Goal: Task Accomplishment & Management: Complete application form

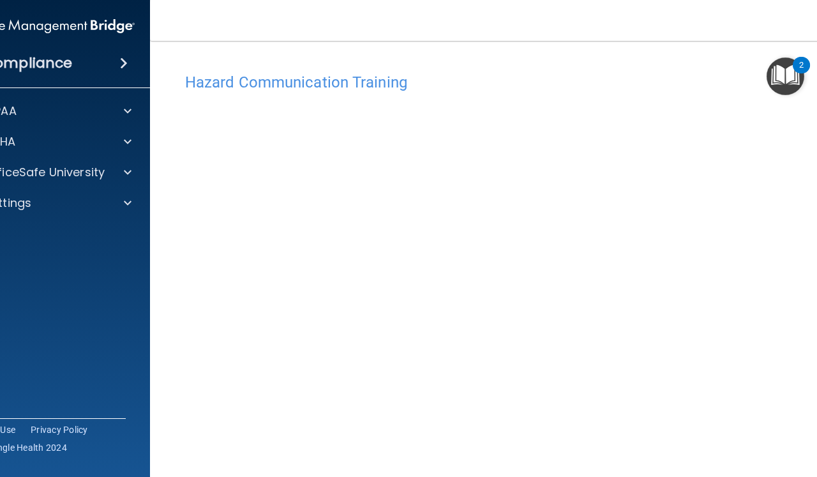
scroll to position [98, 0]
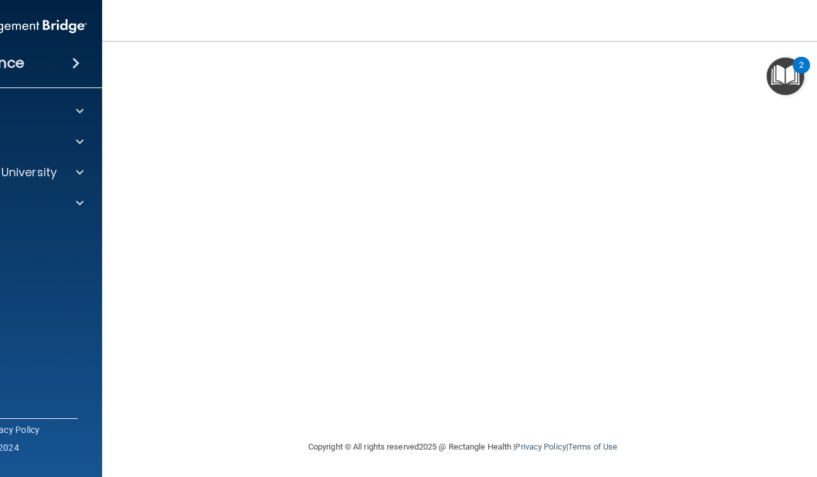
click at [784, 82] on img "Open Resource Center, 2 new notifications" at bounding box center [785, 76] width 38 height 38
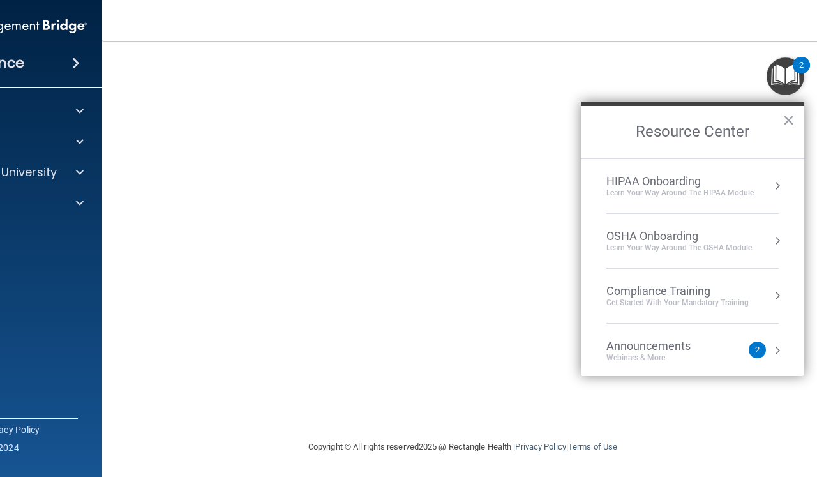
click at [784, 82] on img "Open Resource Center, 2 new notifications" at bounding box center [785, 76] width 38 height 38
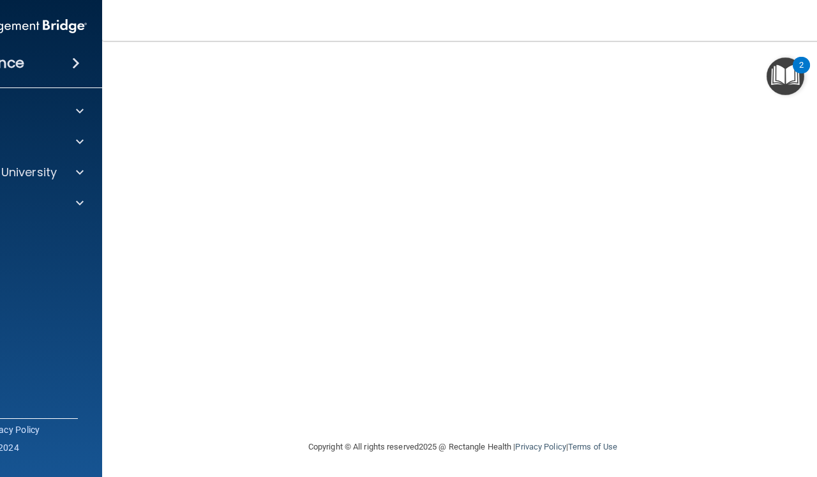
click at [816, 7] on nav "Toggle navigation Gen Daszek genelyndaszek@gmail.com Manage My Enterprise Hawai…" at bounding box center [462, 20] width 721 height 41
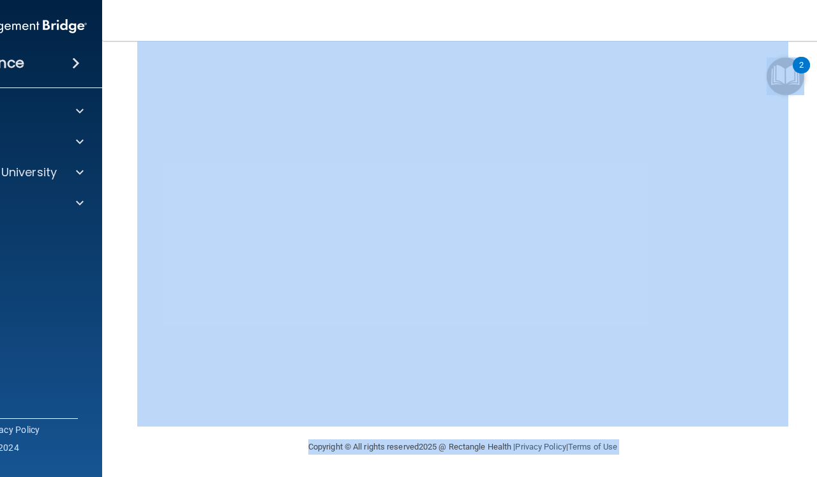
drag, startPoint x: 816, startPoint y: 5, endPoint x: 778, endPoint y: 68, distance: 73.3
click at [778, 69] on body "Compliance HIPAA Documents and Policies Report an Incident Business Associates …" at bounding box center [408, 238] width 817 height 477
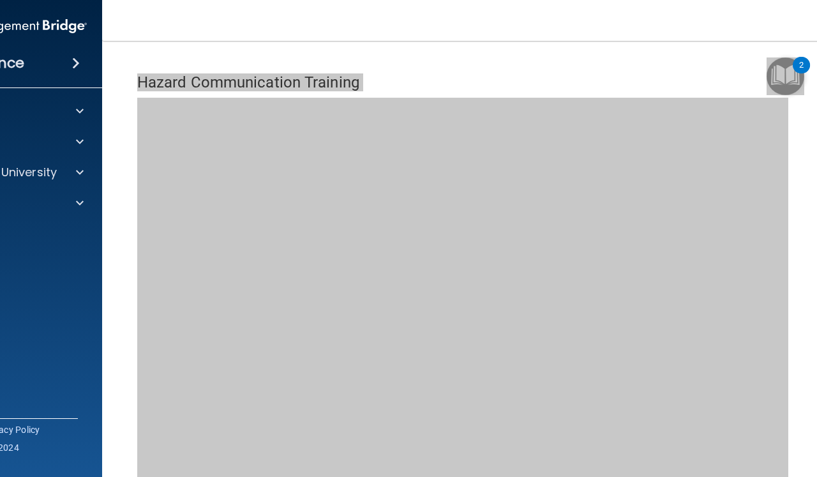
scroll to position [0, 0]
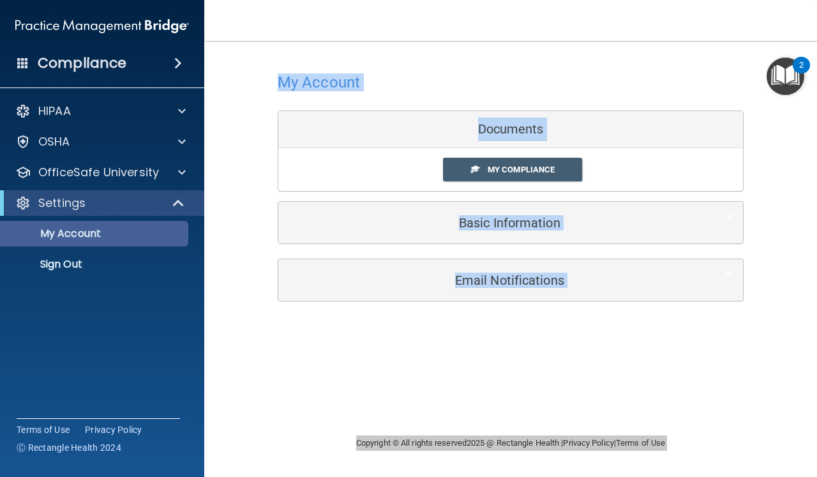
click at [100, 238] on p "My Account" at bounding box center [95, 233] width 174 height 13
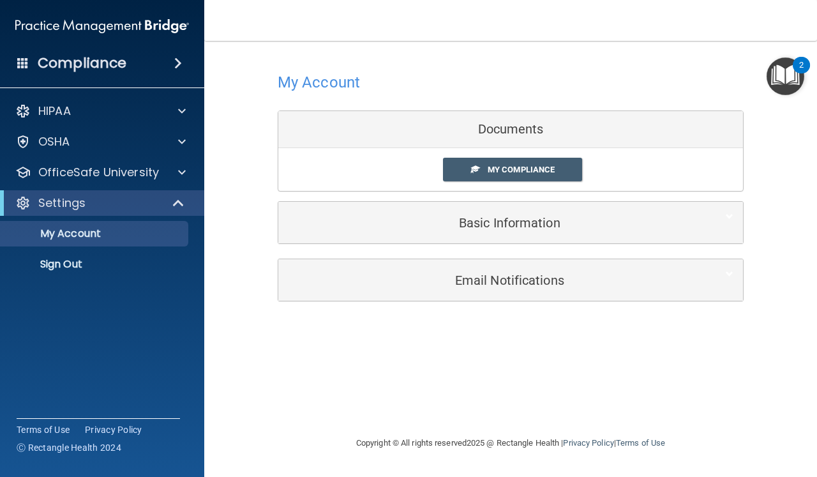
click at [182, 57] on div "Compliance" at bounding box center [102, 63] width 204 height 28
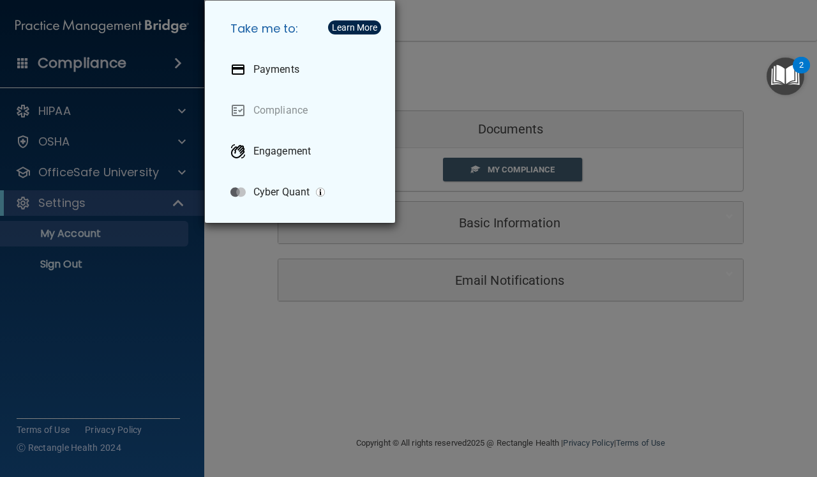
click at [148, 102] on div "Take me to: Payments Compliance Engagement Cyber Quant" at bounding box center [408, 238] width 817 height 477
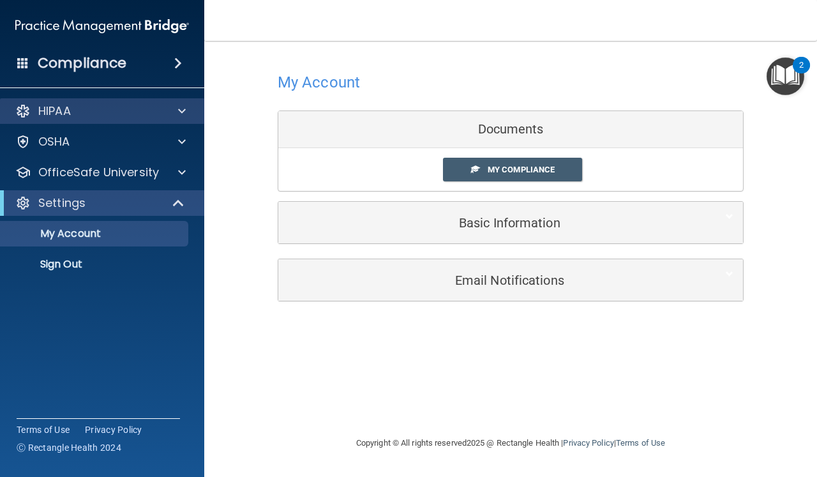
click at [164, 108] on div at bounding box center [180, 110] width 32 height 15
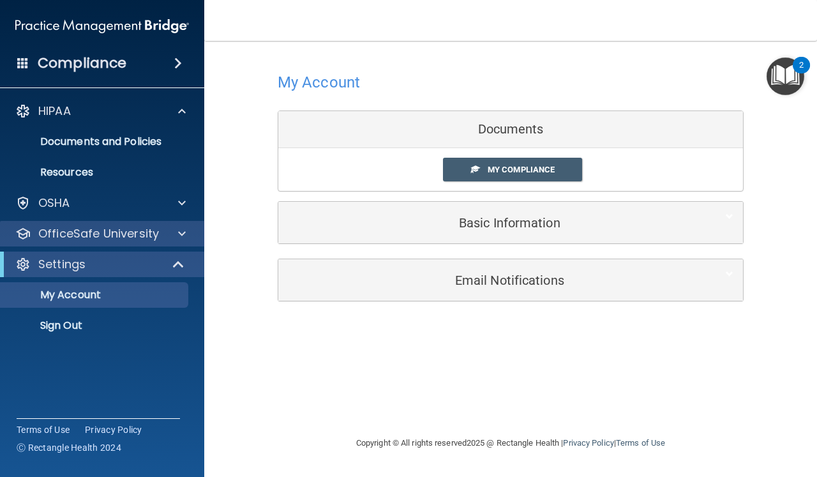
click at [108, 227] on p "OfficeSafe University" at bounding box center [98, 233] width 121 height 15
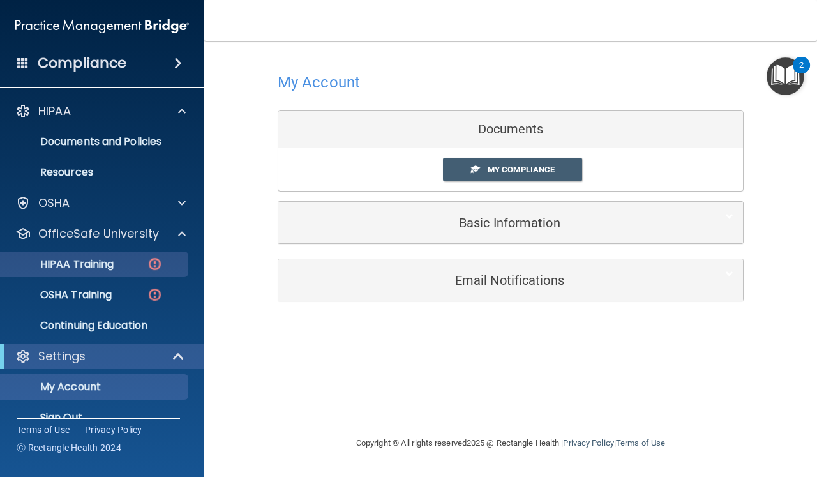
click at [94, 260] on p "HIPAA Training" at bounding box center [60, 264] width 105 height 13
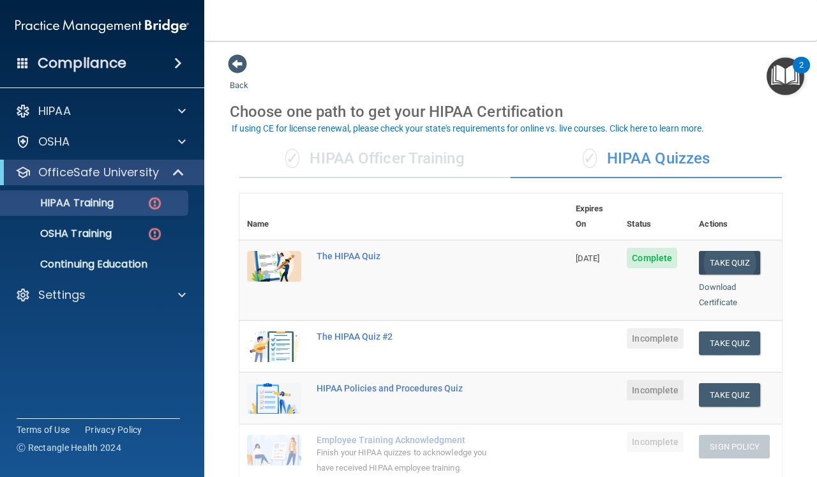
click at [726, 255] on button "Take Quiz" at bounding box center [729, 263] width 61 height 24
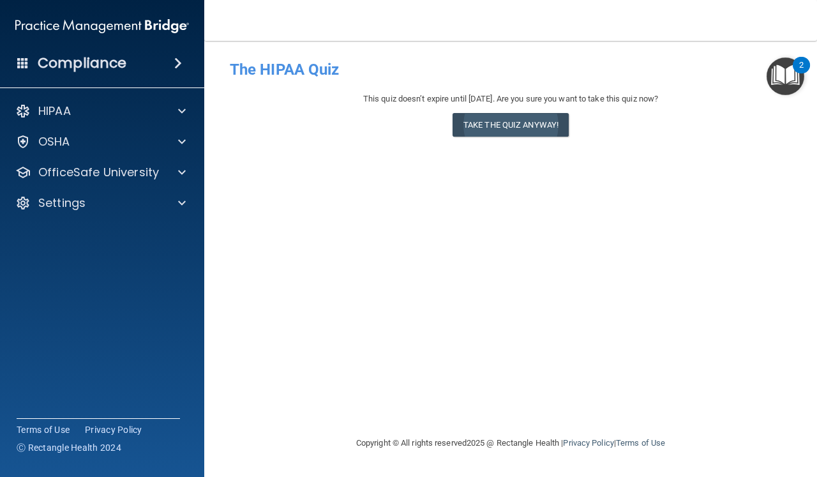
click at [537, 119] on button "Take the quiz anyway!" at bounding box center [510, 125] width 116 height 24
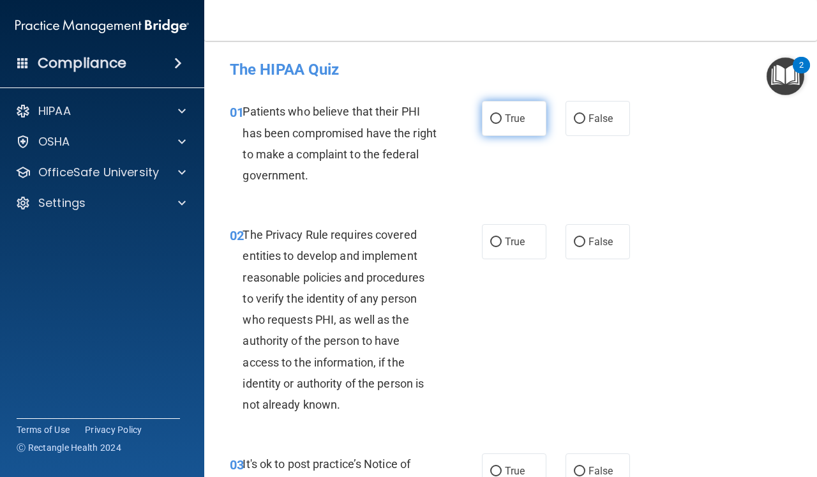
click at [496, 119] on input "True" at bounding box center [495, 119] width 11 height 10
radio input "true"
click at [495, 244] on input "True" at bounding box center [495, 242] width 11 height 10
radio input "true"
click at [694, 359] on div "02 The Privacy Rule requires covered entities to develop and implement reasonab…" at bounding box center [510, 322] width 581 height 229
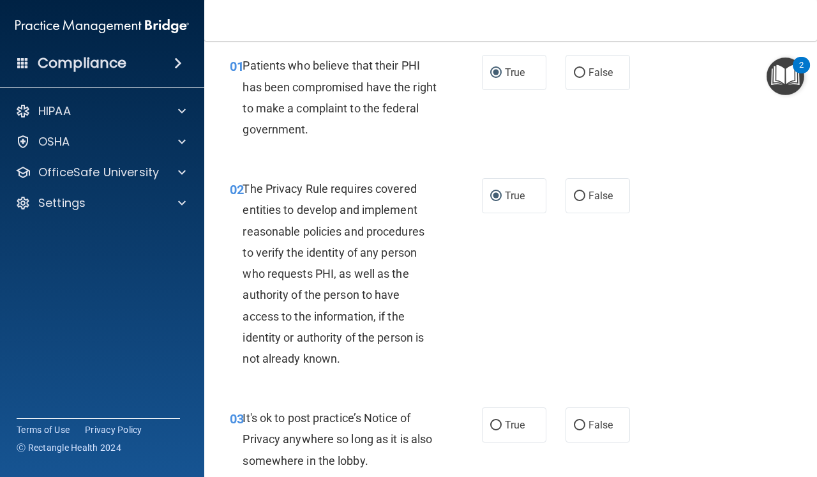
scroll to position [49, 0]
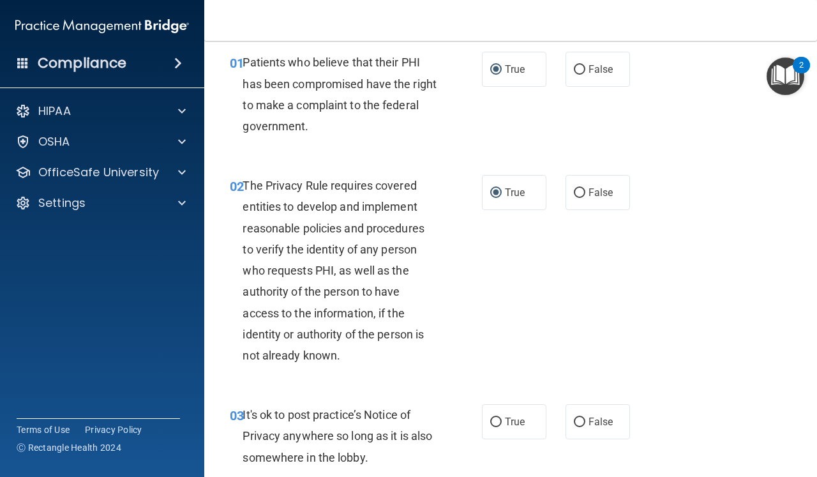
drag, startPoint x: 685, startPoint y: 476, endPoint x: 726, endPoint y: 459, distance: 43.5
click at [726, 459] on div "03 It's ok to post practice’s Notice of Privacy anywhere so long as it is also …" at bounding box center [510, 439] width 581 height 102
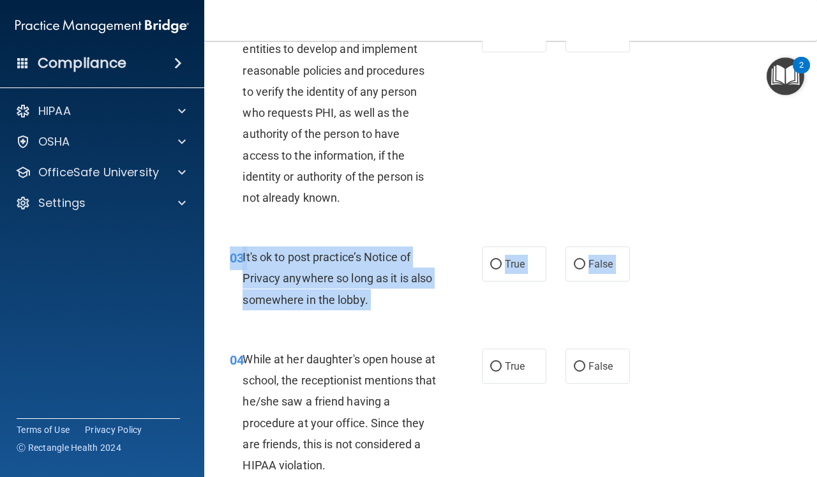
scroll to position [255, 0]
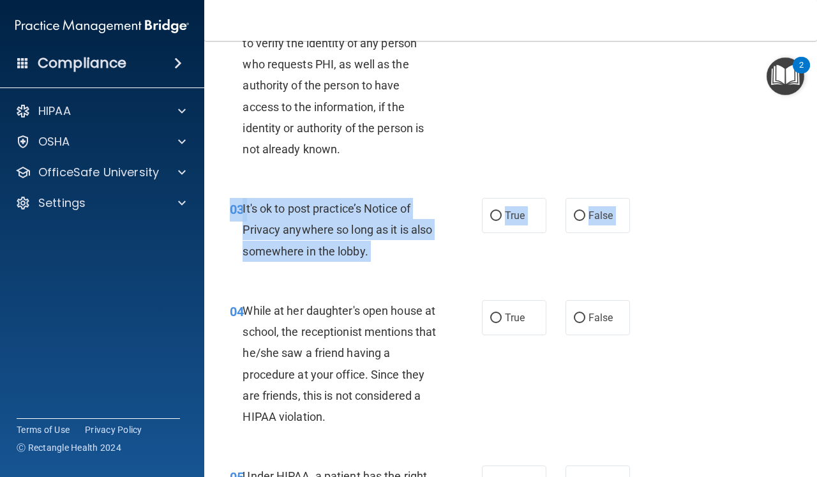
drag, startPoint x: 735, startPoint y: 476, endPoint x: 726, endPoint y: 338, distance: 138.8
click at [579, 216] on input "False" at bounding box center [579, 216] width 11 height 10
radio input "true"
click at [579, 315] on input "False" at bounding box center [579, 318] width 11 height 10
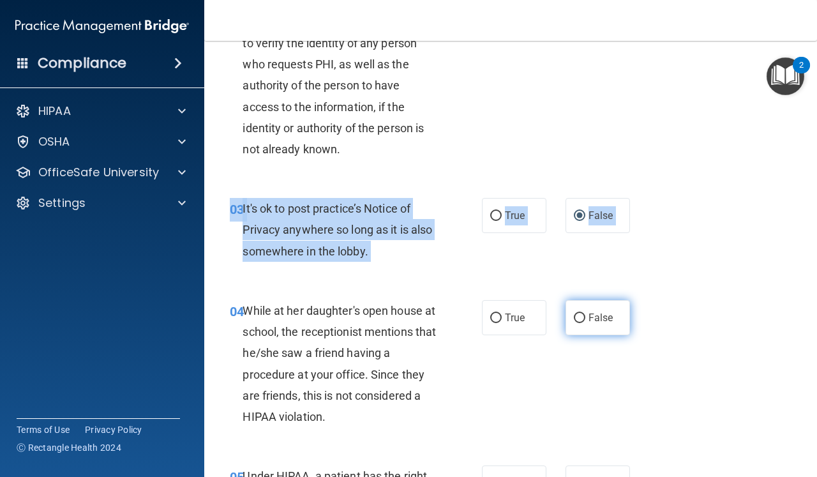
radio input "true"
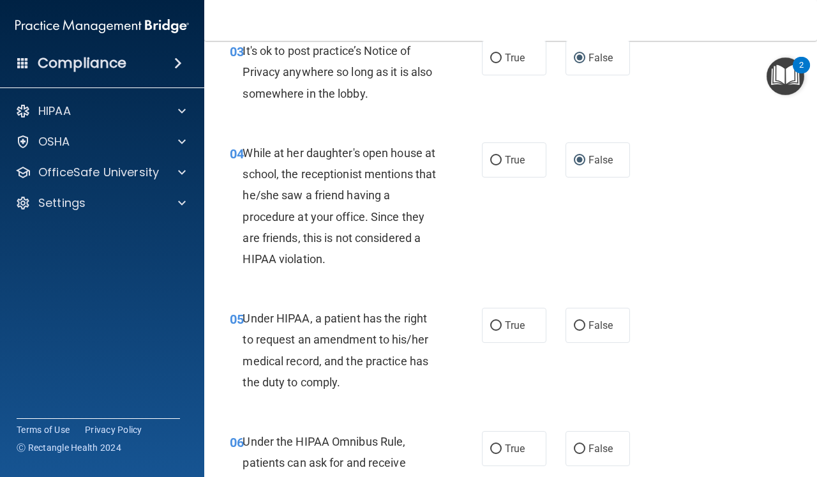
scroll to position [437, 0]
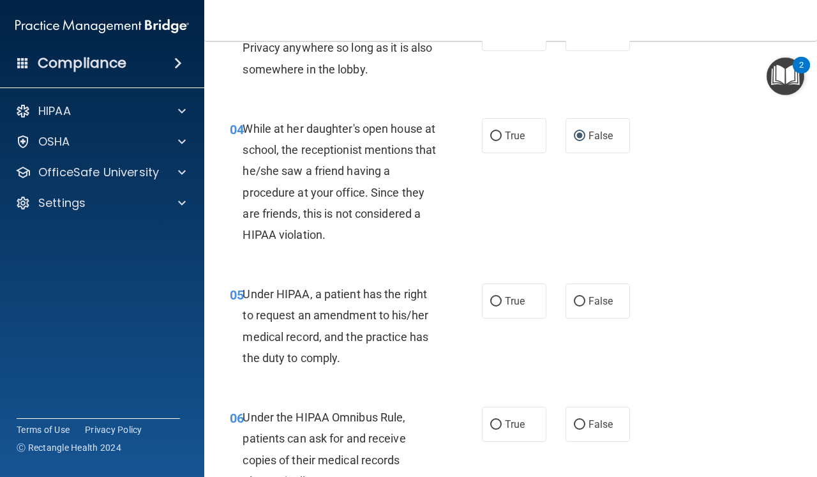
drag, startPoint x: 632, startPoint y: 476, endPoint x: 621, endPoint y: 380, distance: 97.0
click at [622, 382] on div "05 Under HIPAA, a patient has the right to request an amendment to his/her medi…" at bounding box center [510, 328] width 581 height 123
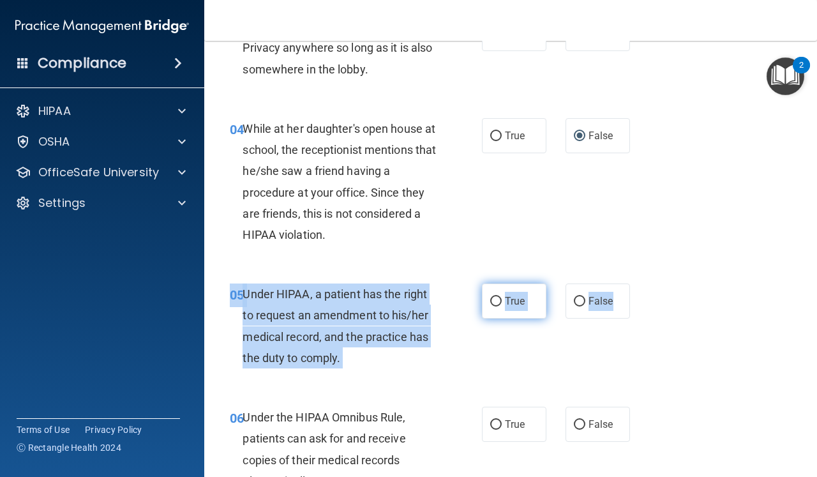
click at [501, 298] on input "True" at bounding box center [495, 302] width 11 height 10
radio input "true"
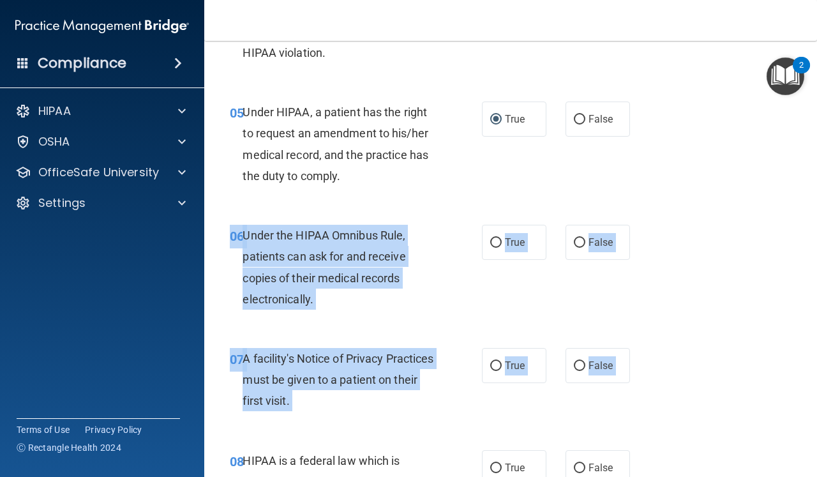
drag, startPoint x: 758, startPoint y: 476, endPoint x: 754, endPoint y: 433, distance: 43.6
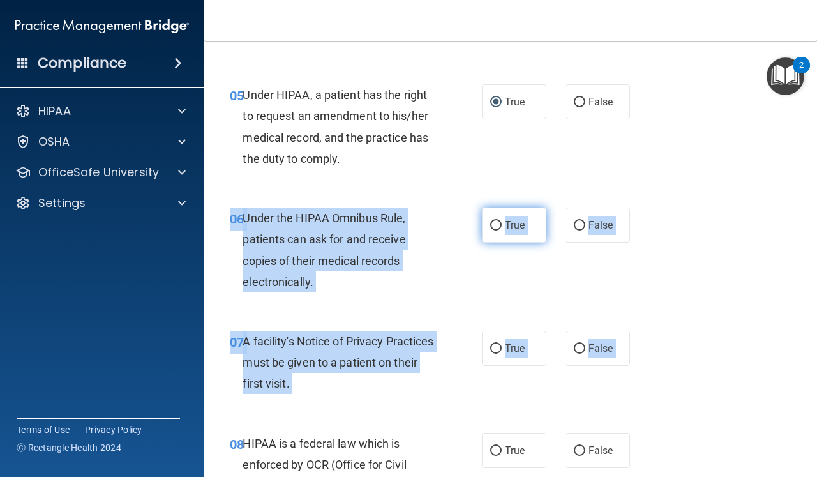
click at [504, 217] on label "True" at bounding box center [514, 224] width 64 height 35
click at [502, 221] on input "True" at bounding box center [495, 226] width 11 height 10
radio input "true"
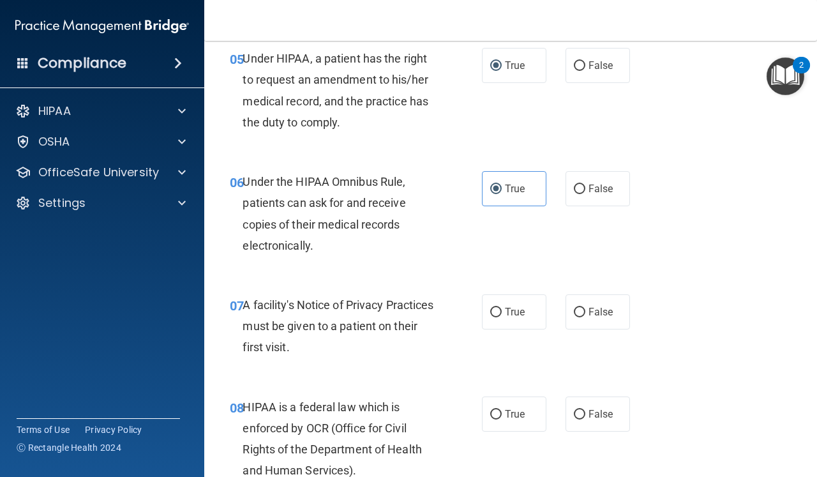
click at [808, 476] on main "- The HIPAA Quiz This quiz doesn’t expire until 09/24/2026. Are you sure you wa…" at bounding box center [510, 259] width 613 height 436
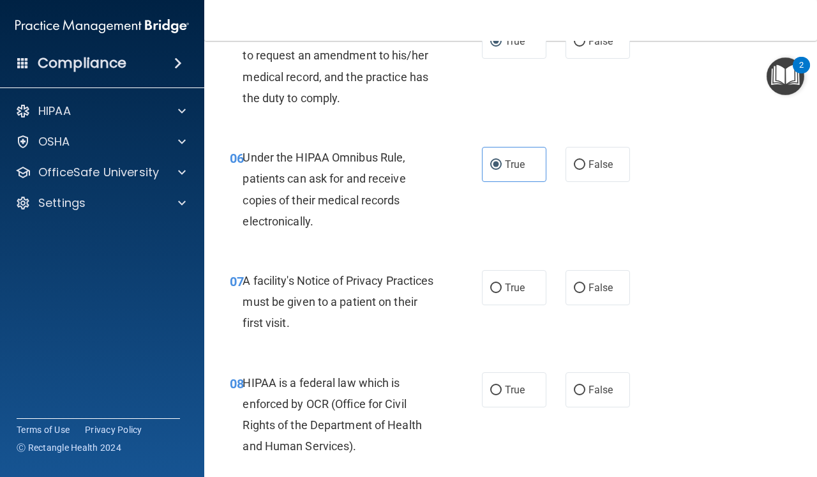
scroll to position [1107, 0]
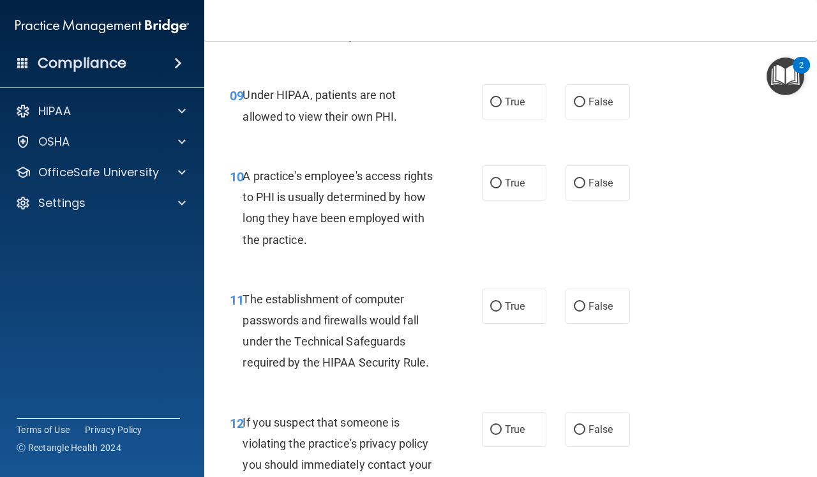
drag, startPoint x: 713, startPoint y: 262, endPoint x: 718, endPoint y: 253, distance: 10.0
click at [713, 255] on div "10 A practice's employee's access rights to PHI is usually determined by how lo…" at bounding box center [510, 210] width 581 height 123
drag, startPoint x: 816, startPoint y: 8, endPoint x: 761, endPoint y: 73, distance: 85.1
click at [803, 0] on html "Compliance HIPAA Documents and Policies Report an Incident Business Associates …" at bounding box center [408, 238] width 817 height 477
click at [816, 38] on nav "Toggle navigation Gen Daszek genelyndaszek@gmail.com Manage My Enterprise Hawai…" at bounding box center [510, 20] width 613 height 41
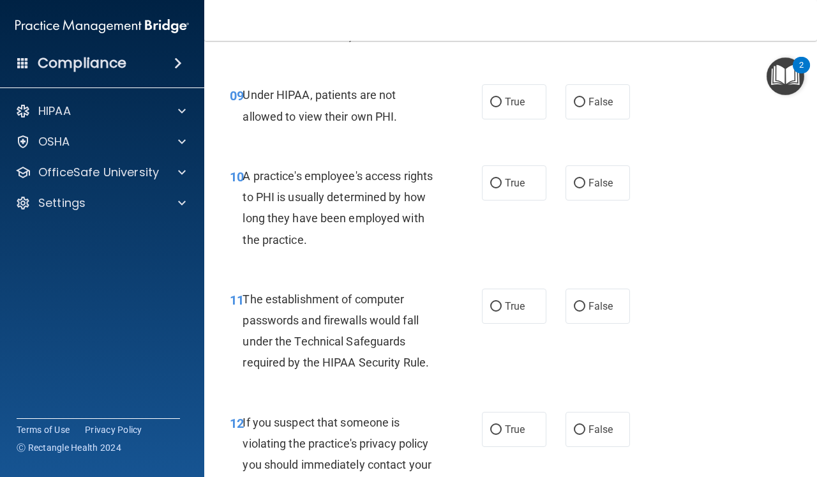
click at [708, 397] on div "12 If you suspect that someone is violating the practice's privacy policy you s…" at bounding box center [510, 457] width 581 height 123
drag, startPoint x: 730, startPoint y: 331, endPoint x: 730, endPoint y: 301, distance: 30.0
click at [730, 301] on div "11 The establishment of computer passwords and firewalls would fall under the T…" at bounding box center [510, 334] width 581 height 123
drag, startPoint x: 730, startPoint y: 301, endPoint x: 715, endPoint y: 264, distance: 40.1
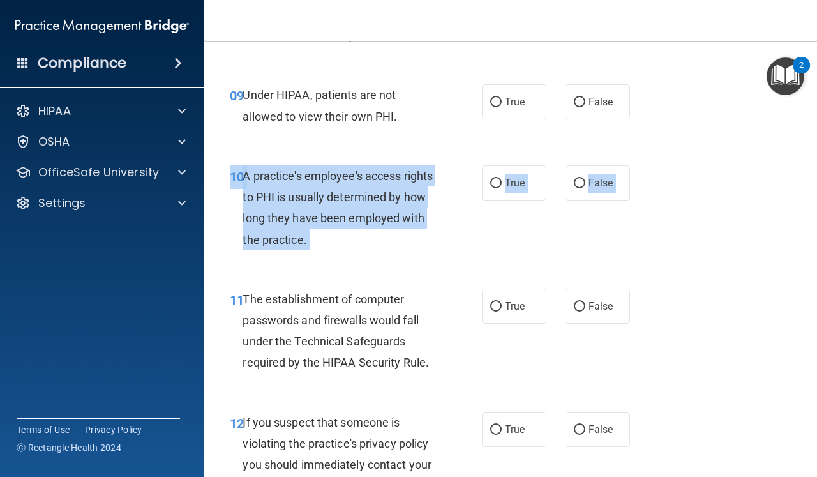
click at [710, 193] on div "10 A practice's employee's access rights to PHI is usually determined by how lo…" at bounding box center [510, 210] width 581 height 123
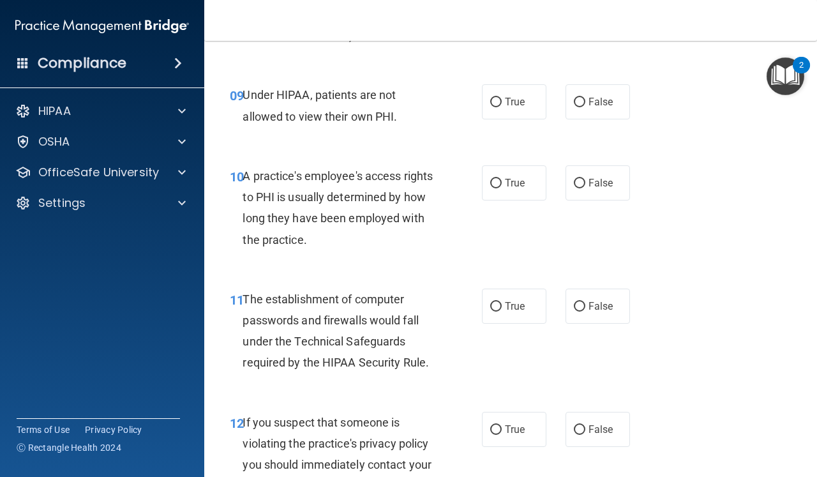
click at [710, 192] on div "10 A practice's employee's access rights to PHI is usually determined by how lo…" at bounding box center [510, 210] width 581 height 123
click at [710, 191] on div "10 A practice's employee's access rights to PHI is usually determined by how lo…" at bounding box center [510, 210] width 581 height 123
click at [710, 184] on div "10 A practice's employee's access rights to PHI is usually determined by how lo…" at bounding box center [510, 210] width 581 height 123
drag, startPoint x: 648, startPoint y: 143, endPoint x: 683, endPoint y: 80, distance: 72.6
click at [683, 80] on div "09 Under HIPAA, patients are not allowed to view their own PHI. True False" at bounding box center [510, 108] width 581 height 80
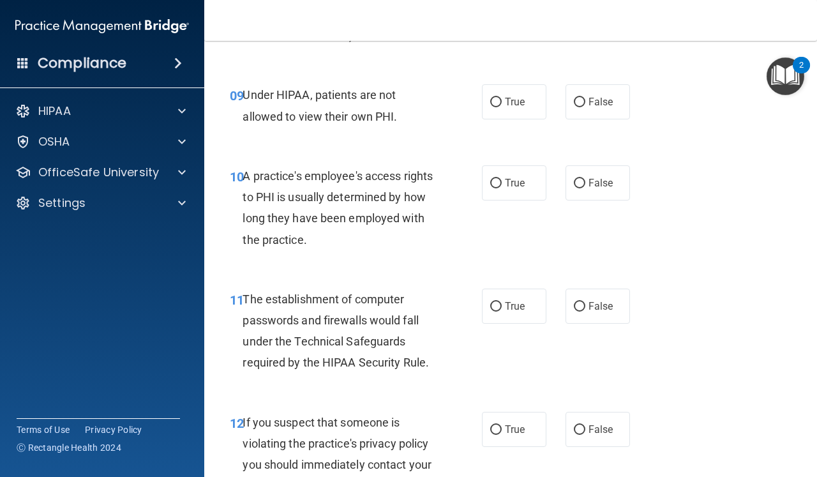
drag, startPoint x: 795, startPoint y: 28, endPoint x: 816, endPoint y: -54, distance: 85.0
click at [816, 0] on html "Compliance HIPAA Documents and Policies Report an Incident Business Associates …" at bounding box center [408, 238] width 817 height 477
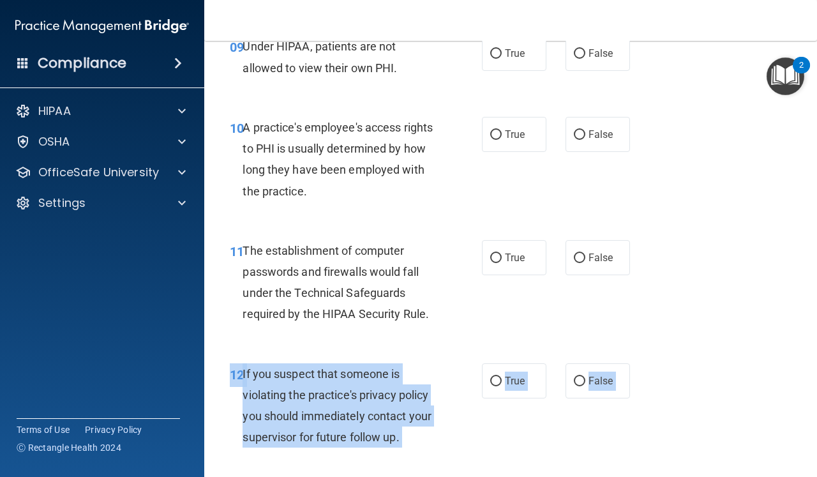
scroll to position [1192, 0]
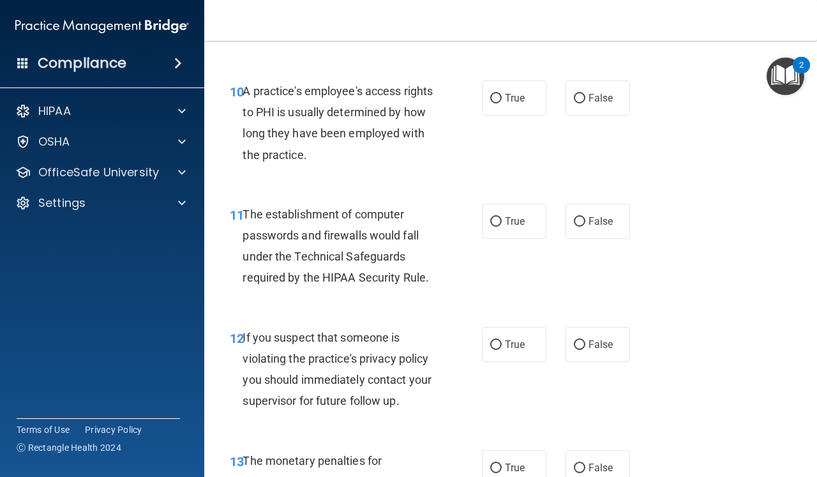
drag, startPoint x: 779, startPoint y: 476, endPoint x: 788, endPoint y: 327, distance: 148.9
click at [788, 327] on div "12 If you suspect that someone is violating the practice's privacy policy you s…" at bounding box center [510, 372] width 581 height 123
drag, startPoint x: 816, startPoint y: 261, endPoint x: 788, endPoint y: 267, distance: 28.8
click at [796, 264] on main "- The HIPAA Quiz This quiz doesn’t expire until 09/24/2026. Are you sure you wa…" at bounding box center [510, 259] width 613 height 436
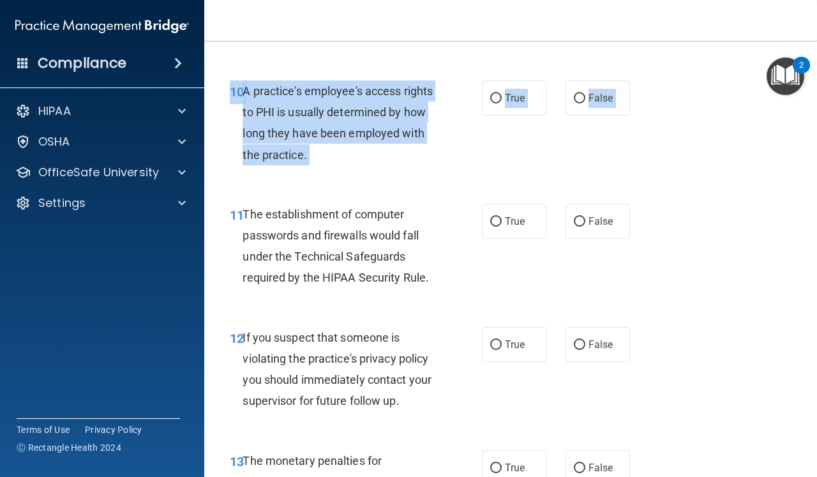
drag, startPoint x: 791, startPoint y: 274, endPoint x: 788, endPoint y: 173, distance: 100.9
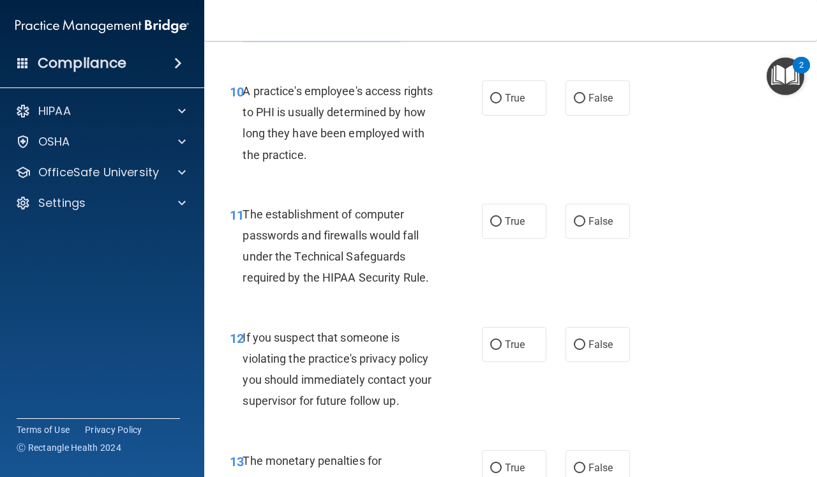
drag, startPoint x: 788, startPoint y: 173, endPoint x: 807, endPoint y: 38, distance: 136.1
click at [807, 40] on div "Toggle navigation Gen Daszek genelyndaszek@gmail.com Manage My Enterprise Hawai…" at bounding box center [510, 238] width 613 height 477
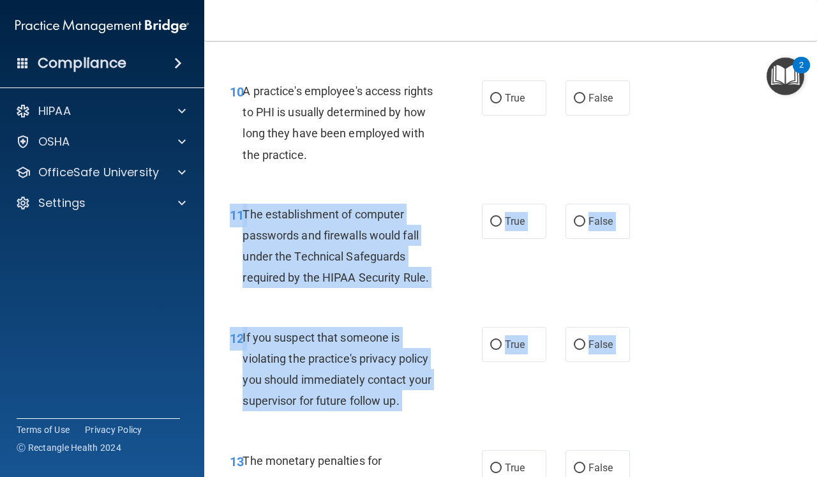
drag, startPoint x: 796, startPoint y: 430, endPoint x: 789, endPoint y: 233, distance: 197.3
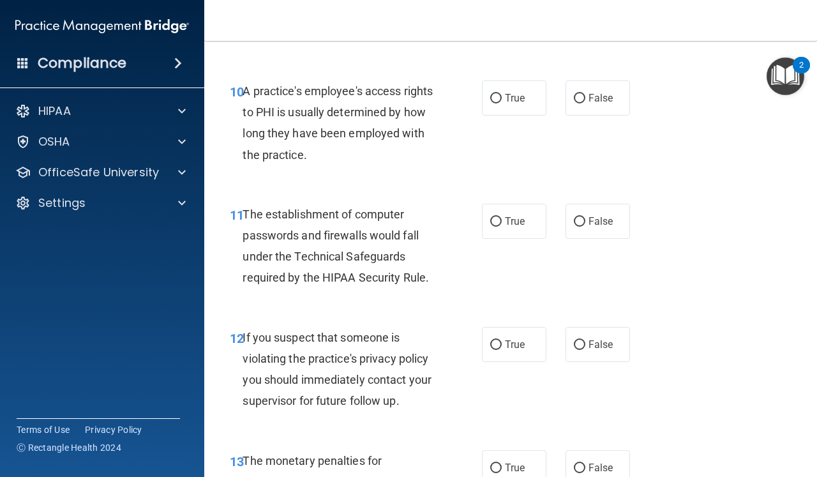
drag, startPoint x: 789, startPoint y: 233, endPoint x: 789, endPoint y: 182, distance: 51.1
click at [789, 188] on div "11 The establishment of computer passwords and firewalls would fall under the T…" at bounding box center [510, 249] width 581 height 123
click at [725, 163] on div "10 A practice's employee's access rights to PHI is usually determined by how lo…" at bounding box center [510, 125] width 581 height 123
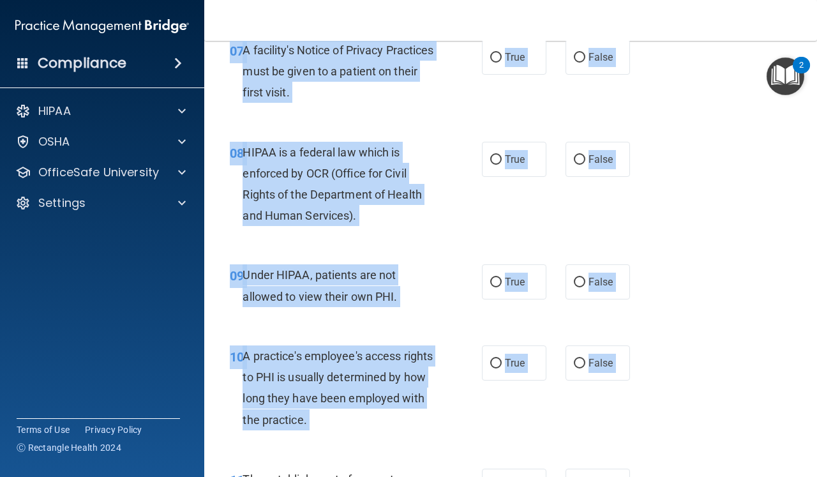
scroll to position [848, 0]
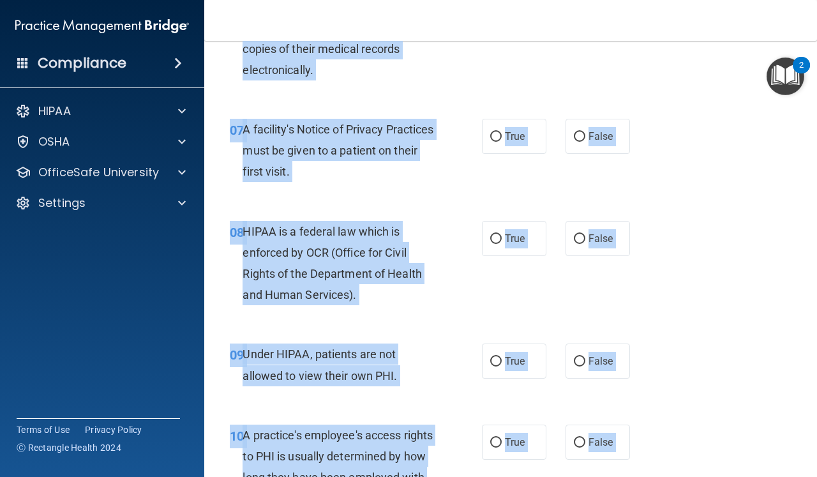
drag, startPoint x: 696, startPoint y: 214, endPoint x: 696, endPoint y: 17, distance: 197.2
click at [696, 20] on div "Toggle navigation Gen Daszek genelyndaszek@gmail.com Manage My Enterprise Hawai…" at bounding box center [510, 238] width 613 height 477
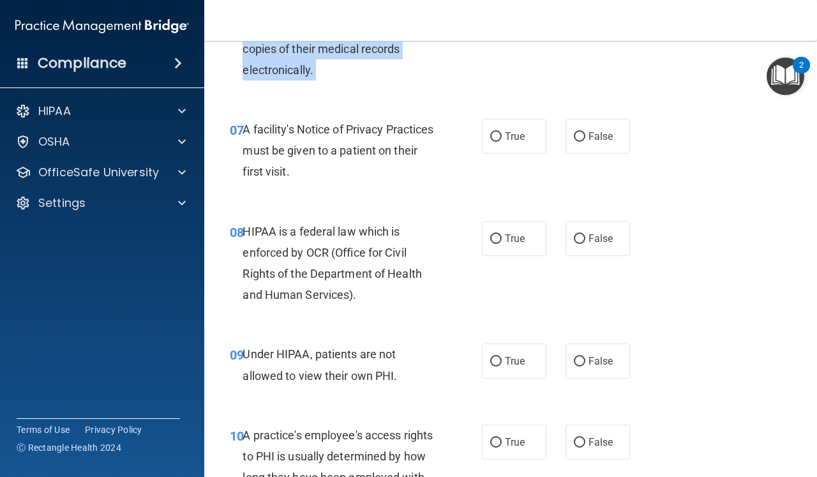
drag, startPoint x: 647, startPoint y: 159, endPoint x: 659, endPoint y: 90, distance: 69.9
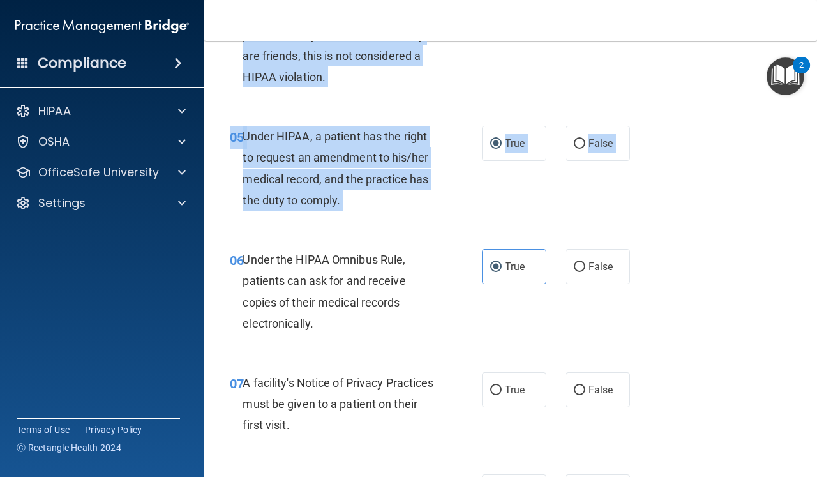
drag, startPoint x: 659, startPoint y: 80, endPoint x: 667, endPoint y: 11, distance: 68.8
click at [667, 17] on div "Toggle navigation Gen Daszek genelyndaszek@gmail.com Manage My Enterprise Hawai…" at bounding box center [510, 238] width 613 height 477
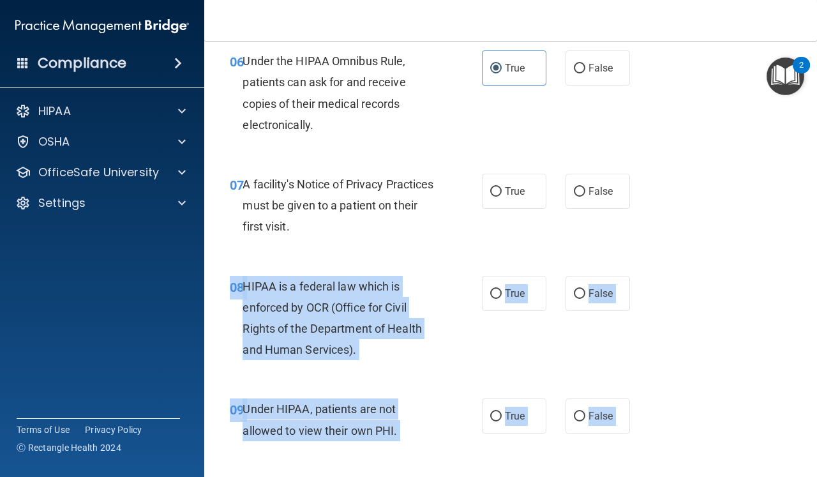
drag, startPoint x: 626, startPoint y: 442, endPoint x: 631, endPoint y: 475, distance: 33.5
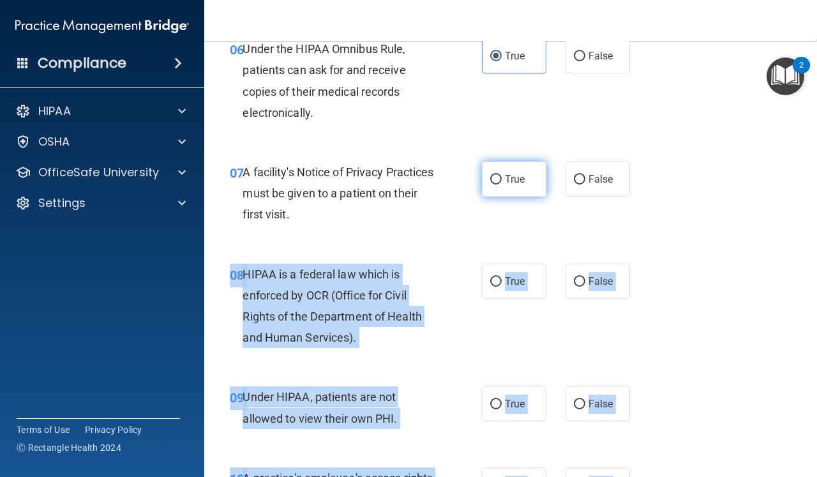
click at [497, 179] on input "True" at bounding box center [495, 180] width 11 height 10
radio input "true"
click at [497, 278] on input "True" at bounding box center [495, 282] width 11 height 10
radio input "true"
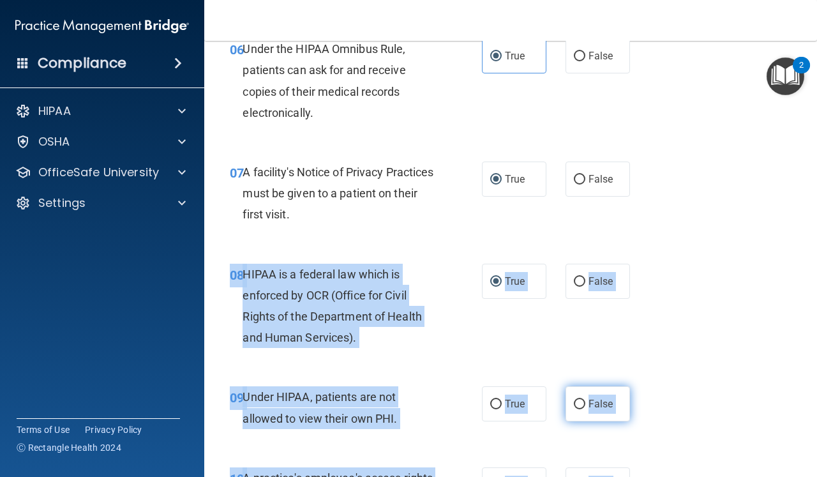
click at [587, 395] on label "False" at bounding box center [597, 403] width 64 height 35
click at [585, 399] on input "False" at bounding box center [579, 404] width 11 height 10
radio input "true"
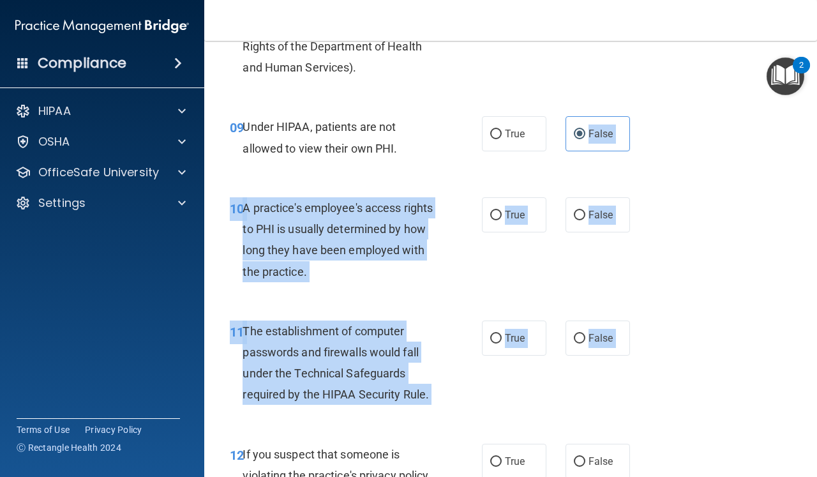
drag, startPoint x: 628, startPoint y: 382, endPoint x: 646, endPoint y: 476, distance: 95.6
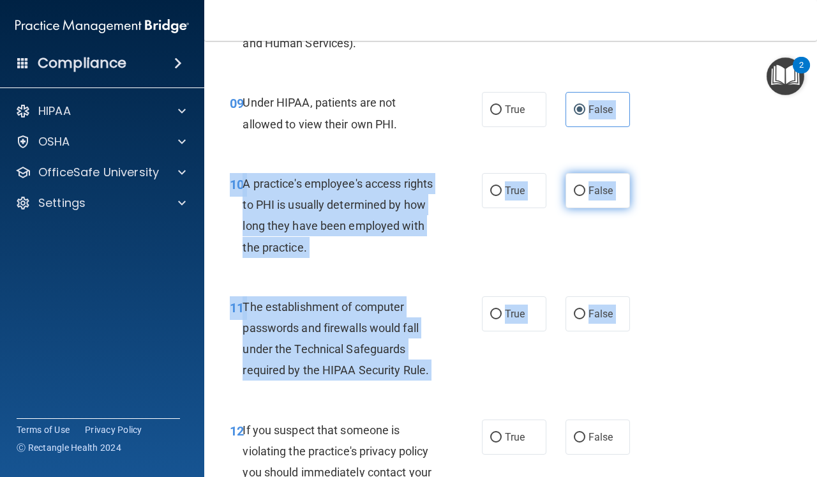
click at [581, 186] on input "False" at bounding box center [579, 191] width 11 height 10
radio input "true"
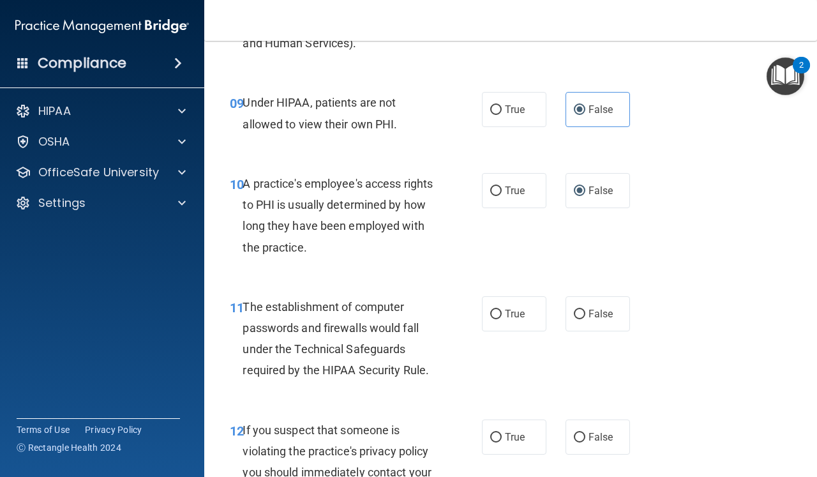
click at [498, 341] on div "11 The establishment of computer passwords and firewalls would fall under the T…" at bounding box center [356, 341] width 290 height 91
click at [496, 310] on input "True" at bounding box center [495, 315] width 11 height 10
radio input "true"
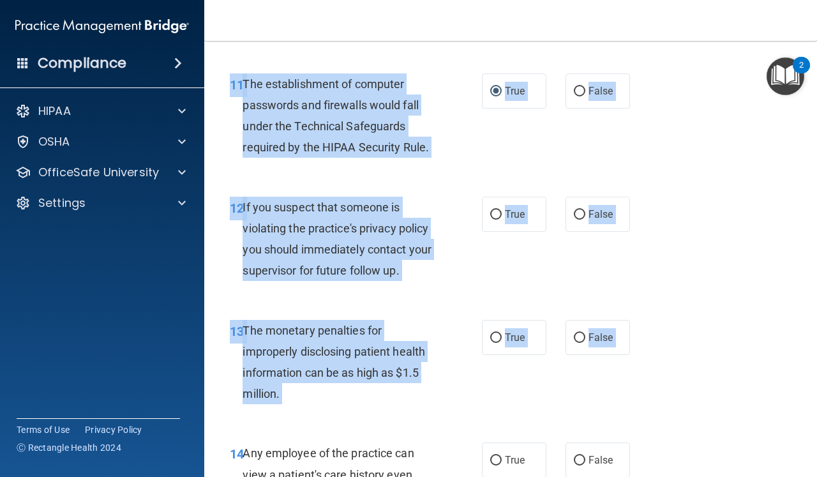
scroll to position [1359, 0]
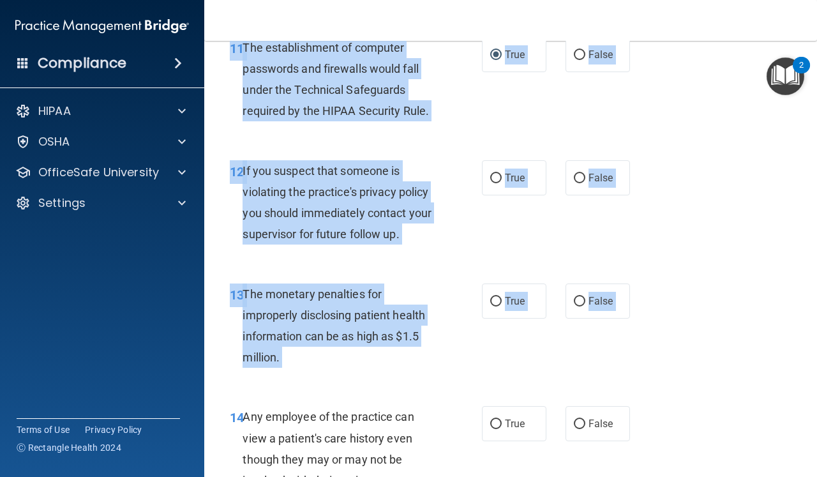
drag, startPoint x: 684, startPoint y: 290, endPoint x: 710, endPoint y: 476, distance: 187.5
click at [496, 174] on input "True" at bounding box center [495, 179] width 11 height 10
radio input "true"
click at [491, 297] on input "True" at bounding box center [495, 302] width 11 height 10
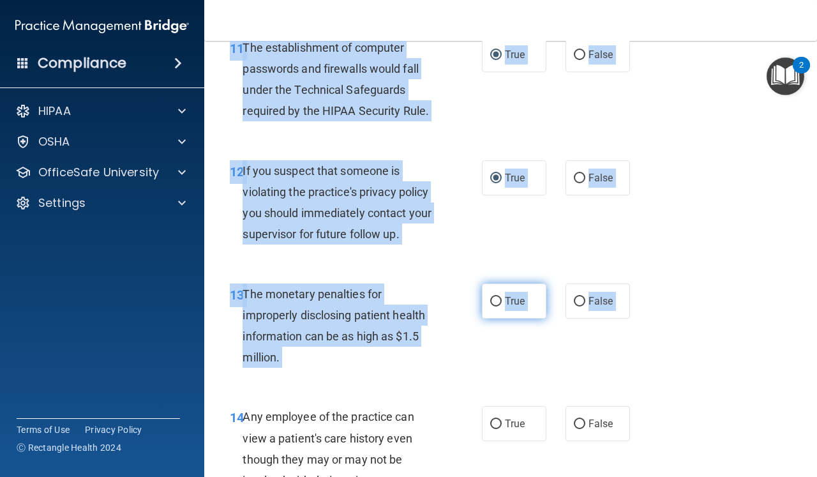
radio input "true"
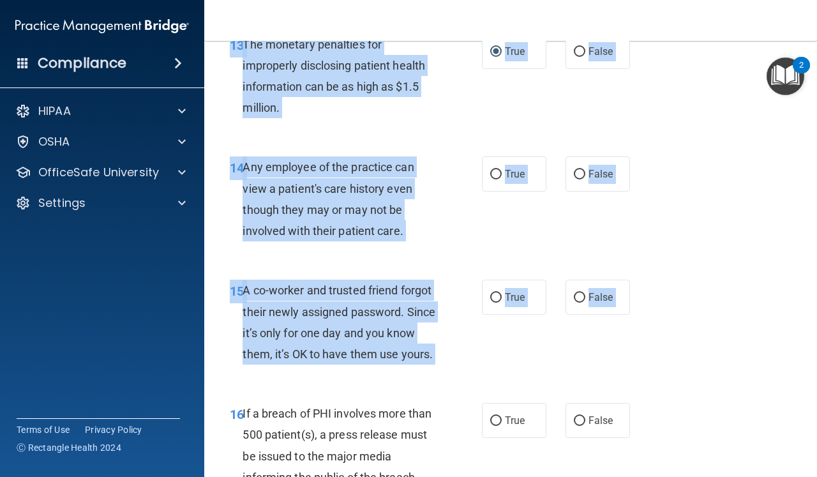
drag, startPoint x: 579, startPoint y: 380, endPoint x: 590, endPoint y: 470, distance: 90.7
click at [589, 476] on div "01 Patients who believe that their PHI has been compromised have the right to m…" at bounding box center [510, 461] width 581 height 3968
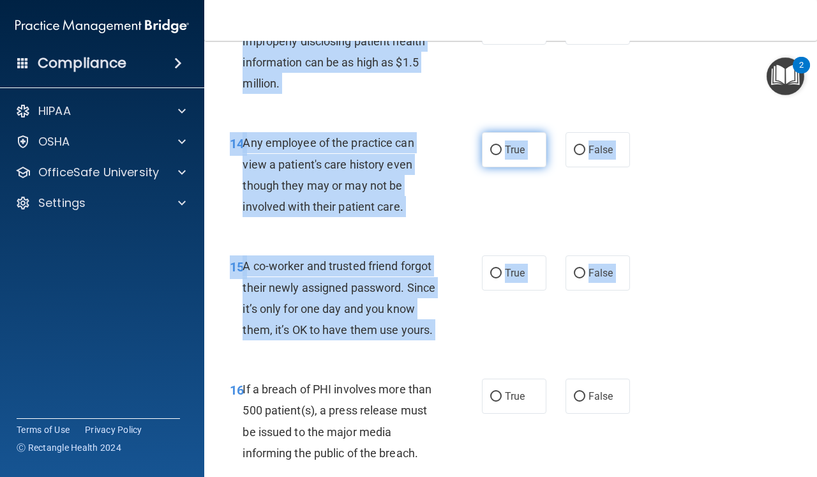
click at [494, 146] on input "True" at bounding box center [495, 151] width 11 height 10
radio input "true"
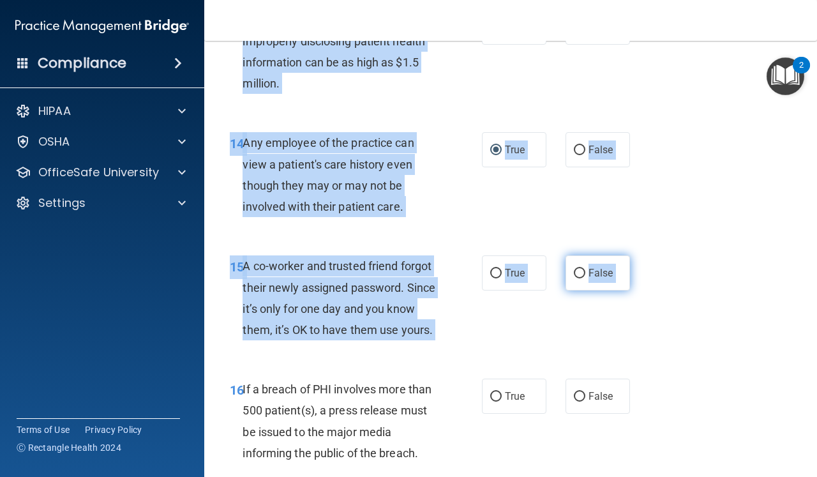
click at [579, 269] on input "False" at bounding box center [579, 274] width 11 height 10
radio input "true"
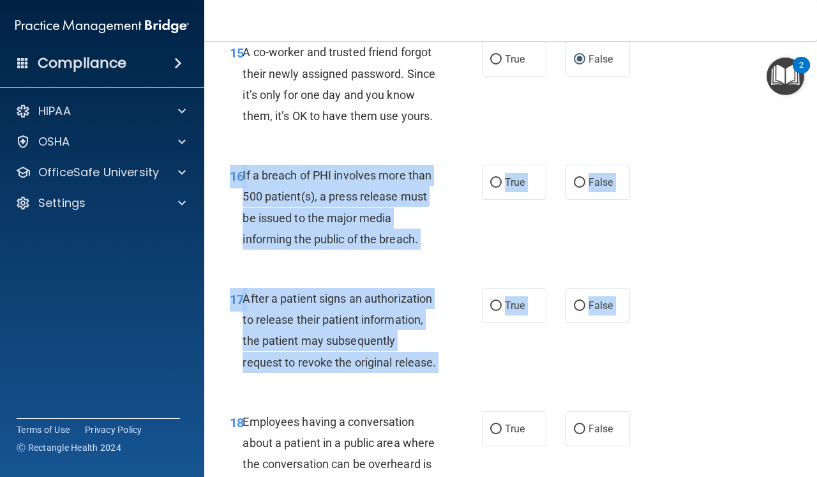
drag, startPoint x: 567, startPoint y: 438, endPoint x: 571, endPoint y: 476, distance: 37.9
click at [571, 476] on div "01 Patients who believe that their PHI has been compromised have the right to m…" at bounding box center [510, 223] width 581 height 3968
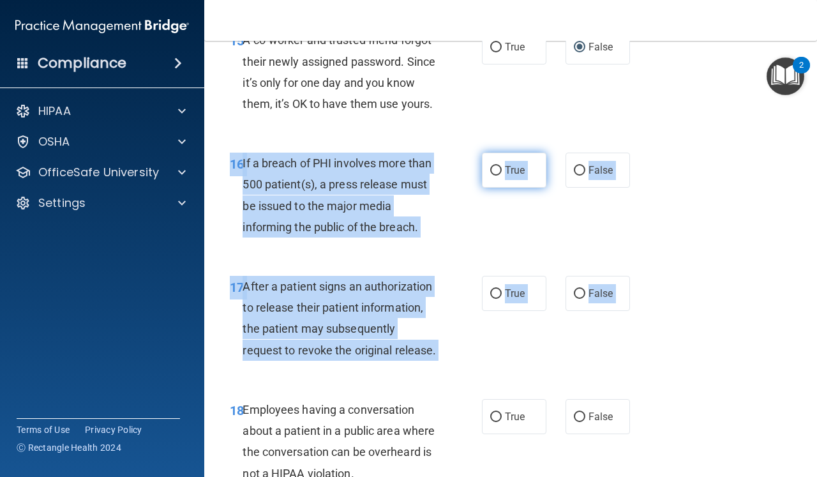
click at [500, 166] on input "True" at bounding box center [495, 171] width 11 height 10
radio input "true"
click at [498, 277] on label "True" at bounding box center [514, 293] width 64 height 35
click at [498, 289] on input "True" at bounding box center [495, 294] width 11 height 10
radio input "true"
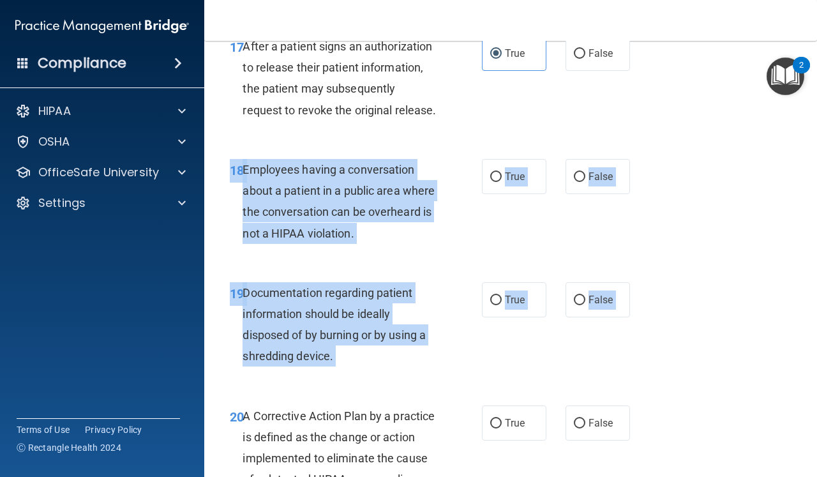
scroll to position [2159, 0]
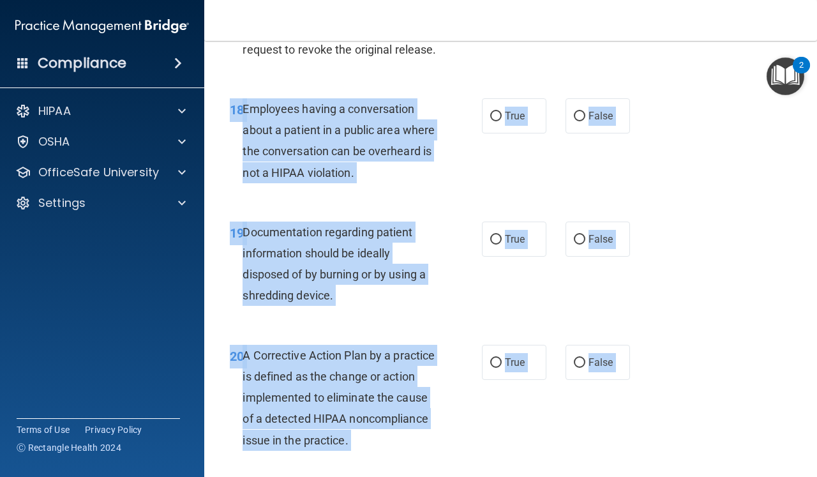
click at [579, 116] on label "False" at bounding box center [597, 115] width 64 height 35
click at [579, 116] on input "False" at bounding box center [579, 117] width 11 height 10
radio input "true"
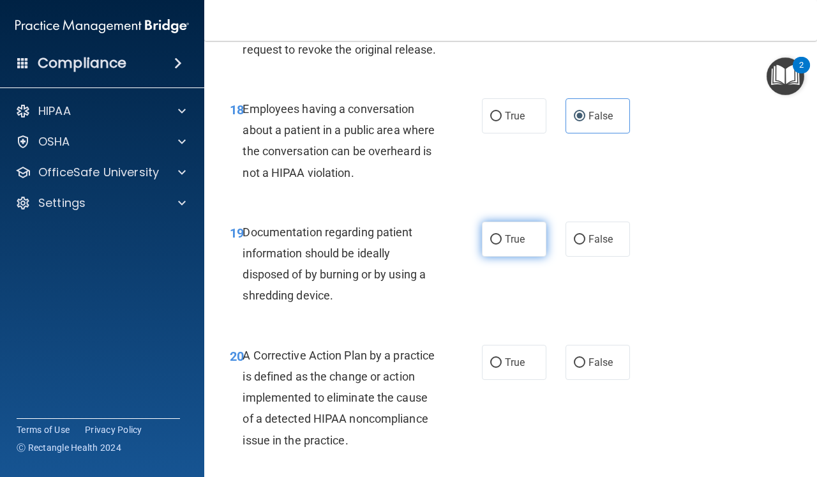
click at [495, 235] on input "True" at bounding box center [495, 240] width 11 height 10
radio input "true"
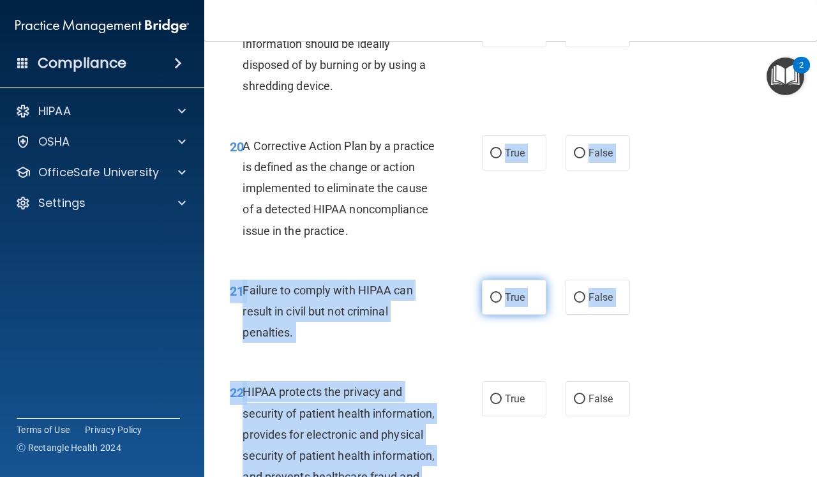
scroll to position [2391, 0]
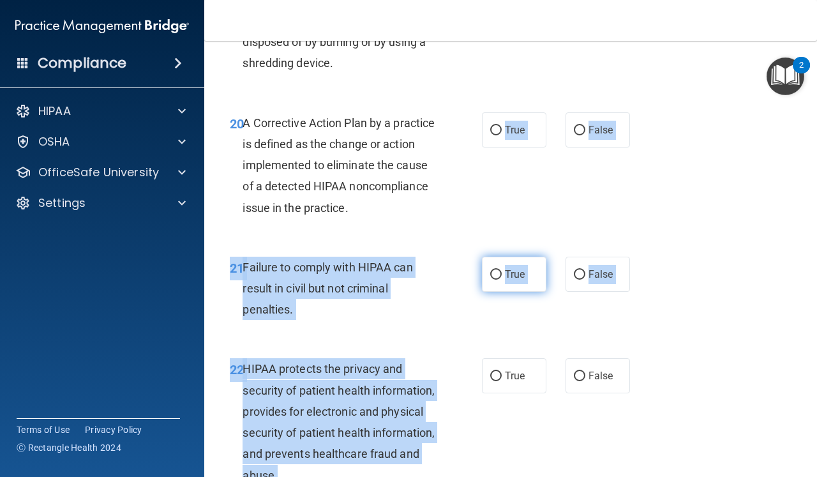
drag, startPoint x: 481, startPoint y: 431, endPoint x: 488, endPoint y: 473, distance: 42.2
click at [493, 126] on input "True" at bounding box center [495, 131] width 11 height 10
radio input "true"
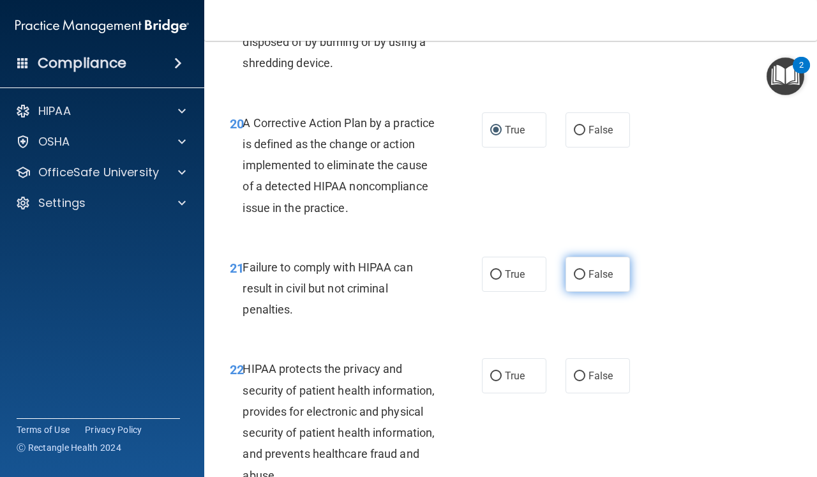
click at [587, 264] on label "False" at bounding box center [597, 274] width 64 height 35
click at [585, 270] on input "False" at bounding box center [579, 275] width 11 height 10
radio input "true"
click at [494, 371] on input "True" at bounding box center [495, 376] width 11 height 10
radio input "true"
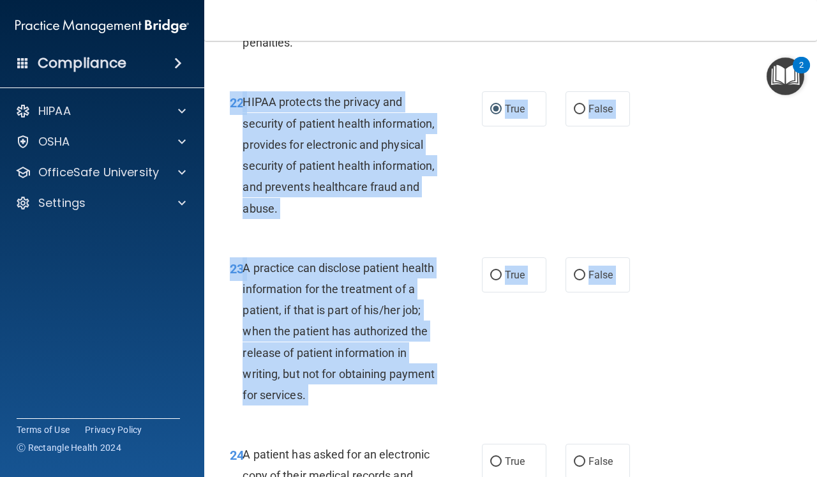
drag, startPoint x: 592, startPoint y: 453, endPoint x: 599, endPoint y: 476, distance: 24.2
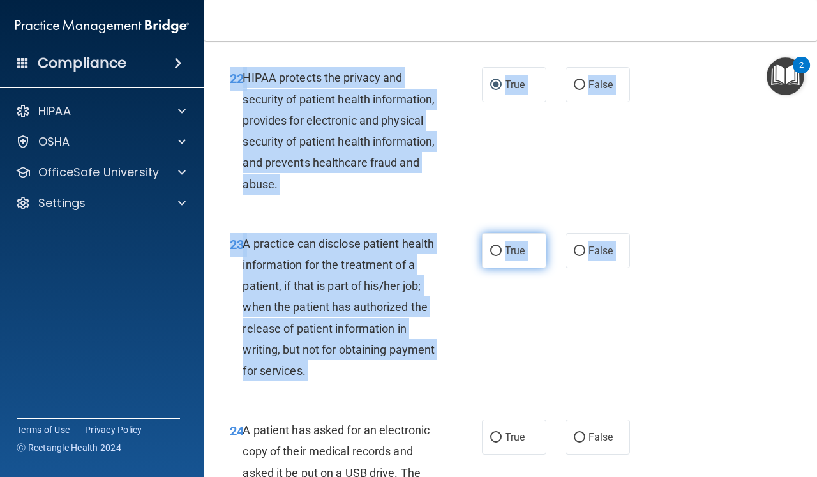
click at [496, 246] on input "True" at bounding box center [495, 251] width 11 height 10
radio input "true"
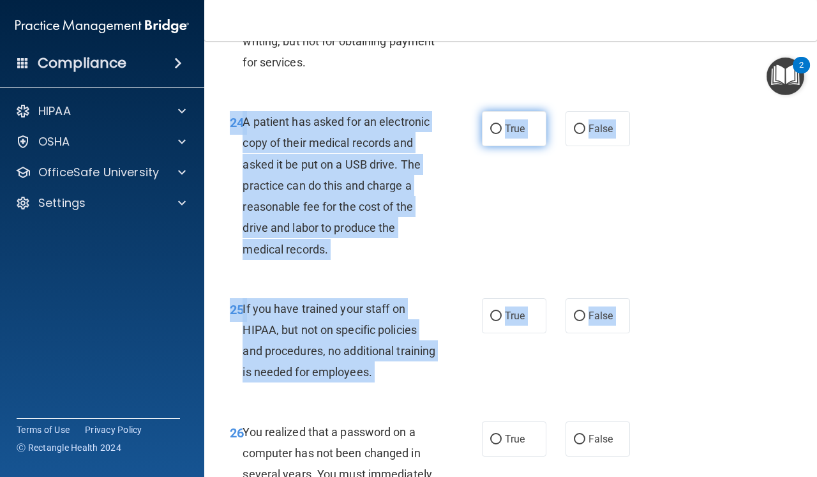
click at [502, 124] on label "True" at bounding box center [514, 128] width 64 height 35
click at [502, 124] on input "True" at bounding box center [495, 129] width 11 height 10
radio input "true"
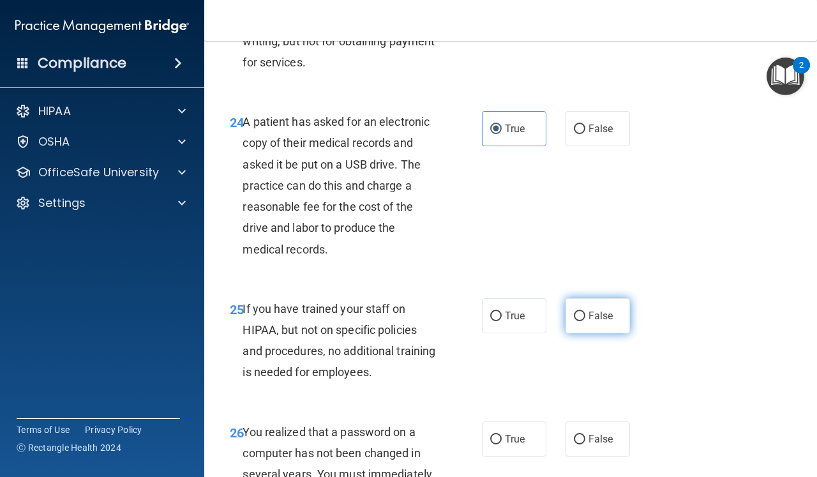
click at [586, 298] on label "False" at bounding box center [597, 315] width 64 height 35
click at [585, 311] on input "False" at bounding box center [579, 316] width 11 height 10
radio input "true"
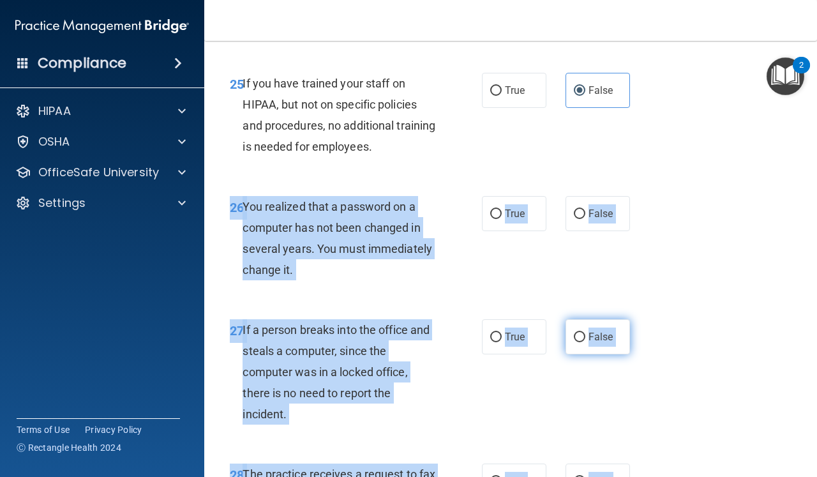
scroll to position [3264, 0]
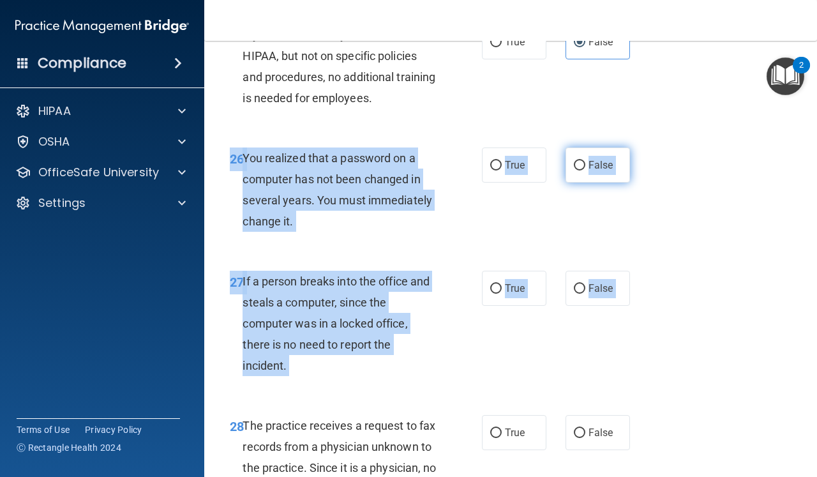
click at [582, 161] on input "False" at bounding box center [579, 166] width 11 height 10
radio input "true"
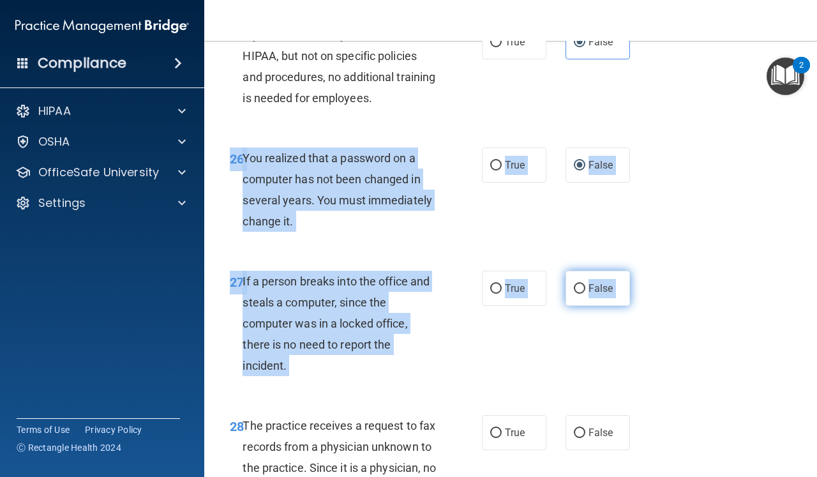
click at [582, 284] on input "False" at bounding box center [579, 289] width 11 height 10
radio input "true"
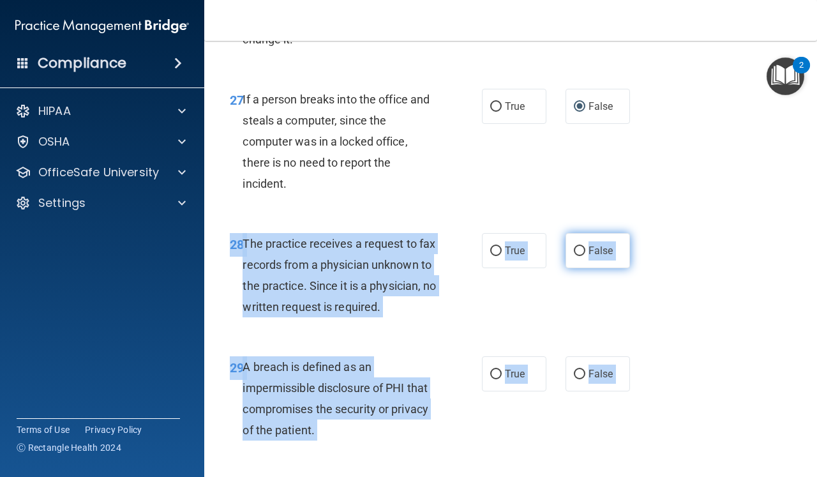
click at [588, 244] on span "False" at bounding box center [600, 250] width 25 height 12
click at [585, 246] on input "False" at bounding box center [579, 251] width 11 height 10
radio input "true"
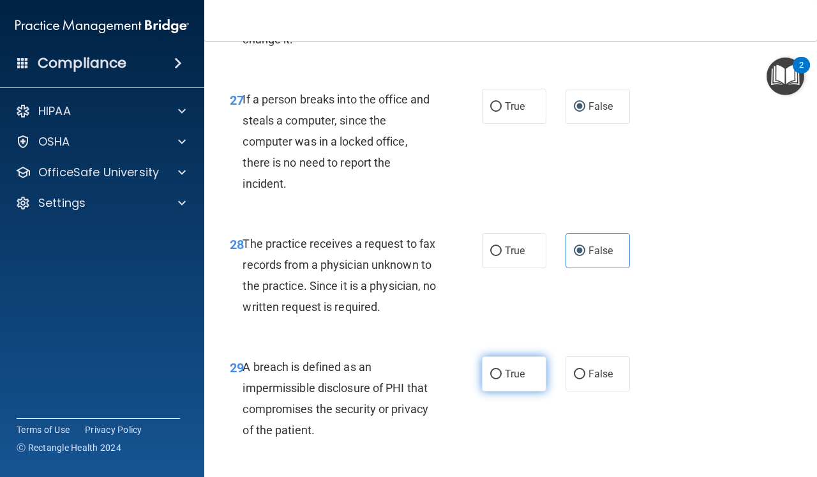
click at [504, 356] on label "True" at bounding box center [514, 373] width 64 height 35
click at [502, 370] on input "True" at bounding box center [495, 375] width 11 height 10
radio input "true"
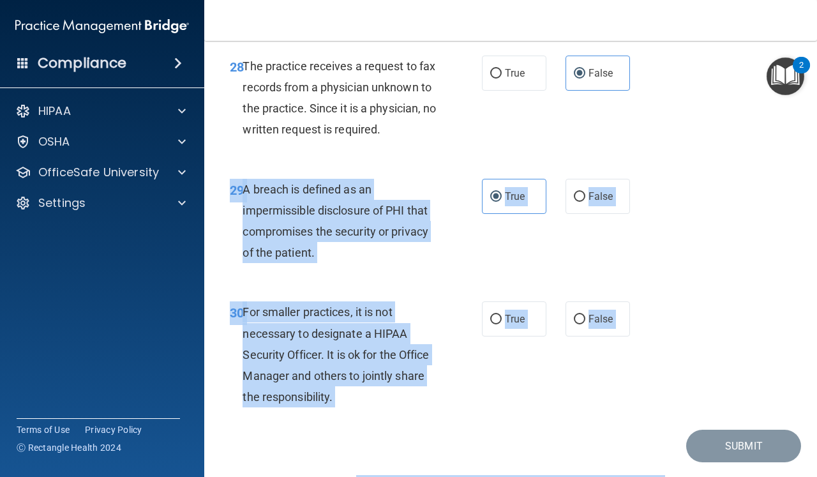
scroll to position [3641, 0]
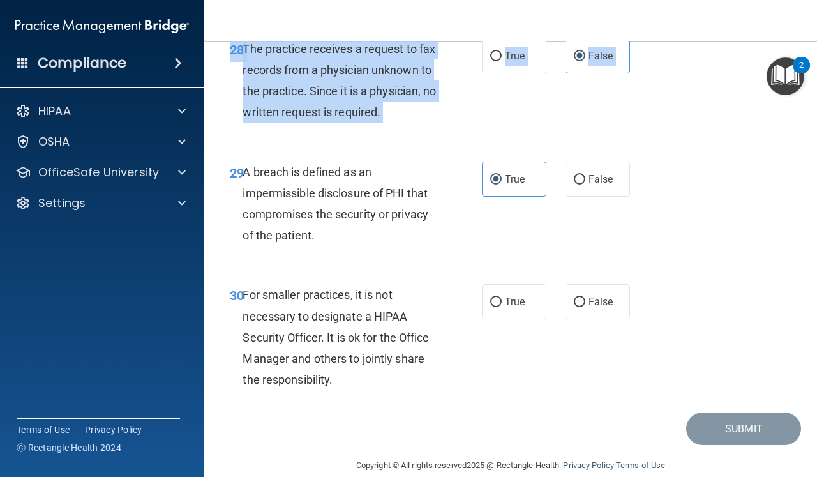
drag, startPoint x: 640, startPoint y: 426, endPoint x: 645, endPoint y: 474, distance: 48.7
click at [644, 476] on main "- The HIPAA Quiz This quiz doesn’t expire until 09/24/2026. Are you sure you wa…" at bounding box center [510, 259] width 613 height 436
click at [580, 297] on input "False" at bounding box center [579, 302] width 11 height 10
radio input "true"
click at [752, 412] on button "Submit" at bounding box center [743, 428] width 115 height 33
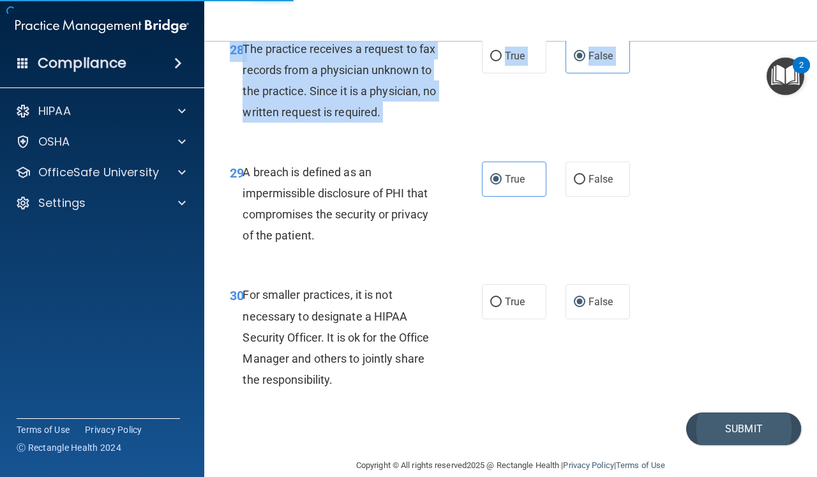
click at [752, 423] on button "Submit" at bounding box center [743, 428] width 115 height 33
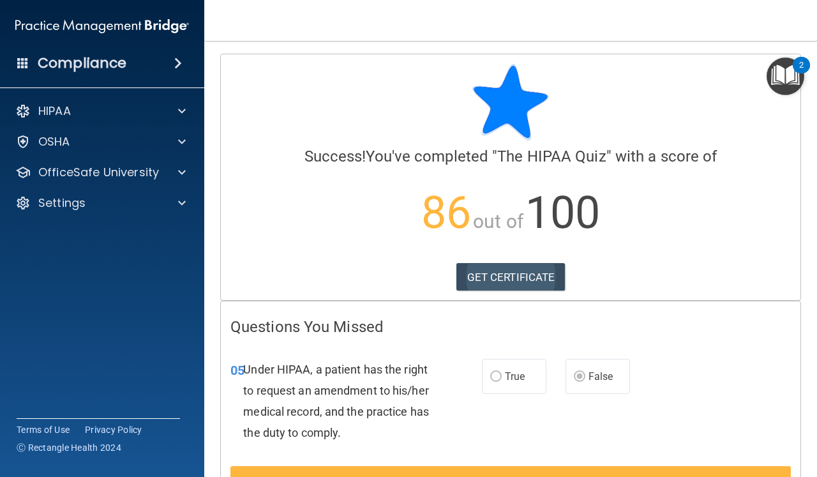
click at [516, 281] on link "GET CERTIFICATE" at bounding box center [510, 277] width 109 height 28
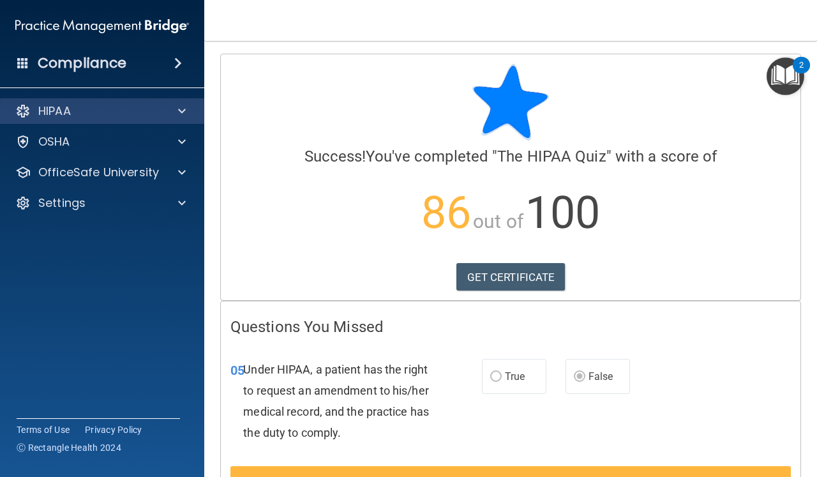
click at [107, 111] on div "HIPAA" at bounding box center [85, 110] width 158 height 15
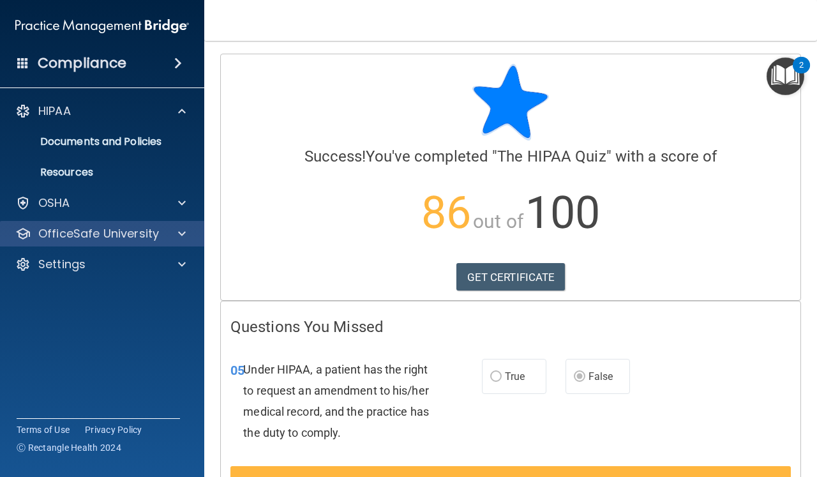
click at [102, 240] on p "OfficeSafe University" at bounding box center [98, 233] width 121 height 15
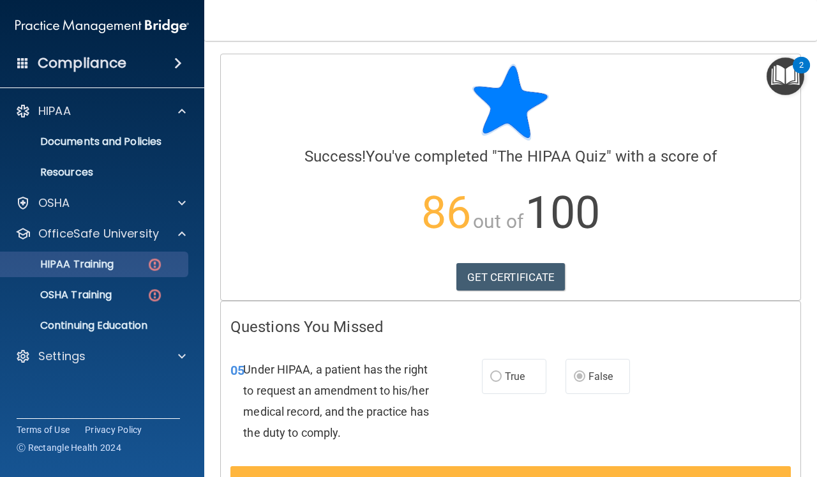
click at [93, 260] on p "HIPAA Training" at bounding box center [60, 264] width 105 height 13
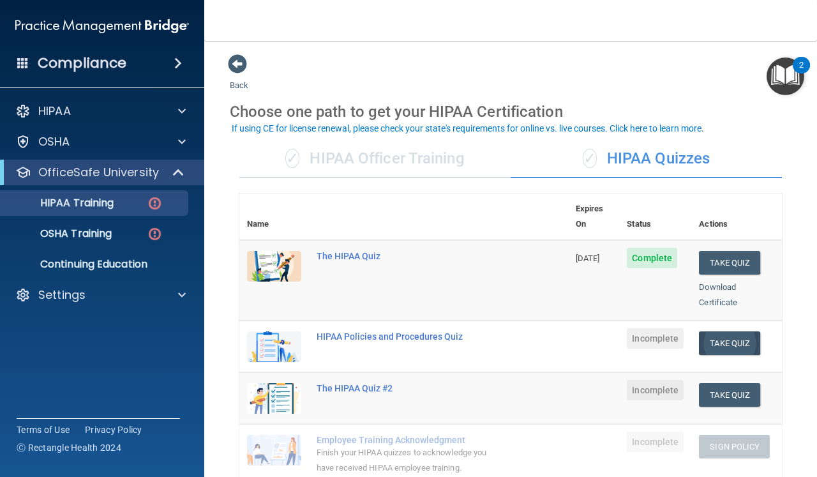
click at [740, 331] on button "Take Quiz" at bounding box center [729, 343] width 61 height 24
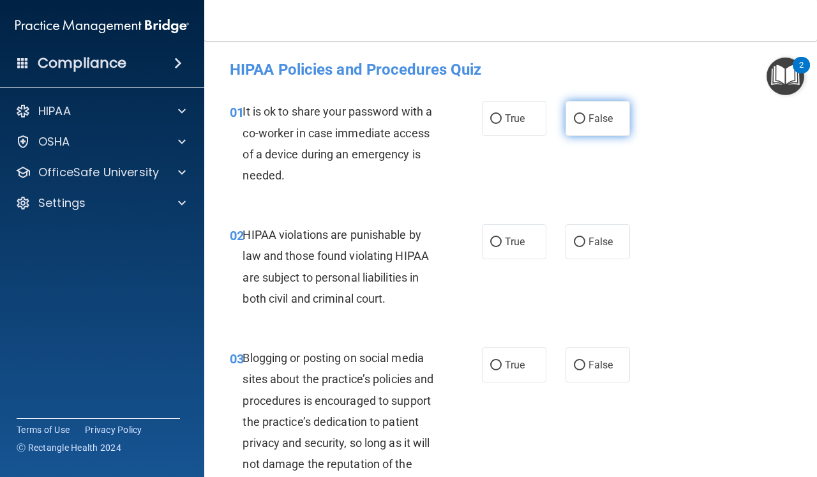
click at [584, 119] on input "False" at bounding box center [579, 119] width 11 height 10
radio input "true"
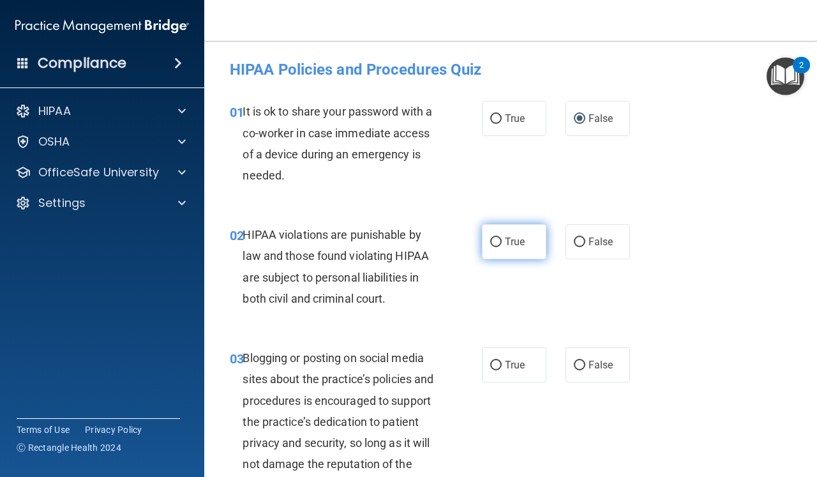
click at [496, 242] on input "True" at bounding box center [495, 242] width 11 height 10
radio input "true"
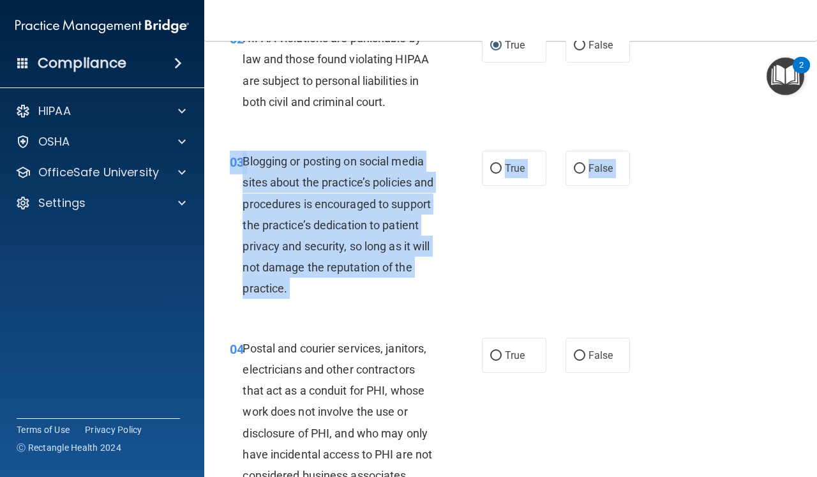
scroll to position [233, 0]
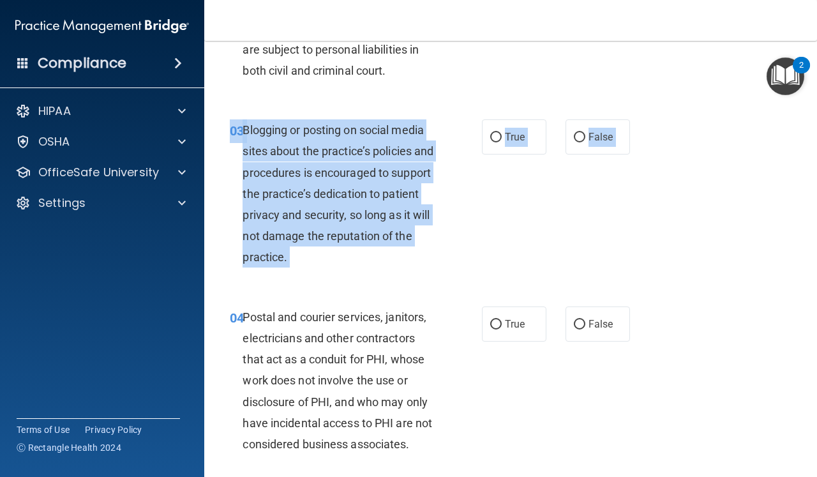
drag, startPoint x: 593, startPoint y: 431, endPoint x: 590, endPoint y: 475, distance: 43.5
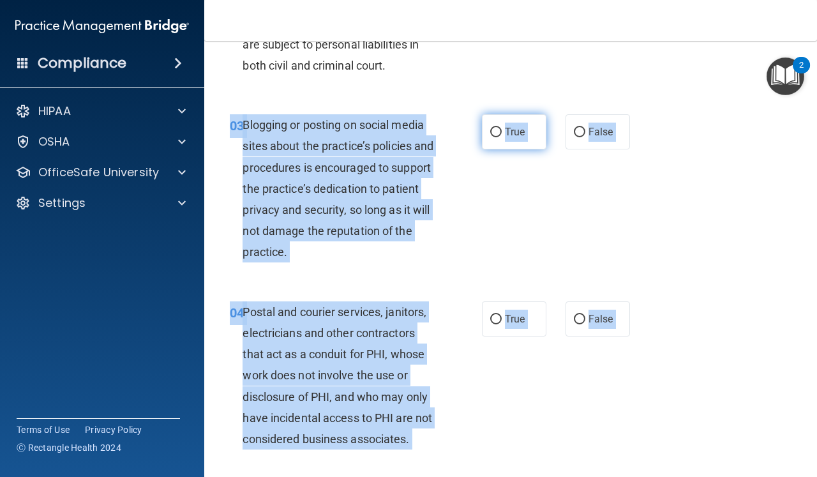
click at [494, 131] on input "True" at bounding box center [495, 133] width 11 height 10
radio input "true"
click at [498, 317] on input "True" at bounding box center [495, 320] width 11 height 10
radio input "true"
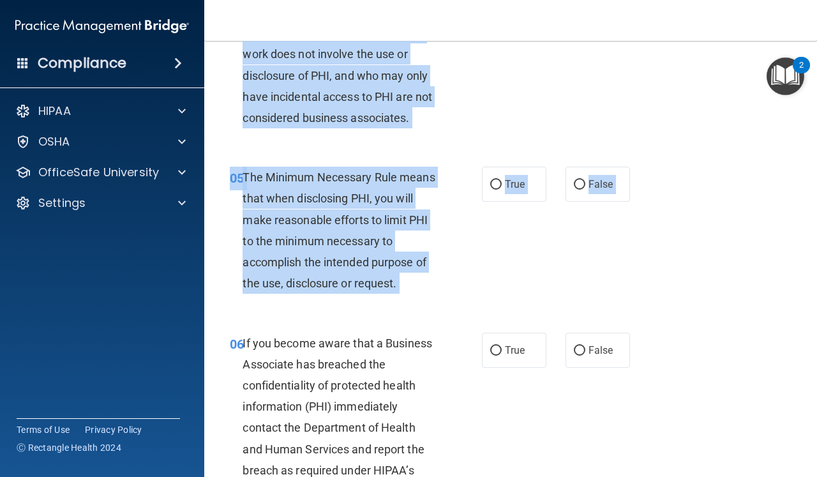
scroll to position [602, 0]
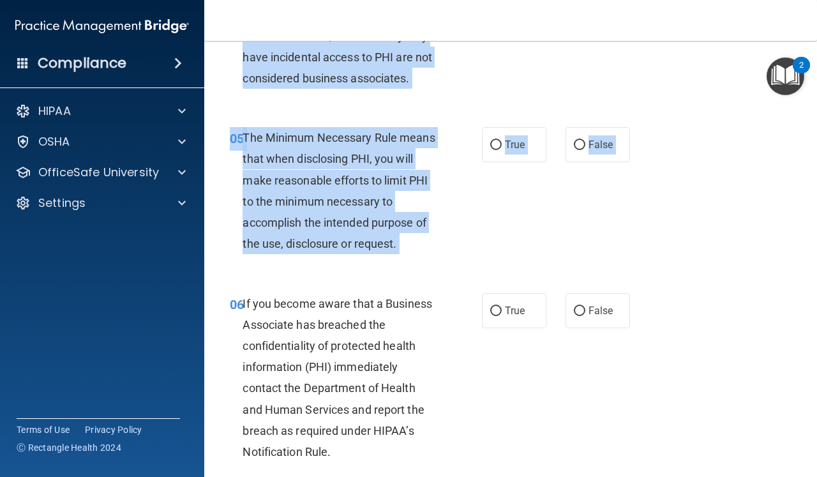
drag, startPoint x: 736, startPoint y: 421, endPoint x: 742, endPoint y: 473, distance: 52.6
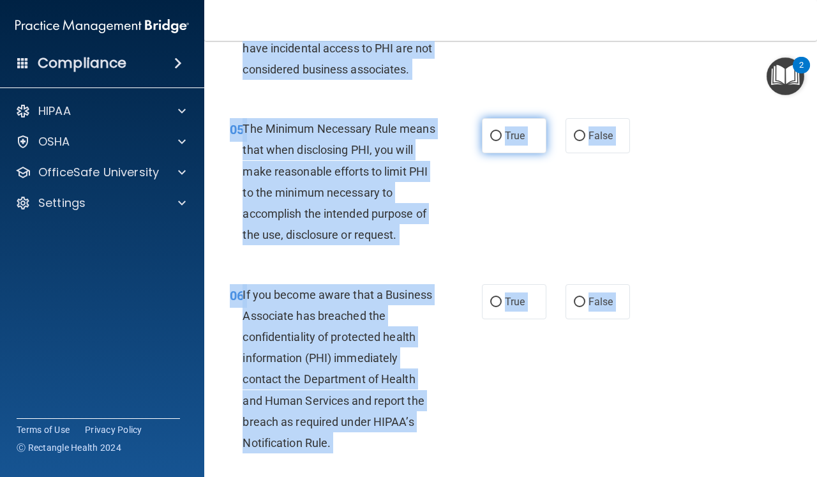
click at [497, 132] on input "True" at bounding box center [495, 136] width 11 height 10
radio input "true"
click at [496, 297] on input "True" at bounding box center [495, 302] width 11 height 10
radio input "true"
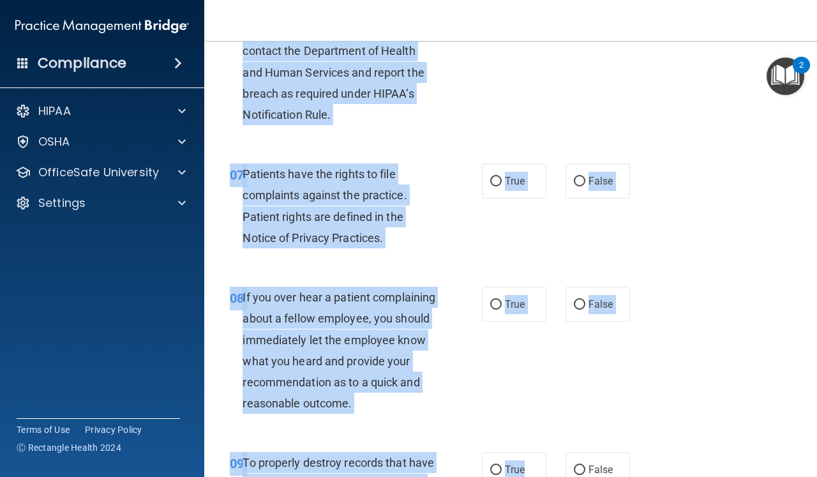
scroll to position [966, 0]
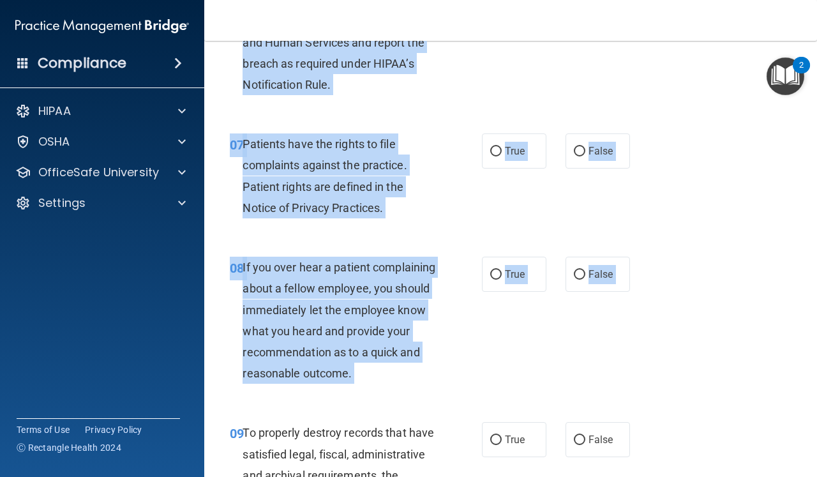
drag, startPoint x: 523, startPoint y: 422, endPoint x: 526, endPoint y: 475, distance: 53.7
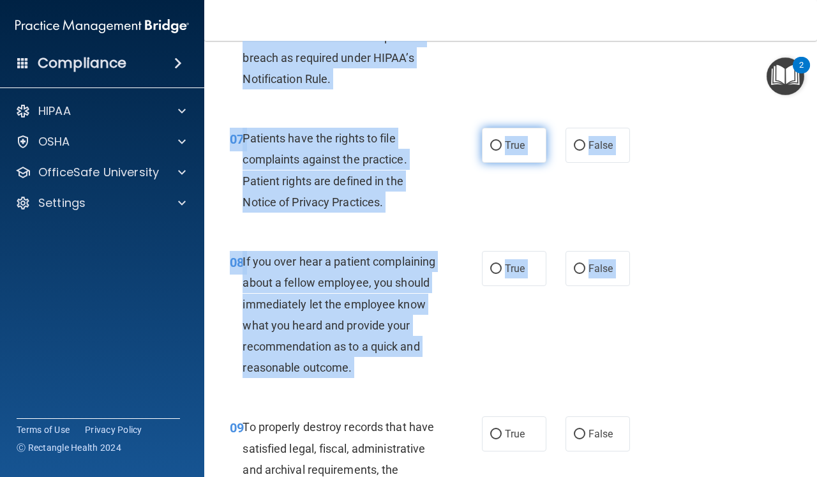
click at [500, 141] on input "True" at bounding box center [495, 146] width 11 height 10
radio input "true"
click at [580, 265] on input "False" at bounding box center [579, 269] width 11 height 10
radio input "true"
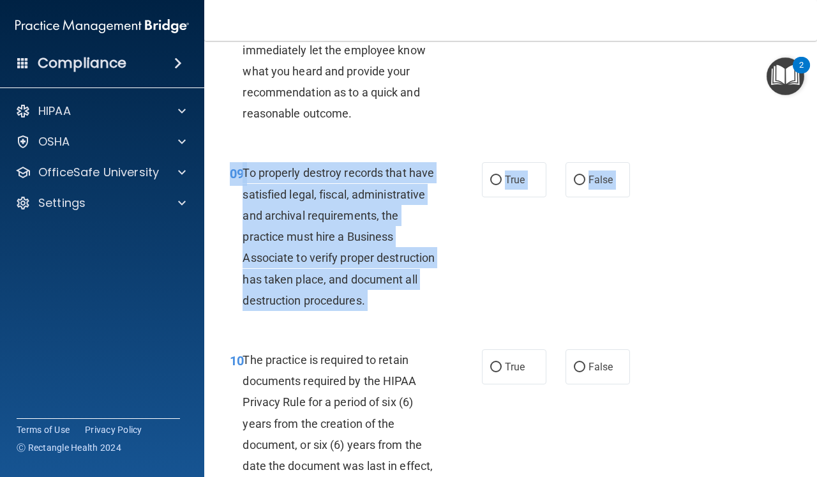
drag, startPoint x: 658, startPoint y: 459, endPoint x: 671, endPoint y: 464, distance: 14.3
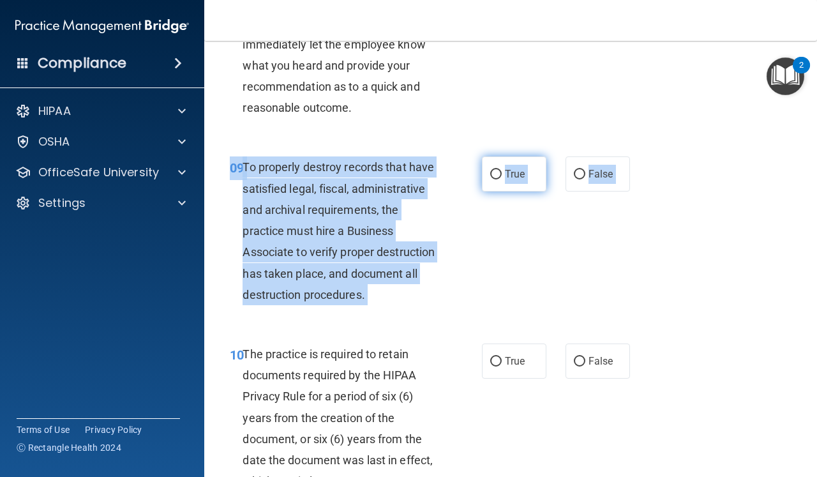
click at [497, 170] on input "True" at bounding box center [495, 175] width 11 height 10
radio input "true"
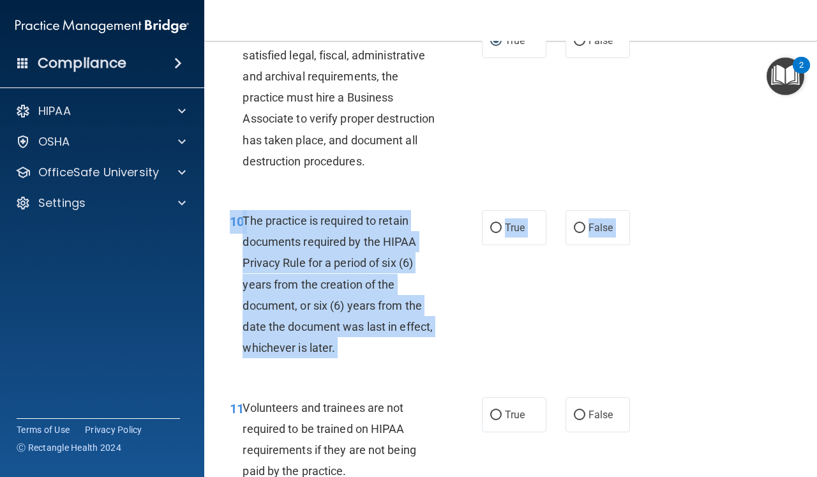
scroll to position [1405, 0]
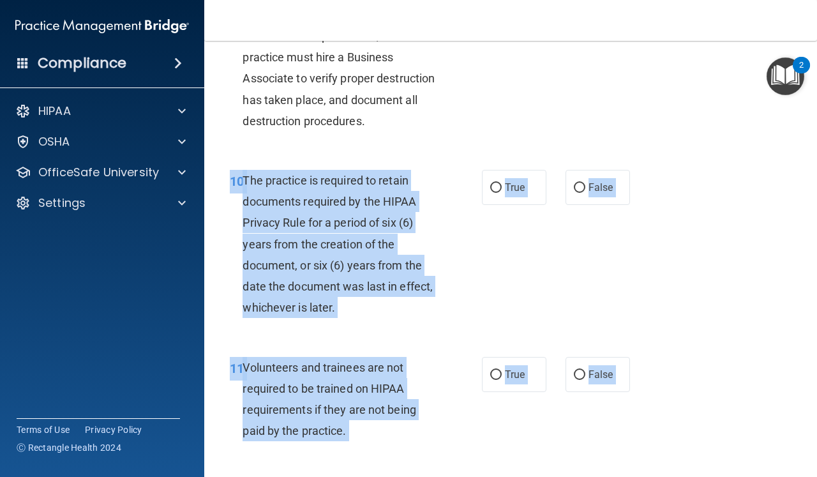
drag, startPoint x: 509, startPoint y: 476, endPoint x: 505, endPoint y: 458, distance: 18.8
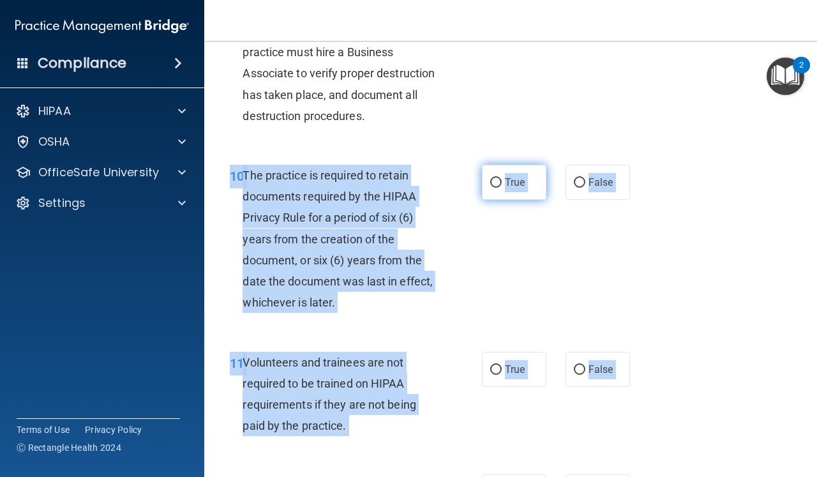
click at [502, 176] on label "True" at bounding box center [514, 182] width 64 height 35
click at [502, 178] on input "True" at bounding box center [495, 183] width 11 height 10
radio input "true"
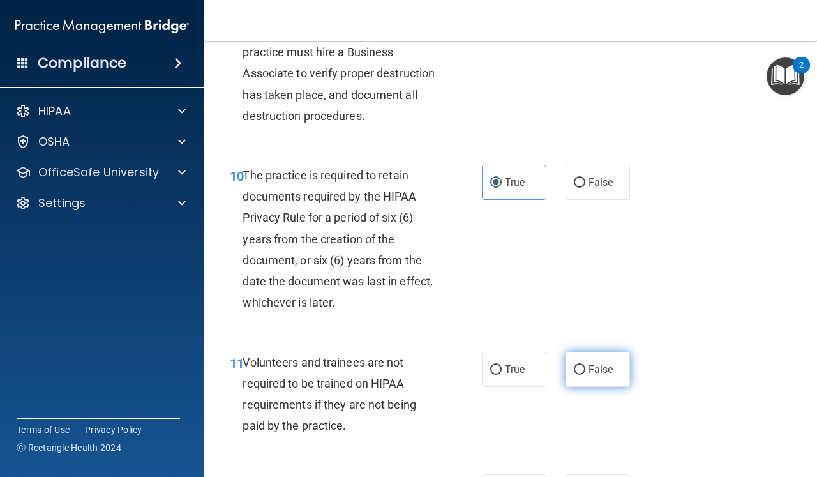
click at [582, 365] on input "False" at bounding box center [579, 370] width 11 height 10
radio input "true"
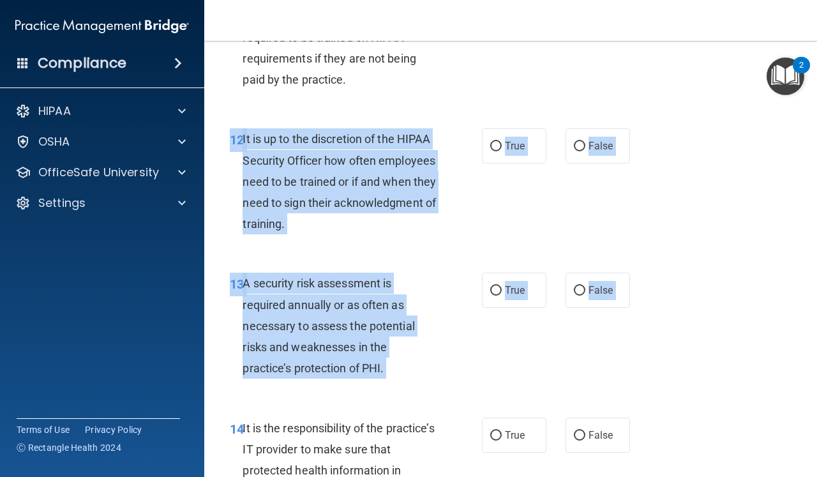
drag, startPoint x: 643, startPoint y: 470, endPoint x: 643, endPoint y: 476, distance: 6.4
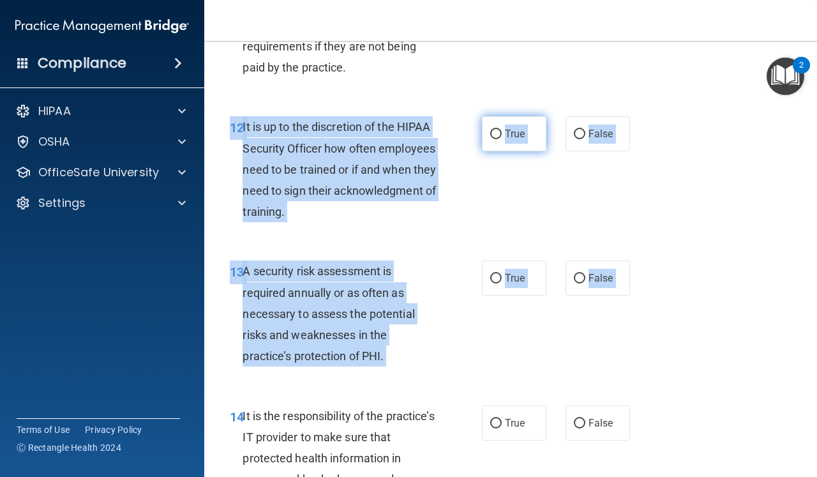
click at [498, 130] on input "True" at bounding box center [495, 135] width 11 height 10
radio input "true"
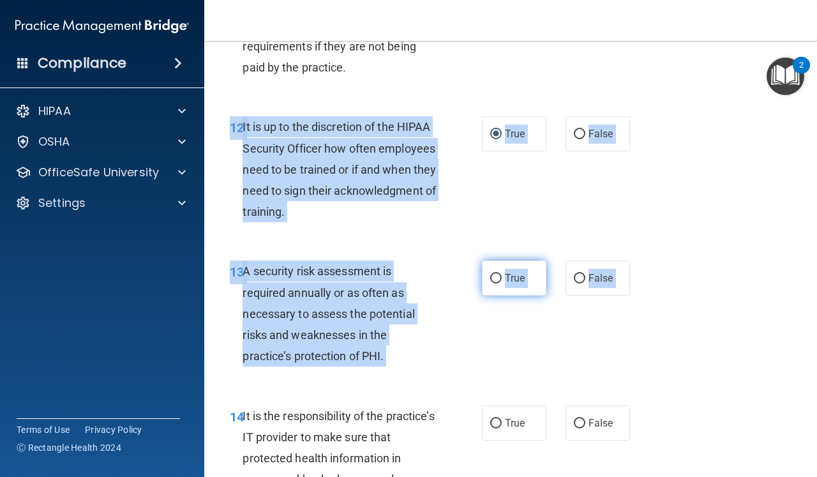
click at [498, 274] on input "True" at bounding box center [495, 279] width 11 height 10
radio input "true"
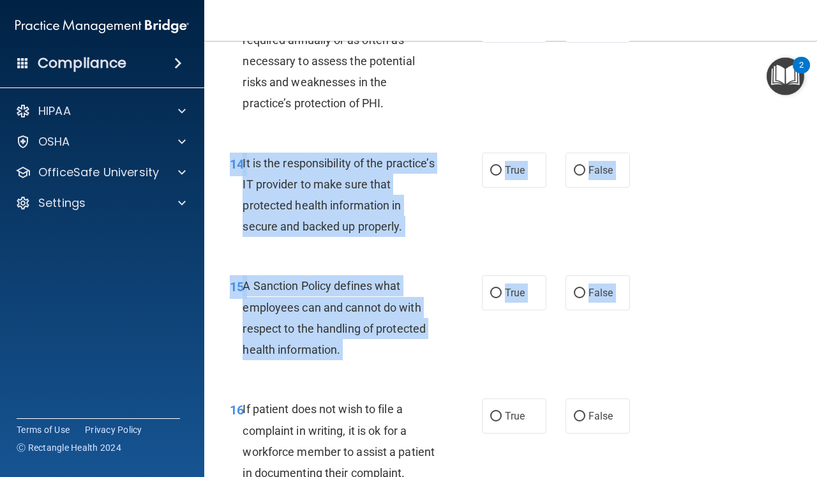
scroll to position [2051, 0]
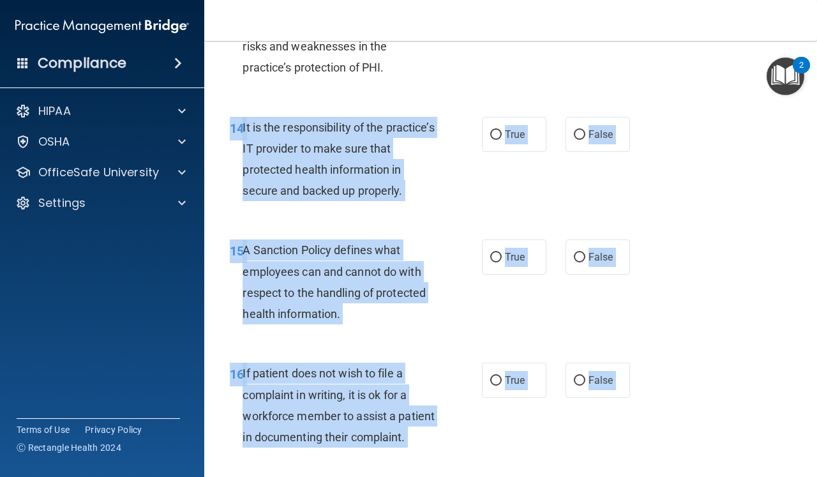
drag, startPoint x: 540, startPoint y: 469, endPoint x: 541, endPoint y: 475, distance: 6.4
click at [541, 475] on div "01 It is ok to share your password with a co-worker in case immediate access of…" at bounding box center [510, 188] width 581 height 4308
click at [497, 130] on input "True" at bounding box center [495, 135] width 11 height 10
radio input "true"
click at [498, 253] on input "True" at bounding box center [495, 258] width 11 height 10
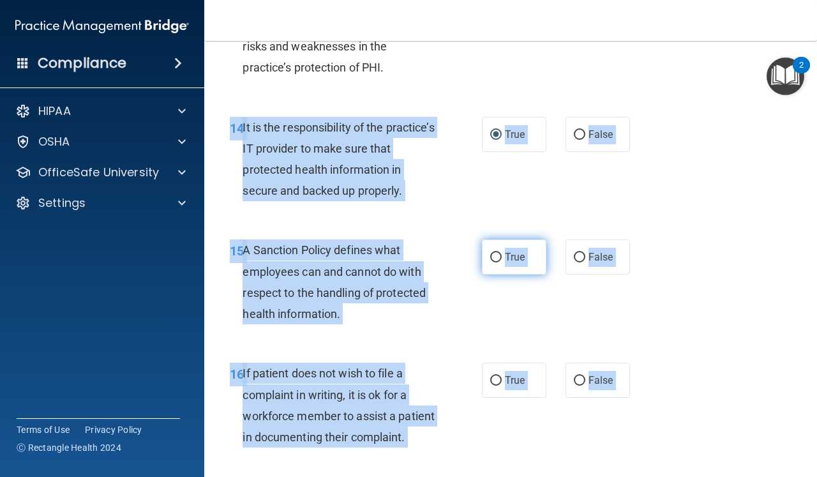
radio input "true"
click at [578, 376] on input "False" at bounding box center [579, 381] width 11 height 10
radio input "true"
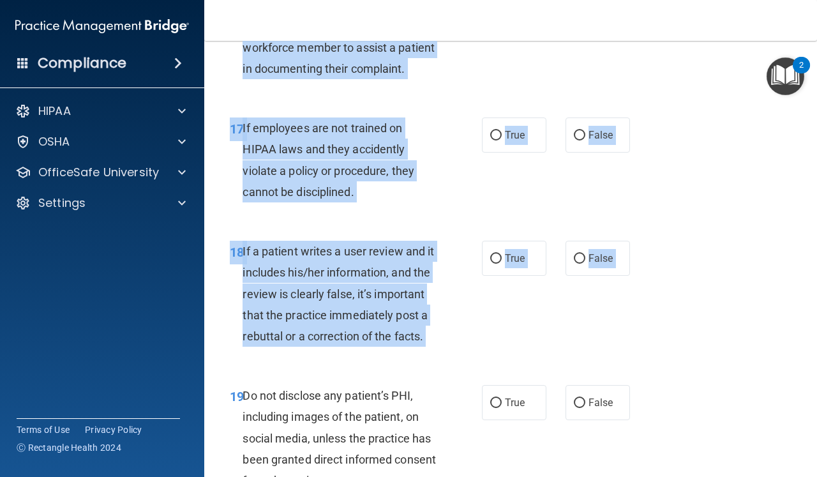
drag, startPoint x: 569, startPoint y: 430, endPoint x: 572, endPoint y: 475, distance: 45.5
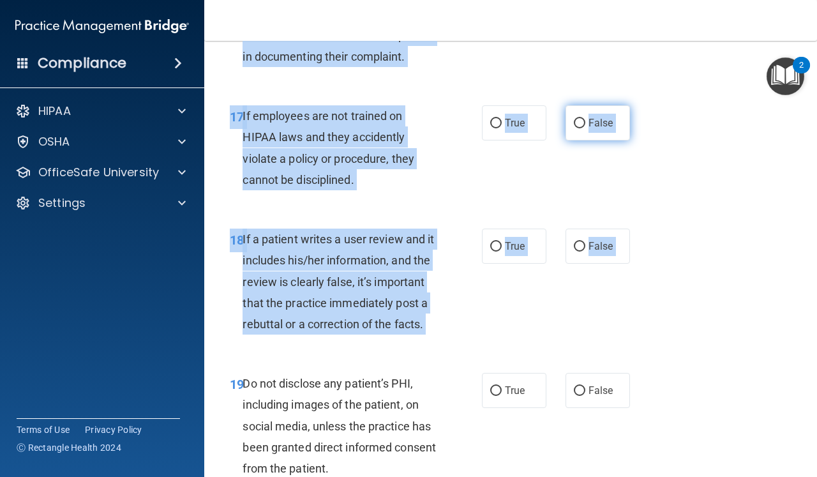
click at [584, 119] on input "False" at bounding box center [579, 124] width 11 height 10
radio input "true"
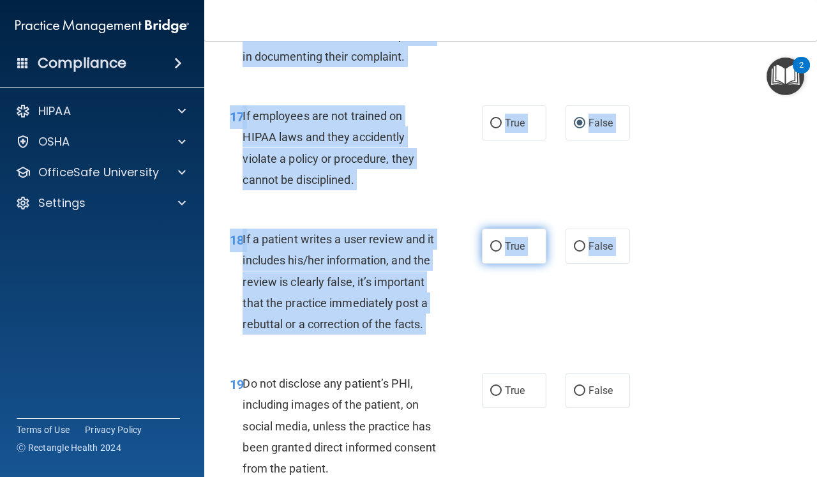
click at [498, 242] on input "True" at bounding box center [495, 247] width 11 height 10
radio input "true"
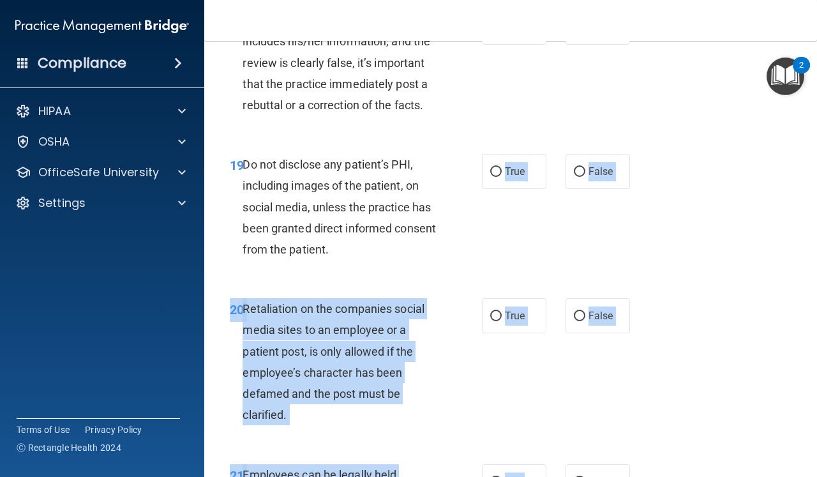
drag, startPoint x: 486, startPoint y: 450, endPoint x: 491, endPoint y: 474, distance: 24.8
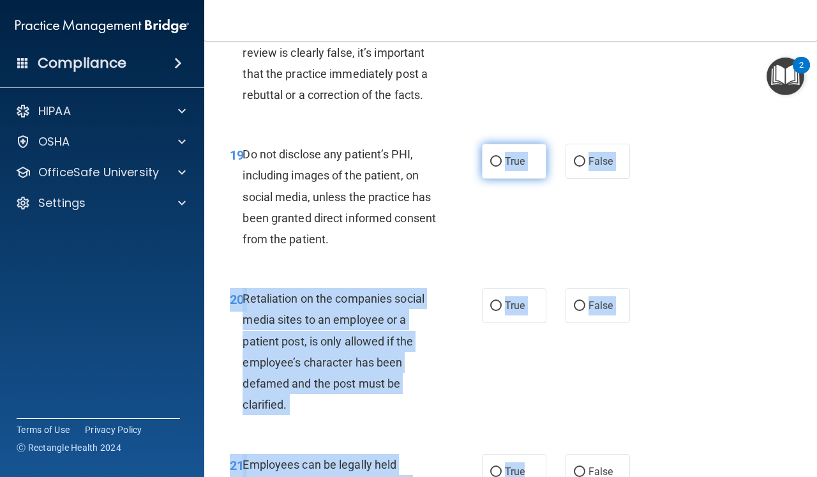
click at [495, 157] on input "True" at bounding box center [495, 162] width 11 height 10
radio input "true"
click at [583, 301] on input "False" at bounding box center [579, 306] width 11 height 10
radio input "true"
drag, startPoint x: 547, startPoint y: 475, endPoint x: 693, endPoint y: 368, distance: 181.3
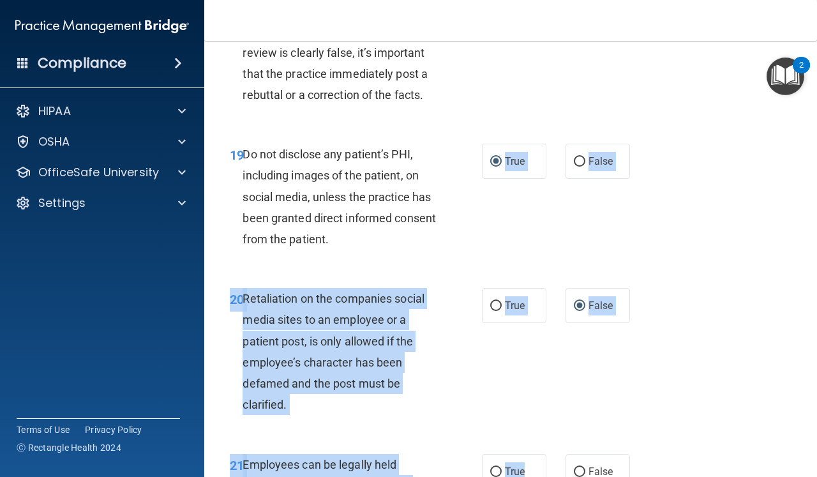
click at [686, 342] on div "20 Retaliation on the companies social media sites to an employee or a patient …" at bounding box center [510, 354] width 581 height 165
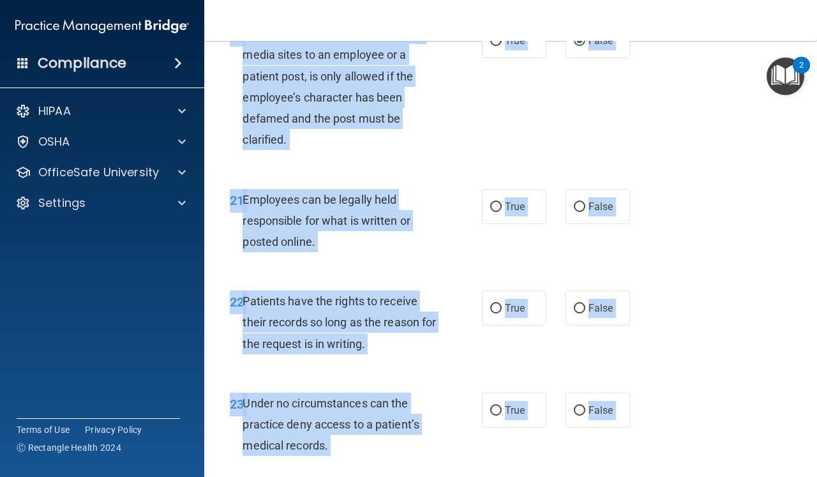
drag, startPoint x: 686, startPoint y: 342, endPoint x: 698, endPoint y: 476, distance: 134.6
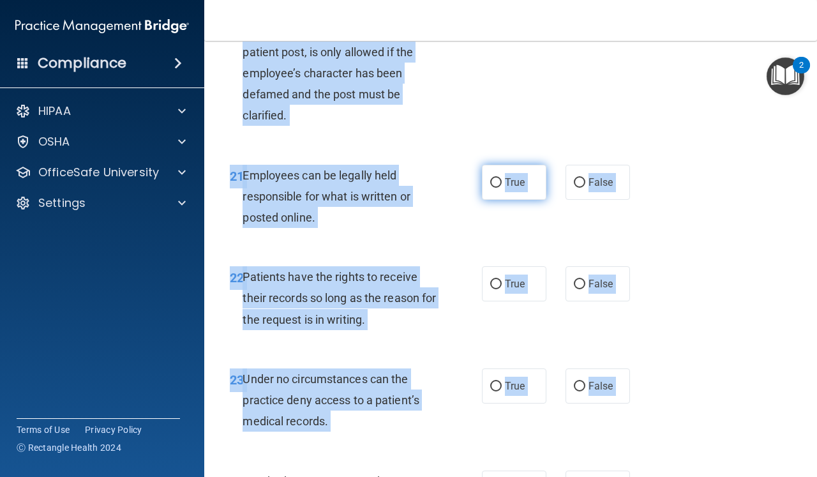
click at [500, 178] on input "True" at bounding box center [495, 183] width 11 height 10
radio input "true"
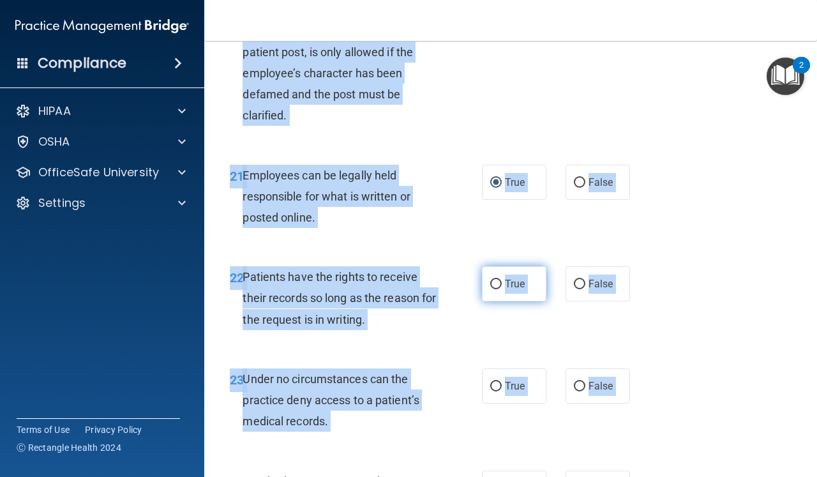
click at [498, 280] on input "True" at bounding box center [495, 285] width 11 height 10
radio input "true"
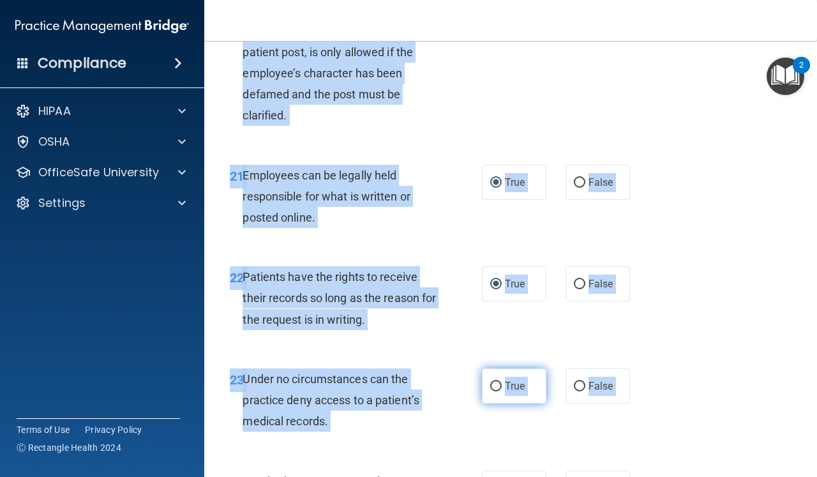
click at [498, 382] on input "True" at bounding box center [495, 387] width 11 height 10
radio input "true"
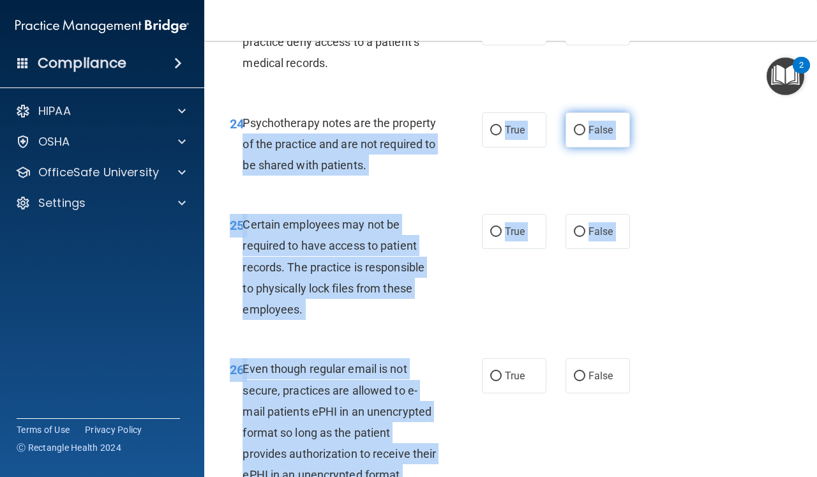
click at [580, 126] on input "False" at bounding box center [579, 131] width 11 height 10
radio input "true"
click at [491, 227] on input "True" at bounding box center [495, 232] width 11 height 10
radio input "true"
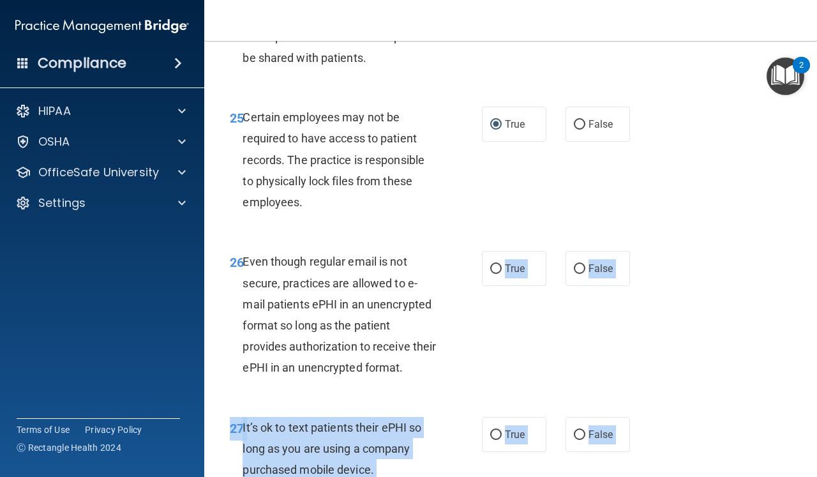
scroll to position [3437, 0]
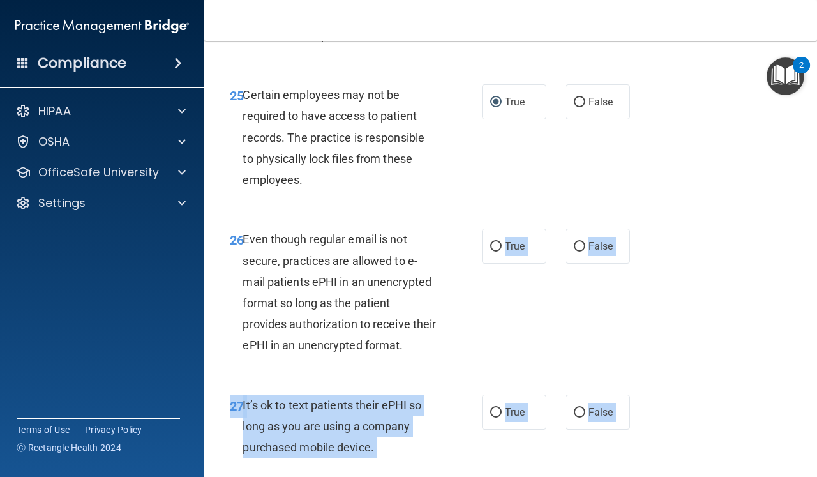
drag, startPoint x: 496, startPoint y: 447, endPoint x: 500, endPoint y: 461, distance: 15.3
click at [497, 242] on input "True" at bounding box center [495, 247] width 11 height 10
radio input "true"
click at [580, 408] on input "False" at bounding box center [579, 413] width 11 height 10
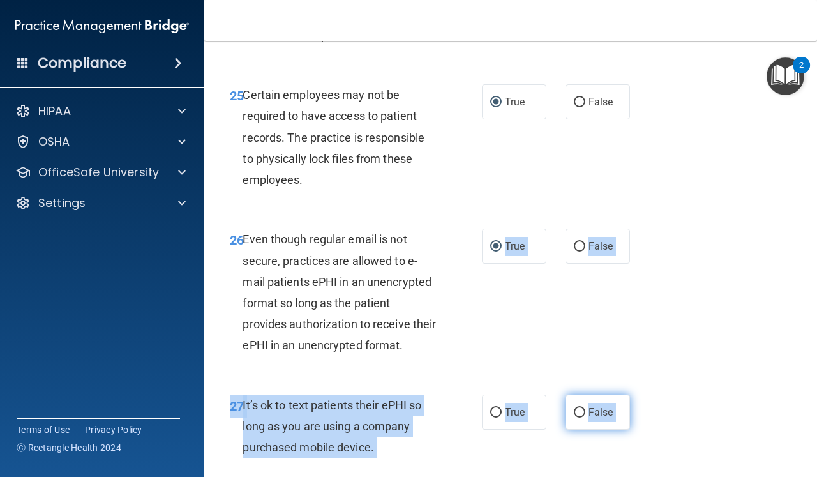
radio input "true"
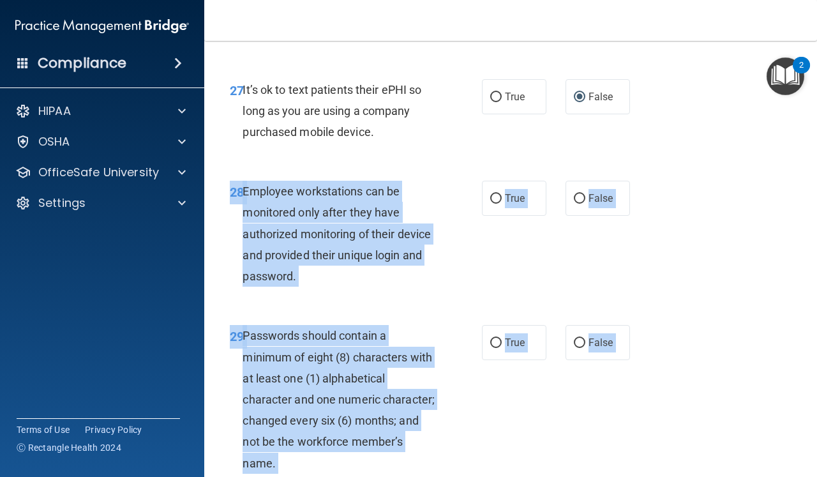
scroll to position [3789, 0]
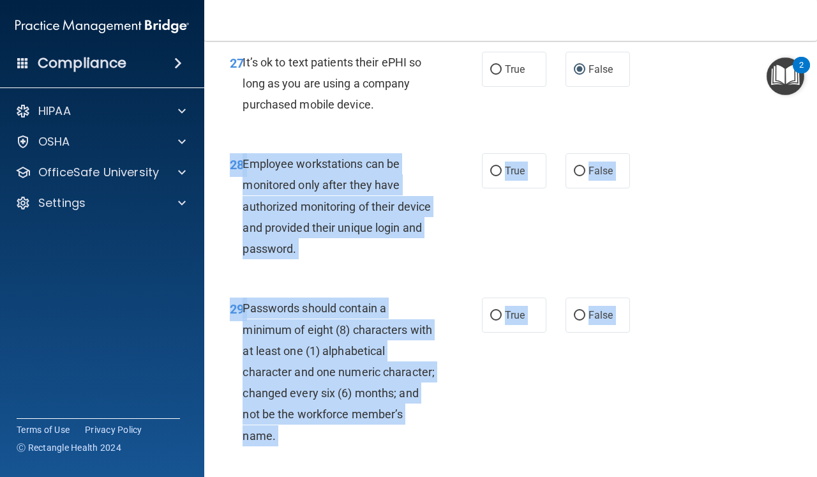
drag, startPoint x: 523, startPoint y: 461, endPoint x: 526, endPoint y: 476, distance: 15.0
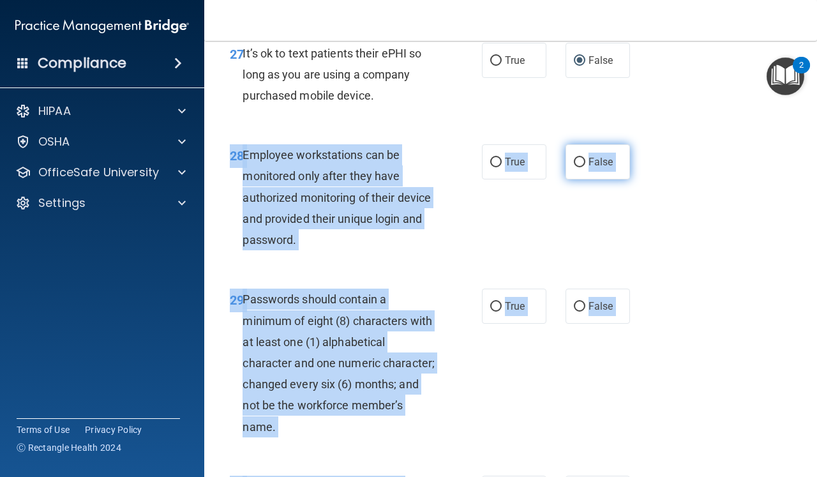
click at [585, 144] on label "False" at bounding box center [597, 161] width 64 height 35
click at [585, 158] on input "False" at bounding box center [579, 163] width 11 height 10
radio input "true"
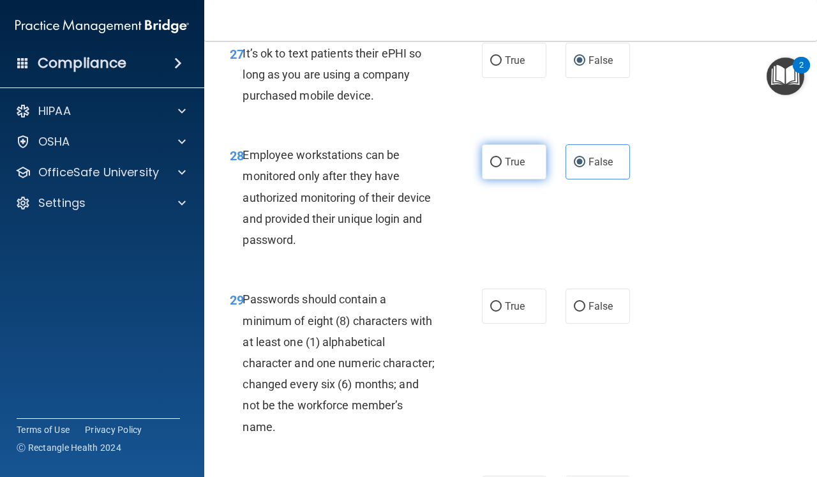
click at [492, 158] on input "True" at bounding box center [495, 163] width 11 height 10
radio input "true"
radio input "false"
click at [498, 302] on input "True" at bounding box center [495, 307] width 11 height 10
radio input "true"
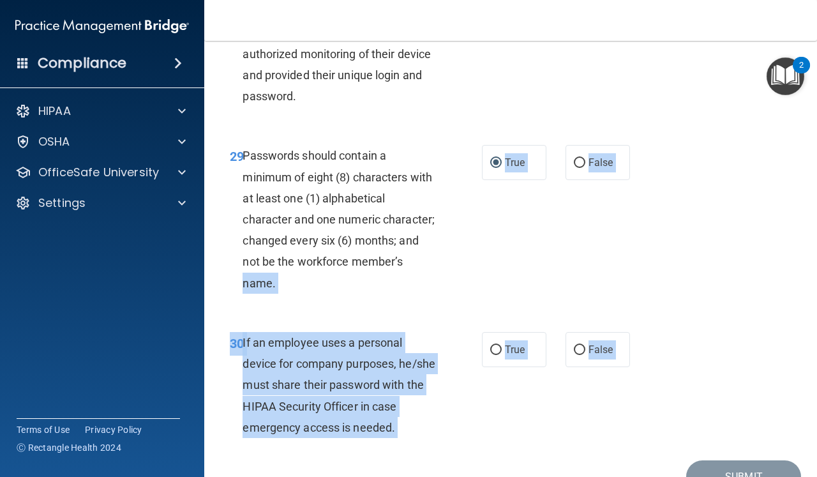
scroll to position [3978, 0]
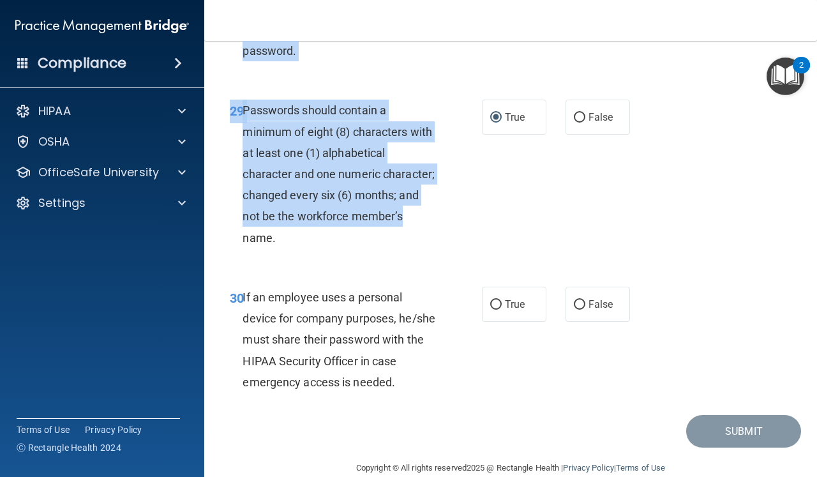
drag, startPoint x: 482, startPoint y: 383, endPoint x: 474, endPoint y: 476, distance: 93.5
click at [474, 476] on main "- HIPAA Policies and Procedures Quiz This quiz doesn’t expire until . Are you s…" at bounding box center [510, 259] width 613 height 436
click at [581, 300] on input "False" at bounding box center [579, 305] width 11 height 10
radio input "true"
click at [705, 415] on button "Submit" at bounding box center [743, 431] width 115 height 33
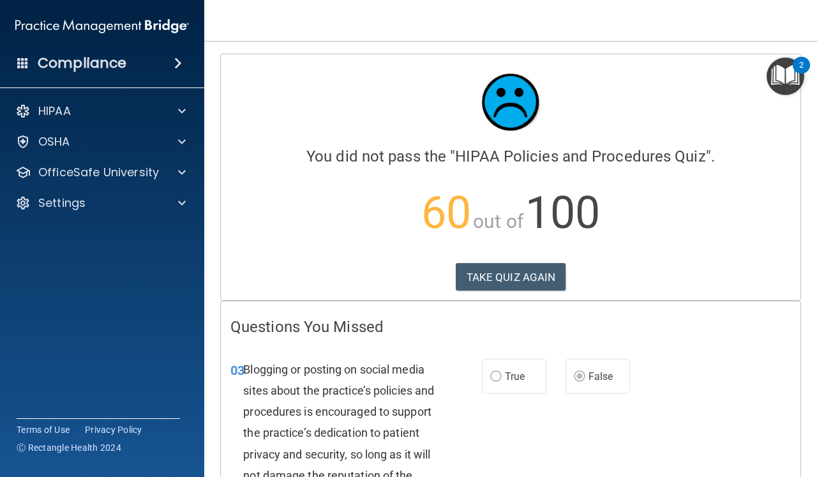
click at [720, 388] on div "03 Blogging or posting on social media sites about the practice’s policies and …" at bounding box center [510, 436] width 579 height 187
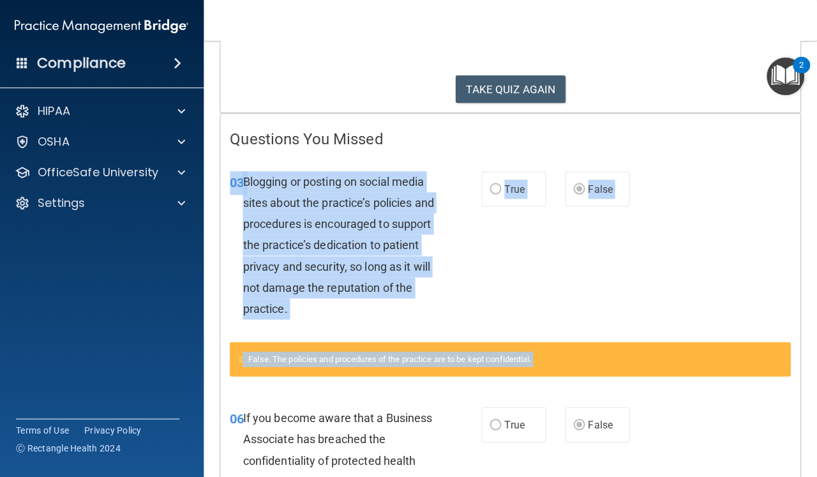
scroll to position [214, 0]
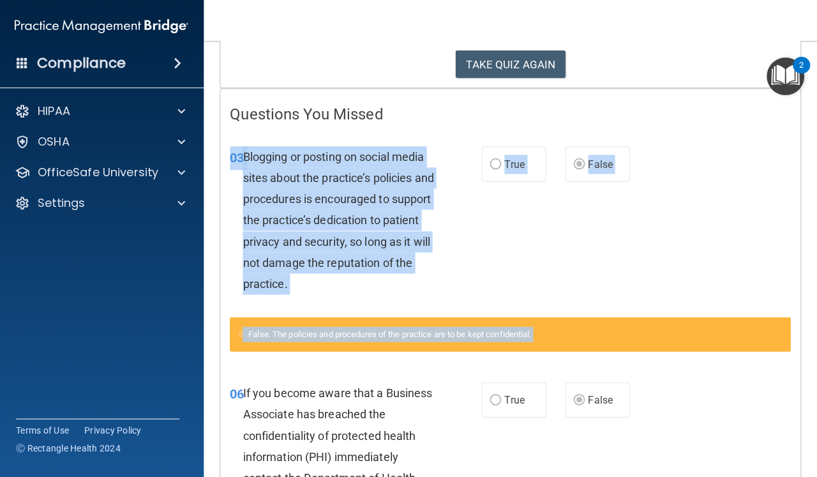
drag, startPoint x: 723, startPoint y: 389, endPoint x: 726, endPoint y: 468, distance: 79.8
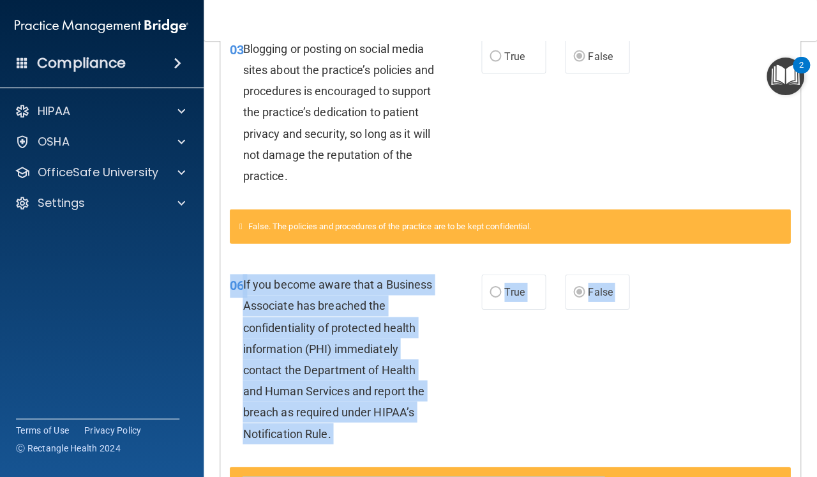
scroll to position [343, 0]
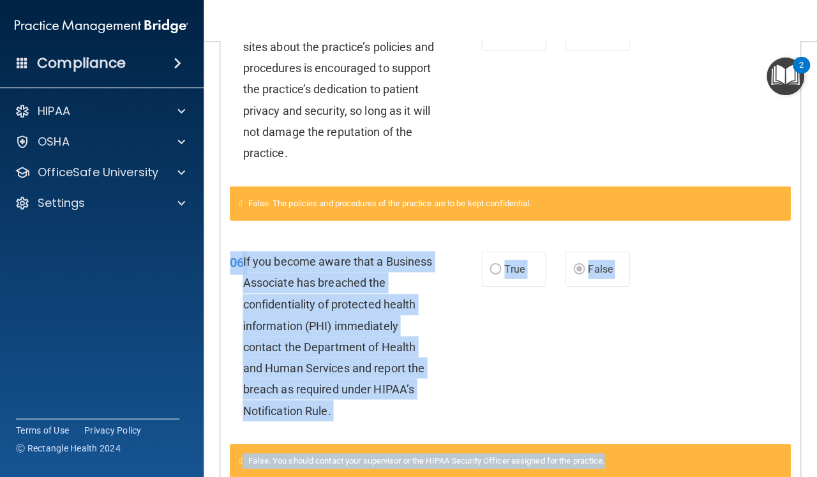
click at [735, 475] on div "06 If you become aware that a Business Associate has breached the confidentiali…" at bounding box center [510, 363] width 560 height 257
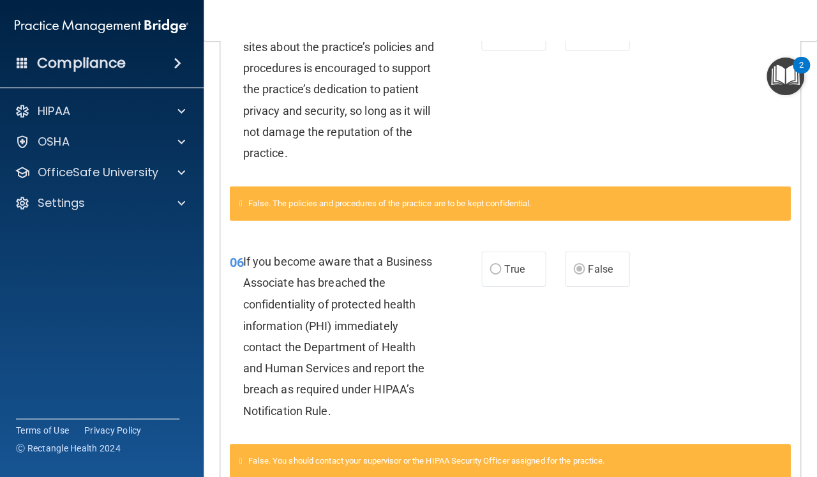
drag, startPoint x: 754, startPoint y: 377, endPoint x: 759, endPoint y: 364, distance: 13.7
click at [758, 373] on div "06 If you become aware that a Business Associate has breached the confidentiali…" at bounding box center [510, 339] width 579 height 208
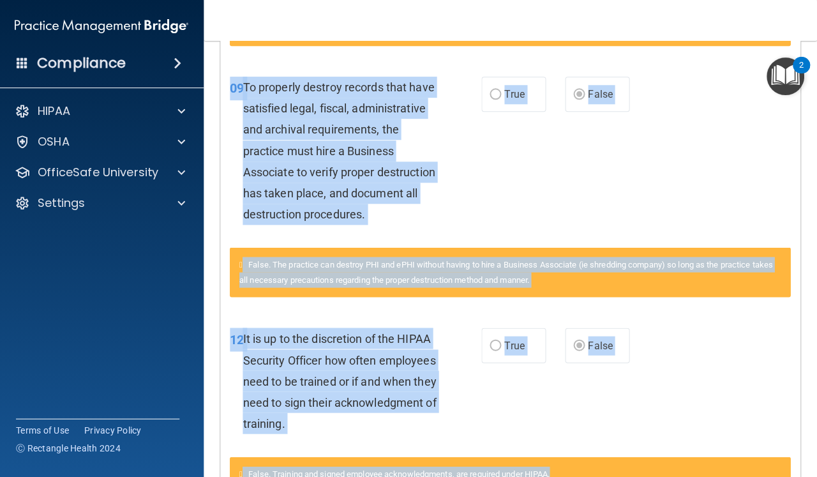
drag, startPoint x: 759, startPoint y: 364, endPoint x: 744, endPoint y: 475, distance: 112.7
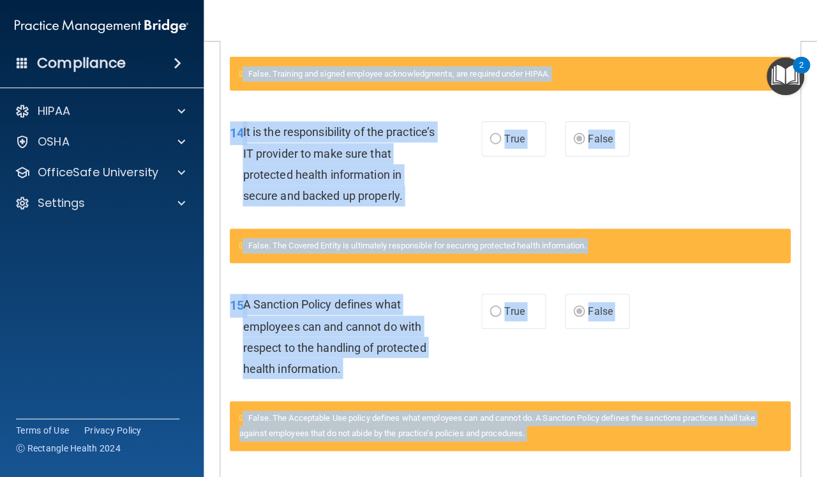
scroll to position [1197, 0]
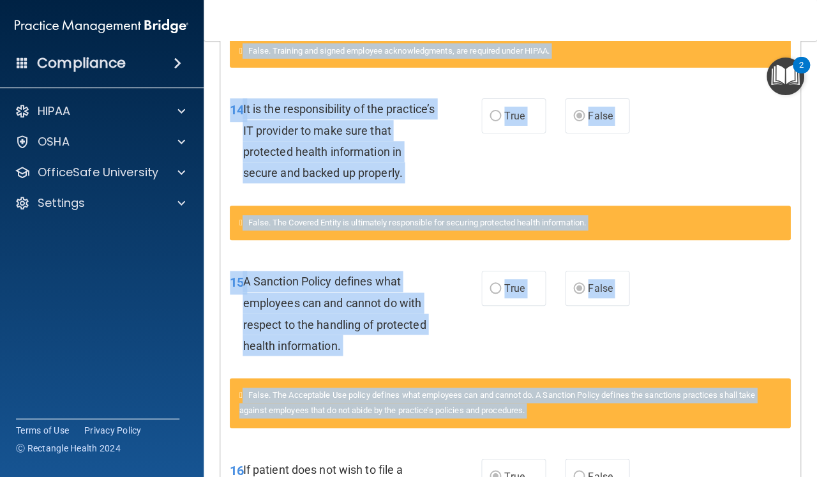
drag, startPoint x: 761, startPoint y: 385, endPoint x: 756, endPoint y: 473, distance: 87.5
click at [752, 475] on div "Questions You Missed 03 Blogging or posting on social media sites about the pra…" at bounding box center [510, 314] width 579 height 2421
click at [747, 310] on div "15 A Sanction Policy defines what employees can and cannot do with respect to t…" at bounding box center [510, 316] width 579 height 123
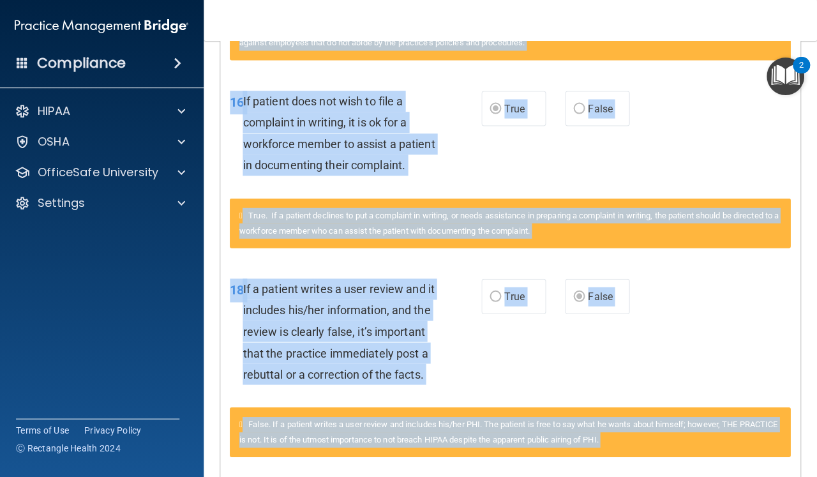
drag, startPoint x: 745, startPoint y: 310, endPoint x: 747, endPoint y: 475, distance: 165.9
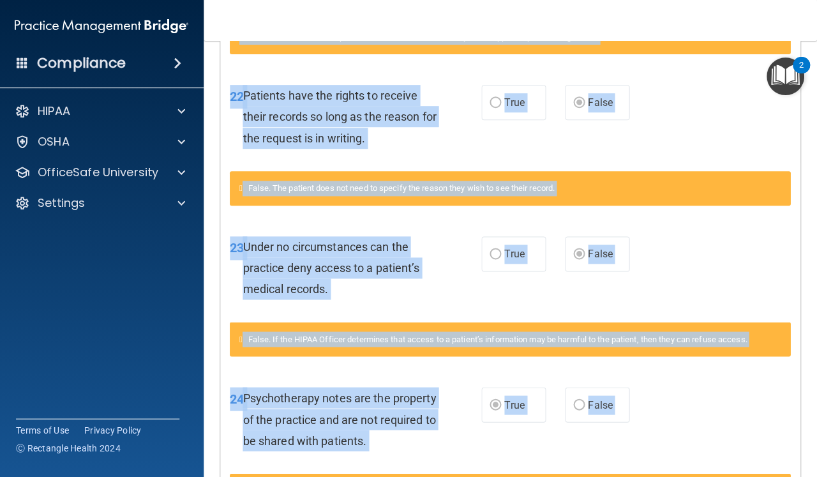
drag, startPoint x: 747, startPoint y: 304, endPoint x: 749, endPoint y: 474, distance: 170.4
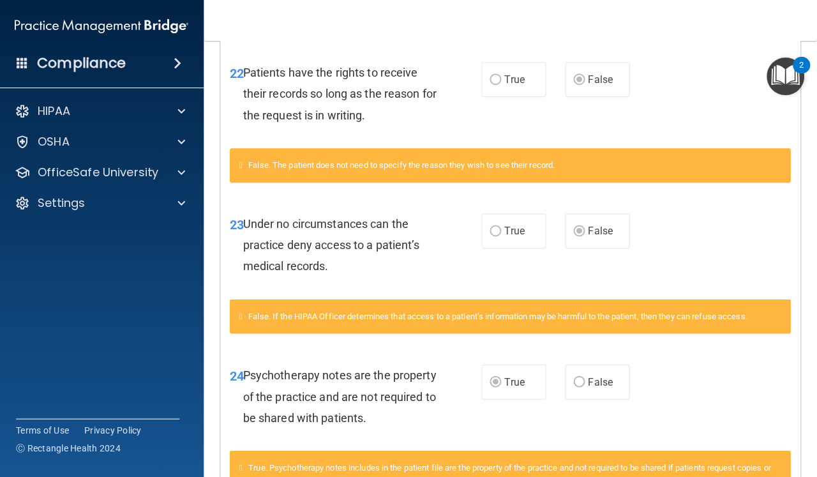
click at [768, 399] on div "24 Psychotherapy notes are the property of the practice and are not required to…" at bounding box center [510, 399] width 579 height 102
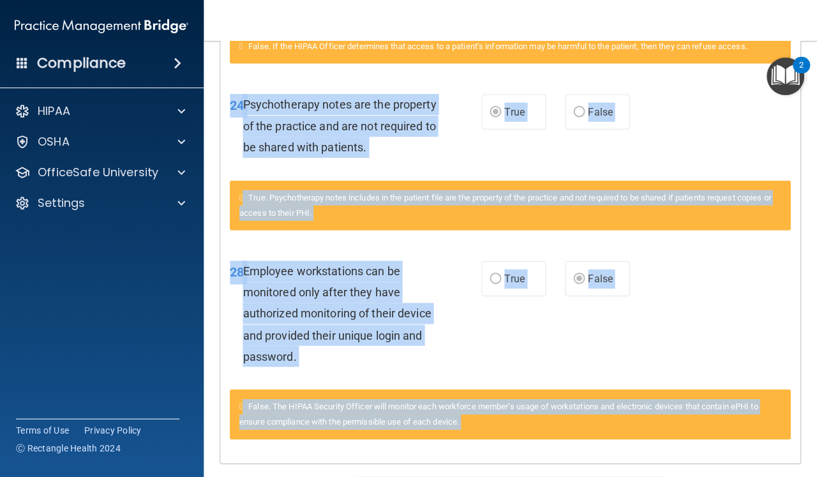
scroll to position [2277, 0]
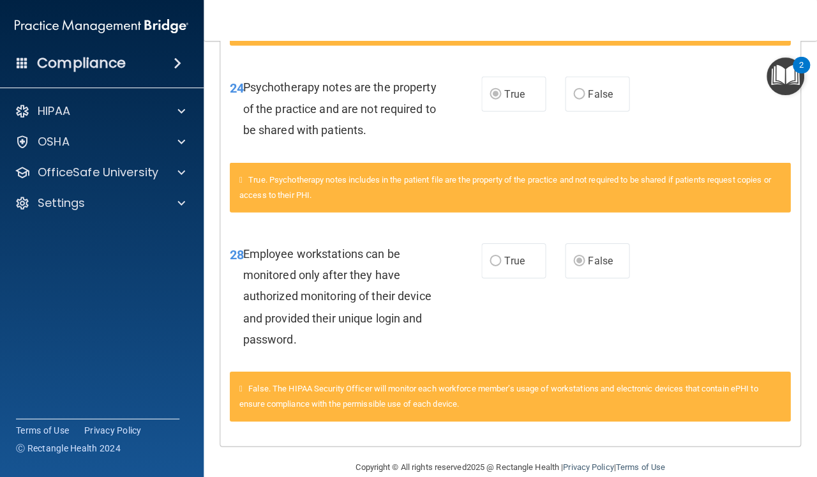
drag, startPoint x: 768, startPoint y: 399, endPoint x: 765, endPoint y: 475, distance: 76.0
click at [765, 475] on main "Calculating your score.... You did not pass the " HIPAA Policies and Procedures…" at bounding box center [510, 259] width 613 height 436
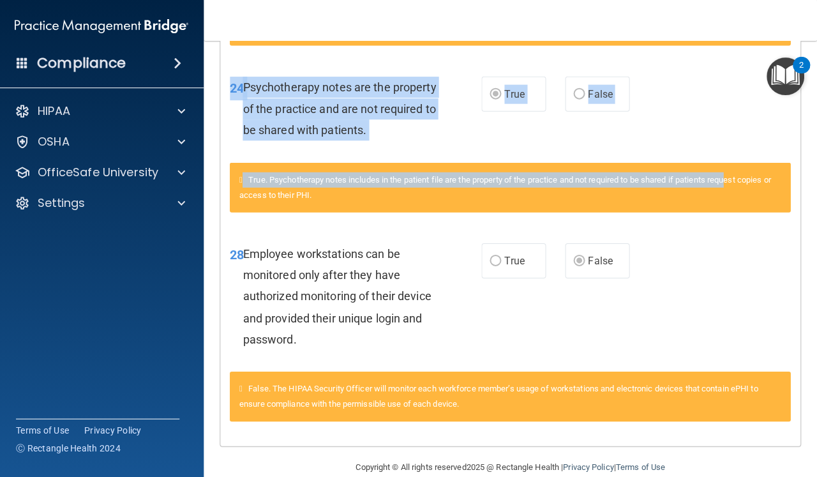
drag, startPoint x: 712, startPoint y: 18, endPoint x: 736, endPoint y: 154, distance: 138.1
click at [735, 154] on div "Toggle navigation Gen Daszek genelyndaszek@gmail.com Manage My Enterprise Hawai…" at bounding box center [510, 238] width 613 height 477
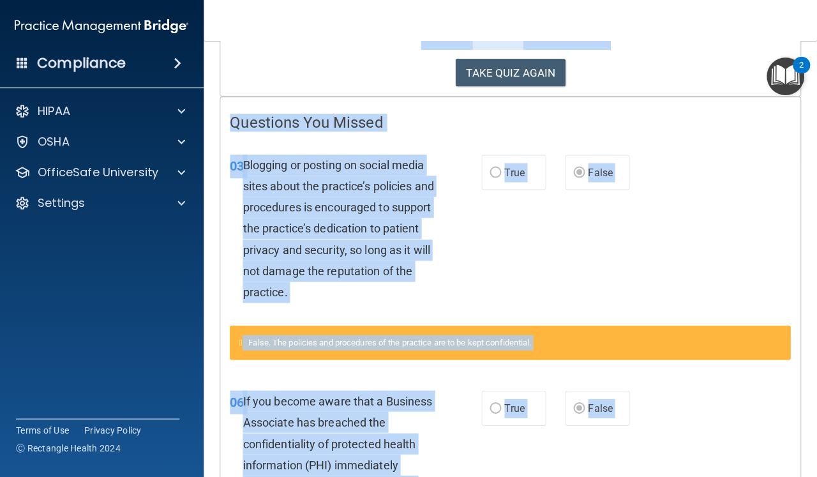
scroll to position [0, 0]
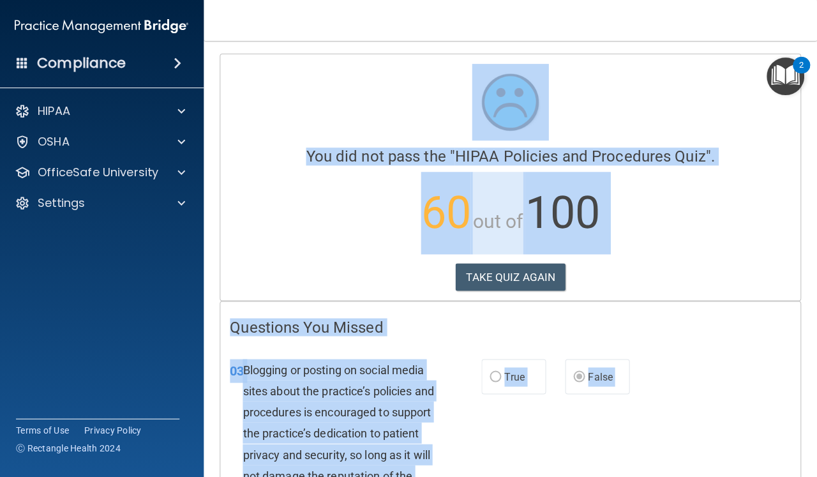
drag, startPoint x: 747, startPoint y: 303, endPoint x: 745, endPoint y: -27, distance: 330.6
click at [745, 0] on html "Compliance HIPAA Documents and Policies Report an Incident Business Associates …" at bounding box center [408, 238] width 817 height 477
click at [512, 274] on button "TAKE QUIZ AGAIN" at bounding box center [511, 277] width 110 height 28
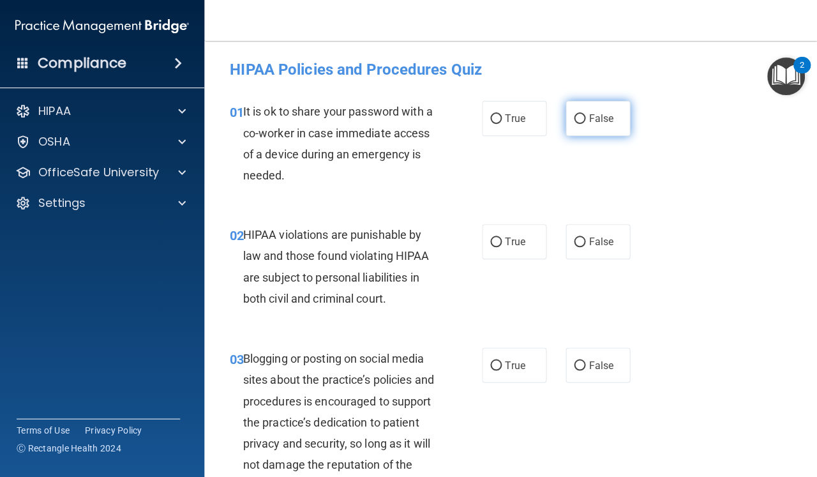
click at [581, 116] on input "False" at bounding box center [579, 119] width 11 height 10
radio input "true"
click at [497, 244] on input "True" at bounding box center [495, 242] width 11 height 10
radio input "true"
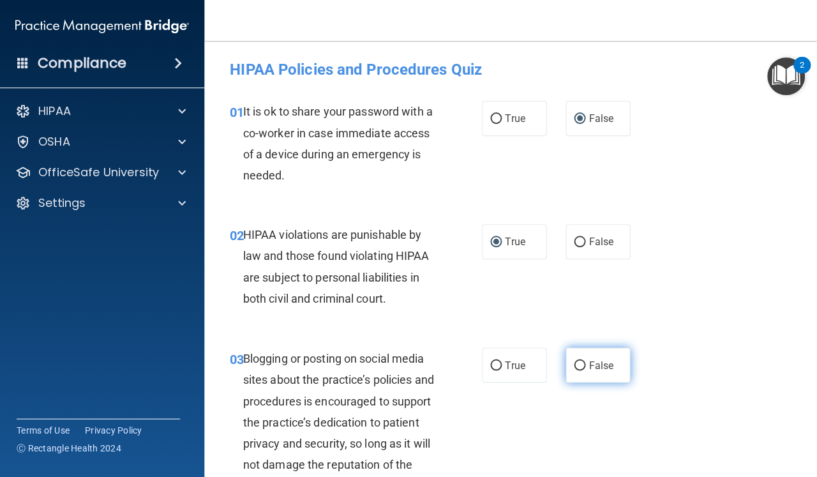
click at [579, 362] on input "False" at bounding box center [579, 366] width 11 height 10
radio input "true"
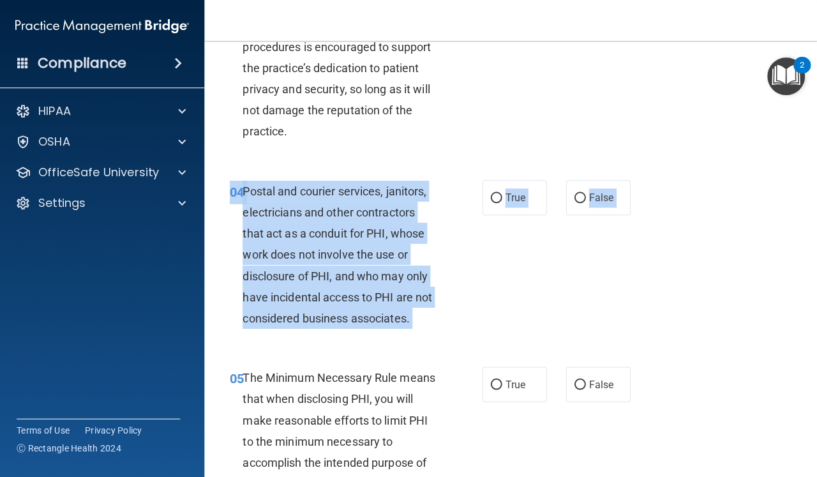
scroll to position [375, 0]
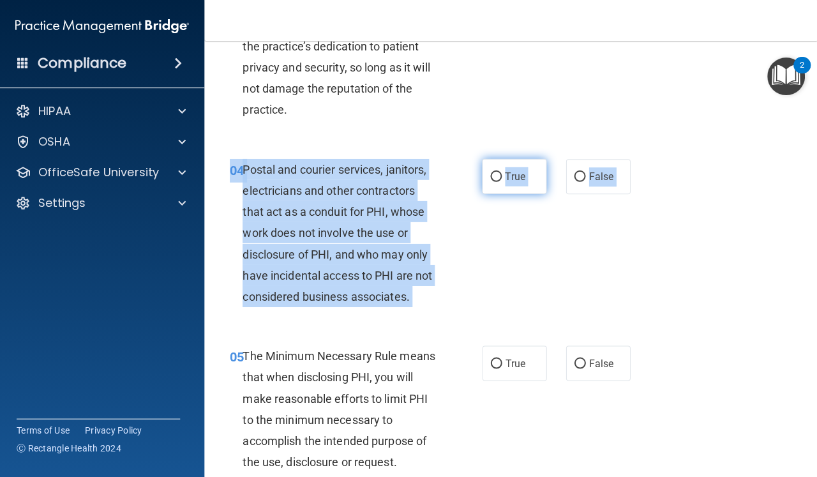
click at [497, 175] on input "True" at bounding box center [495, 177] width 11 height 10
radio input "true"
click at [495, 359] on input "True" at bounding box center [495, 364] width 11 height 10
radio input "true"
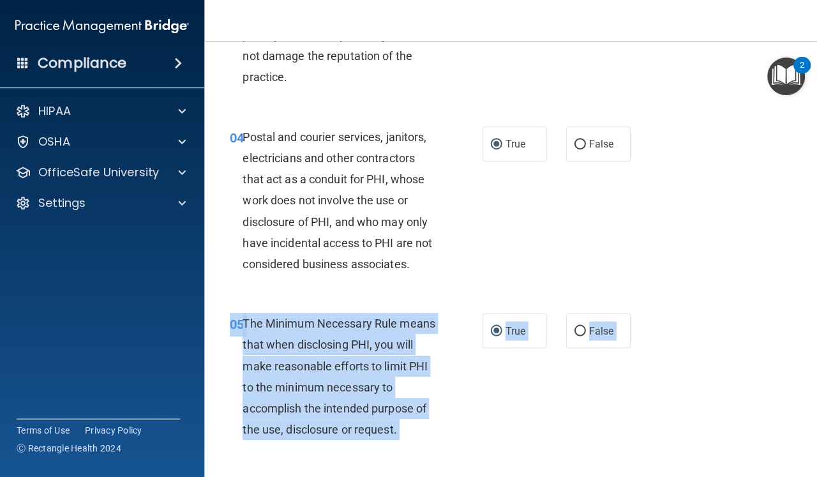
drag, startPoint x: 656, startPoint y: 380, endPoint x: 661, endPoint y: 468, distance: 87.5
click at [651, 380] on div "05 The Minimum Necessary Rule means that when disclosing PHI, you will make rea…" at bounding box center [510, 378] width 581 height 165
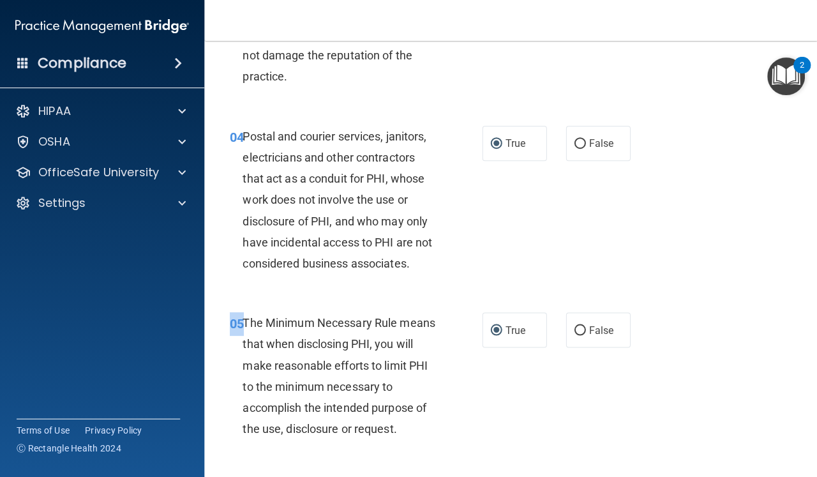
click at [651, 380] on div "05 The Minimum Necessary Rule means that when disclosing PHI, you will make rea…" at bounding box center [510, 378] width 581 height 165
drag, startPoint x: 663, startPoint y: 362, endPoint x: 650, endPoint y: 380, distance: 22.0
click at [650, 380] on div "05 The Minimum Necessary Rule means that when disclosing PHI, you will make rea…" at bounding box center [510, 378] width 581 height 165
drag, startPoint x: 689, startPoint y: 361, endPoint x: 679, endPoint y: 475, distance: 114.7
click at [738, 380] on div "05 The Minimum Necessary Rule means that when disclosing PHI, you will make rea…" at bounding box center [510, 378] width 581 height 165
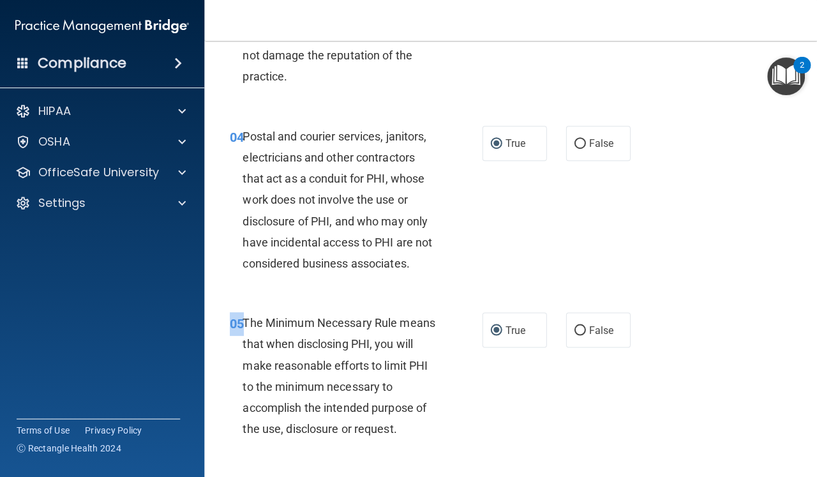
click at [698, 352] on div "05 The Minimum Necessary Rule means that when disclosing PHI, you will make rea…" at bounding box center [510, 378] width 581 height 165
click at [696, 358] on div "05 The Minimum Necessary Rule means that when disclosing PHI, you will make rea…" at bounding box center [510, 378] width 581 height 165
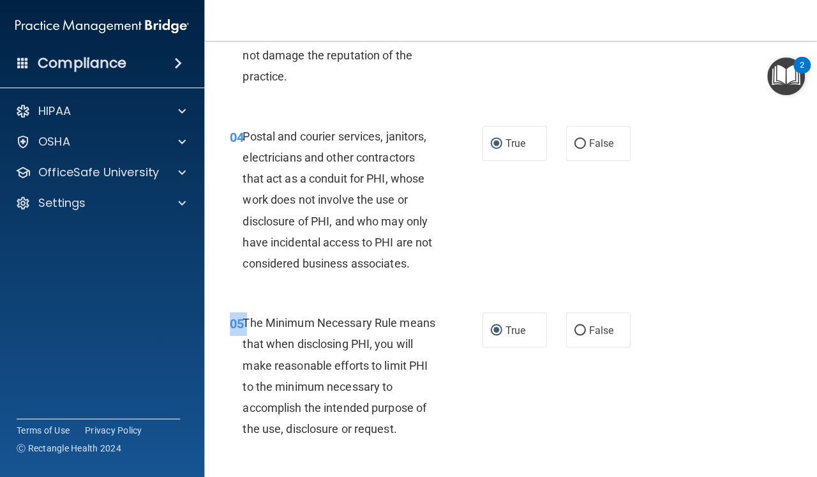
click at [697, 358] on div "05 The Minimum Necessary Rule means that when disclosing PHI, you will make rea…" at bounding box center [510, 378] width 581 height 165
click at [698, 358] on div "05 The Minimum Necessary Rule means that when disclosing PHI, you will make rea…" at bounding box center [510, 378] width 581 height 165
click at [645, 372] on div "05 The Minimum Necessary Rule means that when disclosing PHI, you will make rea…" at bounding box center [510, 378] width 581 height 165
click at [639, 377] on div "05 The Minimum Necessary Rule means that when disclosing PHI, you will make rea…" at bounding box center [510, 378] width 581 height 165
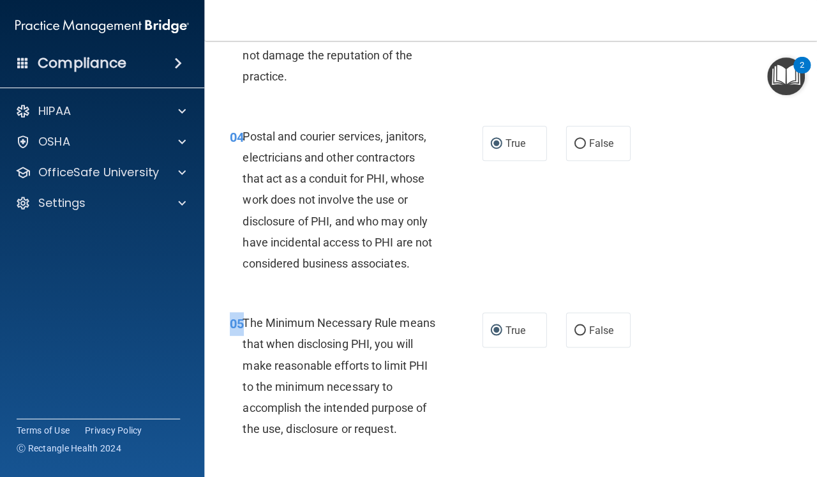
click at [639, 377] on div "05 The Minimum Necessary Rule means that when disclosing PHI, you will make rea…" at bounding box center [510, 378] width 581 height 165
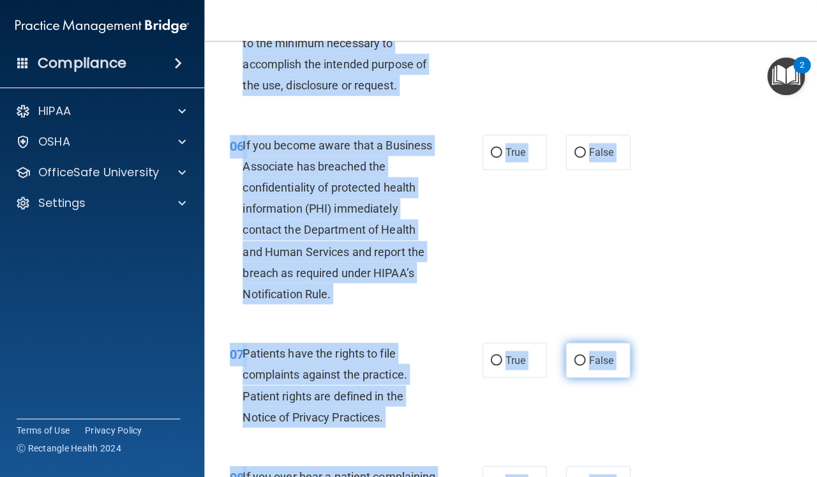
scroll to position [809, 0]
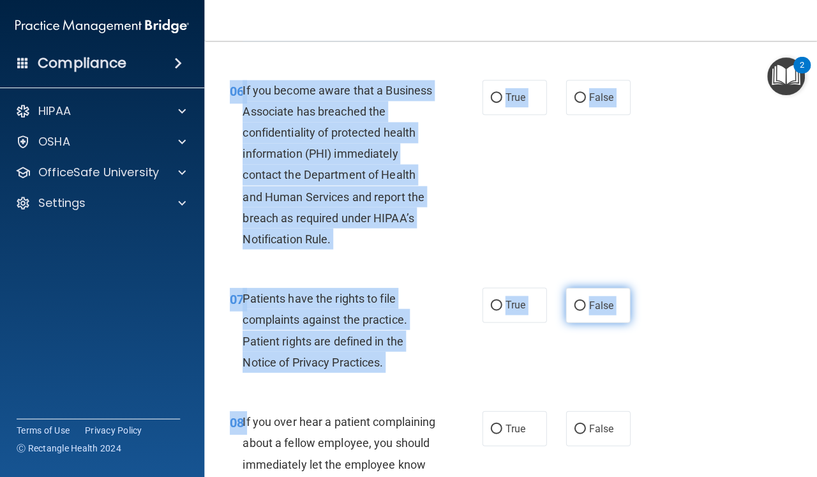
drag, startPoint x: 639, startPoint y: 377, endPoint x: 627, endPoint y: 475, distance: 99.0
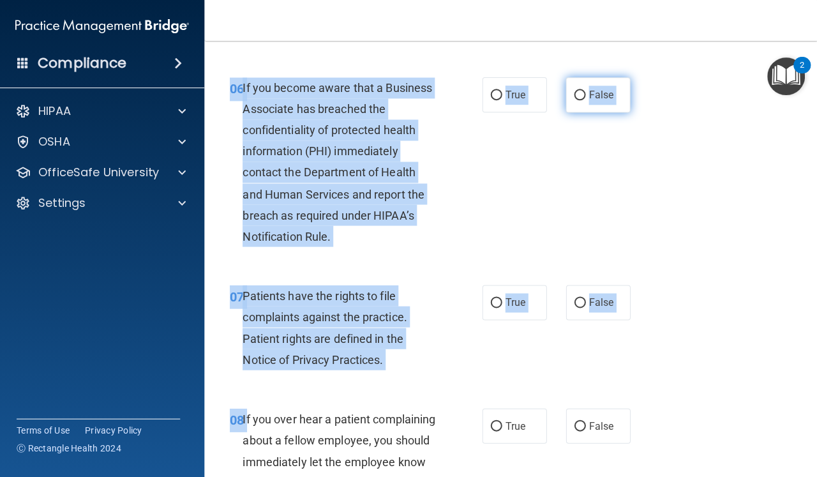
click at [578, 91] on input "False" at bounding box center [579, 96] width 11 height 10
radio input "true"
click at [497, 298] on input "True" at bounding box center [495, 303] width 11 height 10
radio input "true"
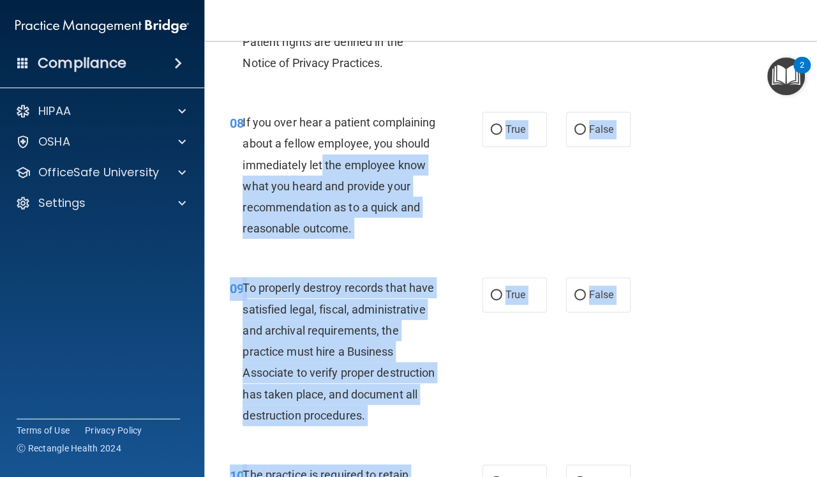
scroll to position [1132, 0]
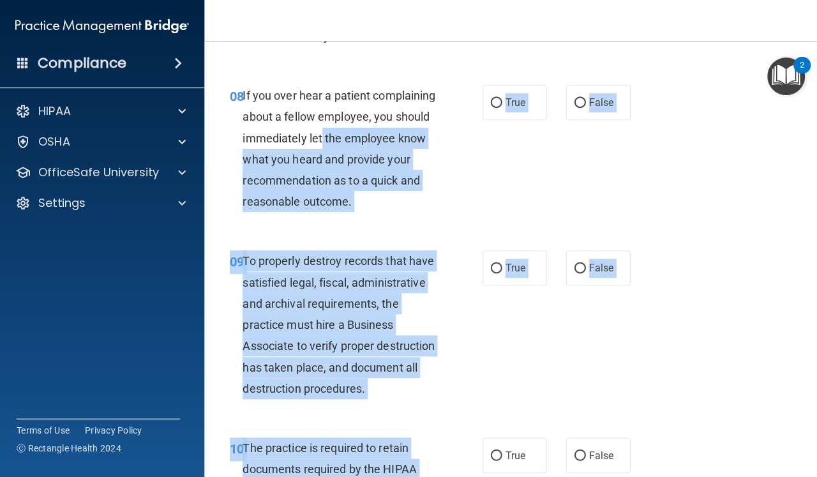
drag, startPoint x: 443, startPoint y: 442, endPoint x: 472, endPoint y: 468, distance: 38.9
click at [579, 98] on input "False" at bounding box center [579, 103] width 11 height 10
radio input "true"
click at [581, 264] on input "False" at bounding box center [579, 269] width 11 height 10
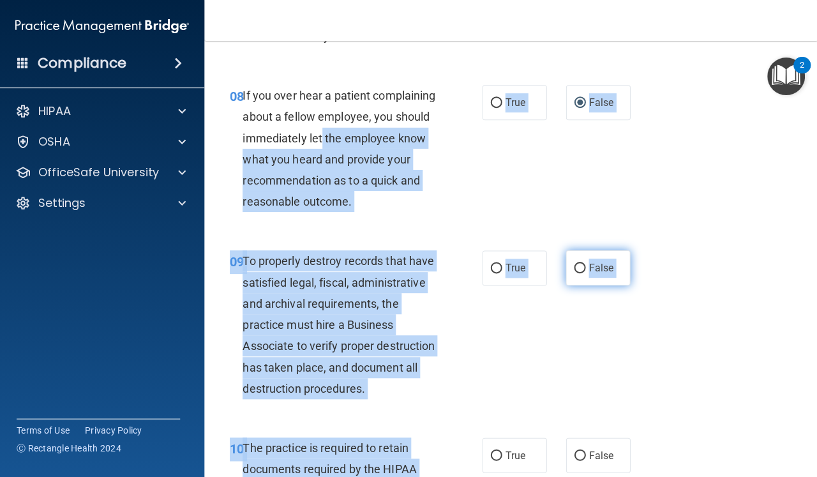
radio input "true"
drag, startPoint x: 666, startPoint y: 454, endPoint x: 671, endPoint y: 404, distance: 50.1
click at [662, 395] on div "09 To properly destroy records that have satisfied legal, fiscal, administrativ…" at bounding box center [510, 327] width 581 height 187
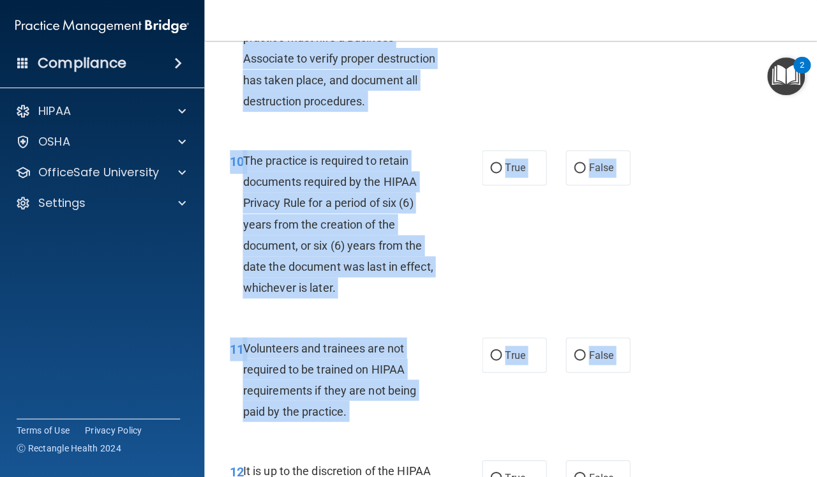
scroll to position [1442, 0]
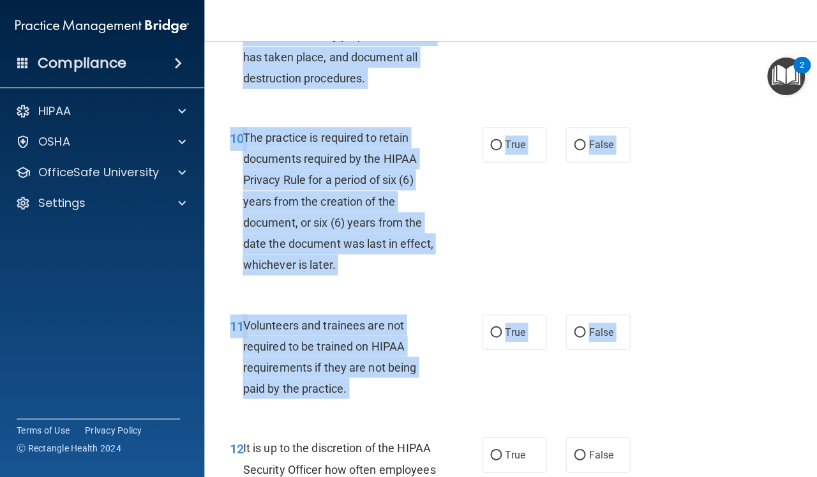
drag, startPoint x: 662, startPoint y: 395, endPoint x: 668, endPoint y: 475, distance: 80.6
click at [496, 140] on input "True" at bounding box center [495, 145] width 11 height 10
radio input "true"
click at [578, 327] on input "False" at bounding box center [579, 332] width 11 height 10
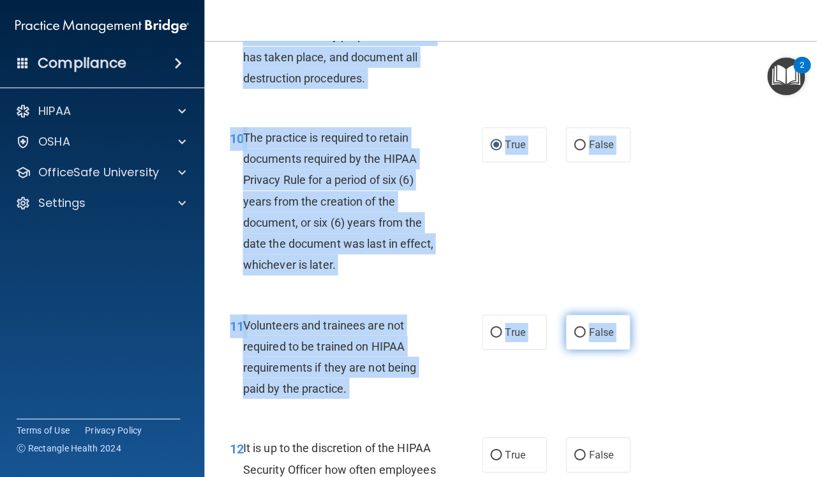
radio input "true"
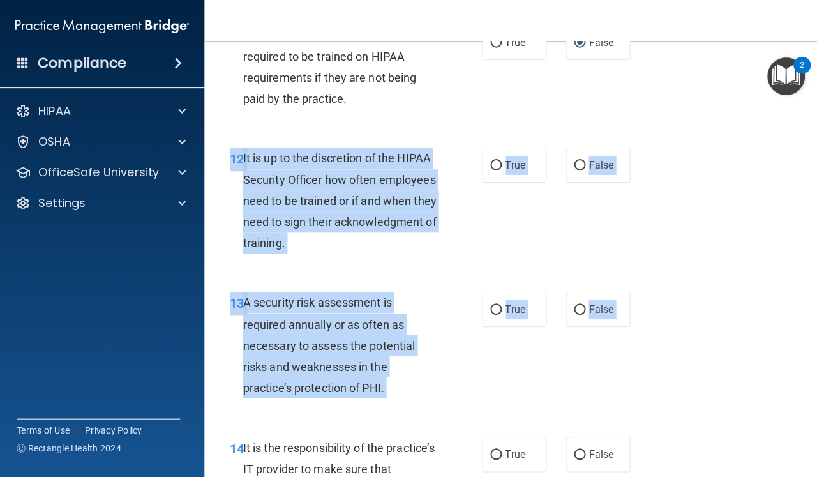
drag, startPoint x: 639, startPoint y: 469, endPoint x: 641, endPoint y: 475, distance: 6.5
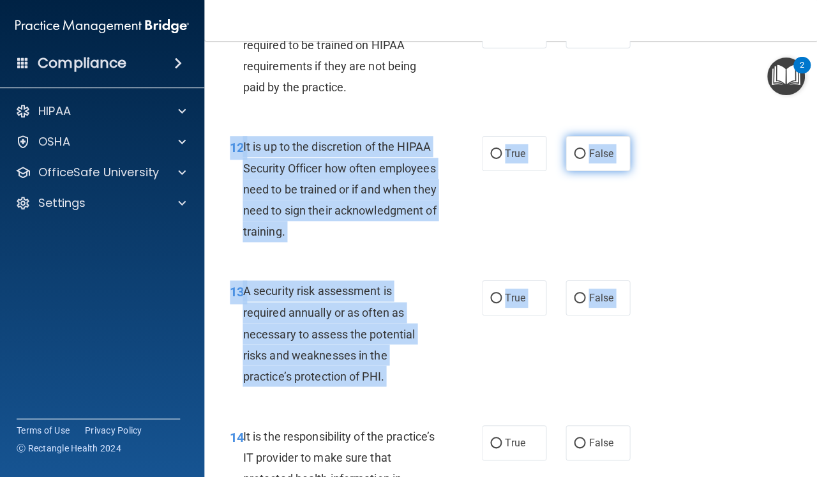
click at [581, 149] on input "False" at bounding box center [579, 154] width 11 height 10
radio input "true"
click at [498, 294] on input "True" at bounding box center [495, 299] width 11 height 10
radio input "true"
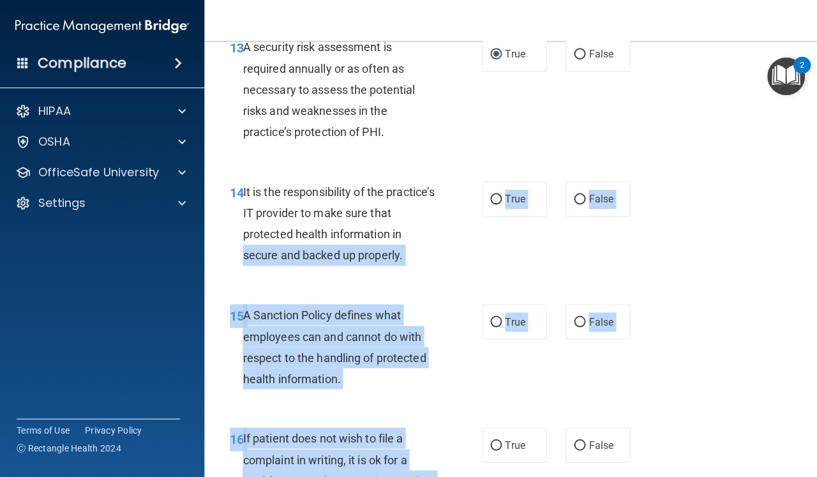
drag, startPoint x: 452, startPoint y: 468, endPoint x: 451, endPoint y: 475, distance: 7.8
click at [451, 475] on div "01 It is ok to share your password with a co-worker in case immediate access of…" at bounding box center [510, 252] width 581 height 4308
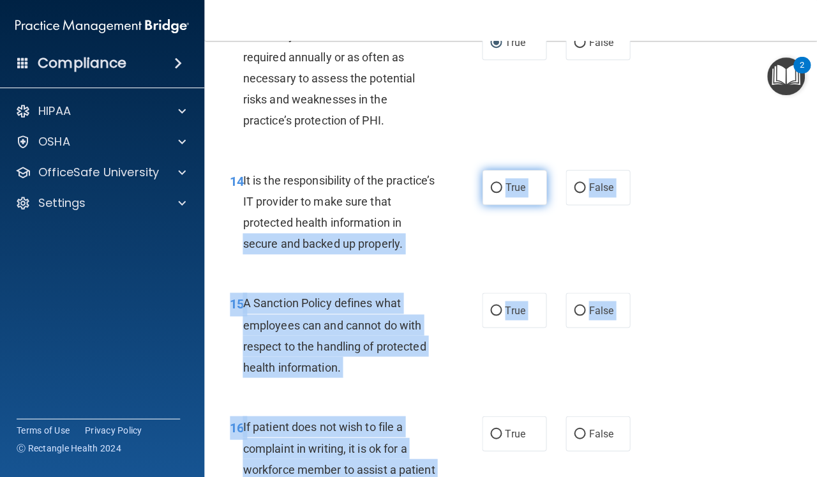
click at [498, 183] on input "True" at bounding box center [495, 188] width 11 height 10
radio input "true"
click at [495, 306] on input "True" at bounding box center [495, 311] width 11 height 10
radio input "true"
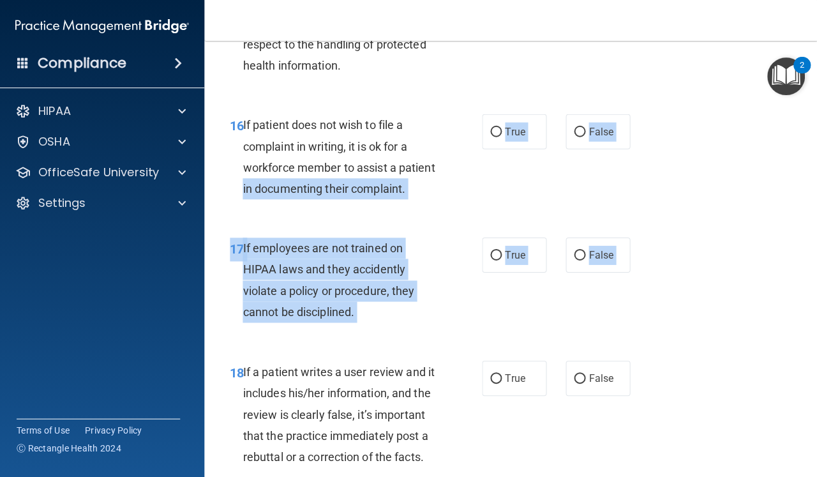
scroll to position [2313, 0]
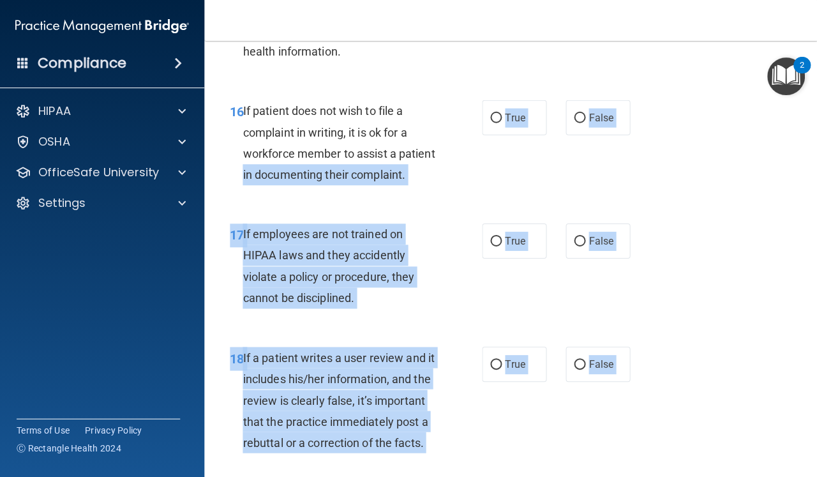
drag, startPoint x: 453, startPoint y: 451, endPoint x: 459, endPoint y: 472, distance: 22.4
click at [583, 114] on input "False" at bounding box center [579, 119] width 11 height 10
radio input "true"
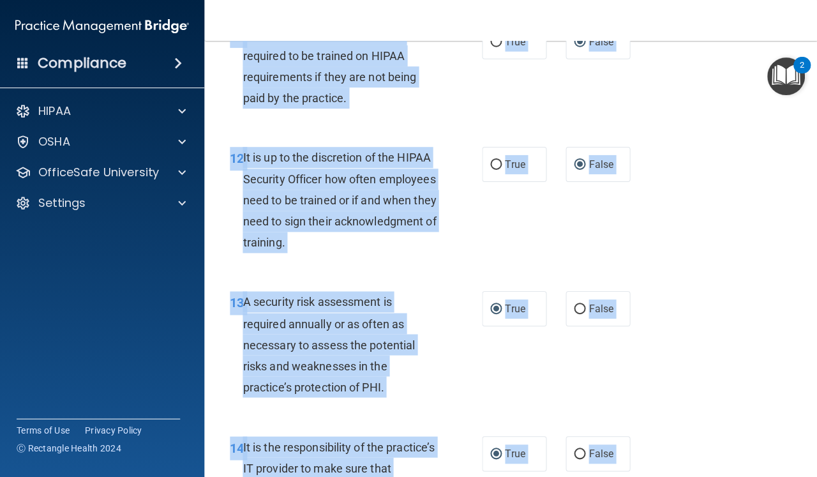
drag, startPoint x: 576, startPoint y: 59, endPoint x: 572, endPoint y: 36, distance: 23.2
click at [572, 36] on div "Toggle navigation Gen Daszek genelyndaszek@gmail.com Manage My Enterprise Hawai…" at bounding box center [510, 238] width 613 height 477
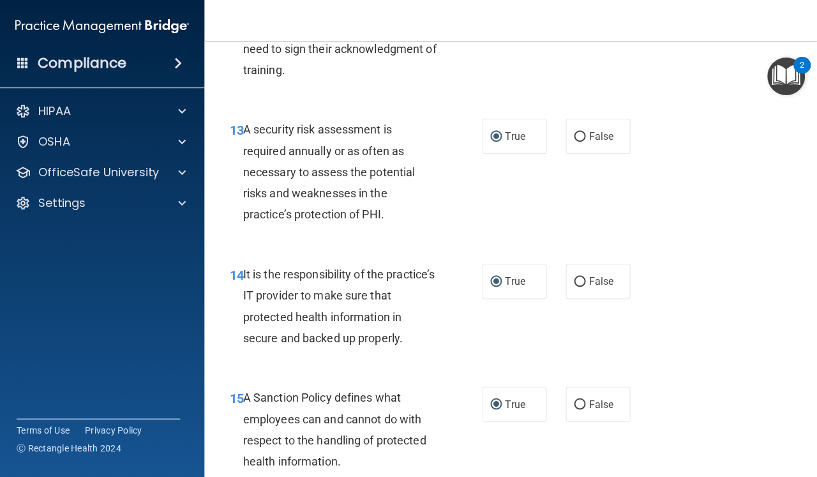
scroll to position [1950, 0]
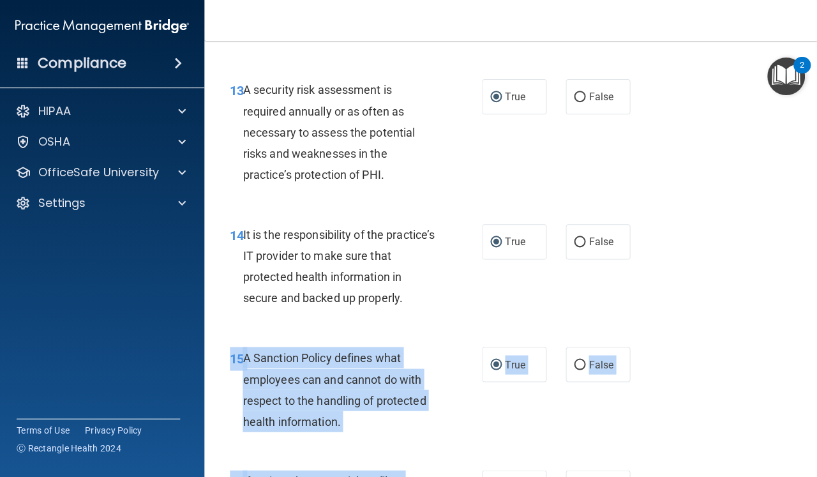
drag, startPoint x: 608, startPoint y: 459, endPoint x: 615, endPoint y: 475, distance: 18.0
click at [615, 475] on div "01 It is ok to share your password with a co-worker in case immediate access of…" at bounding box center [510, 295] width 581 height 4308
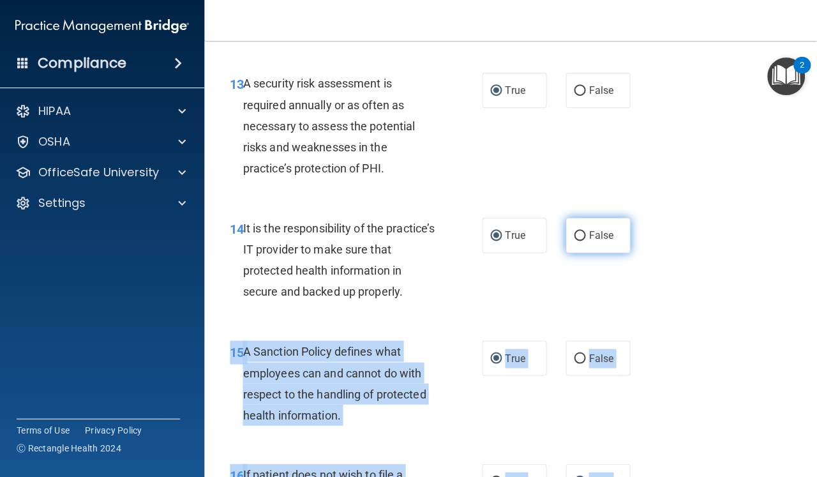
click at [580, 231] on input "False" at bounding box center [579, 236] width 11 height 10
radio input "true"
radio input "false"
click at [577, 354] on input "False" at bounding box center [579, 359] width 11 height 10
radio input "true"
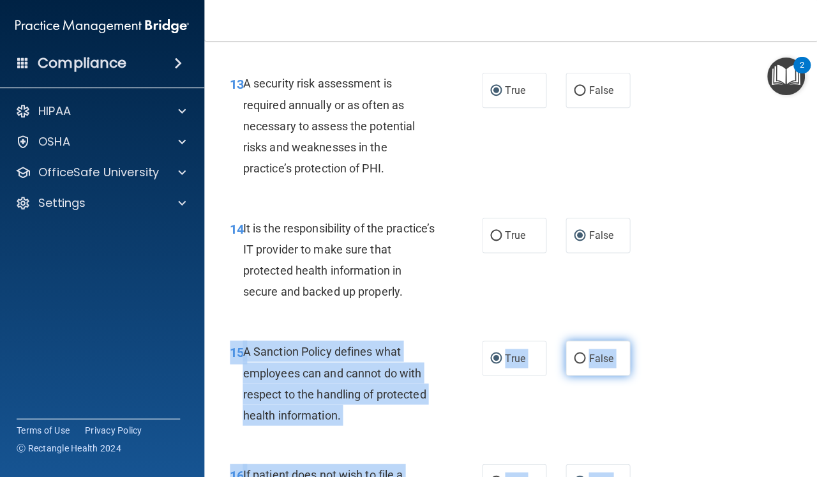
radio input "false"
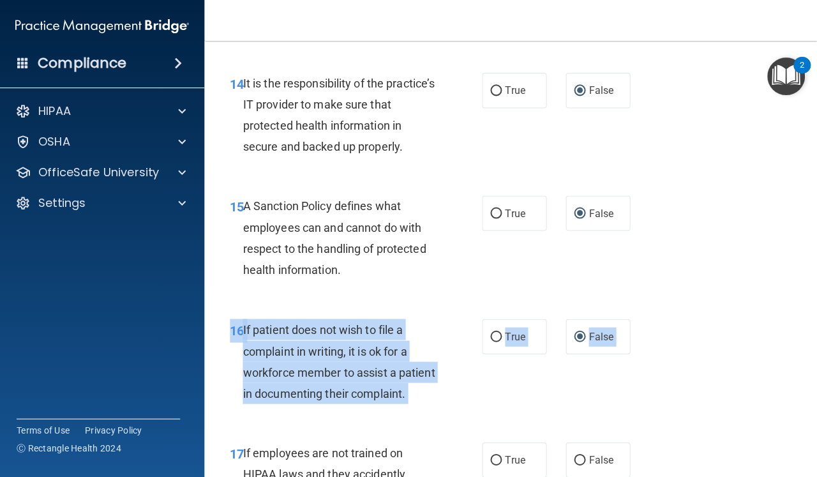
click at [639, 475] on div "01 It is ok to share your password with a co-worker in case immediate access of…" at bounding box center [510, 144] width 581 height 4308
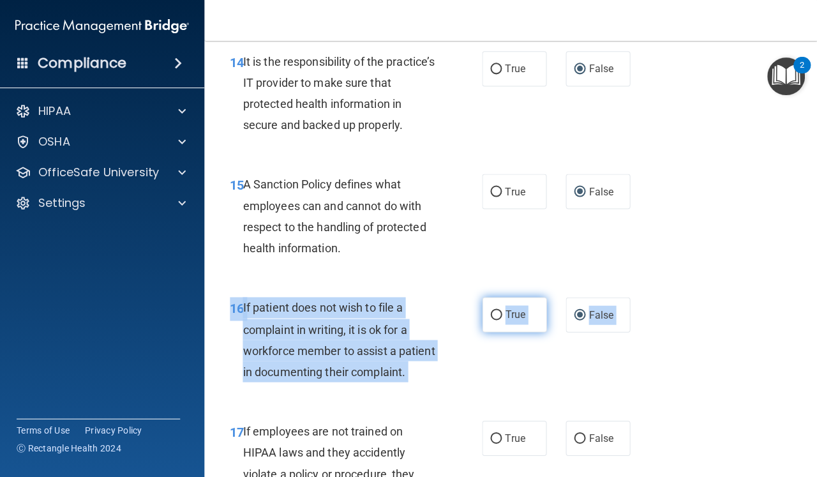
click at [500, 310] on input "True" at bounding box center [495, 315] width 11 height 10
radio input "true"
radio input "false"
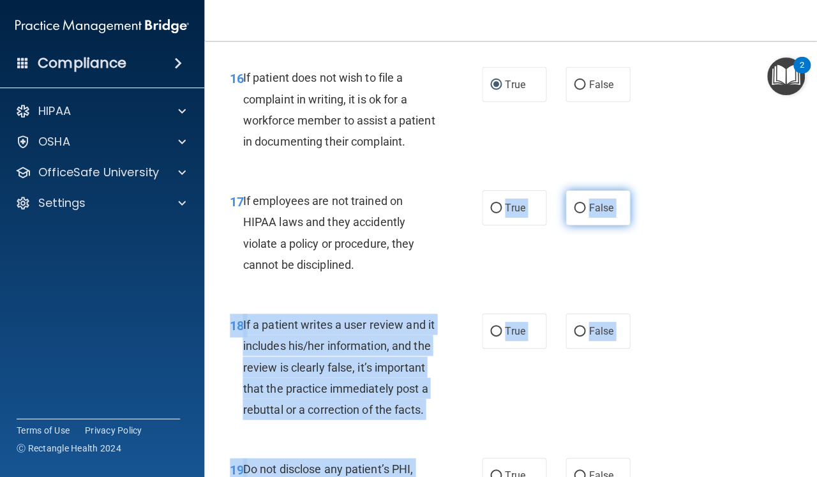
click at [584, 204] on input "False" at bounding box center [579, 209] width 11 height 10
radio input "true"
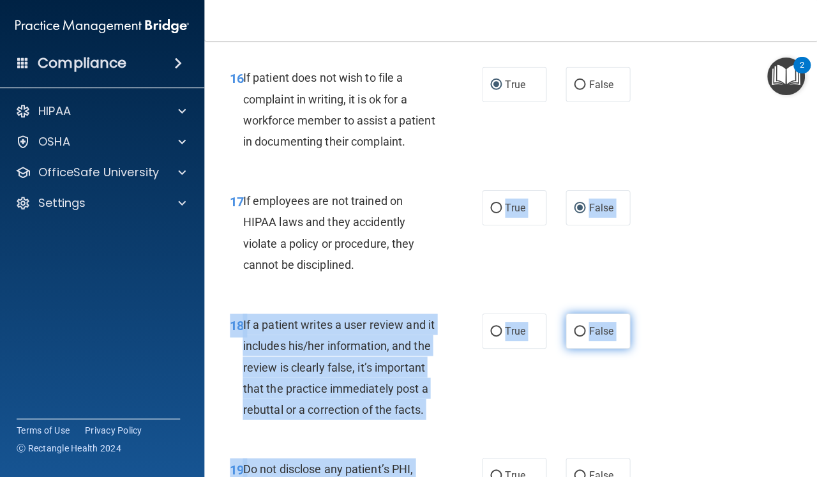
click at [582, 327] on input "False" at bounding box center [579, 332] width 11 height 10
radio input "true"
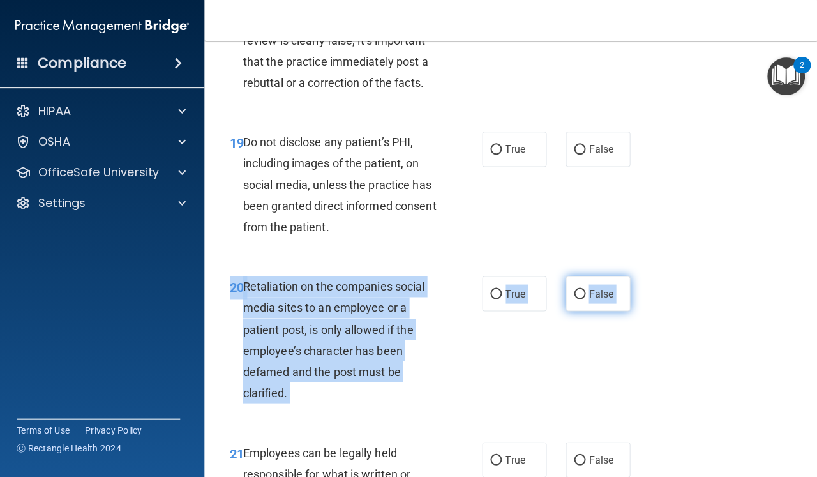
click at [581, 289] on input "False" at bounding box center [579, 294] width 11 height 10
radio input "true"
drag, startPoint x: 514, startPoint y: 401, endPoint x: 517, endPoint y: 408, distance: 7.1
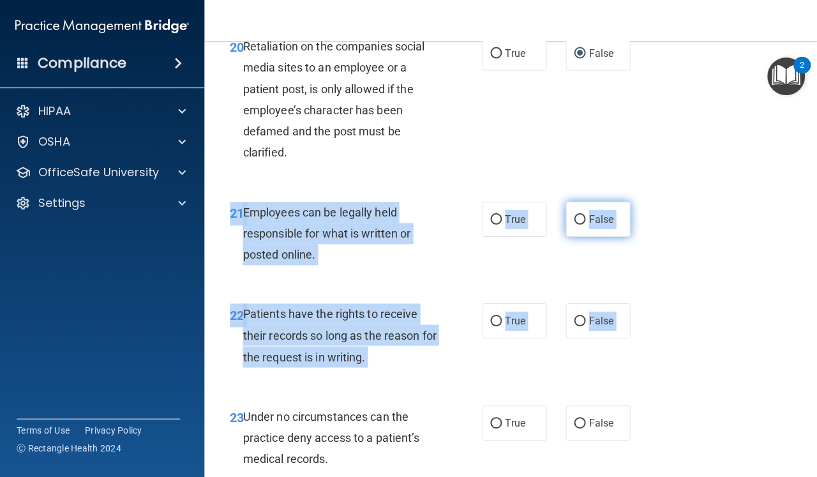
click at [581, 215] on input "False" at bounding box center [579, 220] width 11 height 10
radio input "true"
click at [579, 419] on input "False" at bounding box center [579, 424] width 11 height 10
radio input "true"
click at [493, 419] on input "True" at bounding box center [495, 424] width 11 height 10
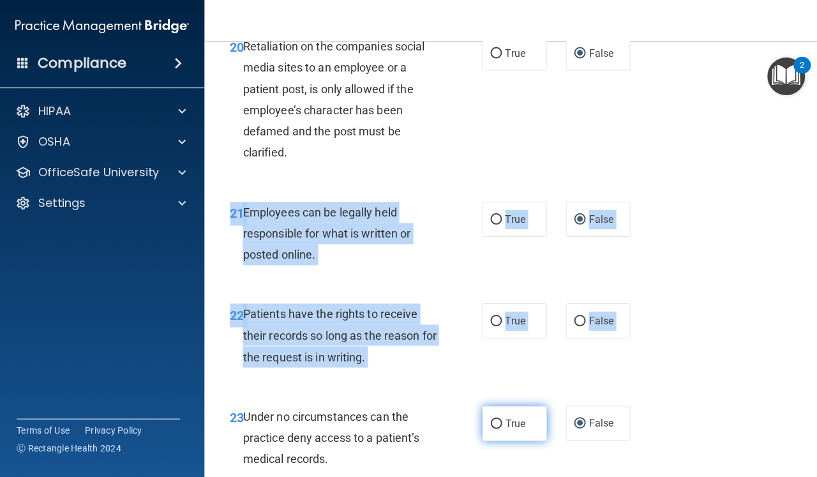
radio input "true"
click at [580, 419] on input "False" at bounding box center [579, 424] width 11 height 10
radio input "true"
radio input "false"
click at [582, 317] on input "False" at bounding box center [579, 322] width 11 height 10
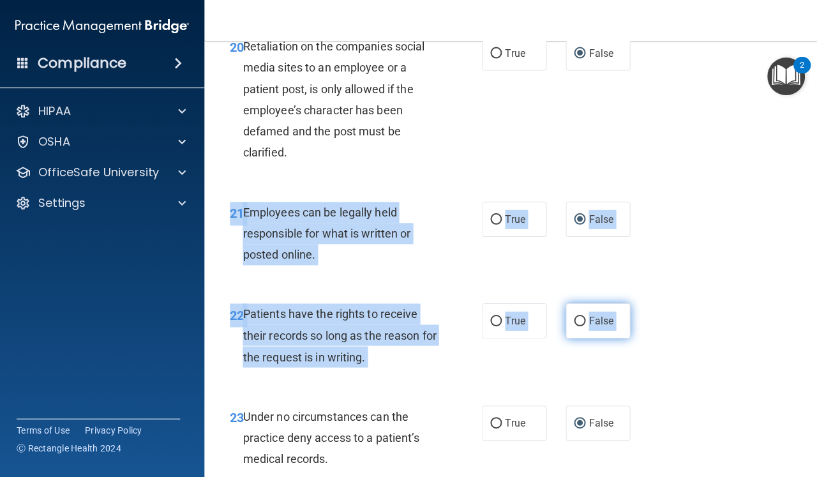
radio input "true"
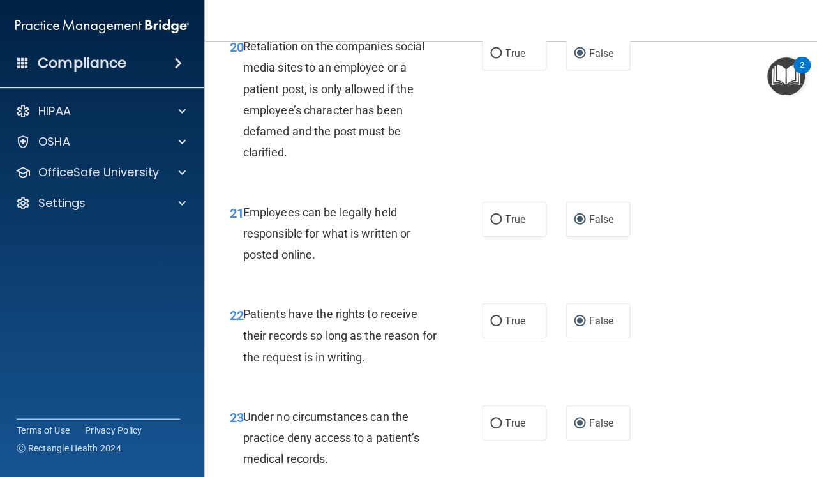
click at [653, 412] on div "23 Under no circumstances can the practice deny access to a patient’s medical r…" at bounding box center [510, 440] width 581 height 102
click at [680, 404] on div "23 Under no circumstances can the practice deny access to a patient’s medical r…" at bounding box center [510, 440] width 581 height 102
drag, startPoint x: 680, startPoint y: 432, endPoint x: 681, endPoint y: 438, distance: 6.4
click at [681, 438] on div "23 Under no circumstances can the practice deny access to a patient’s medical r…" at bounding box center [510, 440] width 581 height 102
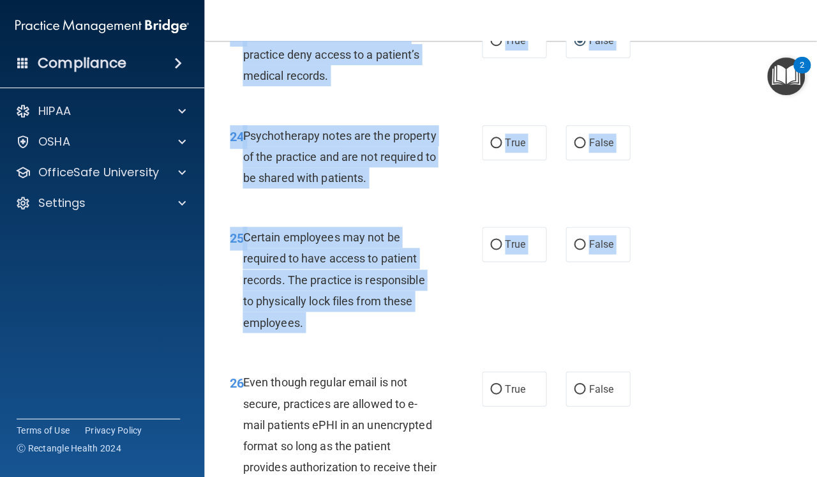
drag, startPoint x: 683, startPoint y: 465, endPoint x: 687, endPoint y: 475, distance: 11.5
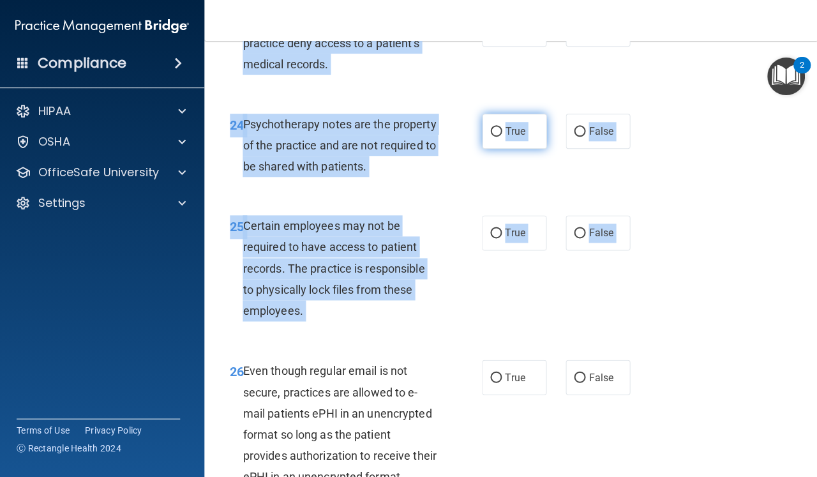
click at [496, 127] on input "True" at bounding box center [495, 132] width 11 height 10
radio input "true"
click at [501, 228] on input "True" at bounding box center [495, 233] width 11 height 10
radio input "true"
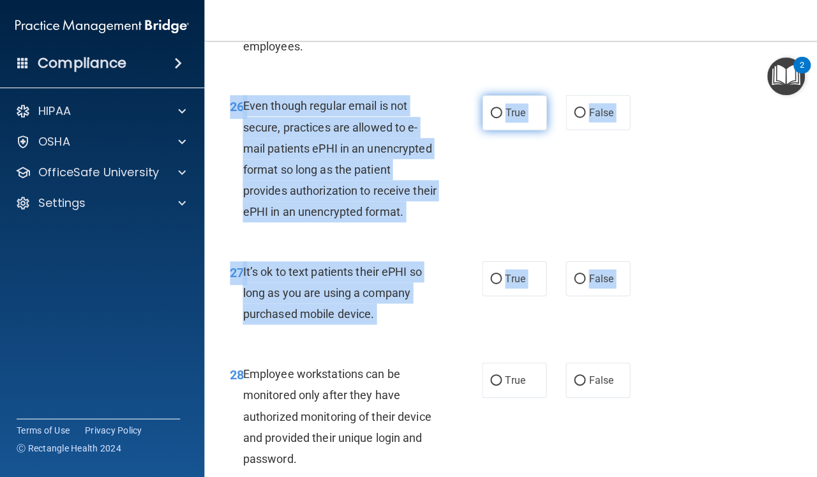
click at [498, 108] on input "True" at bounding box center [495, 113] width 11 height 10
radio input "true"
click at [580, 274] on input "False" at bounding box center [579, 279] width 11 height 10
radio input "true"
click at [579, 376] on input "False" at bounding box center [579, 381] width 11 height 10
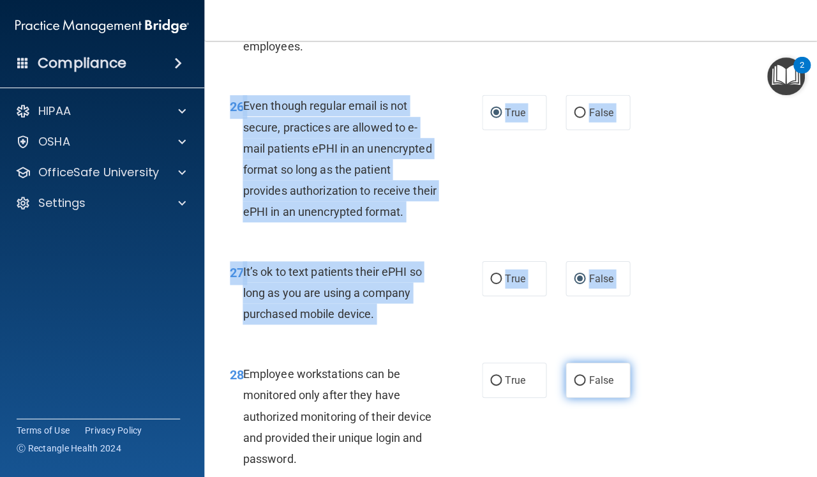
radio input "true"
click at [698, 124] on div "26 Even though regular email is not secure, practices are allowed to e-mail pat…" at bounding box center [510, 161] width 581 height 165
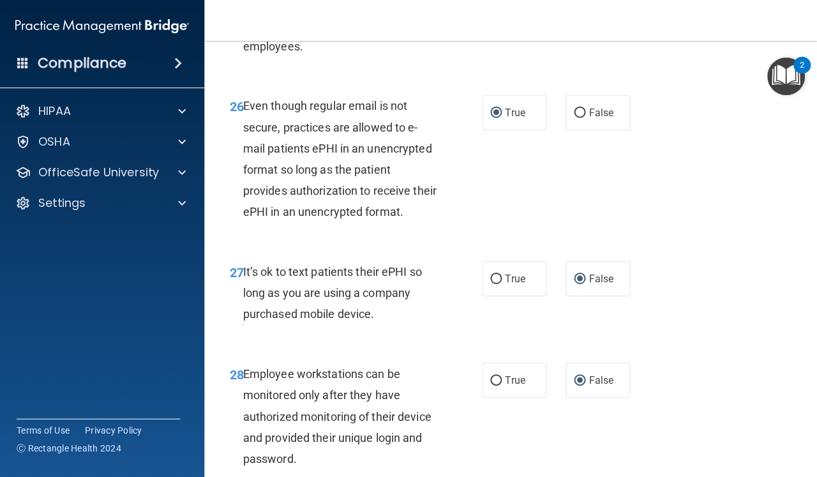
drag, startPoint x: 711, startPoint y: 111, endPoint x: 712, endPoint y: 72, distance: 38.9
click at [710, 79] on div "26 Even though regular email is not secure, practices are allowed to e-mail pat…" at bounding box center [510, 161] width 581 height 165
drag, startPoint x: 711, startPoint y: 23, endPoint x: 715, endPoint y: 15, distance: 8.9
click at [713, 16] on nav "Toggle navigation Gen Daszek genelyndaszek@gmail.com Manage My Enterprise Hawai…" at bounding box center [510, 20] width 613 height 41
drag, startPoint x: 715, startPoint y: 15, endPoint x: 699, endPoint y: 126, distance: 112.3
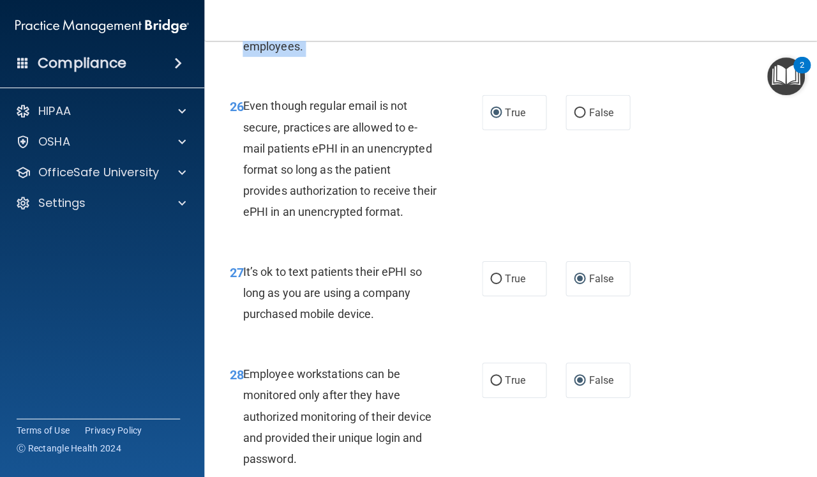
click at [699, 126] on div "Toggle navigation Gen Daszek genelyndaszek@gmail.com Manage My Enterprise Hawai…" at bounding box center [510, 238] width 613 height 477
drag, startPoint x: 699, startPoint y: 126, endPoint x: 700, endPoint y: 98, distance: 28.7
click at [700, 98] on div "26 Even though regular email is not secure, practices are allowed to e-mail pat…" at bounding box center [510, 161] width 581 height 165
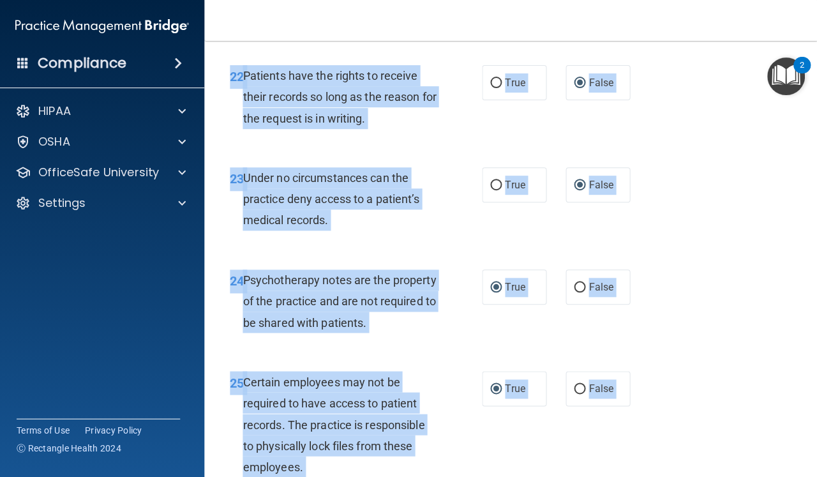
drag, startPoint x: 700, startPoint y: 98, endPoint x: 699, endPoint y: 31, distance: 67.0
click at [699, 31] on div "Toggle navigation Gen Daszek genelyndaszek@gmail.com Manage My Enterprise Hawai…" at bounding box center [510, 238] width 613 height 477
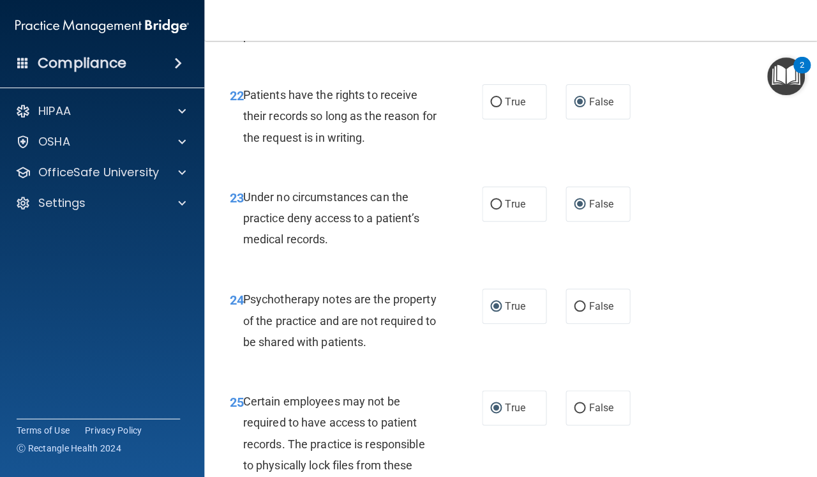
drag, startPoint x: 655, startPoint y: 115, endPoint x: 662, endPoint y: 82, distance: 33.2
click at [662, 82] on div "22 Patients have the rights to receive their records so long as the reason for …" at bounding box center [510, 119] width 581 height 102
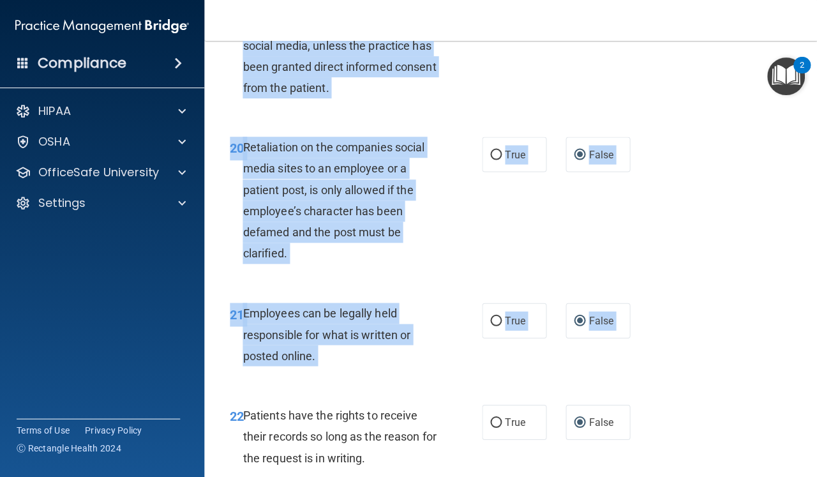
drag, startPoint x: 662, startPoint y: 82, endPoint x: 715, endPoint y: 13, distance: 86.9
click at [715, 13] on div "Toggle navigation Gen Daszek genelyndaszek@gmail.com Manage My Enterprise Hawai…" at bounding box center [510, 238] width 613 height 477
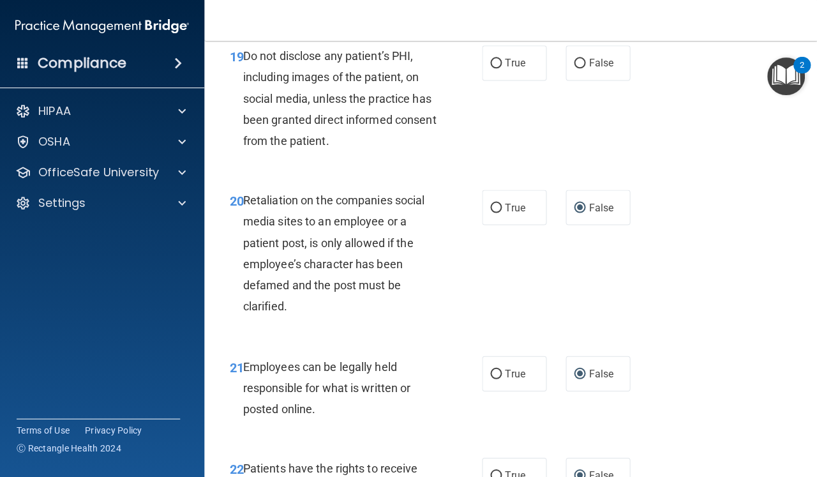
click at [692, 68] on div "19 Do not disclose any patient’s PHI, including images of the patient, on socia…" at bounding box center [510, 101] width 581 height 144
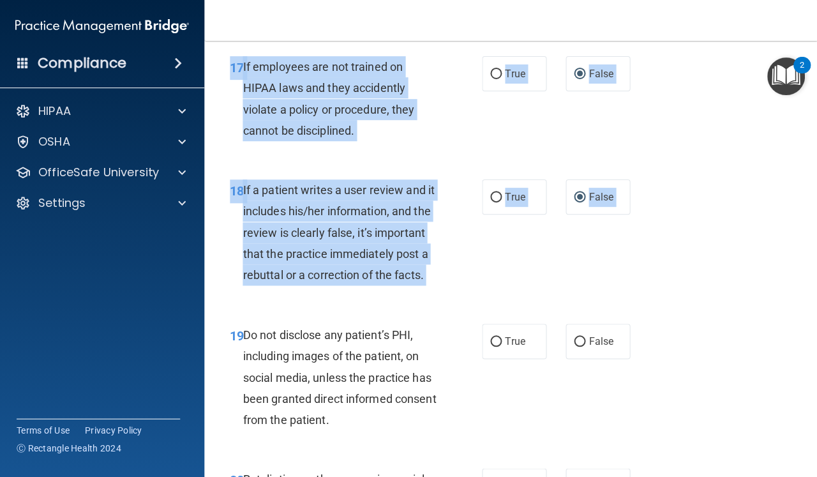
drag, startPoint x: 696, startPoint y: 66, endPoint x: 692, endPoint y: 34, distance: 31.5
click at [692, 34] on div "Toggle navigation Gen Daszek genelyndaszek@gmail.com Manage My Enterprise Hawai…" at bounding box center [510, 238] width 613 height 477
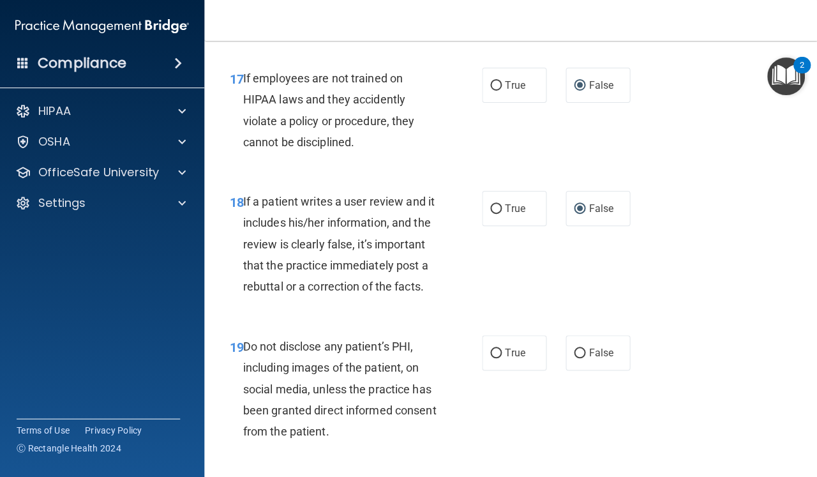
click at [679, 52] on div "17 If employees are not trained on HIPAA laws and they accidently violate a pol…" at bounding box center [510, 113] width 581 height 123
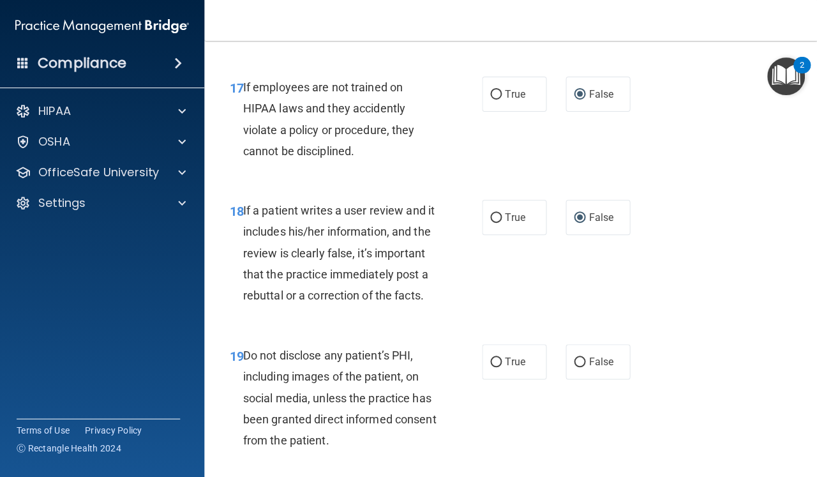
drag, startPoint x: 679, startPoint y: 49, endPoint x: 678, endPoint y: 35, distance: 13.4
click at [678, 35] on div "Toggle navigation Gen Daszek genelyndaszek@gmail.com Manage My Enterprise Hawai…" at bounding box center [510, 238] width 613 height 477
click at [678, 31] on nav "Toggle navigation Gen Daszek genelyndaszek@gmail.com Manage My Enterprise Hawai…" at bounding box center [510, 20] width 613 height 41
click at [677, 27] on nav "Toggle navigation Gen Daszek genelyndaszek@gmail.com Manage My Enterprise Hawai…" at bounding box center [510, 20] width 613 height 41
drag, startPoint x: 677, startPoint y: 27, endPoint x: 678, endPoint y: 17, distance: 10.2
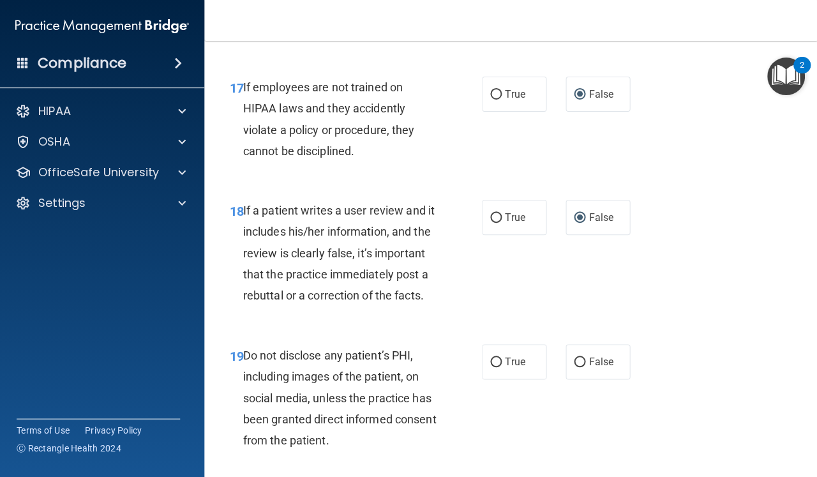
click at [678, 17] on nav "Toggle navigation Gen Daszek genelyndaszek@gmail.com Manage My Enterprise Hawai…" at bounding box center [510, 20] width 613 height 41
click at [678, 9] on nav "Toggle navigation Gen Daszek genelyndaszek@gmail.com Manage My Enterprise Hawai…" at bounding box center [510, 20] width 613 height 41
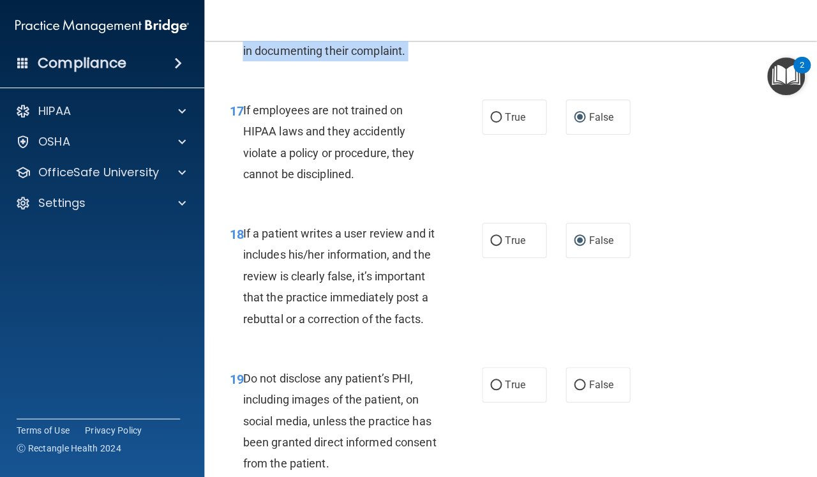
scroll to position [2399, 0]
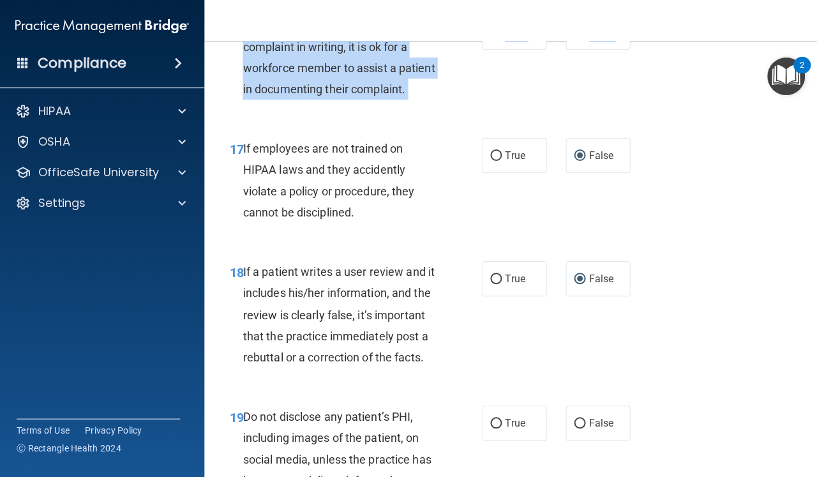
drag, startPoint x: 694, startPoint y: 84, endPoint x: 692, endPoint y: 27, distance: 56.2
click at [692, 27] on div "Toggle navigation Gen Daszek genelyndaszek@gmail.com Manage My Enterprise Hawai…" at bounding box center [510, 238] width 613 height 477
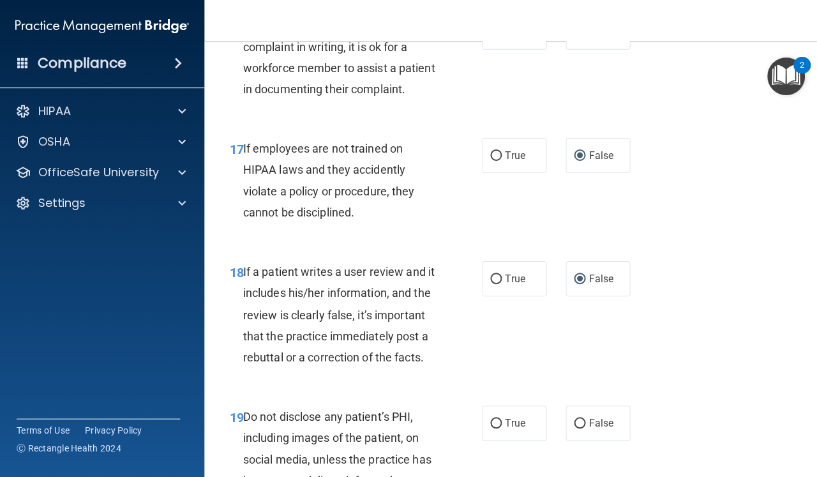
drag, startPoint x: 693, startPoint y: 27, endPoint x: 685, endPoint y: 0, distance: 28.5
click at [685, 0] on nav "Toggle navigation Gen Daszek genelyndaszek@gmail.com Manage My Enterprise Hawai…" at bounding box center [510, 20] width 613 height 41
click at [718, 98] on div "16 If patient does not wish to file a complaint in writing, it is ok for a work…" at bounding box center [510, 60] width 581 height 123
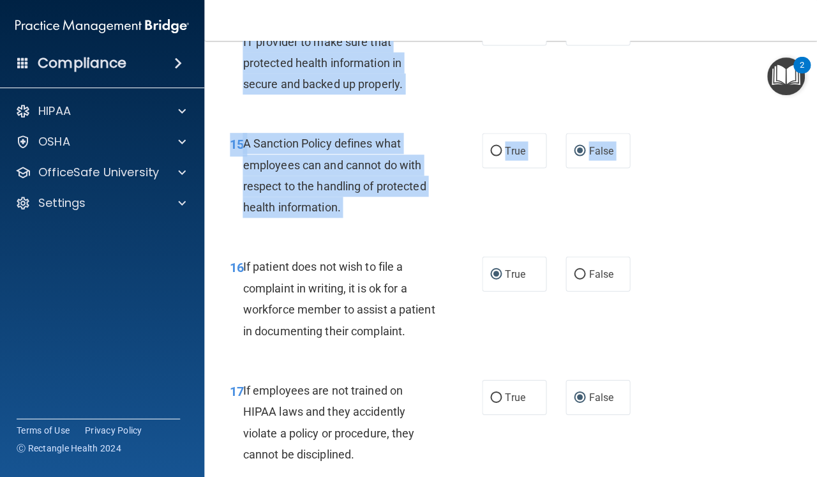
scroll to position [2068, 0]
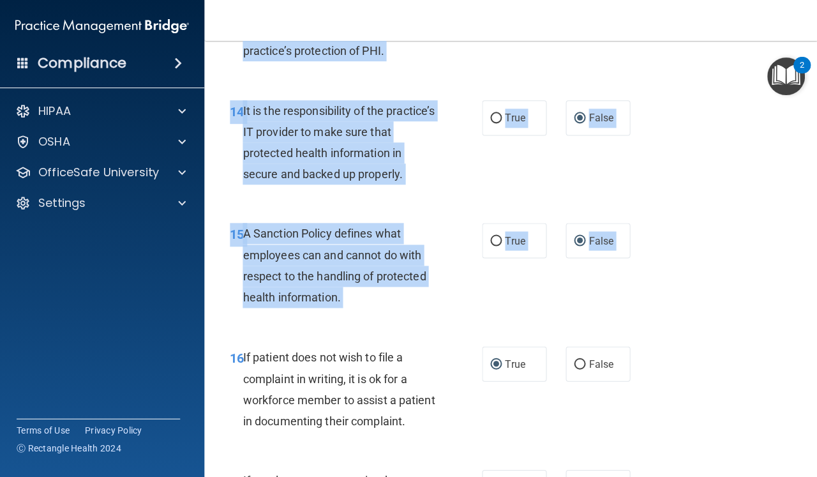
drag, startPoint x: 718, startPoint y: 91, endPoint x: 738, endPoint y: 6, distance: 87.9
click at [738, 6] on div "Toggle navigation Gen Daszek genelyndaszek@gmail.com Manage My Enterprise Hawai…" at bounding box center [510, 238] width 613 height 477
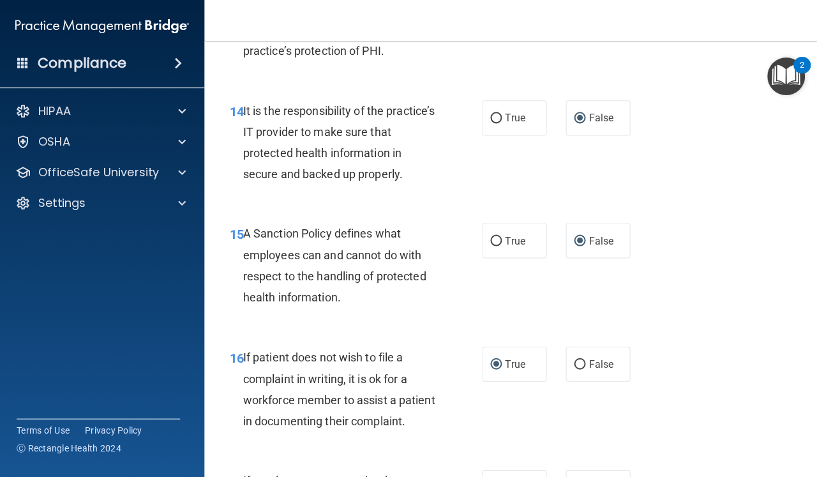
drag, startPoint x: 689, startPoint y: 48, endPoint x: 689, endPoint y: 34, distance: 13.4
click at [689, 38] on div "Toggle navigation Gen Daszek genelyndaszek@gmail.com Manage My Enterprise Hawai…" at bounding box center [510, 238] width 613 height 477
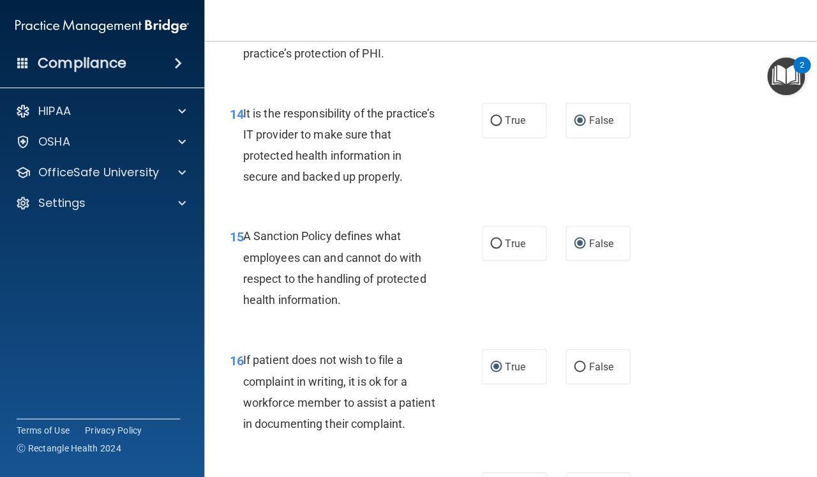
drag, startPoint x: 664, startPoint y: 160, endPoint x: 664, endPoint y: 107, distance: 53.6
click at [664, 107] on div "14 It is the responsibility of the practice’s IT provider to make sure that pro…" at bounding box center [510, 148] width 581 height 123
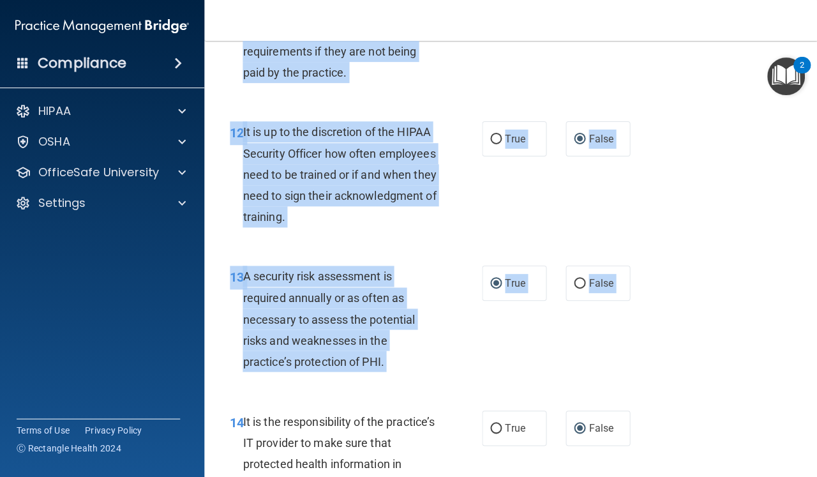
drag, startPoint x: 664, startPoint y: 107, endPoint x: 665, endPoint y: 33, distance: 74.0
click at [665, 33] on div "Toggle navigation Gen Daszek genelyndaszek@gmail.com Manage My Enterprise Hawai…" at bounding box center [510, 238] width 613 height 477
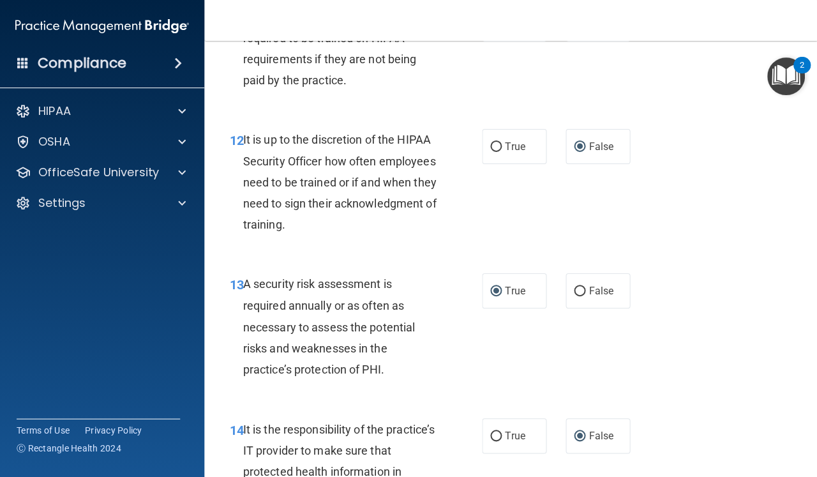
drag, startPoint x: 665, startPoint y: 33, endPoint x: 656, endPoint y: 79, distance: 47.4
click at [656, 79] on div "Toggle navigation Gen Daszek genelyndaszek@gmail.com Manage My Enterprise Hawai…" at bounding box center [510, 238] width 613 height 477
click at [655, 75] on div "11 Volunteers and trainees are not required to be trained on HIPAA requirements…" at bounding box center [510, 51] width 581 height 123
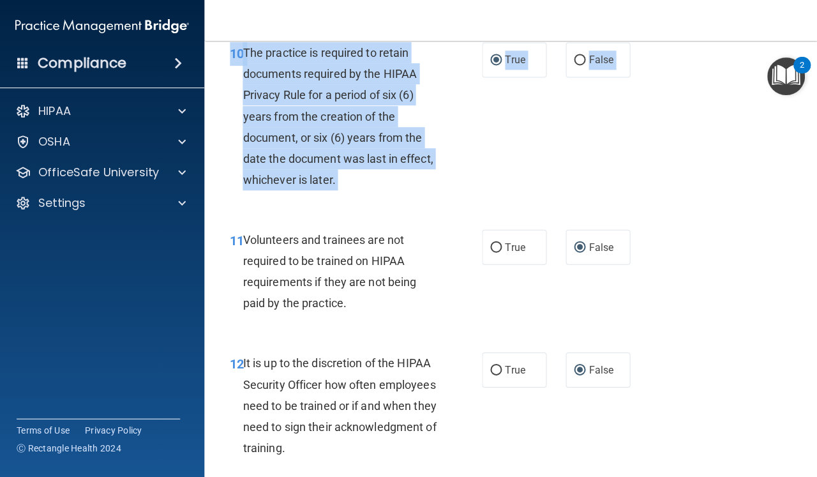
scroll to position [1425, 0]
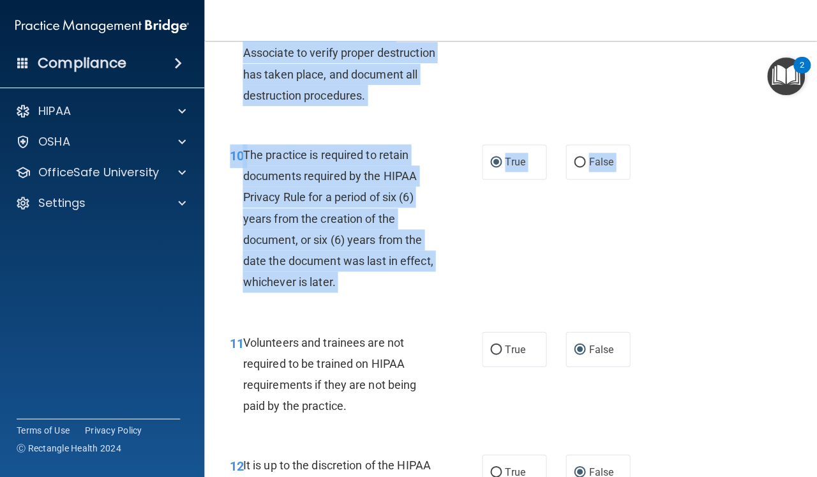
drag, startPoint x: 653, startPoint y: 75, endPoint x: 681, endPoint y: 3, distance: 77.2
click at [682, 3] on div "Toggle navigation Gen Daszek genelyndaszek@gmail.com Manage My Enterprise Hawai…" at bounding box center [510, 238] width 613 height 477
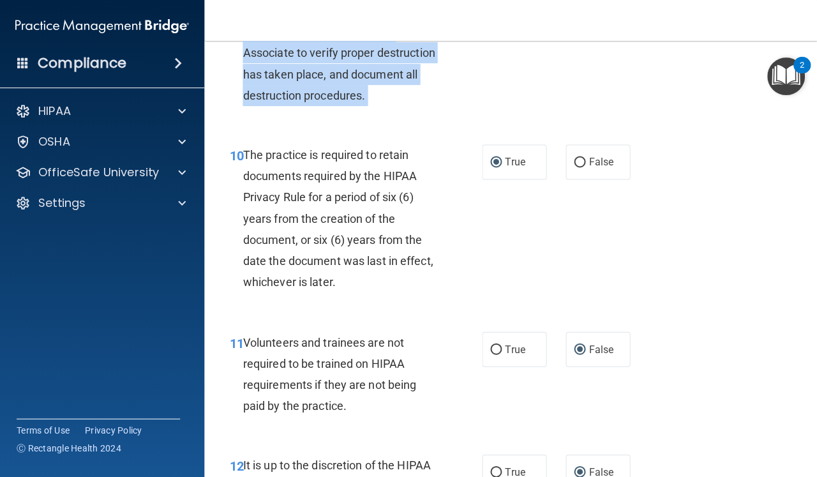
drag, startPoint x: 634, startPoint y: 213, endPoint x: 653, endPoint y: 101, distance: 113.4
click at [644, 73] on div "Toggle navigation Gen Daszek genelyndaszek@gmail.com Manage My Enterprise Hawai…" at bounding box center [510, 238] width 613 height 477
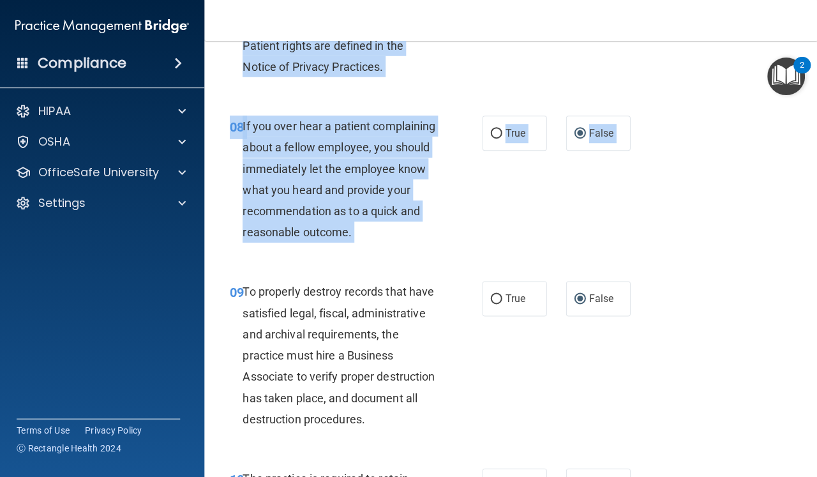
scroll to position [974, 0]
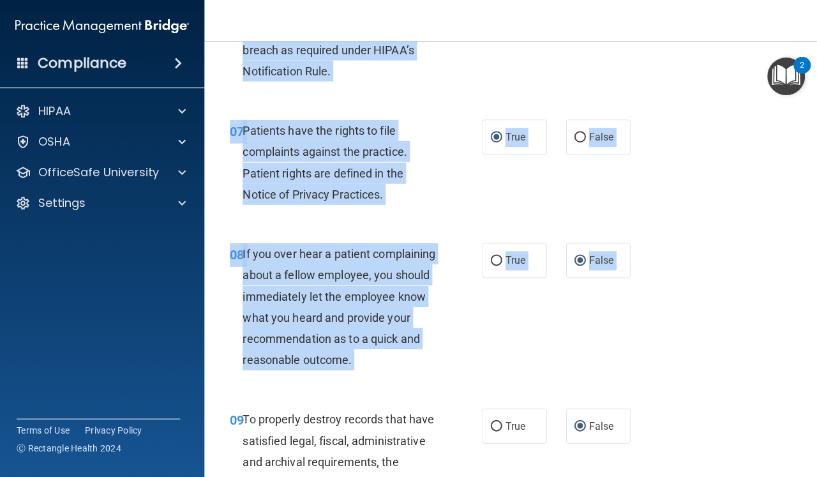
drag, startPoint x: 644, startPoint y: 73, endPoint x: 649, endPoint y: -10, distance: 83.1
click at [649, 0] on html "Compliance HIPAA Documents and Policies Report an Incident Business Associates …" at bounding box center [408, 238] width 817 height 477
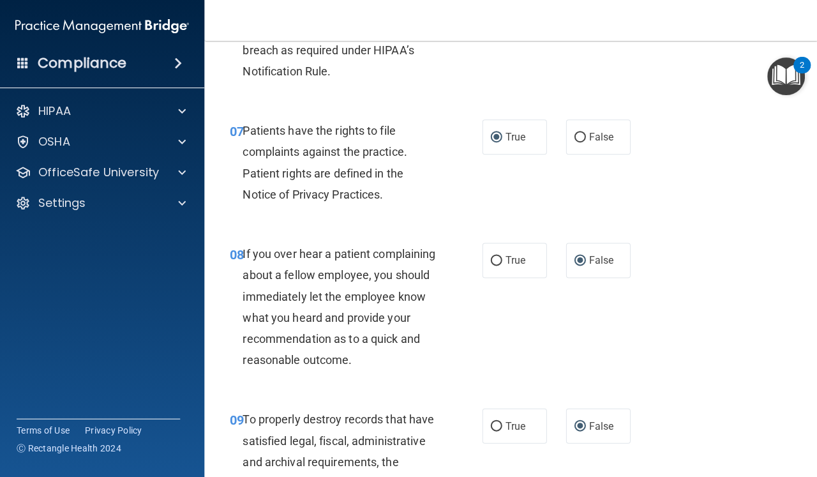
drag, startPoint x: 674, startPoint y: 20, endPoint x: 667, endPoint y: 35, distance: 16.3
click at [669, 35] on nav "Toggle navigation Gen Daszek genelyndaszek@gmail.com Manage My Enterprise Hawai…" at bounding box center [510, 20] width 613 height 41
drag, startPoint x: 667, startPoint y: 21, endPoint x: 681, endPoint y: -11, distance: 35.4
click at [681, 0] on html "Compliance HIPAA Documents and Policies Report an Incident Business Associates …" at bounding box center [408, 238] width 817 height 477
drag, startPoint x: 672, startPoint y: 131, endPoint x: 672, endPoint y: 124, distance: 7.0
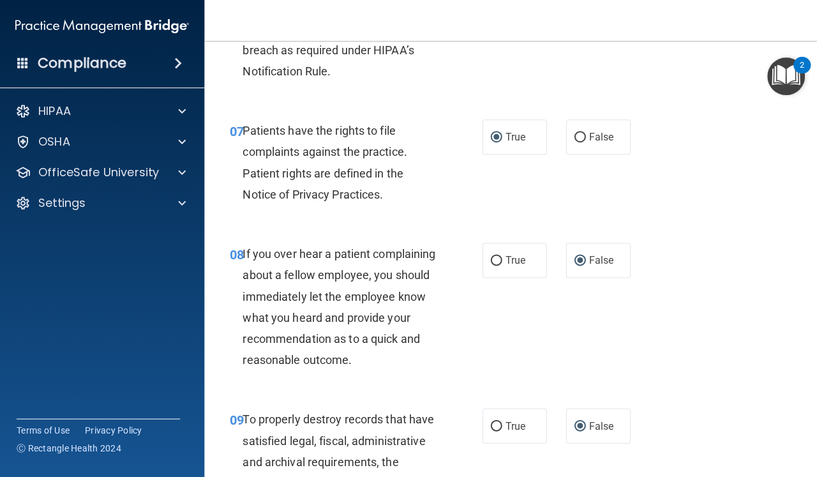
click at [672, 124] on div "07 Patients have the rights to file complaints against the practice. Patient ri…" at bounding box center [510, 164] width 581 height 123
drag, startPoint x: 672, startPoint y: 123, endPoint x: 678, endPoint y: 105, distance: 18.4
click at [677, 107] on div "07 Patients have the rights to file complaints against the practice. Patient ri…" at bounding box center [510, 164] width 581 height 123
click at [678, 105] on div "07 Patients have the rights to file complaints against the practice. Patient ri…" at bounding box center [510, 164] width 581 height 123
click at [678, 103] on div "07 Patients have the rights to file complaints against the practice. Patient ri…" at bounding box center [510, 164] width 581 height 123
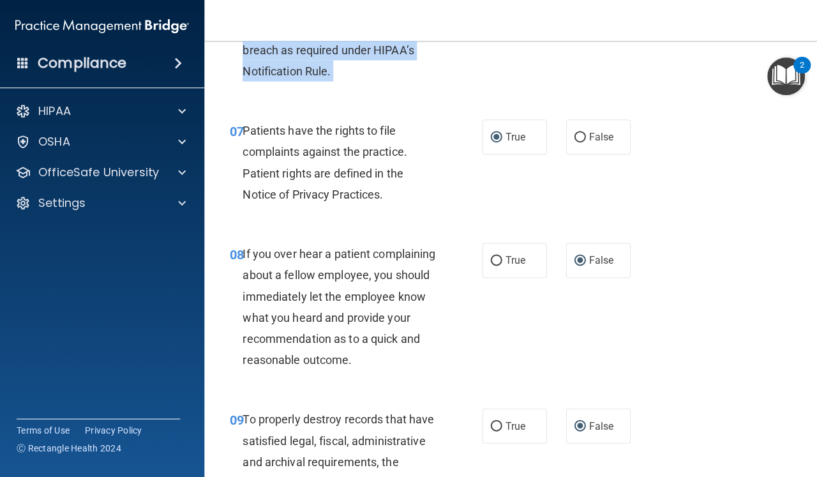
drag, startPoint x: 678, startPoint y: 103, endPoint x: 678, endPoint y: 70, distance: 32.5
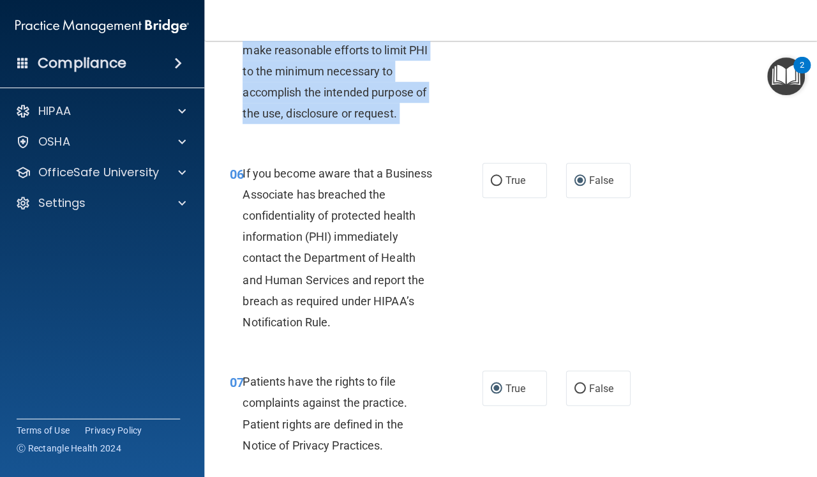
drag, startPoint x: 678, startPoint y: 70, endPoint x: 691, endPoint y: 17, distance: 54.5
click at [691, 17] on div "Toggle navigation Gen Daszek genelyndaszek@gmail.com Manage My Enterprise Hawai…" at bounding box center [510, 238] width 613 height 477
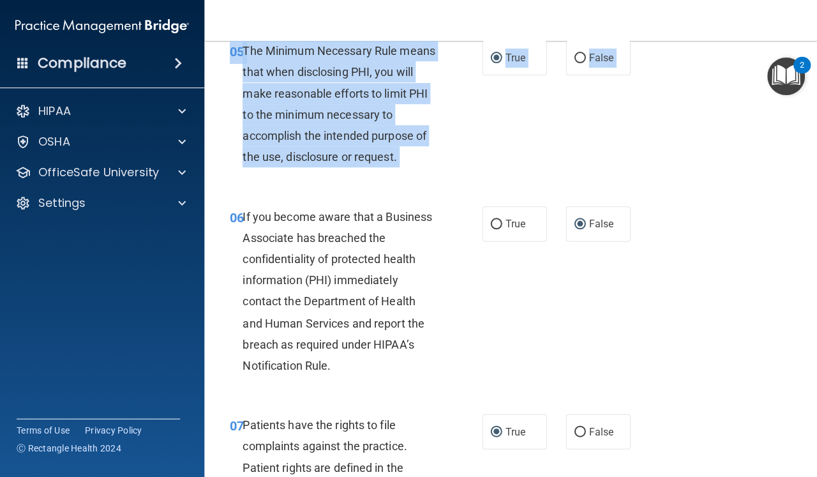
click at [748, 325] on div "06 If you become aware that a Business Associate has breached the confidentiali…" at bounding box center [510, 294] width 581 height 208
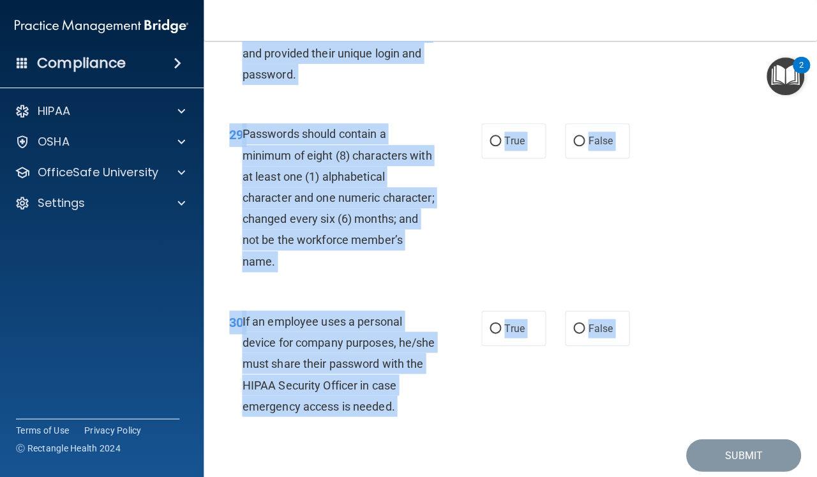
scroll to position [3978, 0]
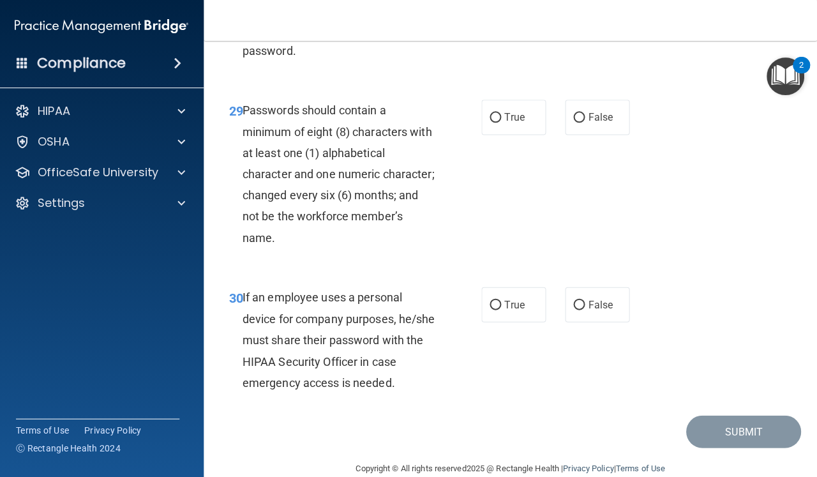
drag, startPoint x: 748, startPoint y: 325, endPoint x: 695, endPoint y: 468, distance: 152.4
click at [693, 475] on main "- HIPAA Policies and Procedures Quiz This quiz doesn’t expire until . Are you s…" at bounding box center [510, 259] width 613 height 436
click at [583, 300] on input "False" at bounding box center [579, 305] width 11 height 10
radio input "true"
click at [578, 113] on input "False" at bounding box center [579, 118] width 11 height 10
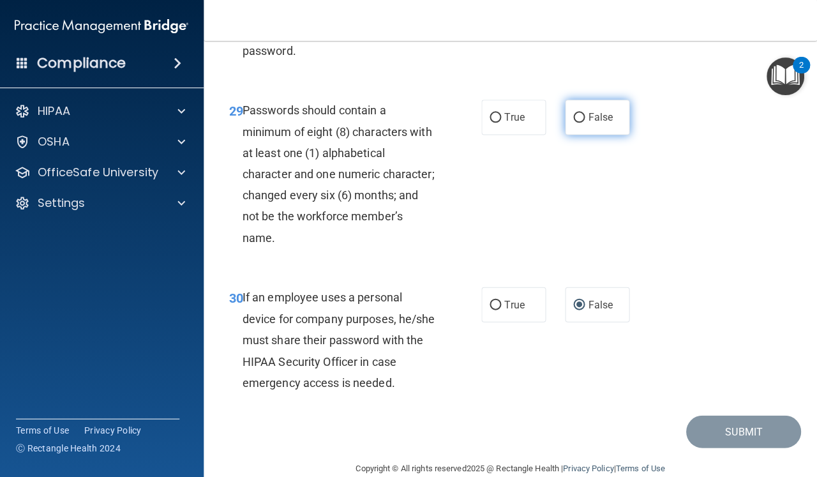
radio input "true"
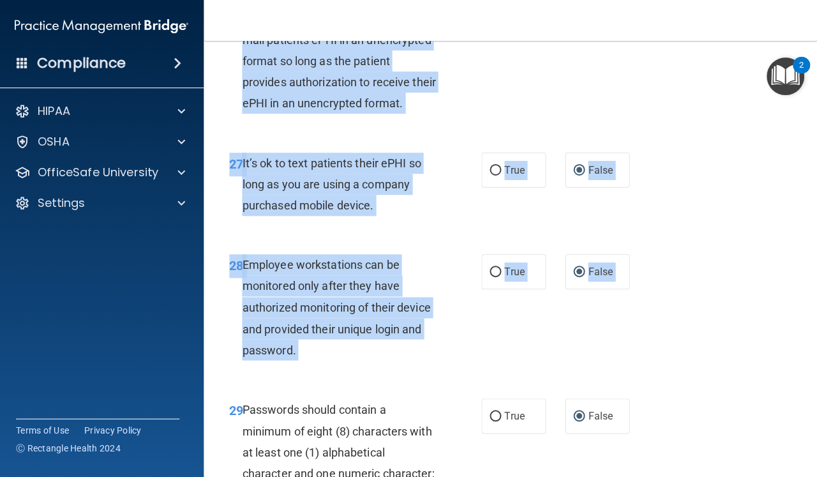
drag, startPoint x: 690, startPoint y: 107, endPoint x: 686, endPoint y: 25, distance: 81.8
click at [686, 25] on div "Toggle navigation Gen Daszek genelyndaszek@gmail.com Manage My Enterprise Hawai…" at bounding box center [510, 238] width 613 height 477
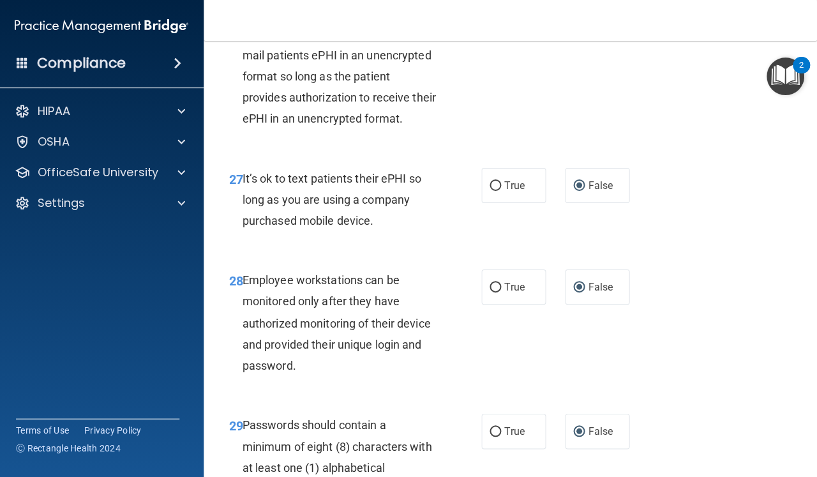
drag, startPoint x: 679, startPoint y: 454, endPoint x: 689, endPoint y: 444, distance: 14.4
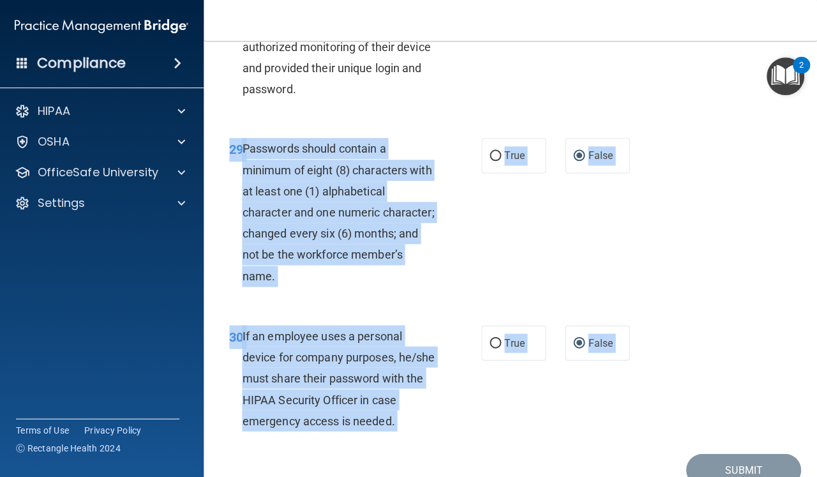
scroll to position [3978, 0]
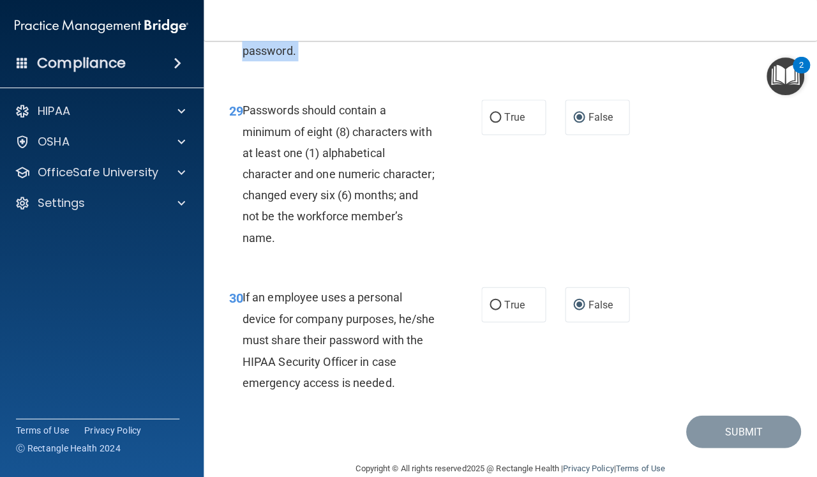
drag, startPoint x: 700, startPoint y: 434, endPoint x: 712, endPoint y: 475, distance: 43.2
click at [712, 475] on main "- HIPAA Policies and Procedures Quiz This quiz doesn’t expire until . Are you s…" at bounding box center [510, 259] width 613 height 436
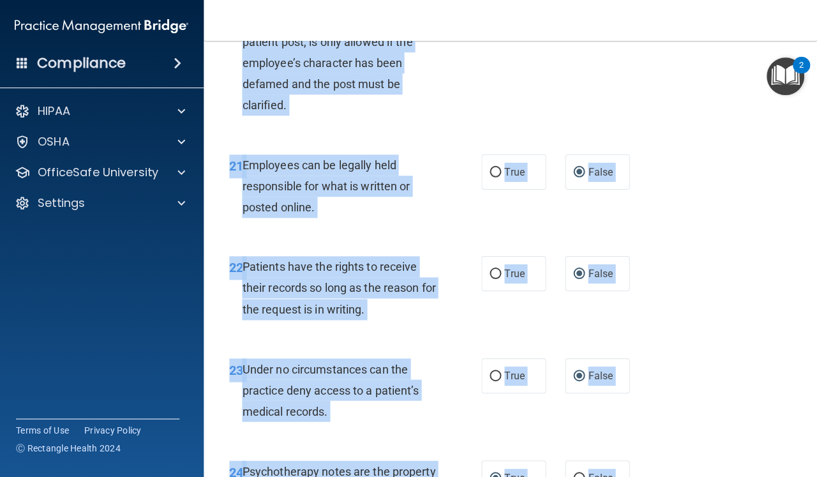
scroll to position [2922, 0]
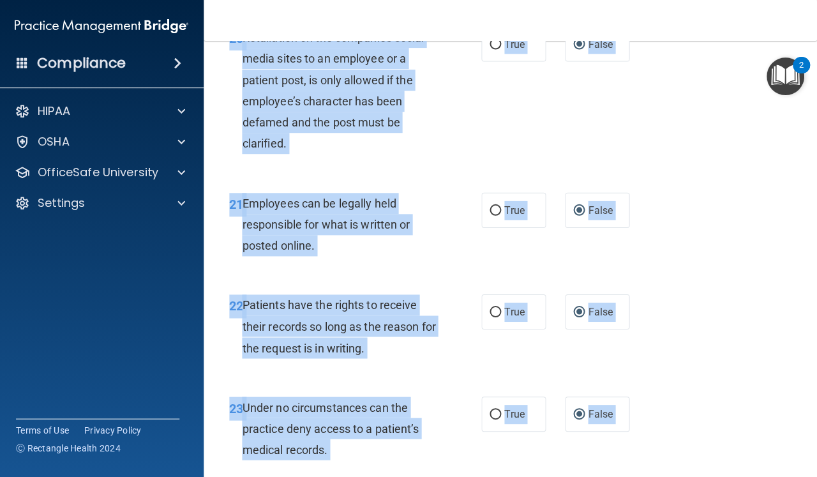
drag, startPoint x: 671, startPoint y: 329, endPoint x: 658, endPoint y: 27, distance: 301.5
click at [658, 27] on div "Toggle navigation Gen Daszek genelyndaszek@gmail.com Manage My Enterprise Hawai…" at bounding box center [510, 238] width 613 height 477
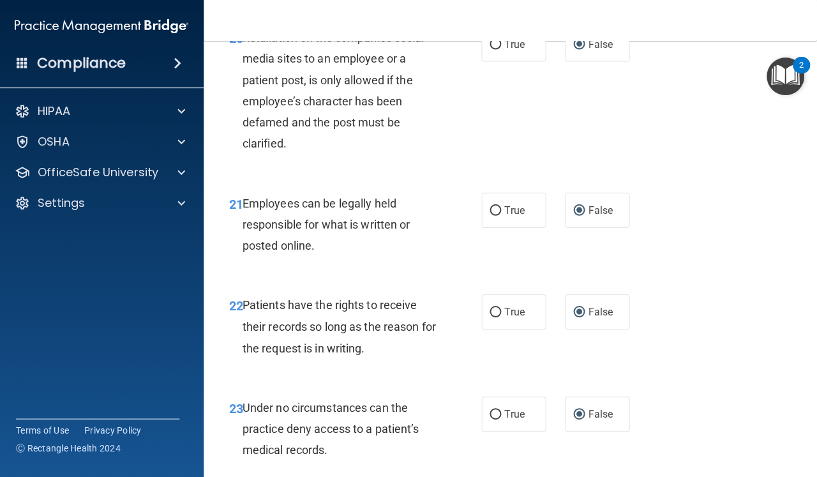
click at [658, 27] on nav "Toggle navigation Gen Daszek genelyndaszek@gmail.com Manage My Enterprise Hawai…" at bounding box center [510, 20] width 613 height 41
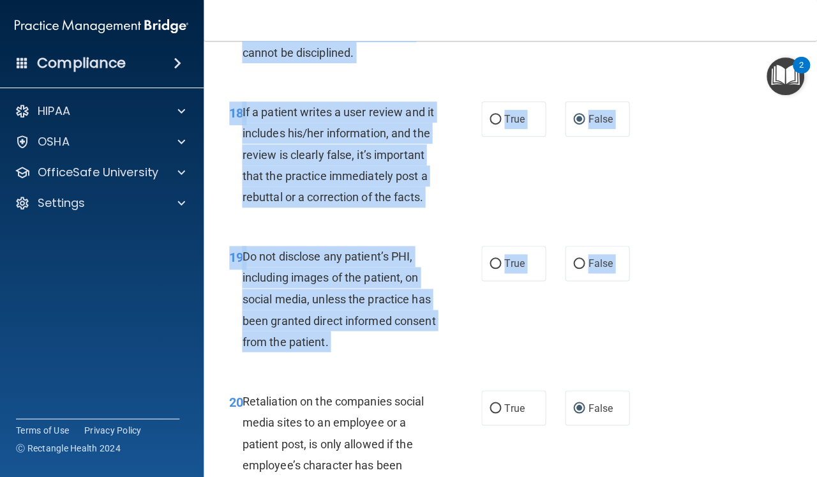
drag, startPoint x: 669, startPoint y: 84, endPoint x: 679, endPoint y: 17, distance: 67.2
click at [679, 17] on div "Toggle navigation Gen Daszek genelyndaszek@gmail.com Manage My Enterprise Hawai…" at bounding box center [510, 238] width 613 height 477
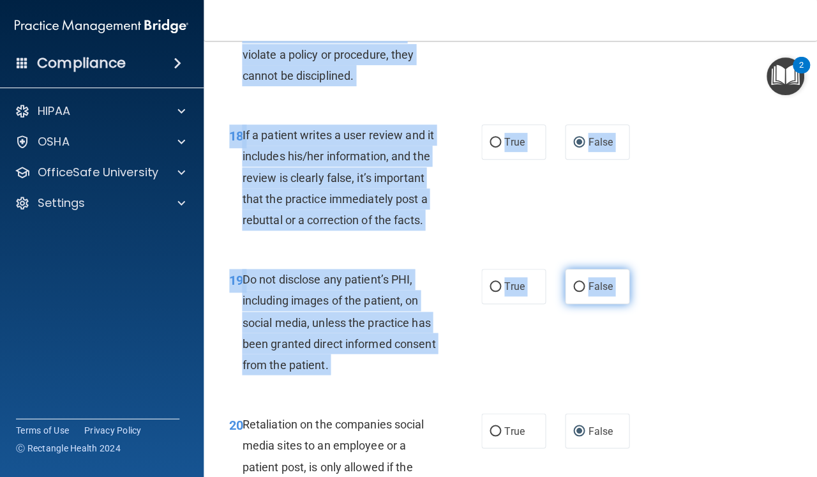
click at [579, 282] on input "False" at bounding box center [579, 287] width 11 height 10
radio input "true"
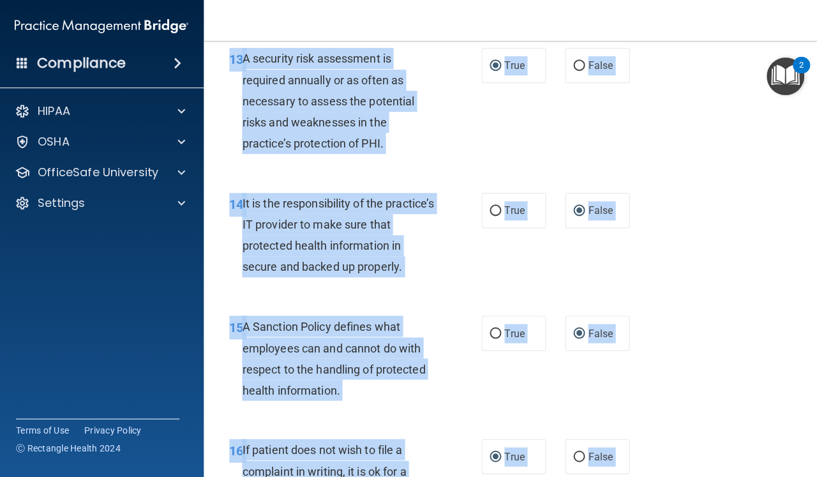
drag, startPoint x: 661, startPoint y: 99, endPoint x: 663, endPoint y: 26, distance: 73.4
click at [663, 26] on div "Toggle navigation Gen Daszek genelyndaszek@gmail.com Manage My Enterprise Hawai…" at bounding box center [510, 238] width 613 height 477
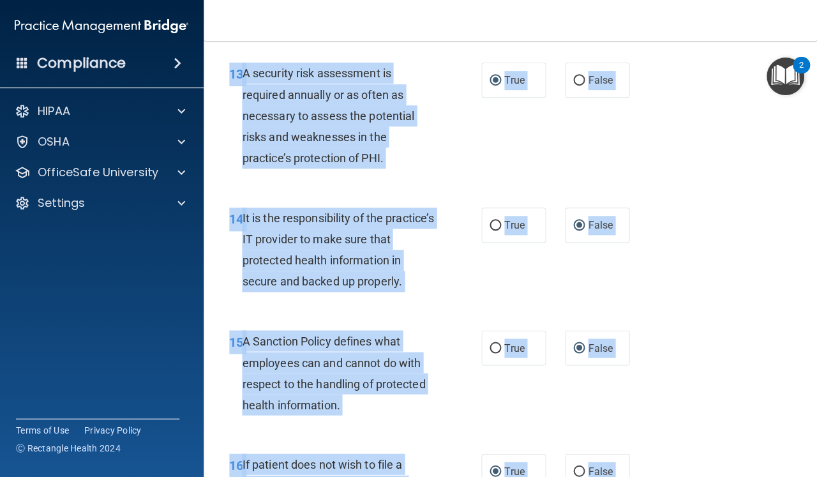
click at [651, 93] on div "13 A security risk assessment is required annually or as often as necessary to …" at bounding box center [510, 119] width 581 height 144
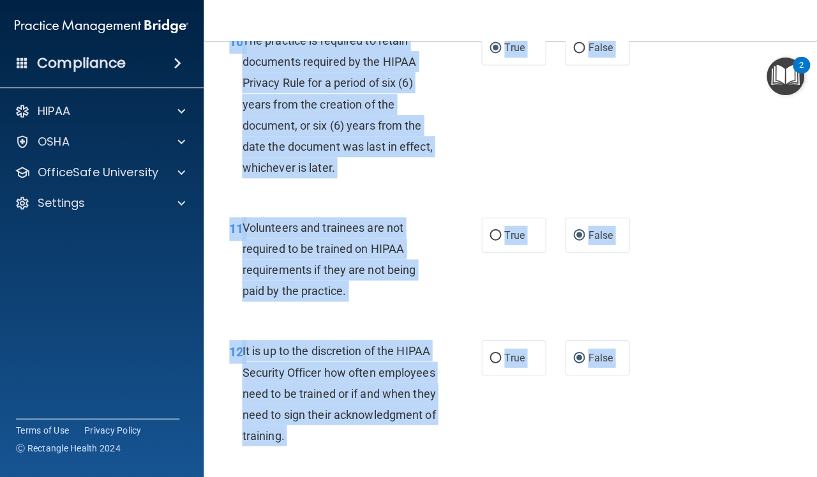
scroll to position [1498, 0]
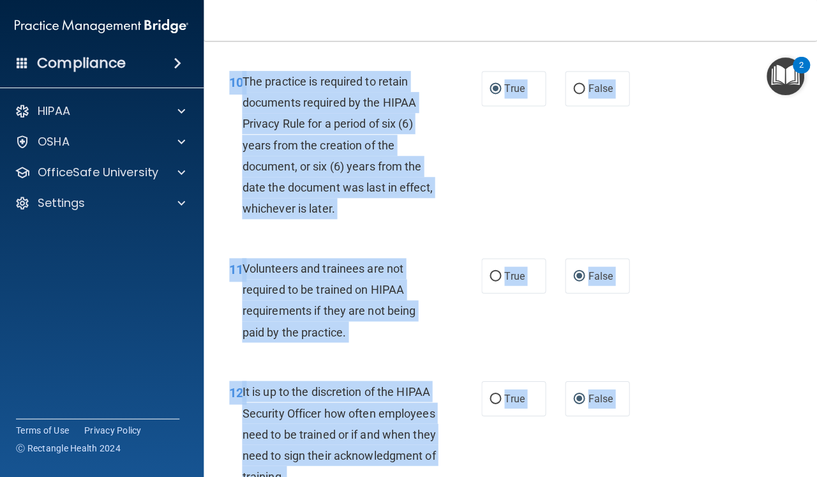
drag, startPoint x: 651, startPoint y: 93, endPoint x: 661, endPoint y: 20, distance: 73.5
click at [661, 20] on div "Toggle navigation Gen Daszek genelyndaszek@gmail.com Manage My Enterprise Hawai…" at bounding box center [510, 238] width 613 height 477
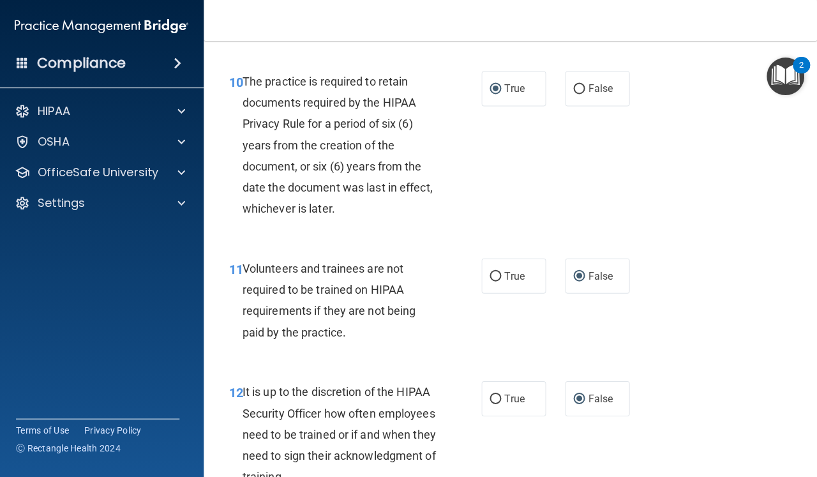
drag, startPoint x: 651, startPoint y: 96, endPoint x: 661, endPoint y: 121, distance: 26.7
click at [661, 121] on div "10 The practice is required to retain documents required by the HIPAA Privacy R…" at bounding box center [510, 148] width 581 height 187
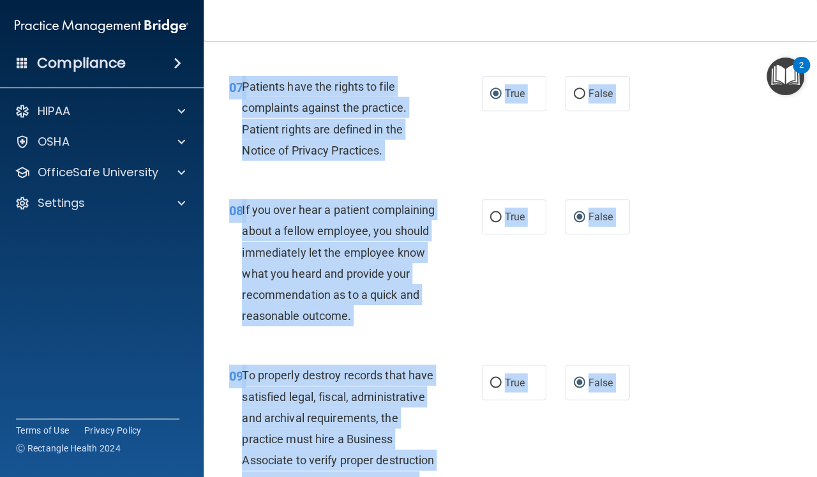
scroll to position [941, 0]
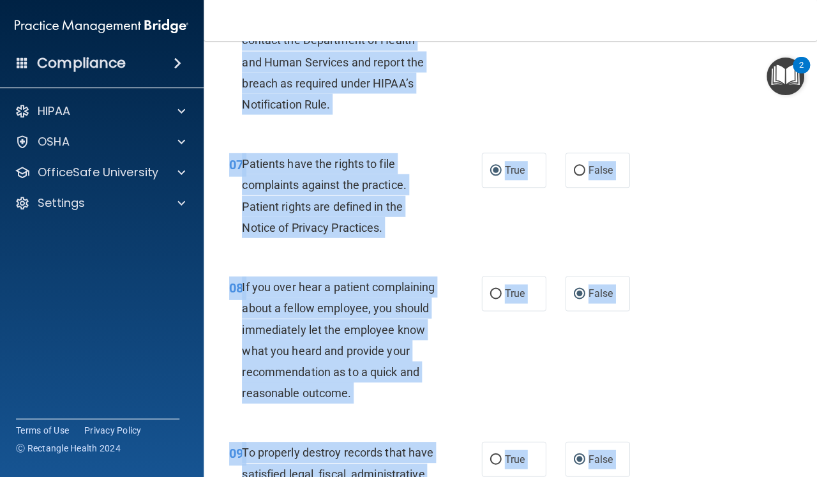
drag, startPoint x: 661, startPoint y: 121, endPoint x: 680, endPoint y: 2, distance: 120.3
click at [680, 2] on div "Toggle navigation Gen Daszek genelyndaszek@gmail.com Manage My Enterprise Hawai…" at bounding box center [510, 238] width 613 height 477
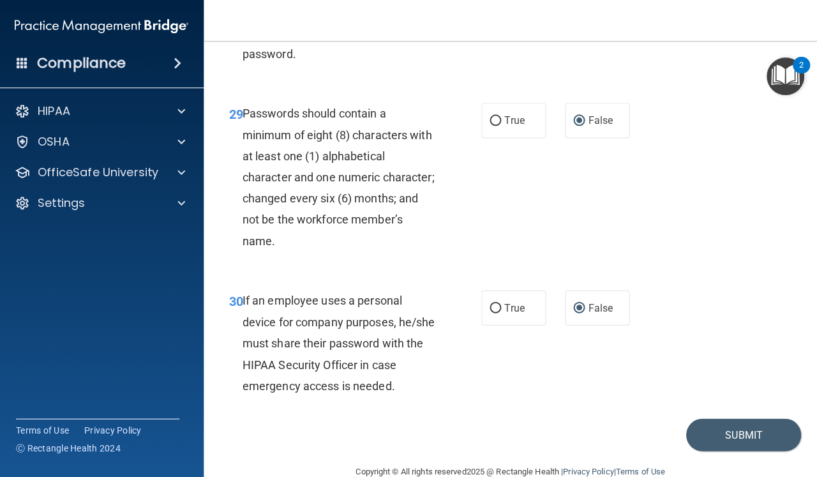
scroll to position [3978, 0]
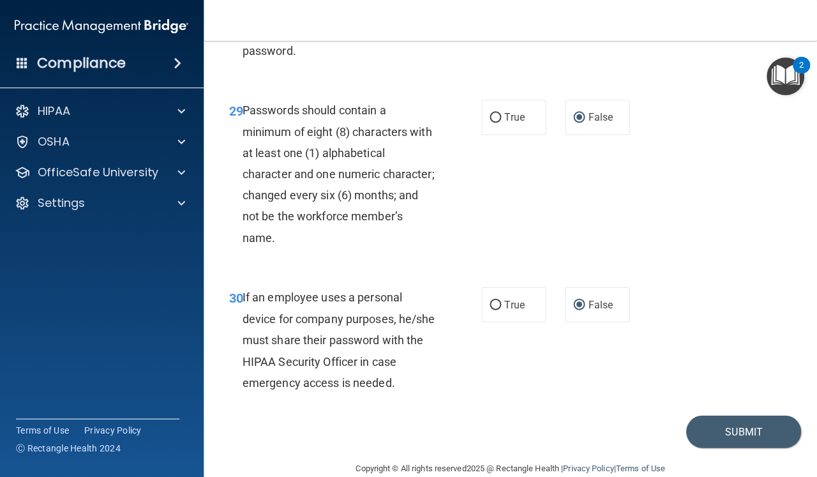
drag, startPoint x: 660, startPoint y: 91, endPoint x: 672, endPoint y: 475, distance: 384.4
click at [672, 475] on main "- HIPAA Policies and Procedures Quiz This quiz doesn’t expire until . Are you s…" at bounding box center [510, 259] width 613 height 436
click at [735, 415] on button "Submit" at bounding box center [743, 431] width 115 height 33
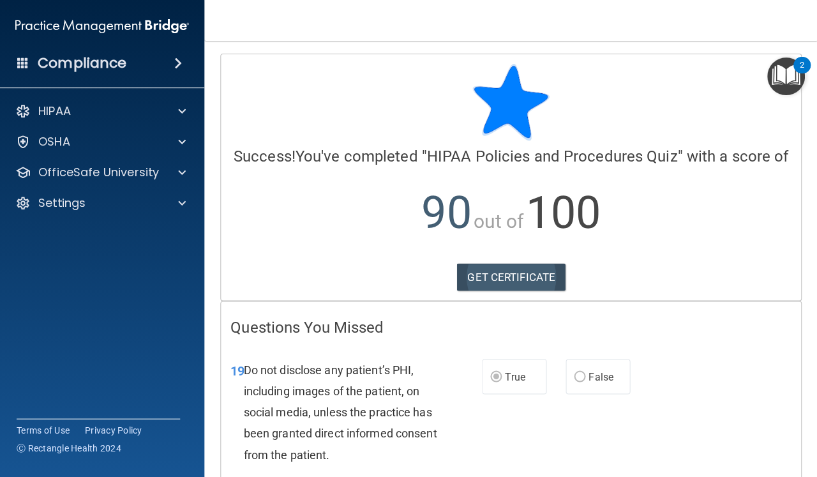
click at [505, 271] on link "GET CERTIFICATE" at bounding box center [510, 277] width 109 height 28
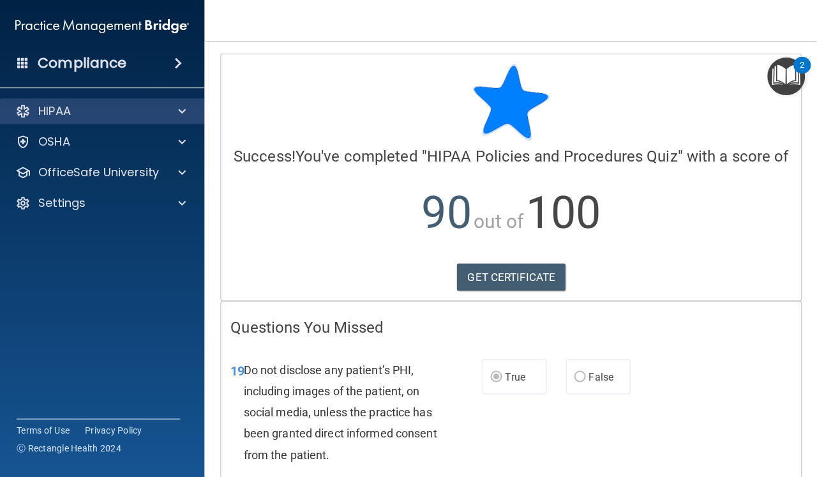
click at [112, 110] on div "HIPAA" at bounding box center [85, 110] width 158 height 15
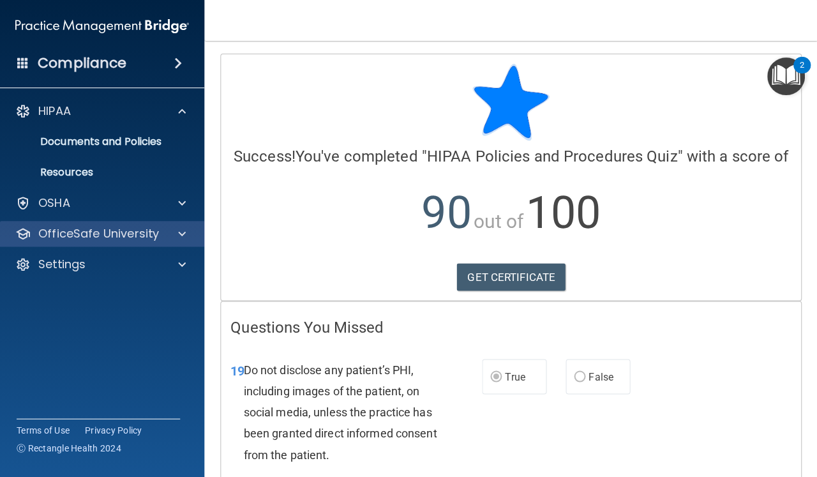
click at [114, 230] on p "OfficeSafe University" at bounding box center [98, 233] width 121 height 15
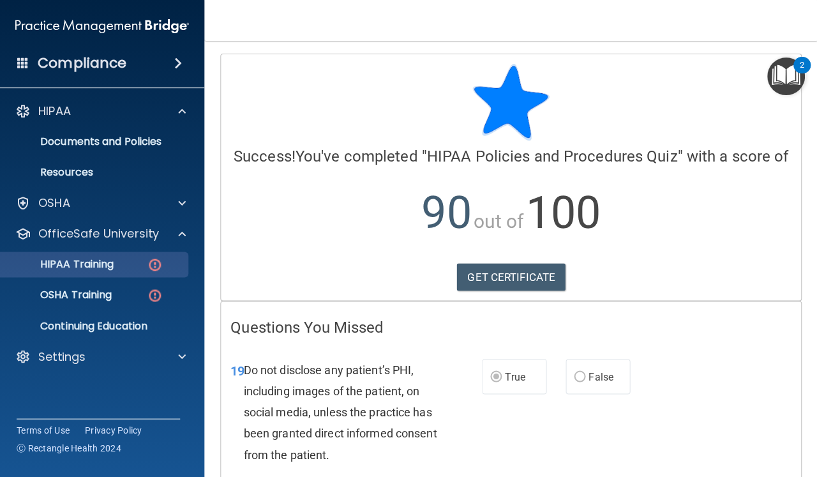
click at [156, 272] on img at bounding box center [155, 265] width 16 height 16
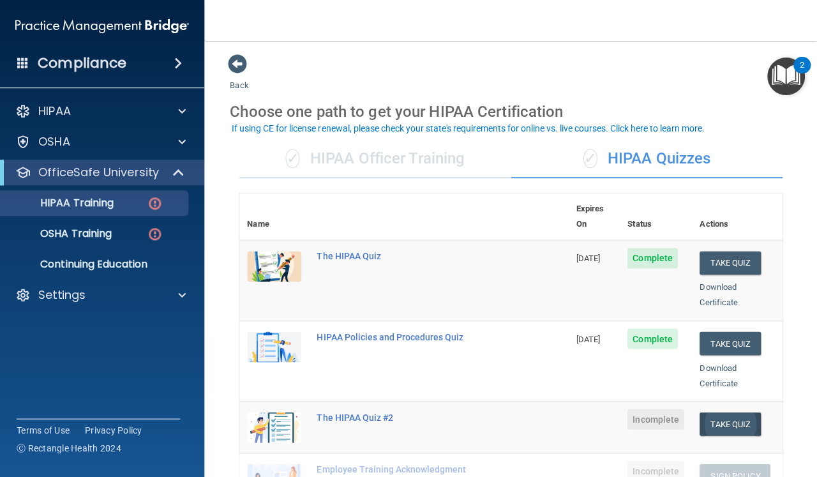
click at [727, 412] on button "Take Quiz" at bounding box center [729, 424] width 61 height 24
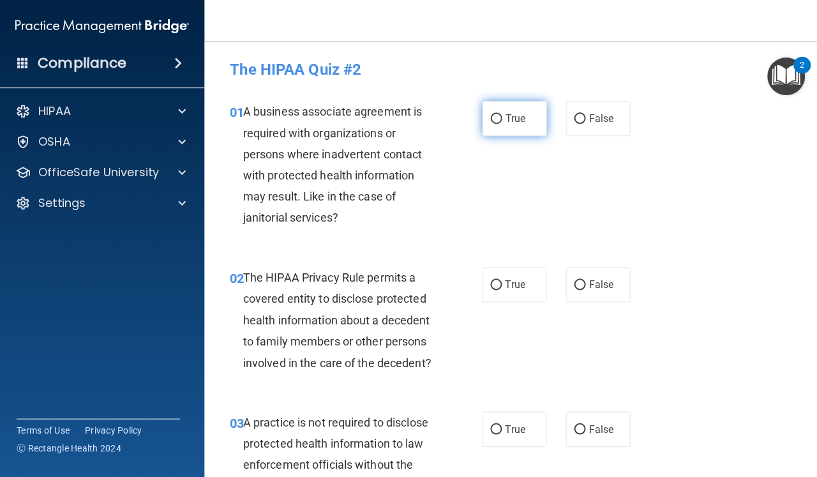
click at [496, 120] on input "True" at bounding box center [495, 119] width 11 height 10
radio input "true"
click at [498, 283] on input "True" at bounding box center [495, 285] width 11 height 10
radio input "true"
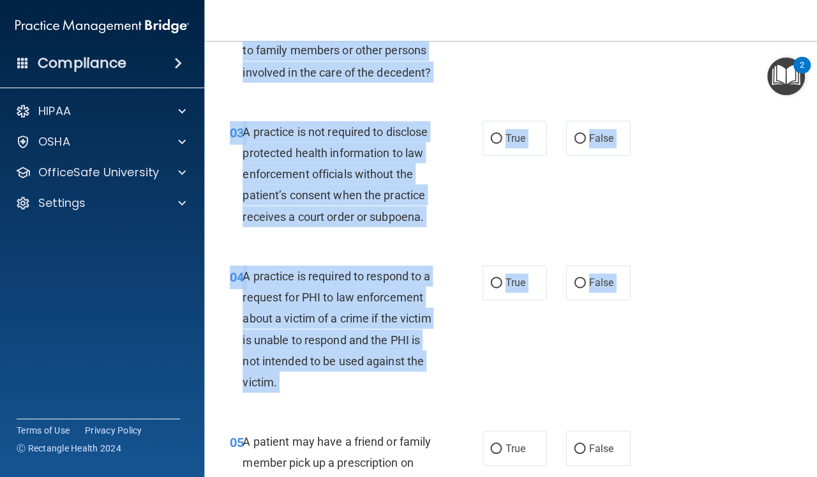
scroll to position [311, 0]
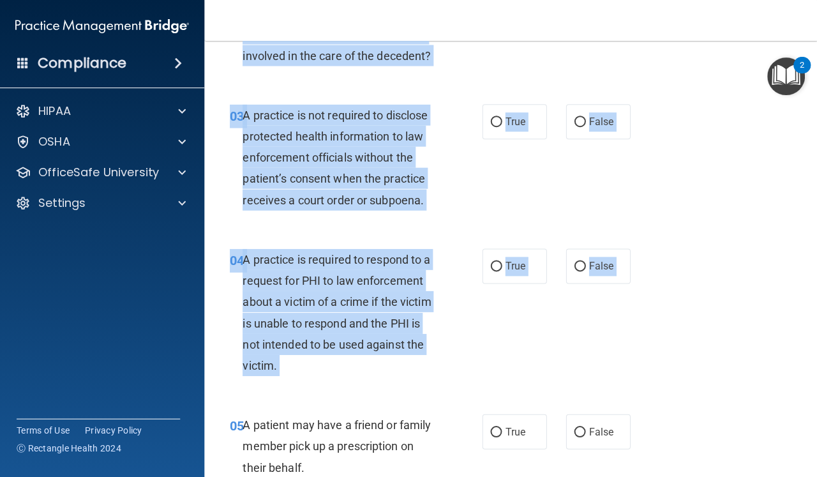
drag, startPoint x: 520, startPoint y: 381, endPoint x: 516, endPoint y: 472, distance: 91.4
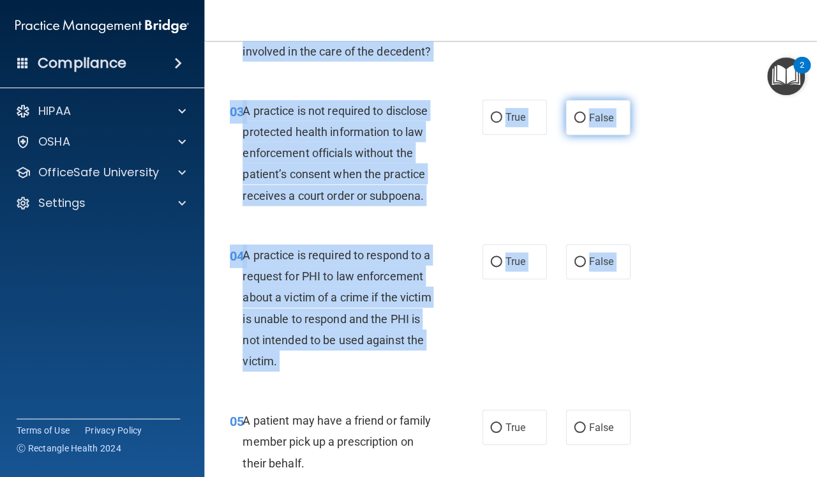
click at [580, 116] on input "False" at bounding box center [579, 118] width 11 height 10
radio input "true"
click at [583, 261] on input "False" at bounding box center [579, 262] width 11 height 10
radio input "true"
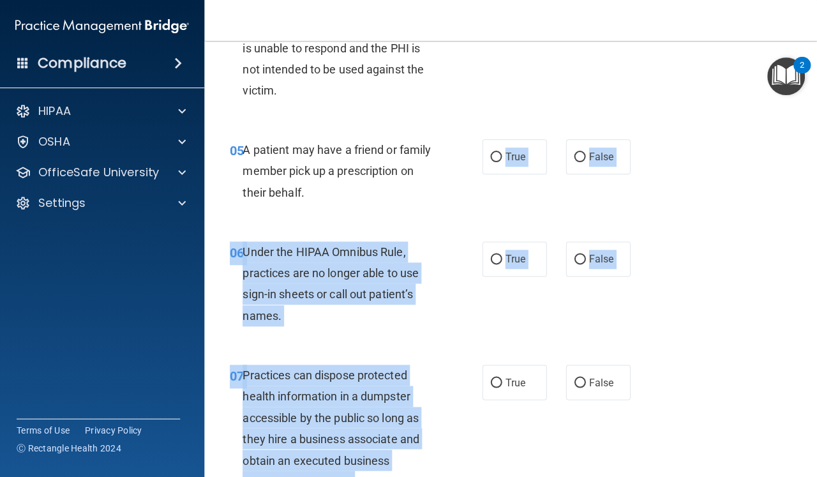
drag, startPoint x: 496, startPoint y: 459, endPoint x: 499, endPoint y: 475, distance: 16.2
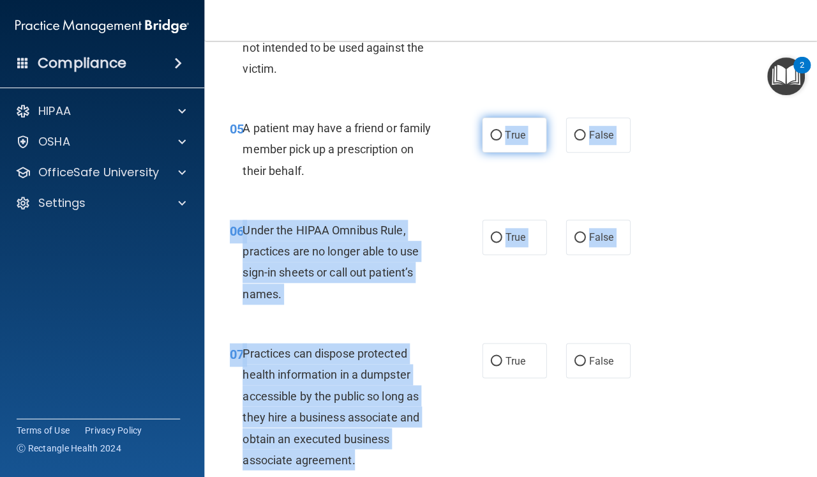
click at [497, 131] on input "True" at bounding box center [495, 136] width 11 height 10
radio input "true"
click at [581, 235] on input "False" at bounding box center [579, 238] width 11 height 10
radio input "true"
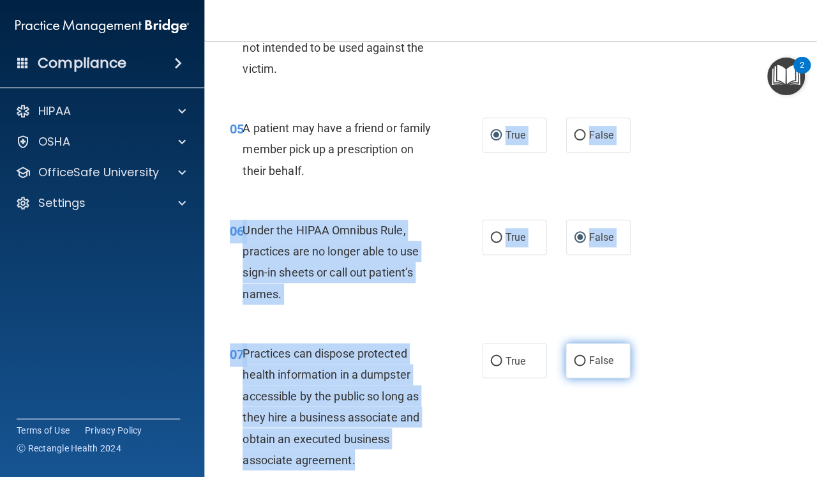
click at [579, 358] on input "False" at bounding box center [579, 361] width 11 height 10
radio input "true"
click at [579, 358] on input "False" at bounding box center [579, 361] width 11 height 10
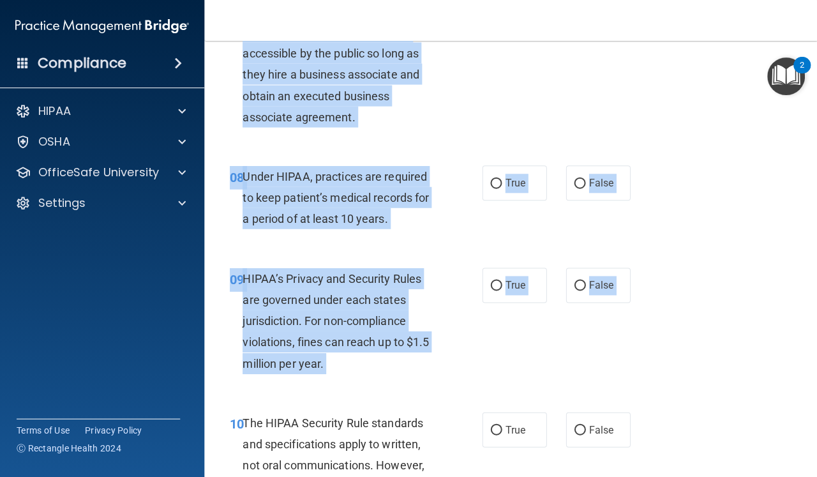
scroll to position [964, 0]
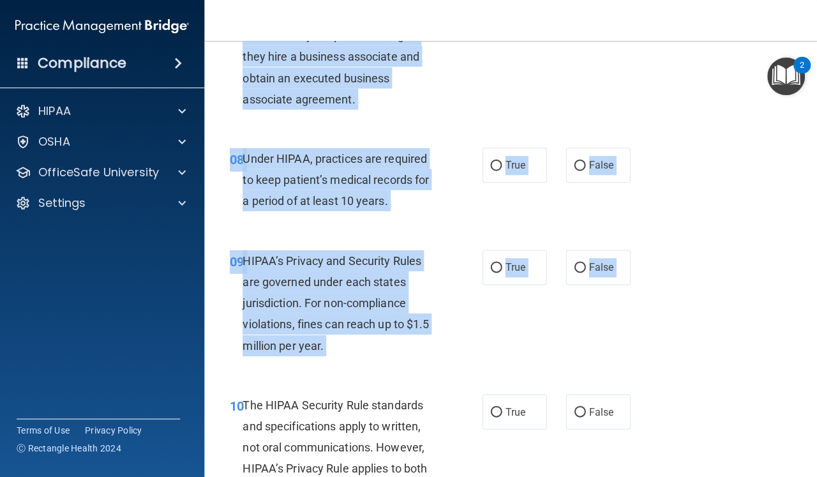
drag, startPoint x: 585, startPoint y: 439, endPoint x: 586, endPoint y: 474, distance: 34.5
click at [501, 161] on input "True" at bounding box center [495, 166] width 11 height 10
radio input "true"
click at [494, 263] on input "True" at bounding box center [495, 268] width 11 height 10
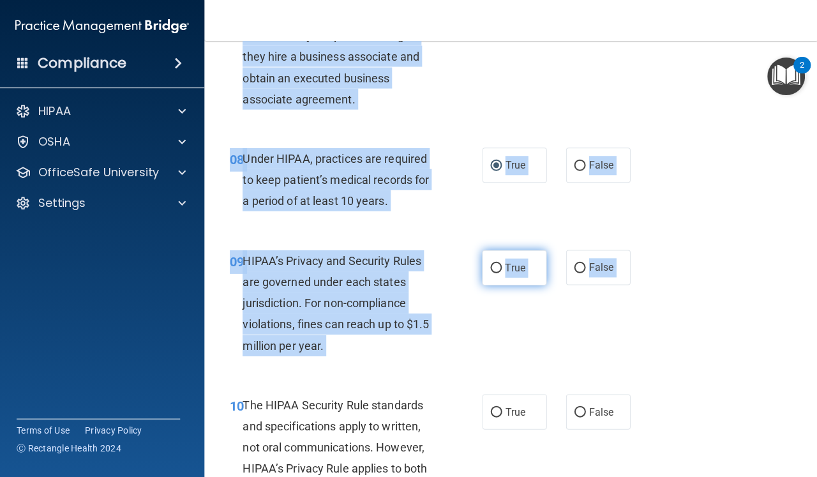
radio input "true"
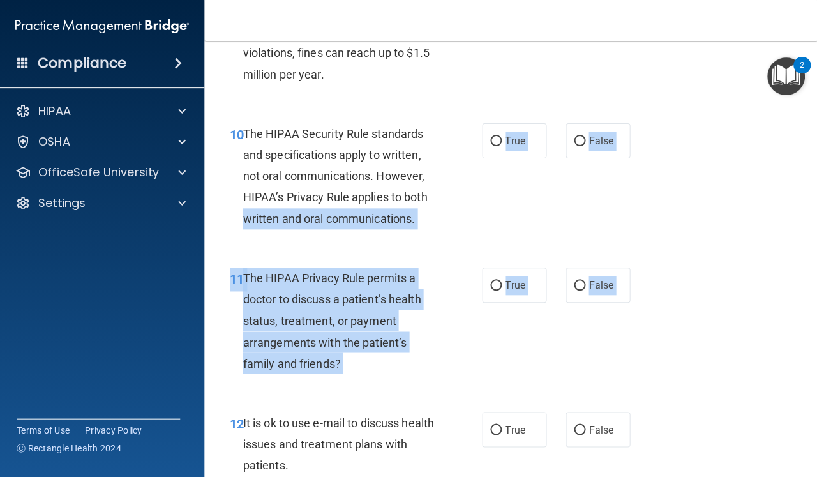
drag, startPoint x: 500, startPoint y: 454, endPoint x: 500, endPoint y: 474, distance: 19.2
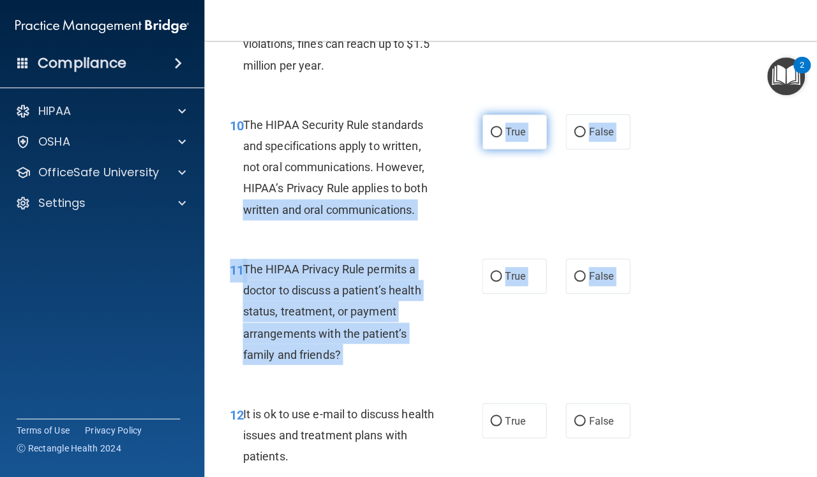
click at [495, 128] on input "True" at bounding box center [495, 133] width 11 height 10
radio input "true"
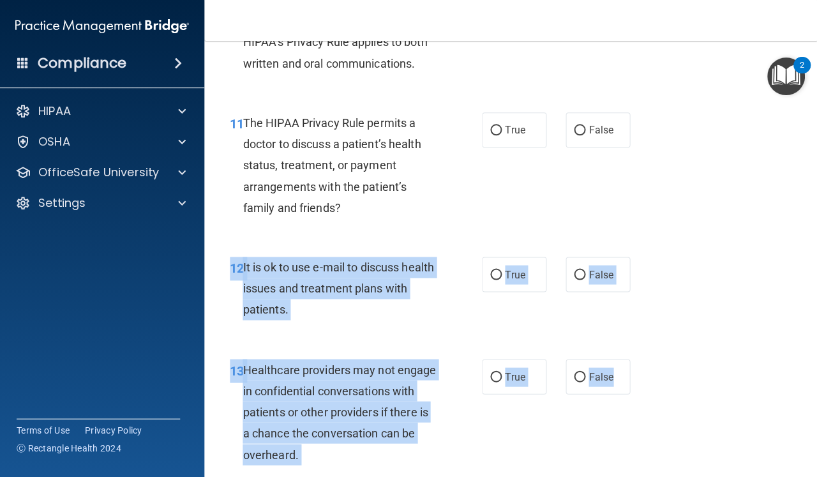
scroll to position [1424, 0]
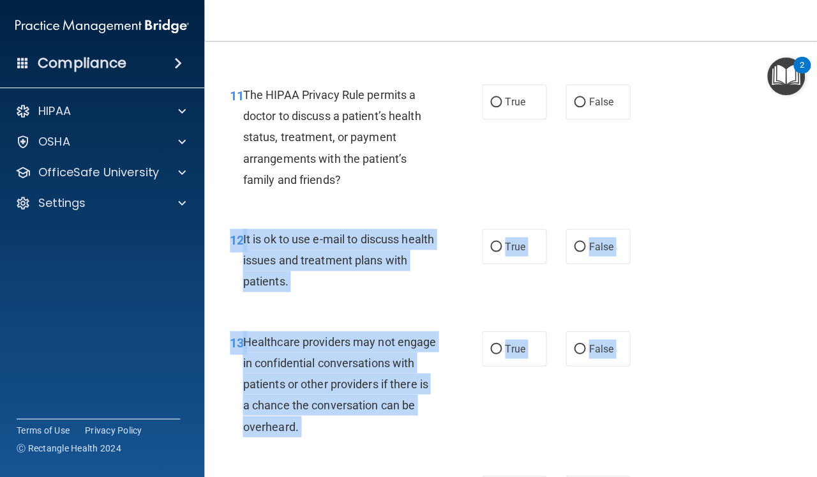
drag, startPoint x: 337, startPoint y: 470, endPoint x: 341, endPoint y: 475, distance: 6.9
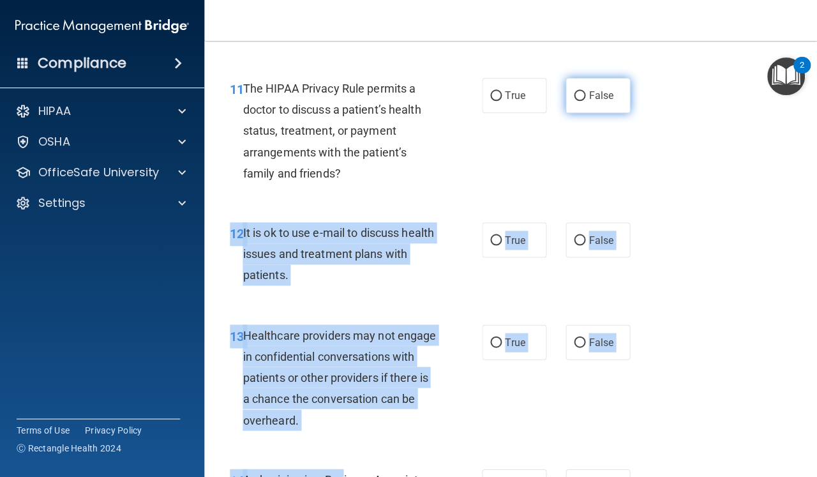
click at [579, 91] on input "False" at bounding box center [579, 96] width 11 height 10
radio input "true"
click at [588, 230] on label "False" at bounding box center [597, 239] width 64 height 35
click at [585, 235] on input "False" at bounding box center [579, 240] width 11 height 10
radio input "true"
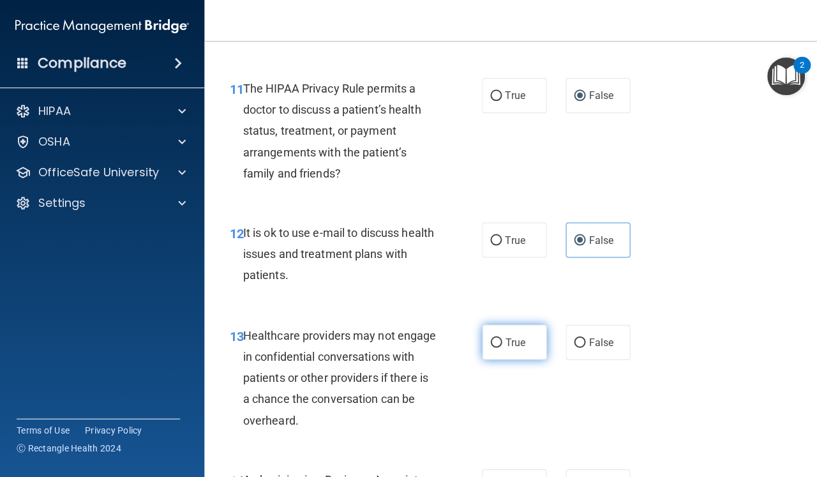
click at [497, 338] on input "True" at bounding box center [495, 343] width 11 height 10
radio input "true"
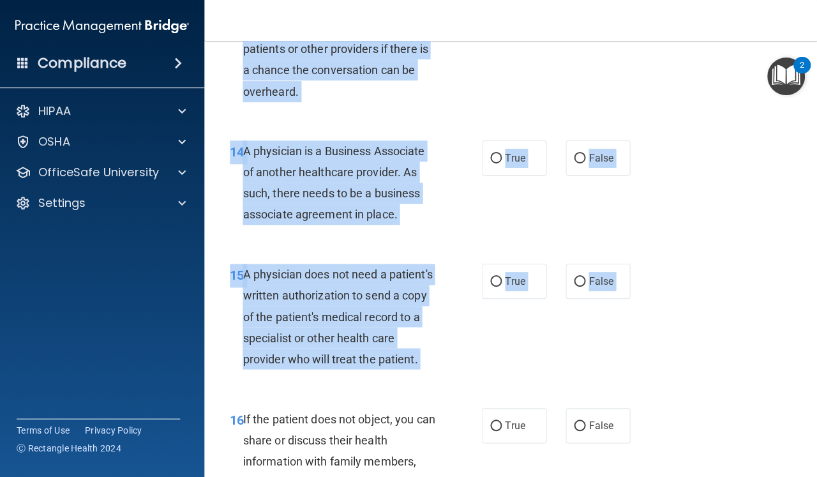
drag, startPoint x: 518, startPoint y: 429, endPoint x: 526, endPoint y: 475, distance: 47.4
click at [526, 475] on div "01 A business associate agreement is required with organizations or persons whe…" at bounding box center [510, 306] width 581 height 3947
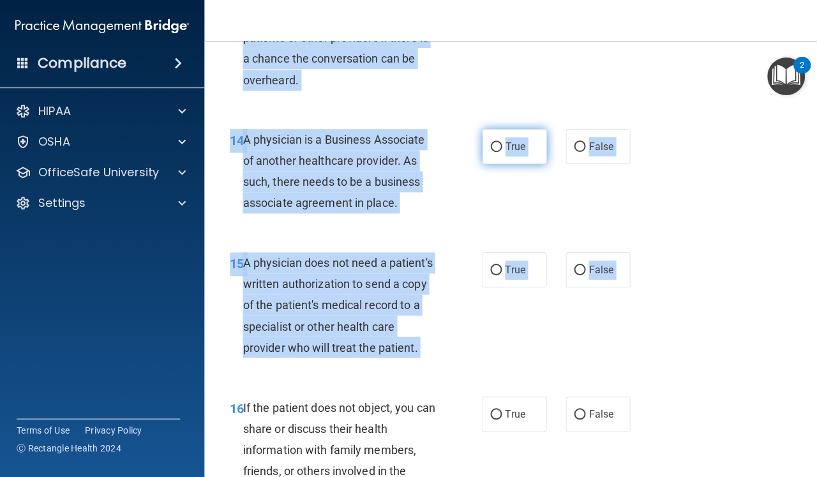
click at [497, 142] on input "True" at bounding box center [495, 147] width 11 height 10
radio input "true"
click at [586, 261] on label "False" at bounding box center [597, 269] width 64 height 35
click at [585, 265] on input "False" at bounding box center [579, 270] width 11 height 10
radio input "true"
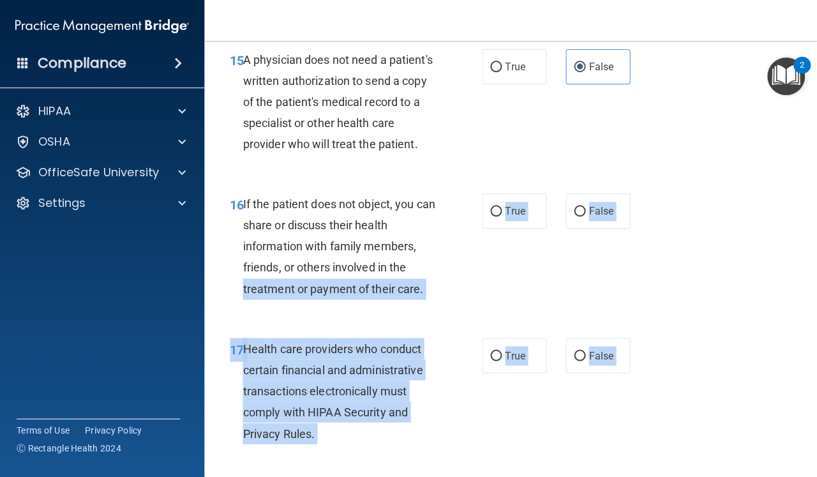
drag, startPoint x: 430, startPoint y: 446, endPoint x: 435, endPoint y: 474, distance: 28.5
click at [435, 474] on div "01 A business associate agreement is required with organizations or persons whe…" at bounding box center [510, 92] width 581 height 3947
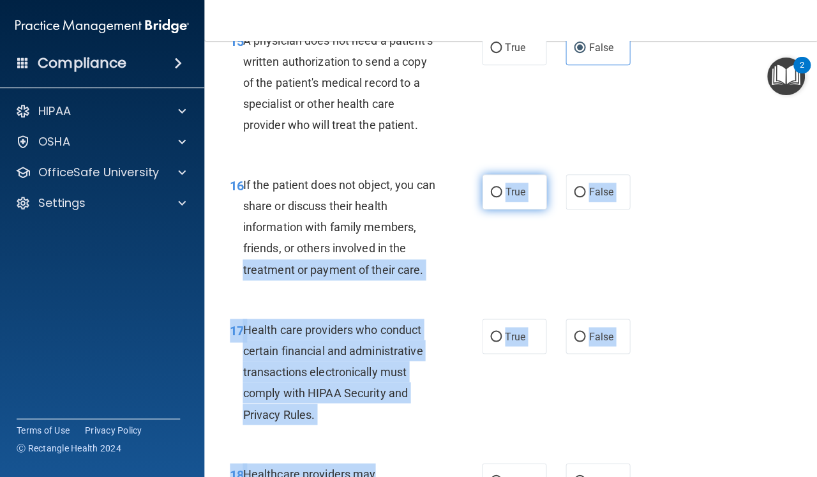
click at [501, 188] on input "True" at bounding box center [495, 193] width 11 height 10
radio input "true"
click at [499, 332] on input "True" at bounding box center [495, 337] width 11 height 10
radio input "true"
click at [499, 332] on input "True" at bounding box center [495, 337] width 11 height 10
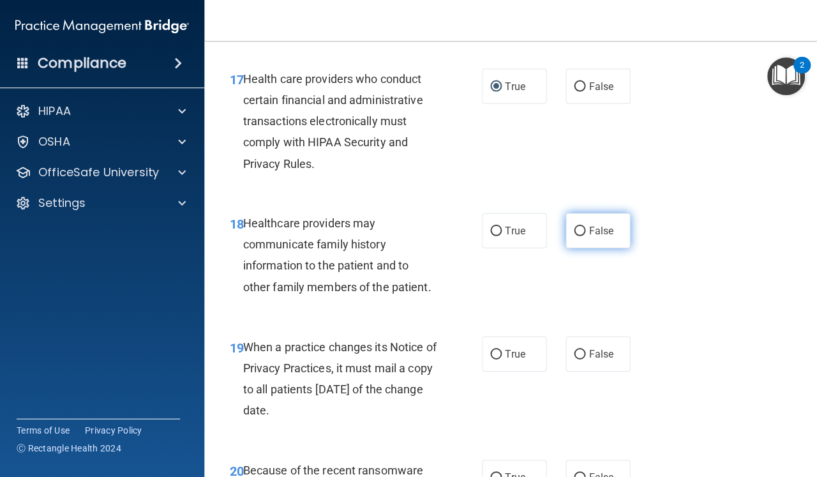
click at [582, 226] on input "False" at bounding box center [579, 231] width 11 height 10
radio input "true"
click at [500, 349] on input "True" at bounding box center [495, 354] width 11 height 10
radio input "true"
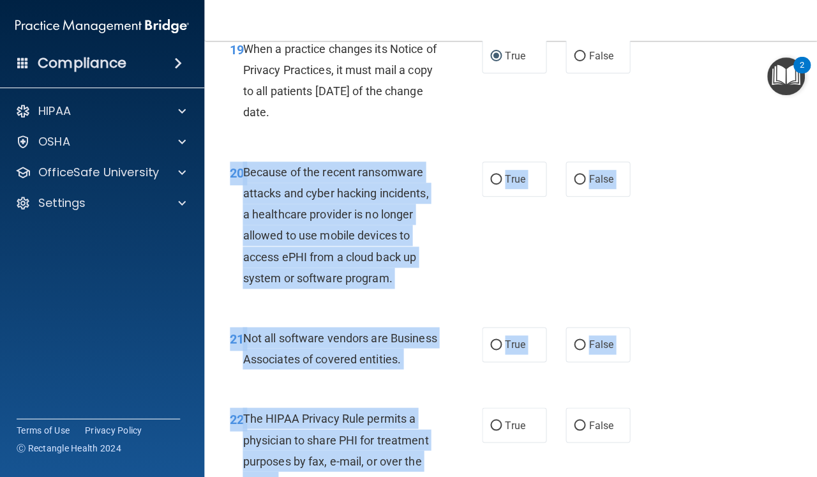
drag, startPoint x: 467, startPoint y: 440, endPoint x: 470, endPoint y: 474, distance: 34.0
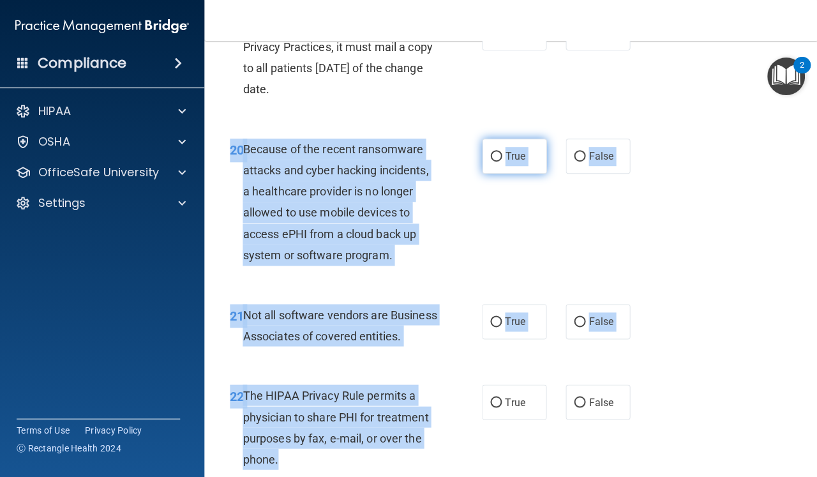
click at [496, 152] on input "True" at bounding box center [495, 157] width 11 height 10
radio input "true"
click at [496, 317] on input "True" at bounding box center [495, 322] width 11 height 10
radio input "true"
click at [496, 317] on input "True" at bounding box center [495, 322] width 11 height 10
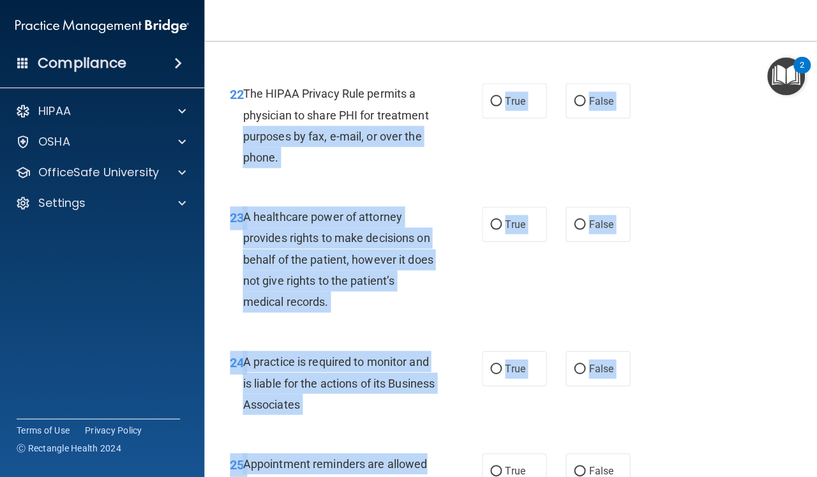
drag, startPoint x: 475, startPoint y: 424, endPoint x: 476, endPoint y: 475, distance: 51.7
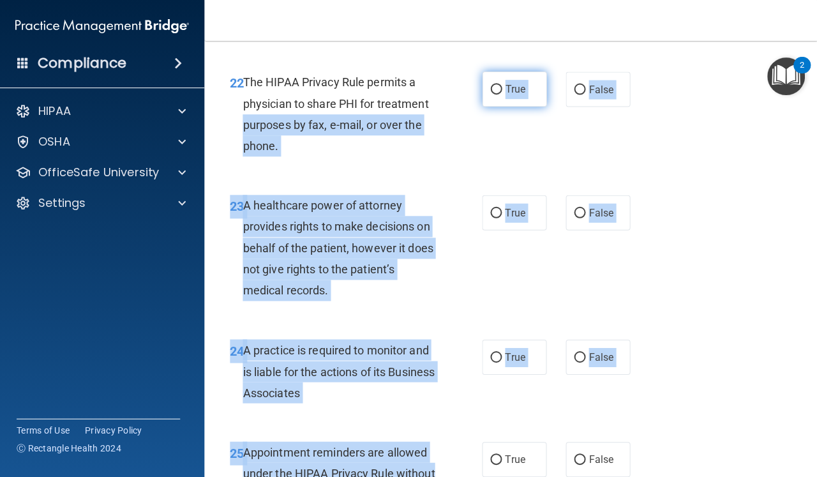
click at [495, 94] on input "True" at bounding box center [495, 90] width 11 height 10
radio input "true"
click at [580, 218] on input "False" at bounding box center [579, 213] width 11 height 10
radio input "true"
click at [499, 362] on input "True" at bounding box center [495, 357] width 11 height 10
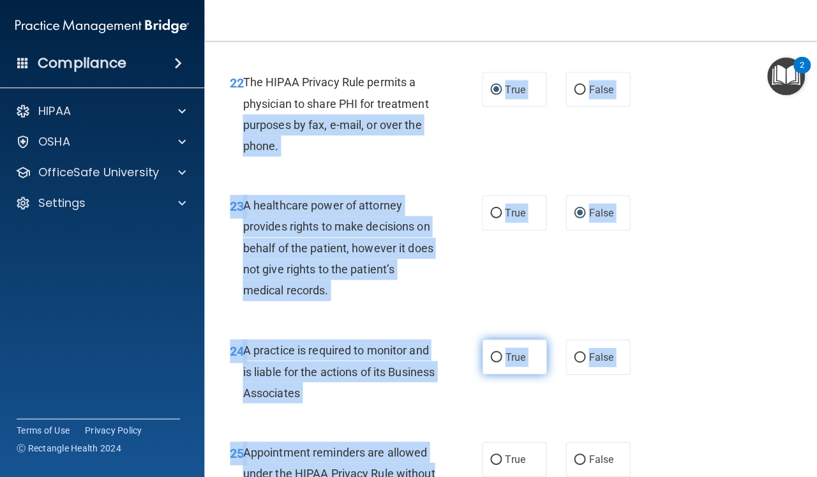
radio input "true"
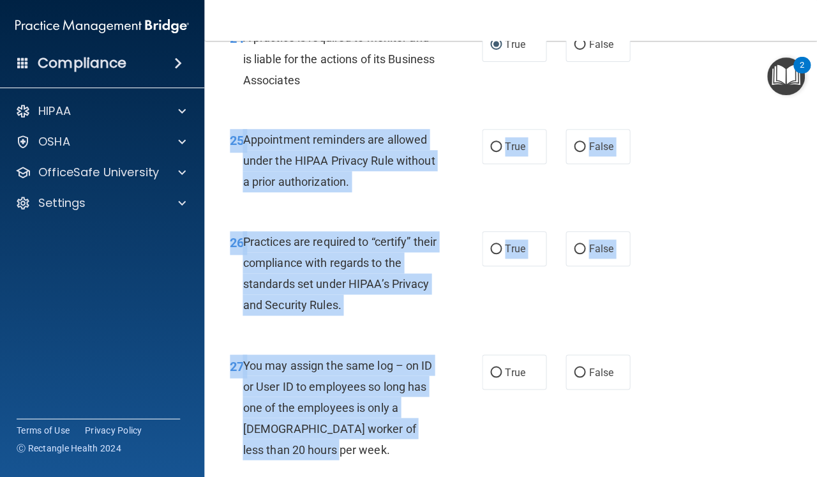
drag, startPoint x: 452, startPoint y: 443, endPoint x: 458, endPoint y: 475, distance: 32.9
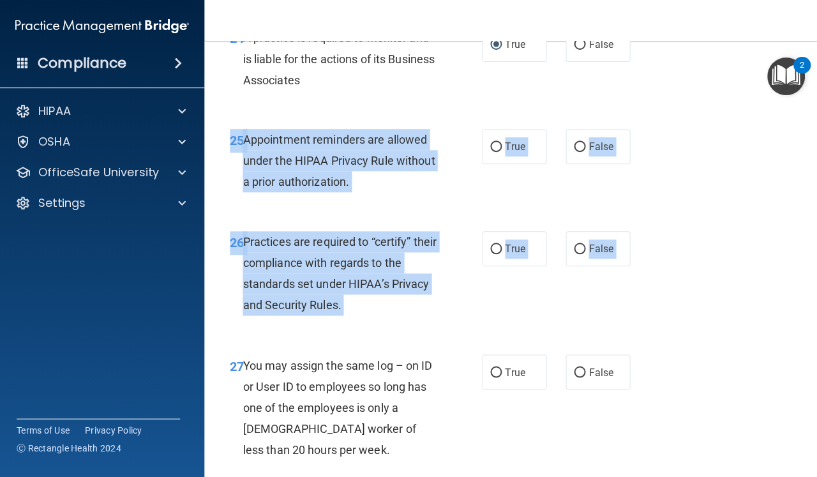
scroll to position [3192, 0]
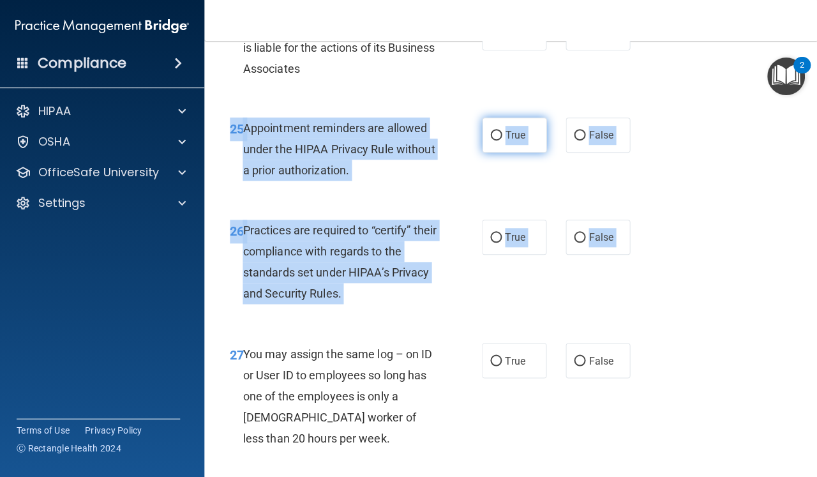
click at [498, 136] on input "True" at bounding box center [495, 136] width 11 height 10
radio input "true"
click at [498, 241] on input "True" at bounding box center [495, 238] width 11 height 10
radio input "true"
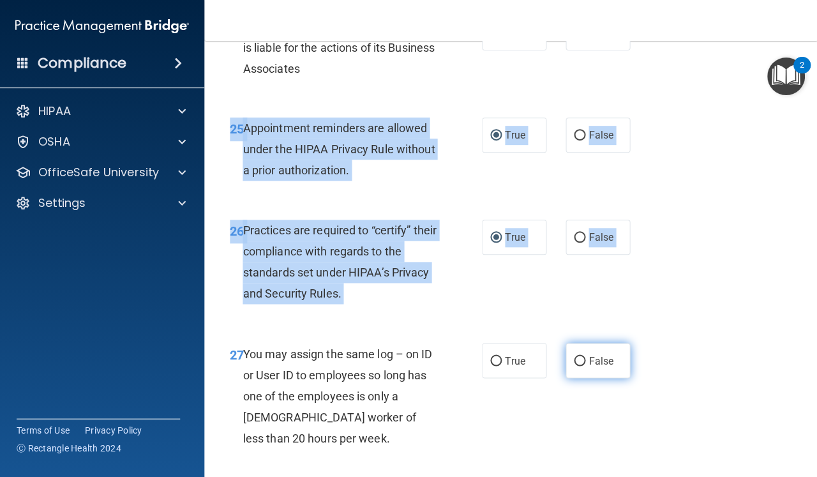
click at [584, 366] on input "False" at bounding box center [579, 361] width 11 height 10
radio input "true"
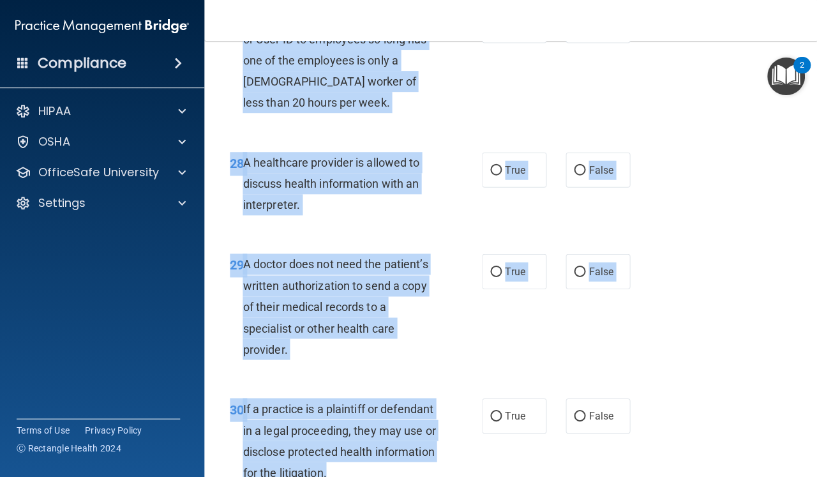
drag, startPoint x: 502, startPoint y: 435, endPoint x: 503, endPoint y: 462, distance: 27.5
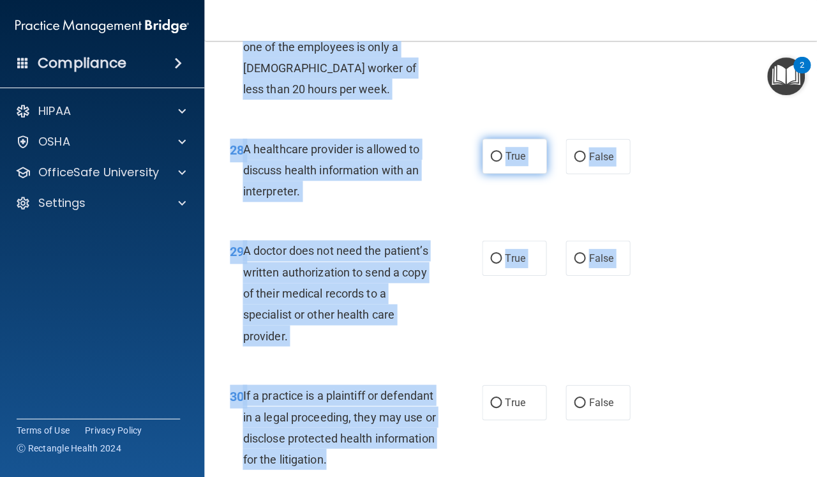
click at [495, 159] on input "True" at bounding box center [495, 157] width 11 height 10
radio input "true"
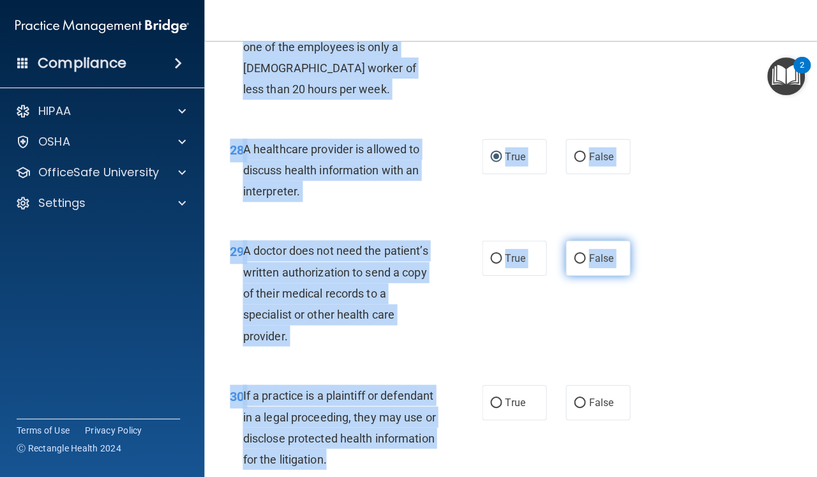
click at [579, 261] on input "False" at bounding box center [579, 258] width 11 height 10
radio input "true"
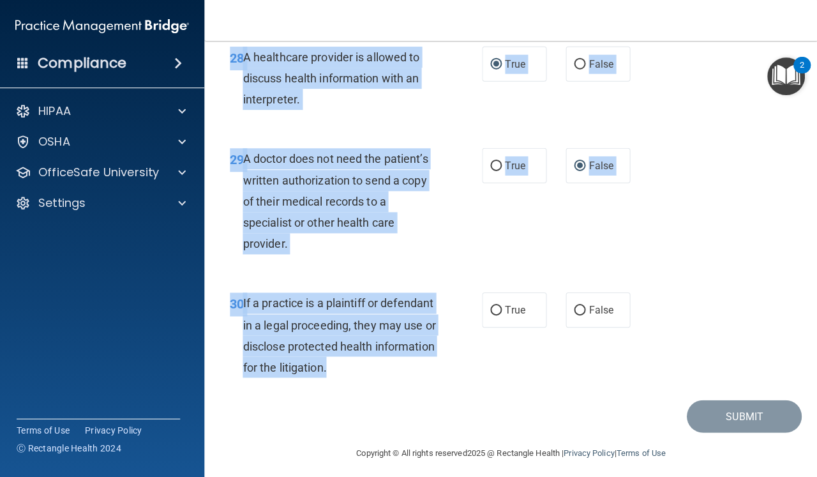
scroll to position [3641, 0]
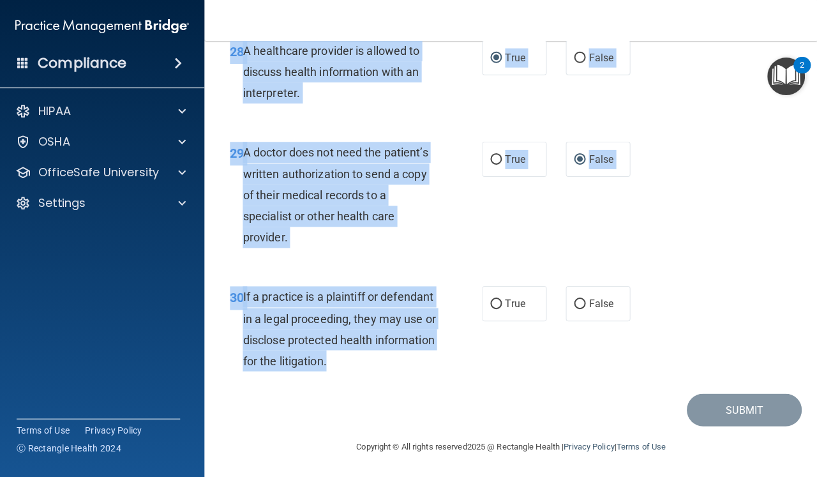
drag, startPoint x: 467, startPoint y: 449, endPoint x: 465, endPoint y: 475, distance: 26.8
click at [465, 475] on main "- The HIPAA Quiz #2 This quiz doesn’t expire until . Are you sure you want to t…" at bounding box center [510, 259] width 613 height 436
click at [580, 301] on input "False" at bounding box center [579, 304] width 11 height 10
radio input "true"
click at [726, 405] on button "Submit" at bounding box center [743, 409] width 115 height 33
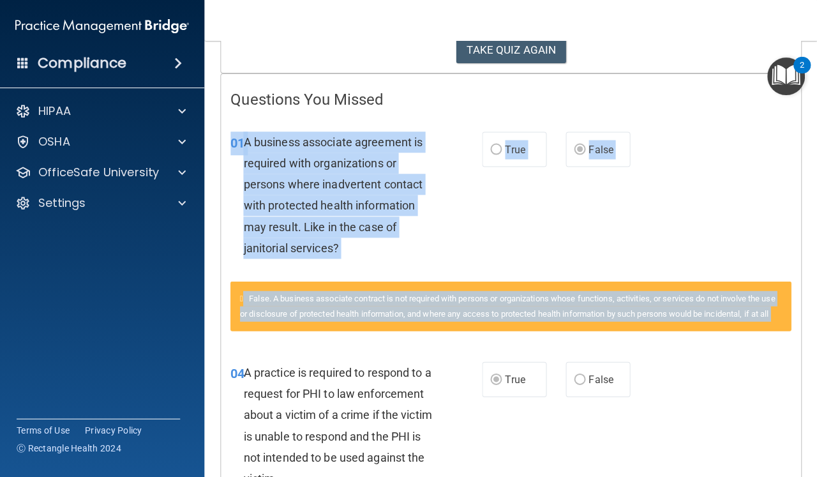
scroll to position [262, 0]
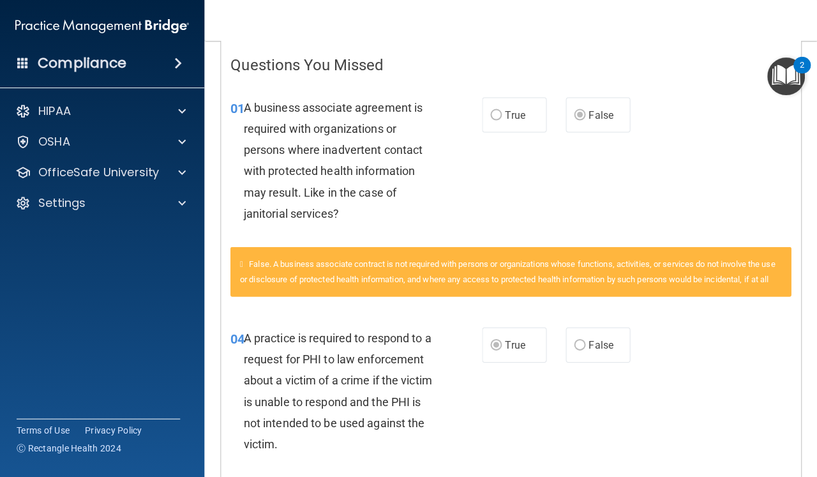
click at [714, 475] on div "04 A practice is required to respond to a request for PHI to law enforcement ab…" at bounding box center [510, 393] width 579 height 165
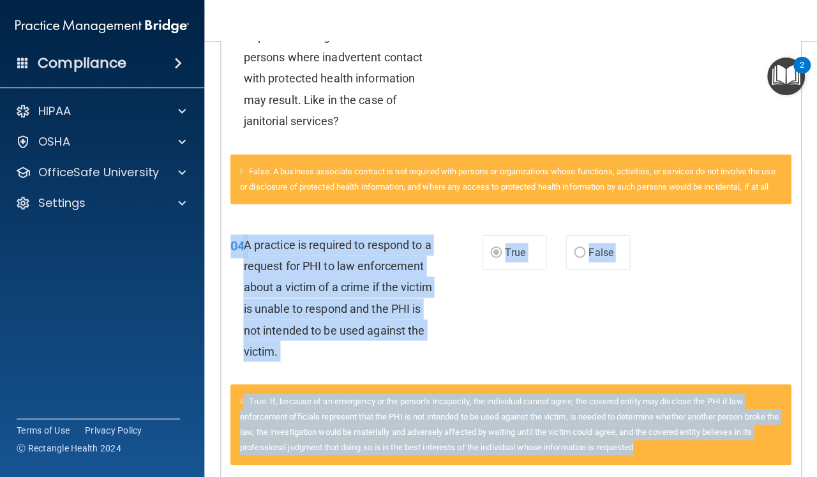
drag, startPoint x: 736, startPoint y: 466, endPoint x: 736, endPoint y: 475, distance: 9.6
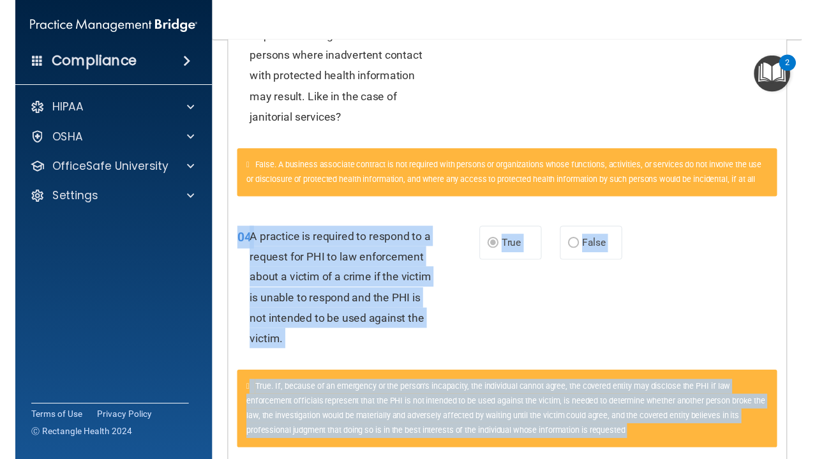
scroll to position [366, 0]
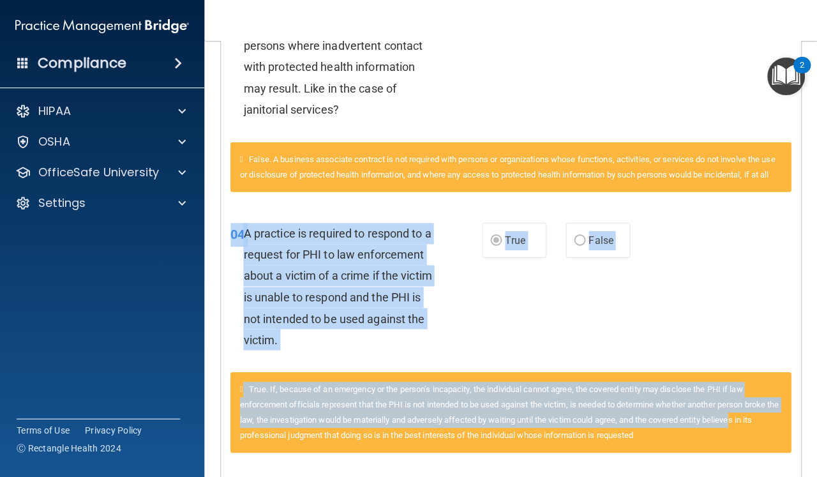
drag, startPoint x: 752, startPoint y: 405, endPoint x: 749, endPoint y: 308, distance: 97.1
click at [749, 308] on div "04 A practice is required to respond to a request for PHI to law enforcement ab…" at bounding box center [510, 337] width 560 height 260
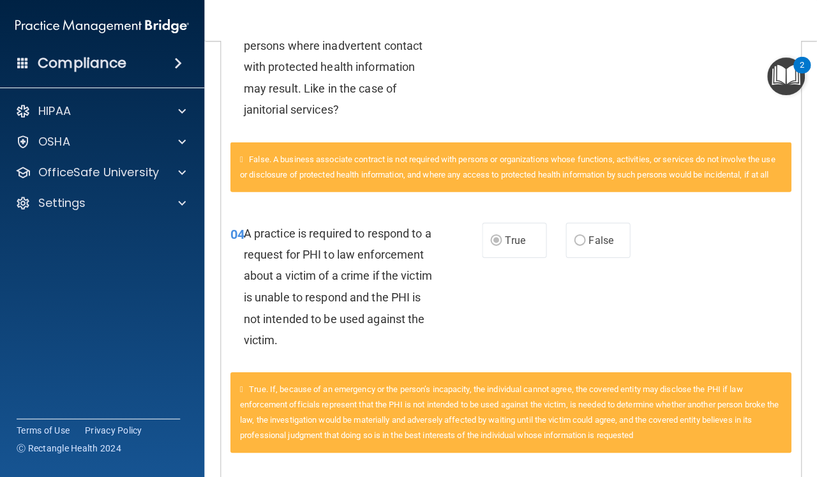
drag, startPoint x: 750, startPoint y: 193, endPoint x: 750, endPoint y: 180, distance: 12.8
click at [750, 181] on div "False. A business associate contract is not required with persons or organizati…" at bounding box center [510, 167] width 560 height 50
drag, startPoint x: 762, startPoint y: 121, endPoint x: 761, endPoint y: 107, distance: 13.5
click at [761, 108] on div "01 A business associate agreement is required with organizations or persons whe…" at bounding box center [510, 59] width 579 height 165
click at [753, 36] on nav "Toggle navigation Gen Daszek genelyndaszek@gmail.com Manage My Enterprise Hawai…" at bounding box center [510, 20] width 613 height 41
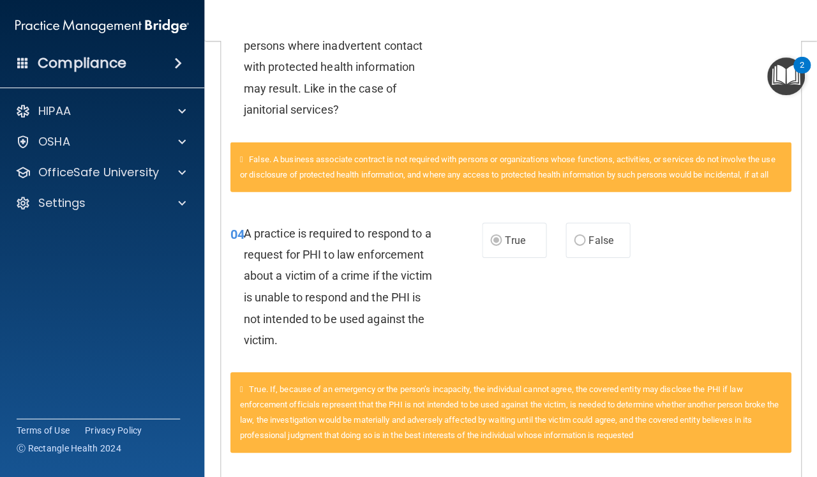
drag, startPoint x: 761, startPoint y: 0, endPoint x: 755, endPoint y: 29, distance: 29.4
click at [755, 29] on nav "Toggle navigation Gen Daszek genelyndaszek@gmail.com Manage My Enterprise Hawai…" at bounding box center [510, 20] width 613 height 41
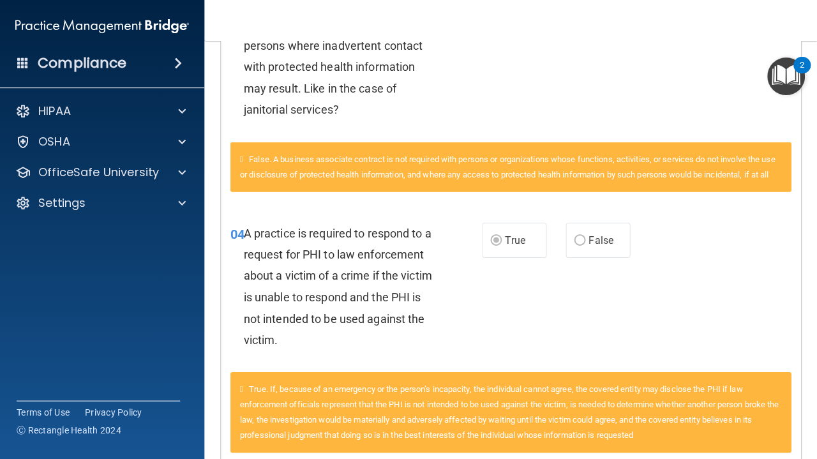
drag, startPoint x: 755, startPoint y: 29, endPoint x: 763, endPoint y: -33, distance: 61.8
click at [676, 114] on div "01 A business associate agreement is required with organizations or persons whe…" at bounding box center [510, 59] width 579 height 165
drag, startPoint x: 676, startPoint y: 114, endPoint x: 672, endPoint y: 75, distance: 39.1
click at [672, 75] on div "01 A business associate agreement is required with organizations or persons whe…" at bounding box center [510, 59] width 579 height 165
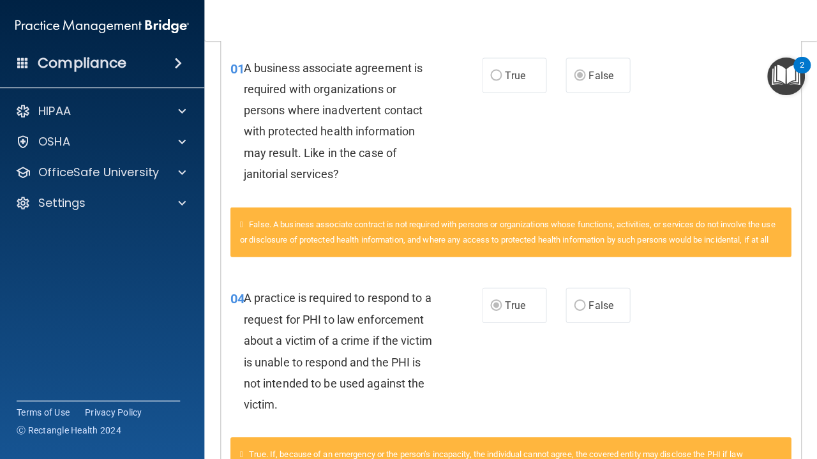
scroll to position [250, 0]
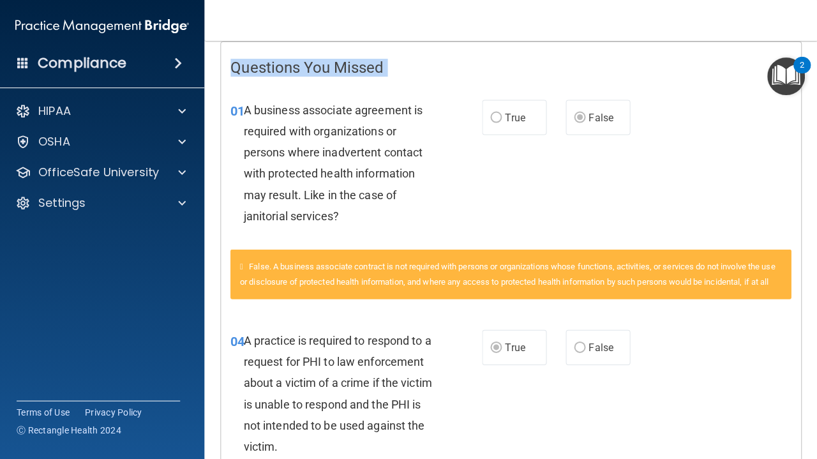
drag, startPoint x: 672, startPoint y: 75, endPoint x: 678, endPoint y: 23, distance: 52.1
click at [678, 23] on div "Toggle navigation Gen Daszek genelyndaszek@gmail.com Manage My Enterprise Hawai…" at bounding box center [510, 229] width 613 height 459
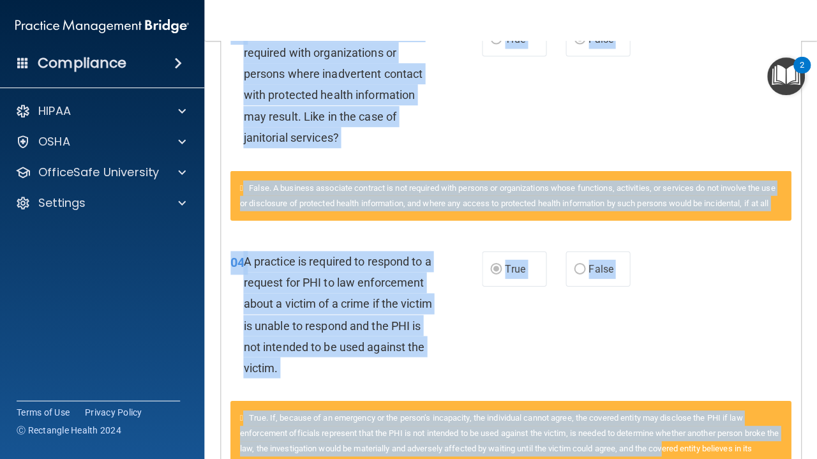
drag, startPoint x: 675, startPoint y: 95, endPoint x: 685, endPoint y: 452, distance: 357.5
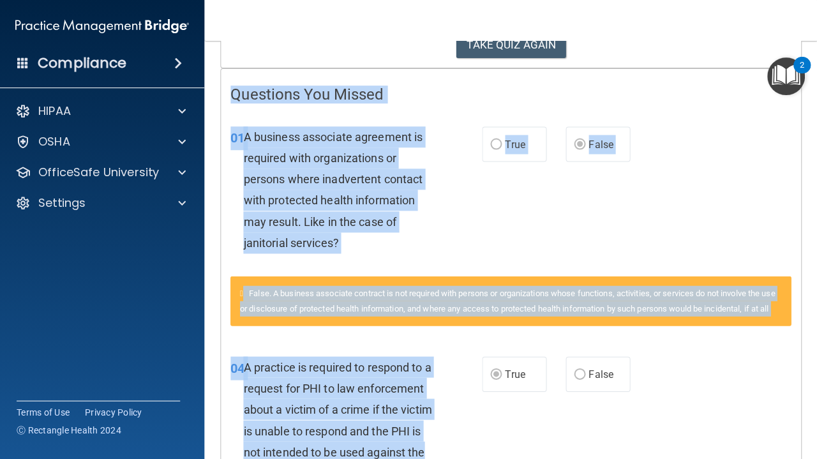
drag, startPoint x: 467, startPoint y: 354, endPoint x: 549, endPoint y: 21, distance: 343.0
click at [549, 21] on div "Toggle navigation Gen Daszek genelyndaszek@gmail.com Manage My Enterprise Hawai…" at bounding box center [510, 229] width 613 height 459
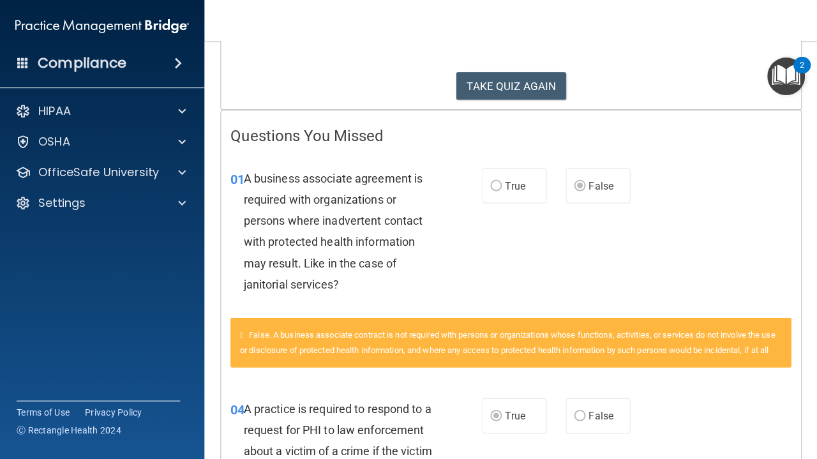
click at [539, 241] on div "01 A business associate agreement is required with organizations or persons whe…" at bounding box center [510, 234] width 579 height 165
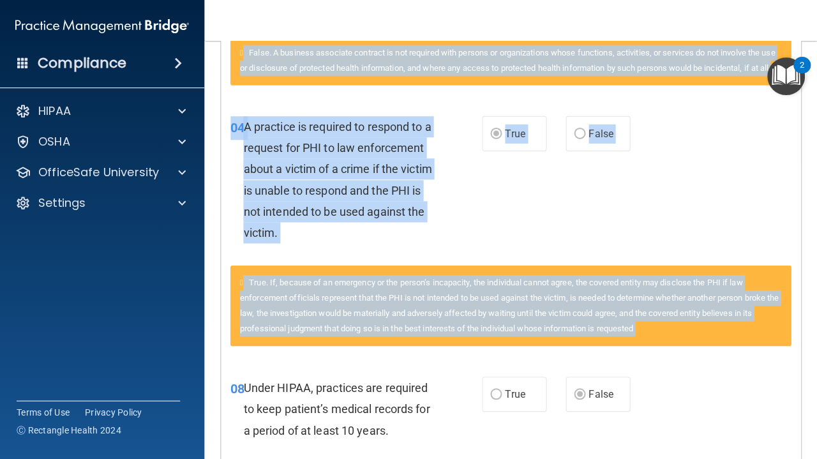
scroll to position [507, 0]
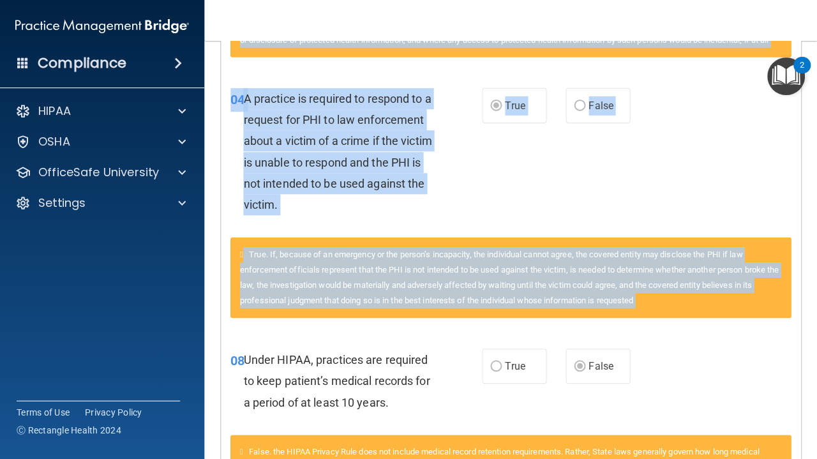
drag, startPoint x: 541, startPoint y: 241, endPoint x: 574, endPoint y: 458, distance: 218.9
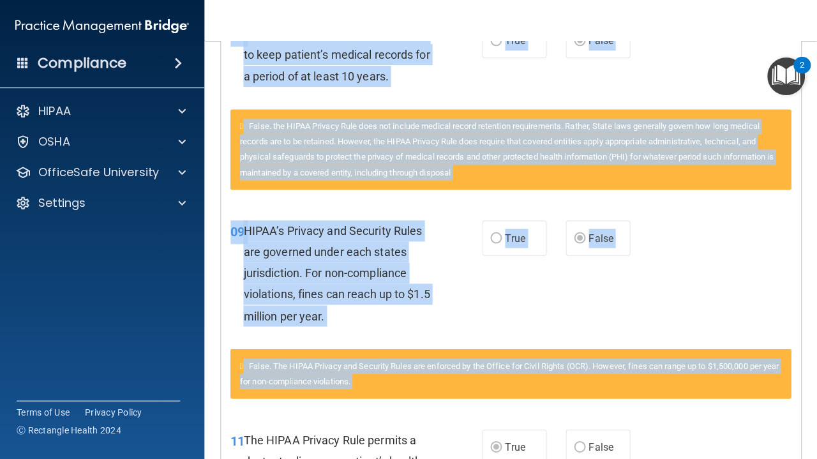
scroll to position [843, 0]
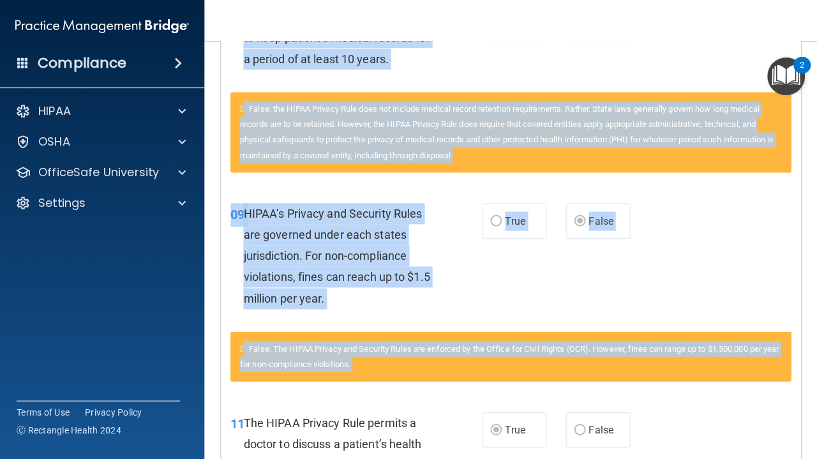
drag, startPoint x: 655, startPoint y: 411, endPoint x: 661, endPoint y: 455, distance: 44.4
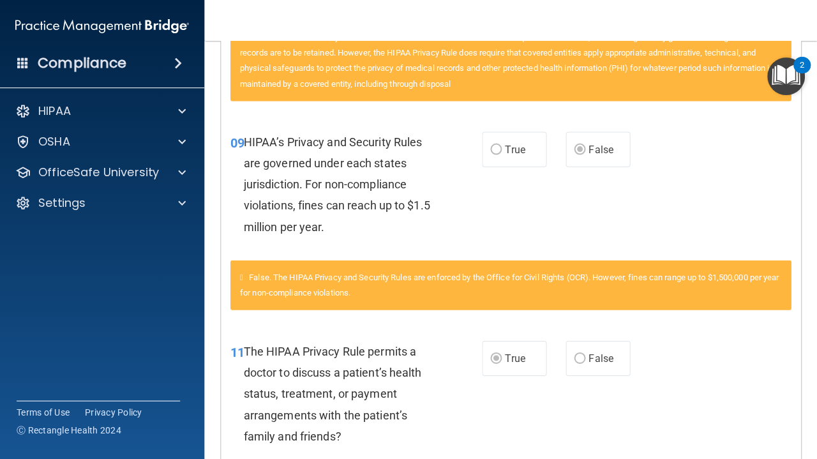
click at [661, 456] on div "11 The HIPAA Privacy Rule permits a doctor to discuss a patient’s health status…" at bounding box center [510, 396] width 579 height 144
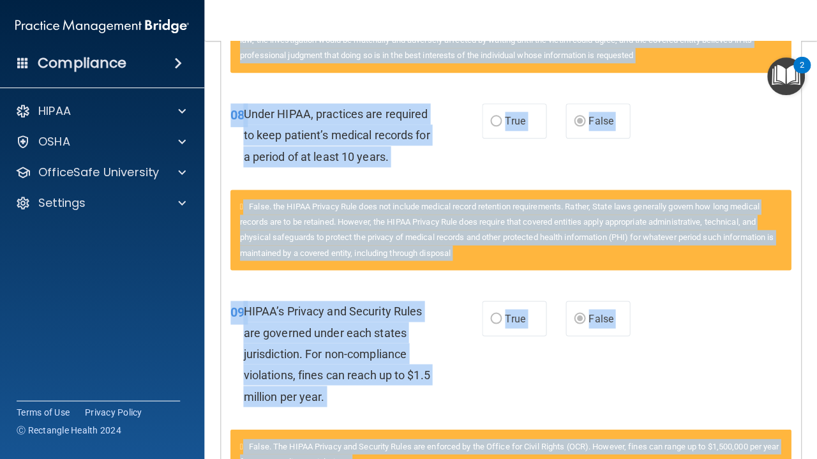
drag, startPoint x: 661, startPoint y: 456, endPoint x: 669, endPoint y: 15, distance: 440.4
click at [671, 15] on div "Toggle navigation Gen Daszek genelyndaszek@gmail.com Manage My Enterprise Hawai…" at bounding box center [510, 229] width 613 height 459
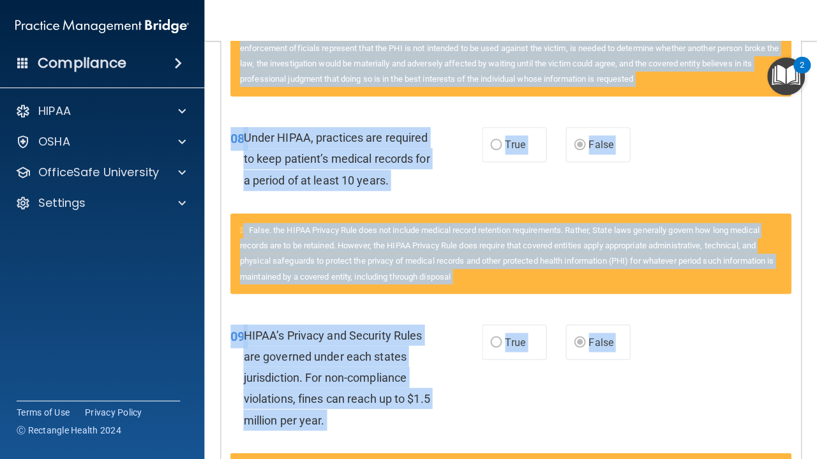
click at [662, 348] on div "09 HIPAA’s Privacy and Security Rules are governed under each states jurisdicti…" at bounding box center [510, 380] width 579 height 144
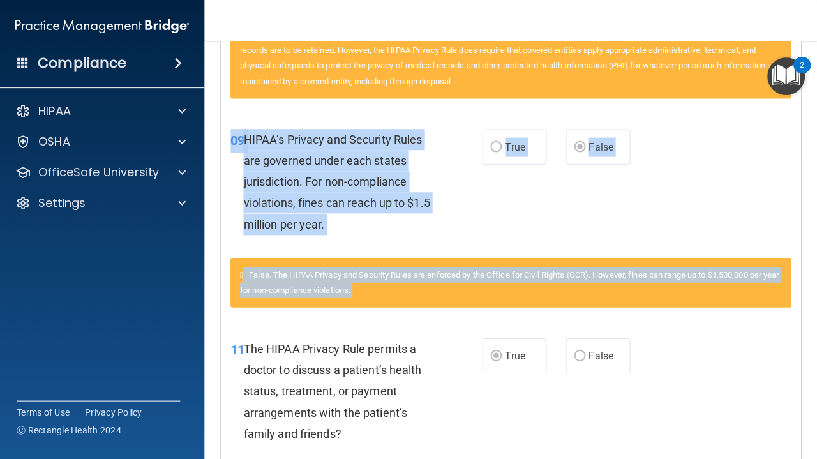
drag, startPoint x: 662, startPoint y: 348, endPoint x: 678, endPoint y: 440, distance: 93.3
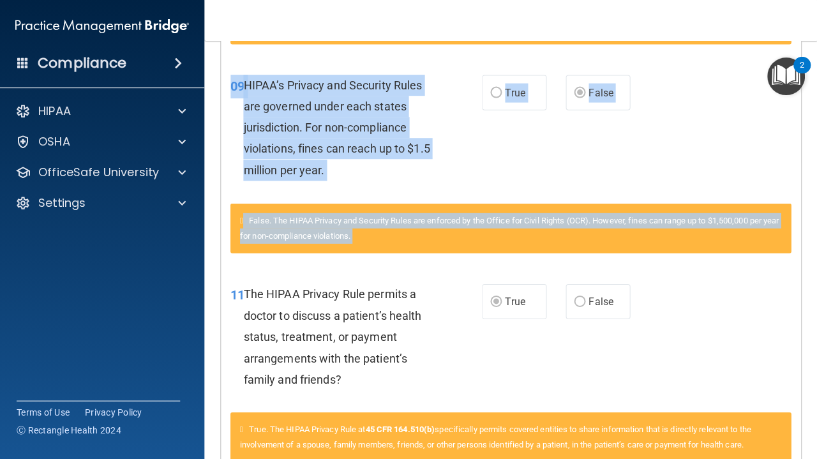
scroll to position [983, 0]
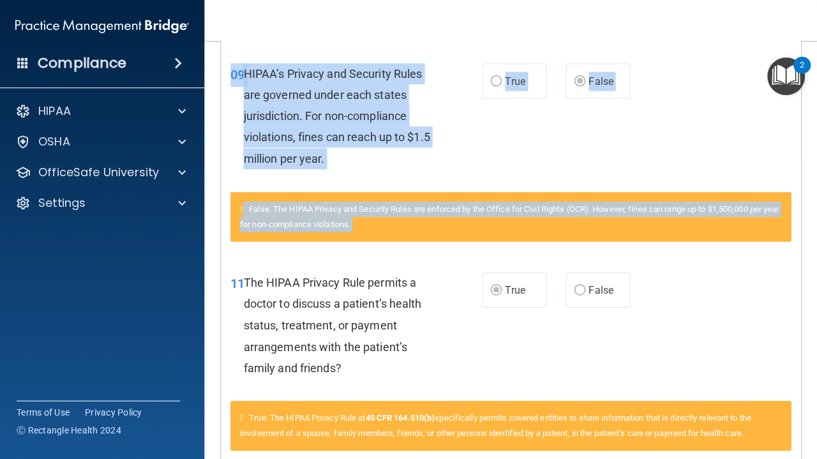
click at [675, 440] on div "11 The HIPAA Privacy Rule permits a doctor to discuss a patient’s health status…" at bounding box center [510, 360] width 560 height 209
click at [675, 437] on span "True. The HIPAA Privacy Rule at 45 CFR 164.510(b) specifically permits covered …" at bounding box center [495, 424] width 511 height 25
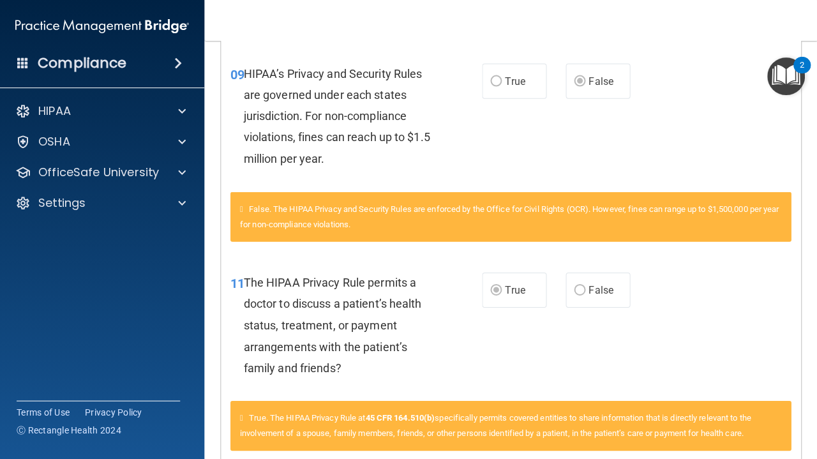
drag, startPoint x: 675, startPoint y: 438, endPoint x: 704, endPoint y: 444, distance: 29.9
click at [704, 444] on div "True. The HIPAA Privacy Rule at 45 CFR 164.510(b) specifically permits covered …" at bounding box center [510, 425] width 560 height 50
click at [670, 381] on div "11 The HIPAA Privacy Rule permits a doctor to discuss a patient’s health status…" at bounding box center [510, 328] width 579 height 144
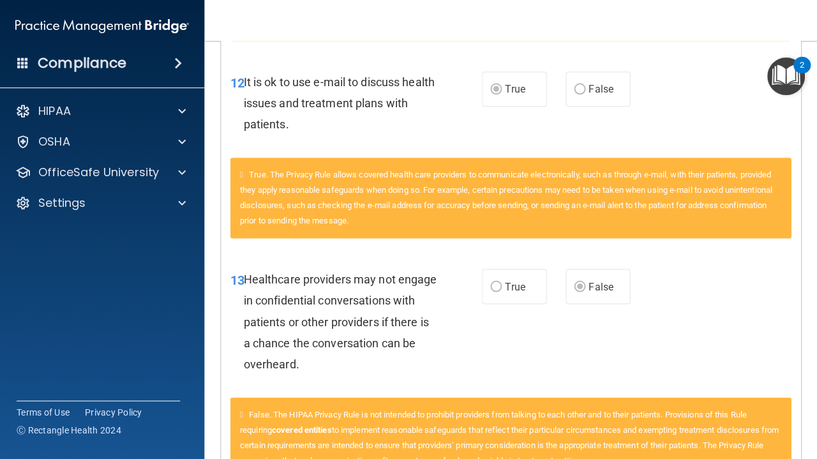
scroll to position [1407, 0]
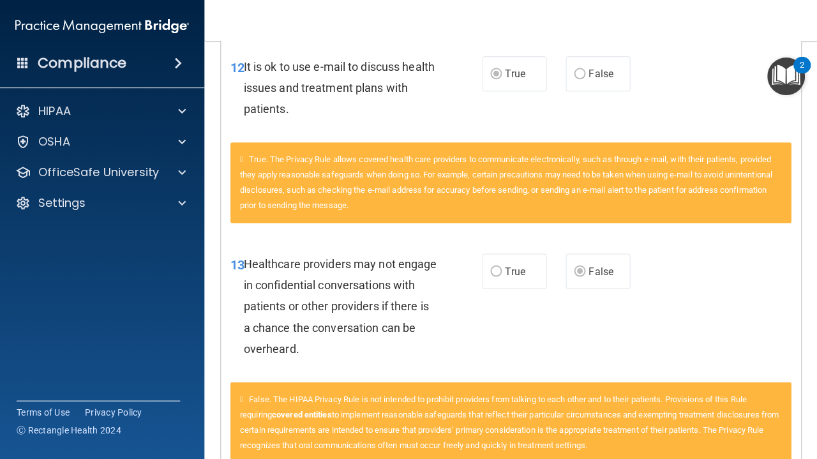
drag, startPoint x: 670, startPoint y: 381, endPoint x: 669, endPoint y: 453, distance: 72.1
click at [712, 345] on div "13 Healthcare providers may not engage in confidential conversations with patie…" at bounding box center [510, 309] width 579 height 144
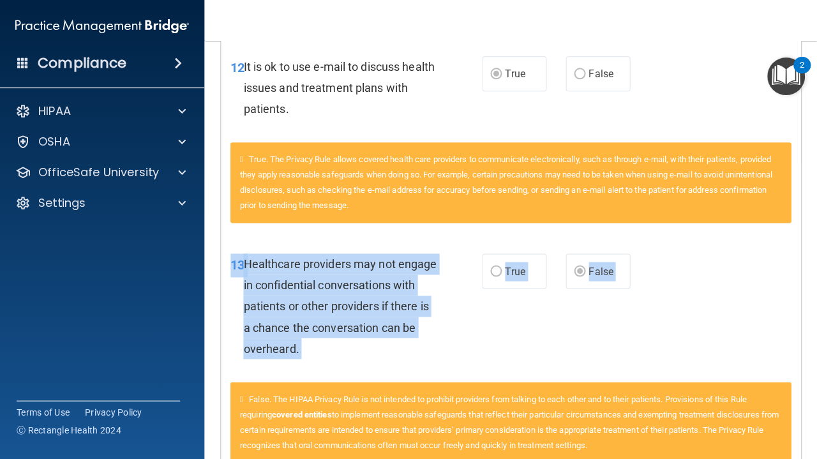
drag, startPoint x: 720, startPoint y: 342, endPoint x: 711, endPoint y: 381, distance: 40.1
click at [711, 381] on div "13 Healthcare providers may not engage in confidential conversations with patie…" at bounding box center [510, 356] width 560 height 239
click at [726, 356] on div "13 Healthcare providers may not engage in confidential conversations with patie…" at bounding box center [510, 309] width 579 height 144
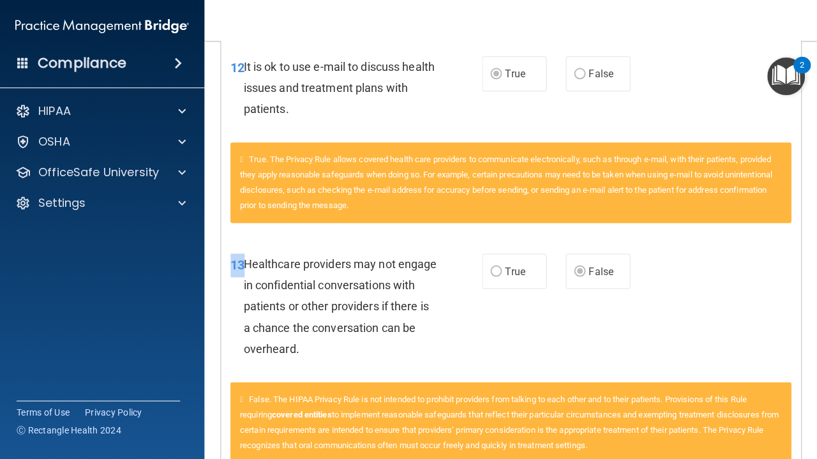
click at [726, 356] on div "13 Healthcare providers may not engage in confidential conversations with patie…" at bounding box center [510, 309] width 579 height 144
click at [727, 357] on div "13 Healthcare providers may not engage in confidential conversations with patie…" at bounding box center [510, 309] width 579 height 144
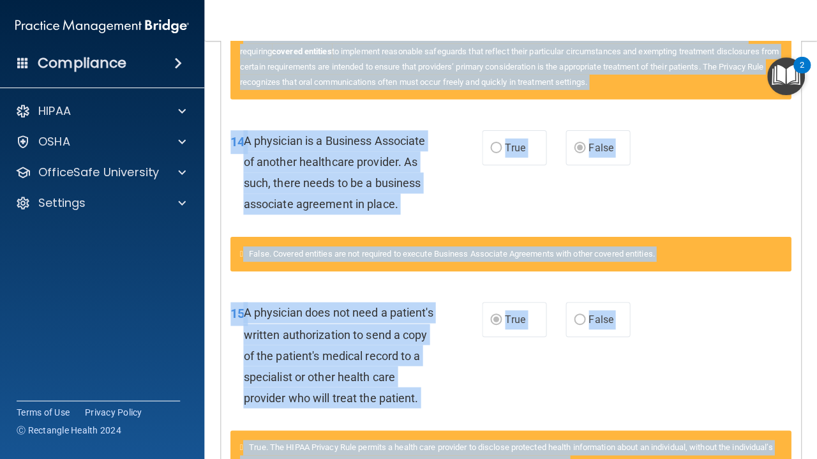
scroll to position [1804, 0]
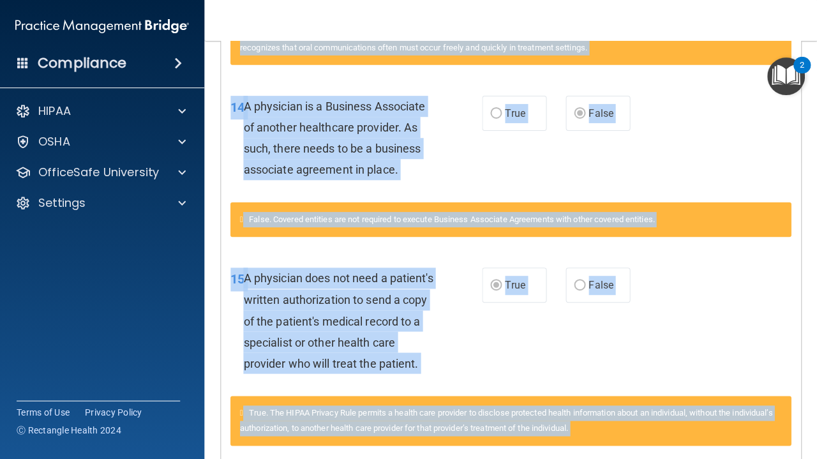
drag, startPoint x: 680, startPoint y: 368, endPoint x: 683, endPoint y: 458, distance: 90.0
click at [683, 458] on div "Questions You Missed 01 A business associate agreement is required with organiz…" at bounding box center [510, 159] width 579 height 3324
click at [696, 339] on div "15 A physician does not need a patient's written authorization to send a copy o…" at bounding box center [510, 323] width 579 height 144
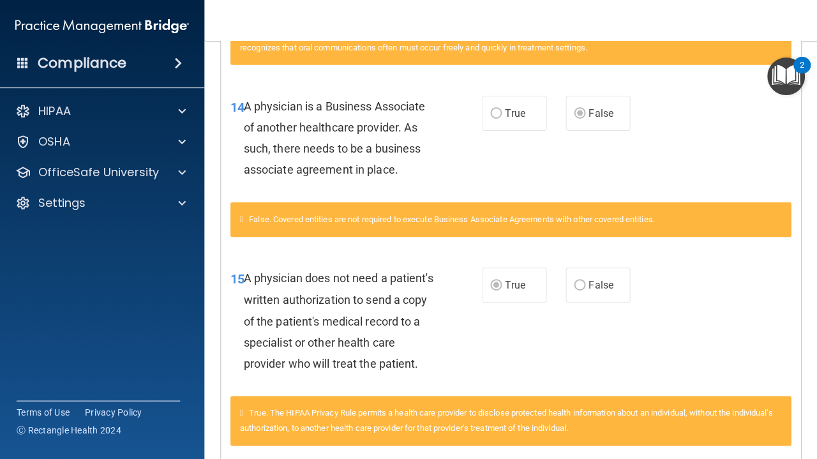
click at [696, 339] on div "15 A physician does not need a patient's written authorization to send a copy o…" at bounding box center [510, 323] width 579 height 144
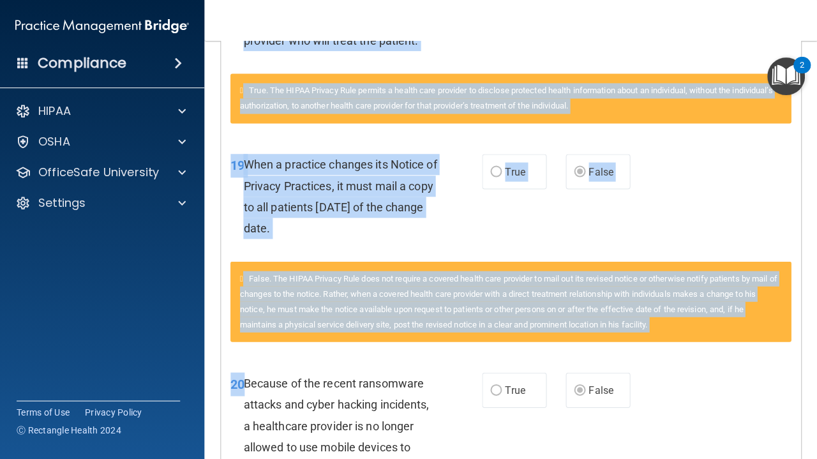
scroll to position [2162, 0]
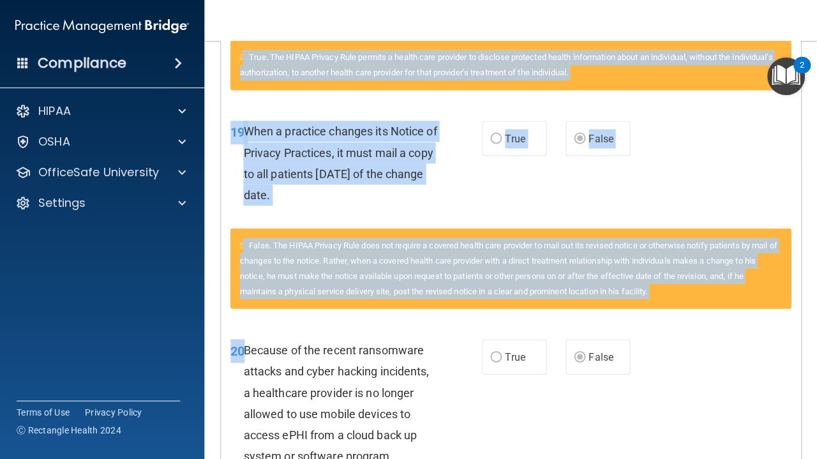
drag, startPoint x: 689, startPoint y: 342, endPoint x: 698, endPoint y: 456, distance: 113.9
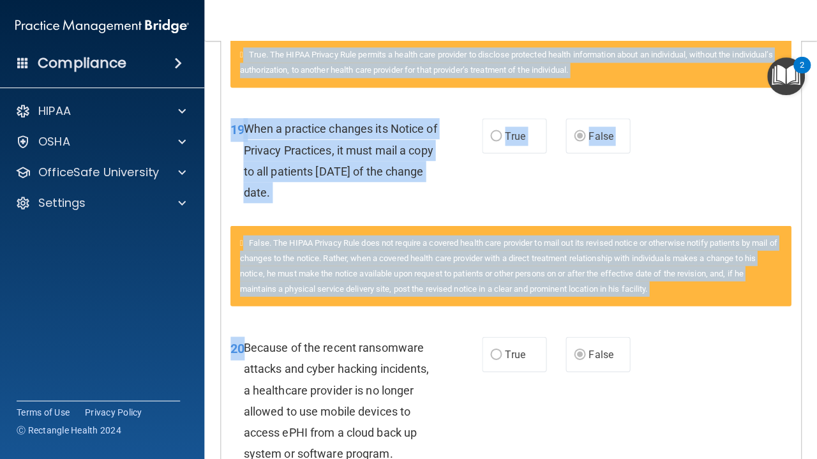
click at [715, 389] on div "20 Because of the recent ransomware attacks and cyber hacking incidents, a heal…" at bounding box center [510, 402] width 579 height 165
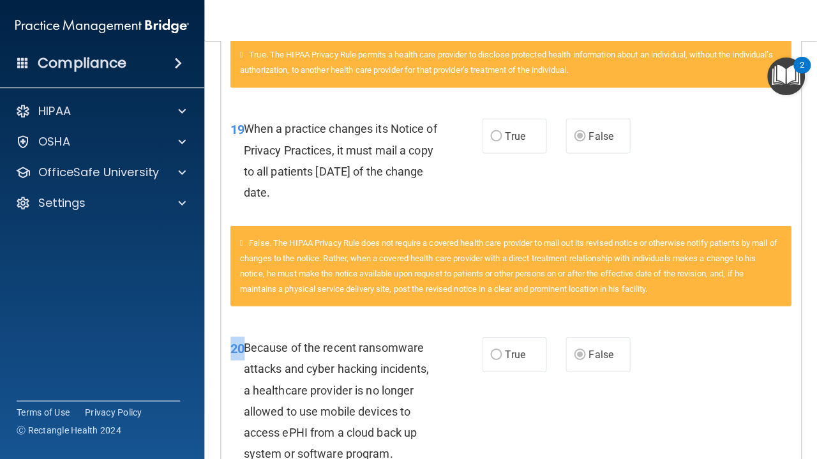
click at [714, 389] on div "20 Because of the recent ransomware attacks and cyber hacking incidents, a heal…" at bounding box center [510, 402] width 579 height 165
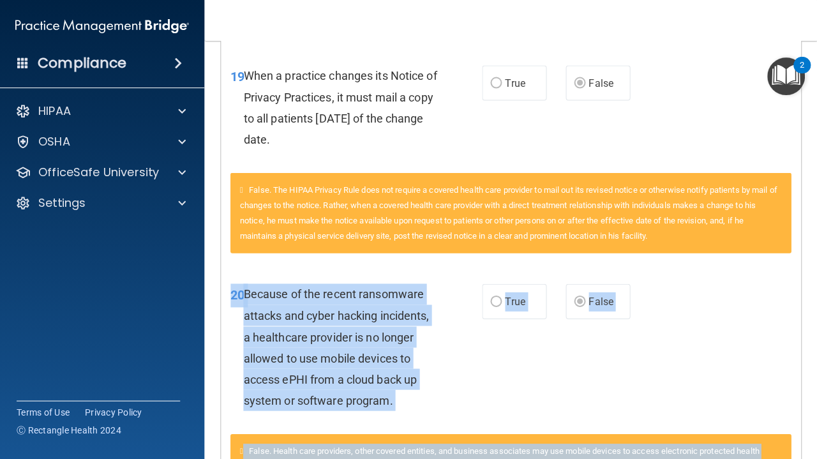
scroll to position [2217, 0]
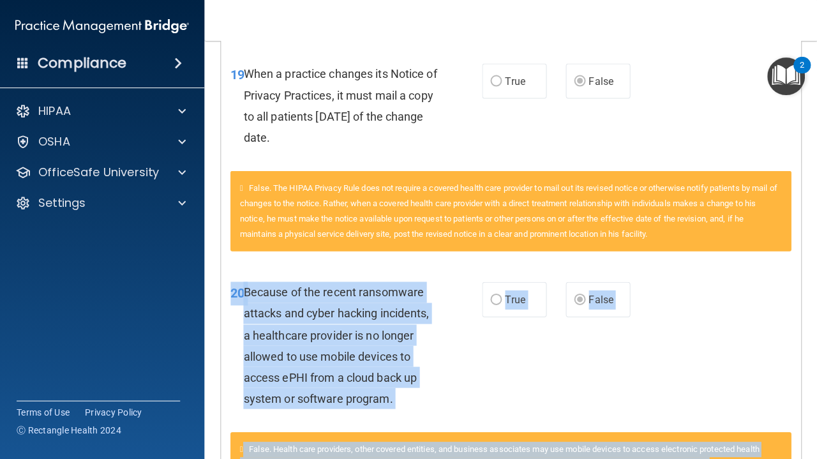
drag, startPoint x: 715, startPoint y: 394, endPoint x: 708, endPoint y: 447, distance: 54.0
click at [708, 447] on div "20 Because of the recent ransomware attacks and cyber hacking incidents, a heal…" at bounding box center [510, 395] width 560 height 260
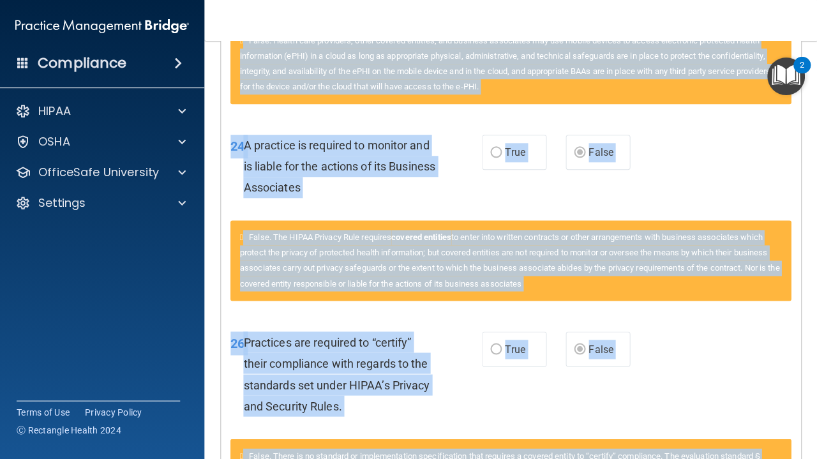
drag, startPoint x: 743, startPoint y: 375, endPoint x: 716, endPoint y: 457, distance: 86.0
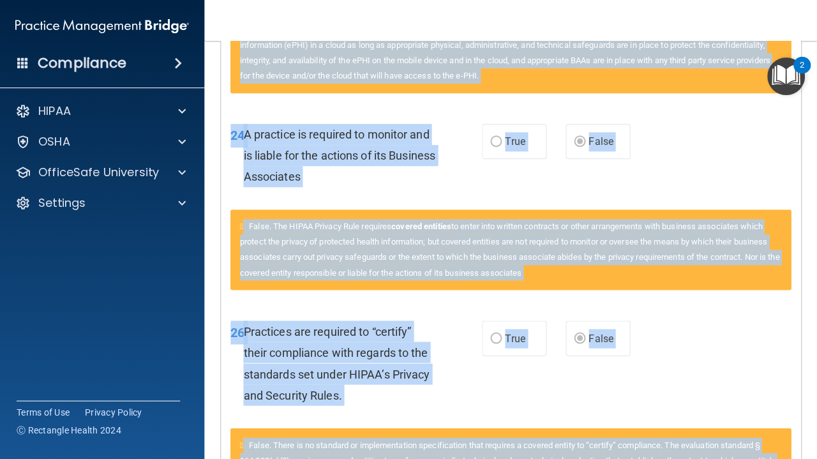
click at [733, 382] on div "26 Practices are required to “certify” their compliance with regards to the sta…" at bounding box center [510, 365] width 579 height 123
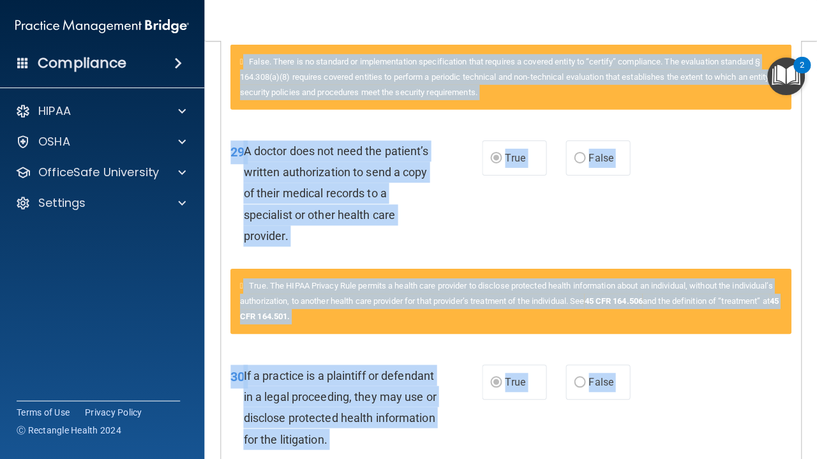
drag, startPoint x: 731, startPoint y: 394, endPoint x: 715, endPoint y: 458, distance: 65.6
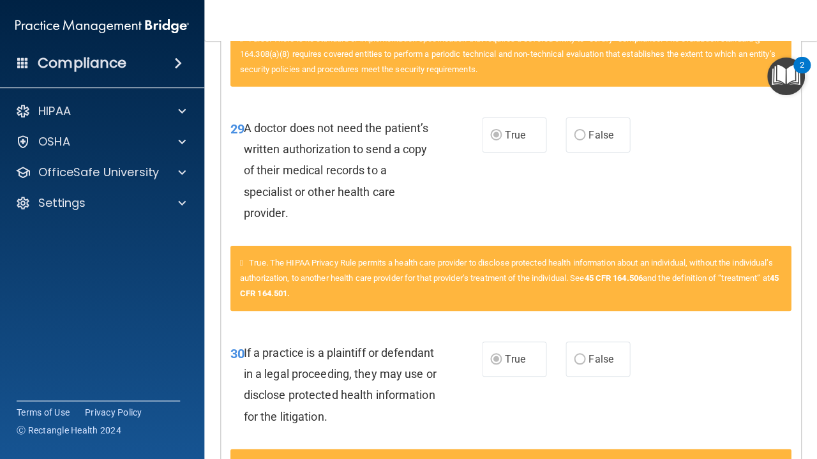
click at [709, 388] on div "30 If a practice is a plaintiff or defendant in a legal proceeding, they may us…" at bounding box center [510, 386] width 579 height 123
click at [713, 410] on div "30 If a practice is a plaintiff or defendant in a legal proceeding, they may us…" at bounding box center [510, 386] width 579 height 123
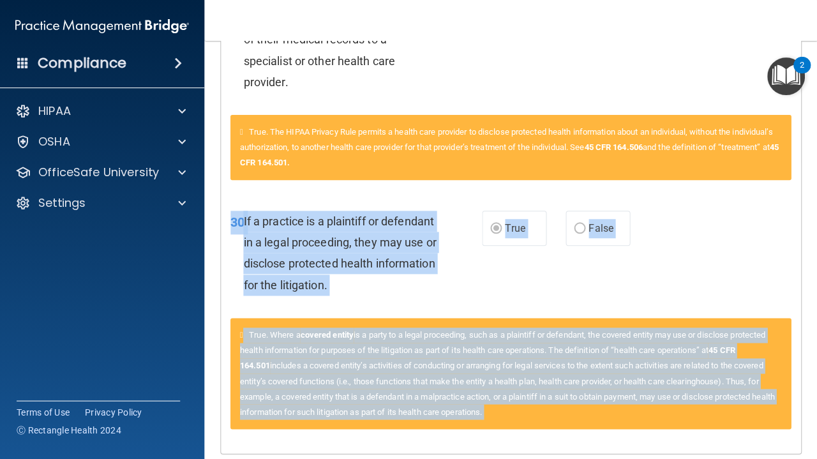
scroll to position [3192, 0]
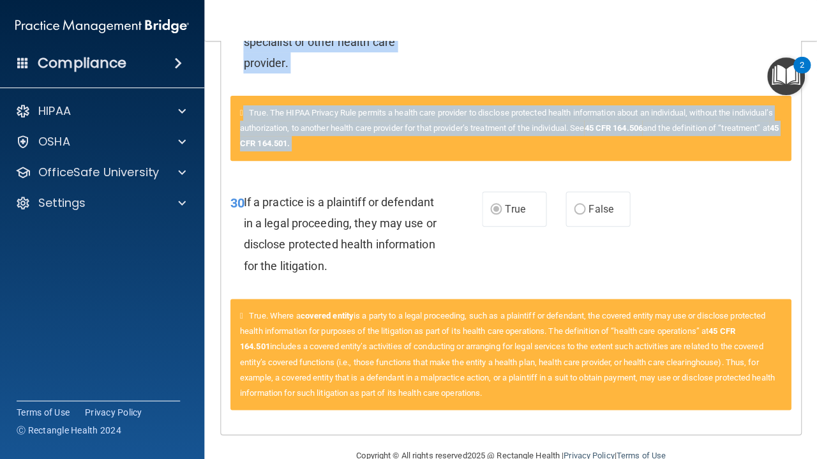
drag, startPoint x: 713, startPoint y: 410, endPoint x: 688, endPoint y: 458, distance: 53.7
click at [688, 458] on main "Calculating your score.... You did not pass the " The HIPAA Quiz #2 ". 50 out o…" at bounding box center [510, 250] width 613 height 418
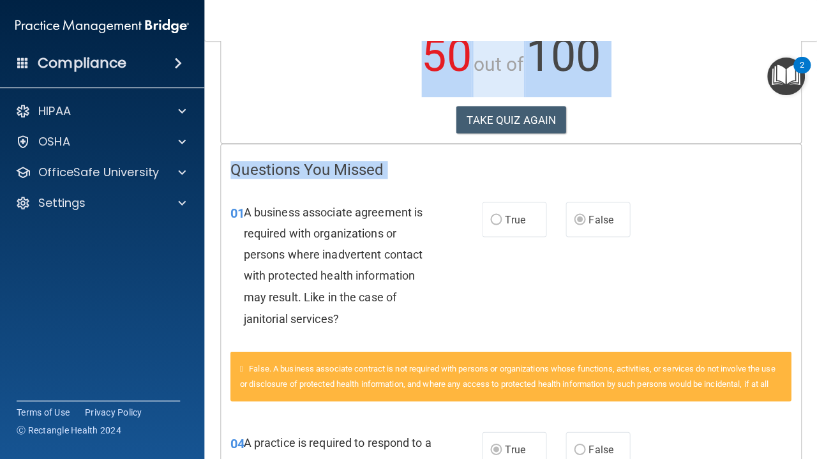
scroll to position [0, 0]
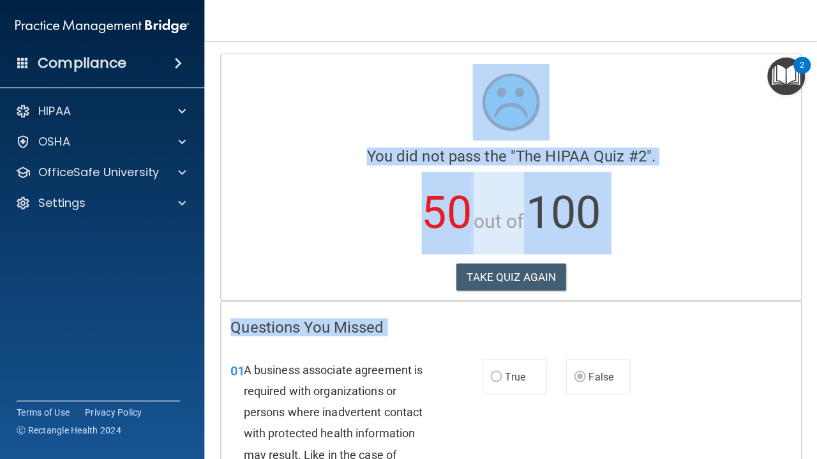
drag, startPoint x: 734, startPoint y: 458, endPoint x: 679, endPoint y: -71, distance: 531.9
click at [679, 0] on html "Compliance HIPAA Documents and Policies Report an Incident Business Associates …" at bounding box center [408, 229] width 817 height 459
click at [493, 272] on button "TAKE QUIZ AGAIN" at bounding box center [511, 277] width 110 height 28
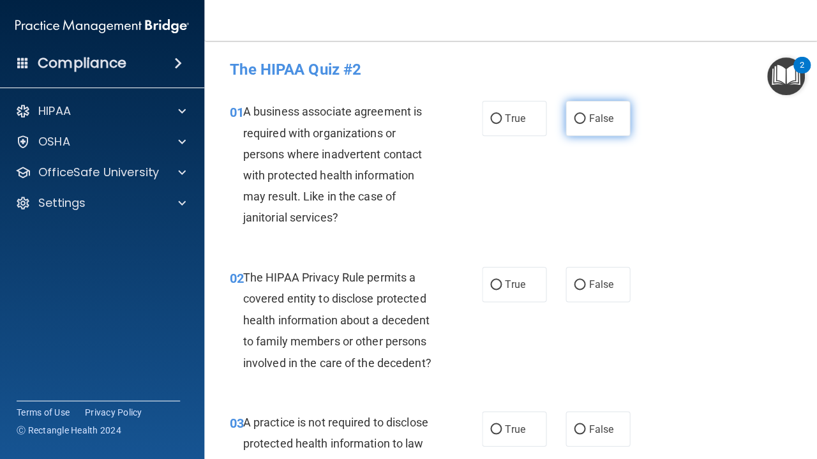
click at [578, 117] on input "False" at bounding box center [579, 119] width 11 height 10
radio input "true"
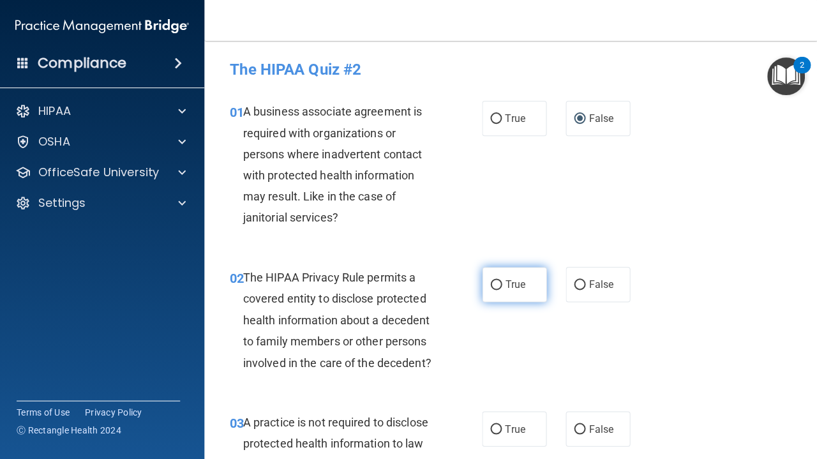
click at [494, 284] on input "True" at bounding box center [495, 285] width 11 height 10
radio input "true"
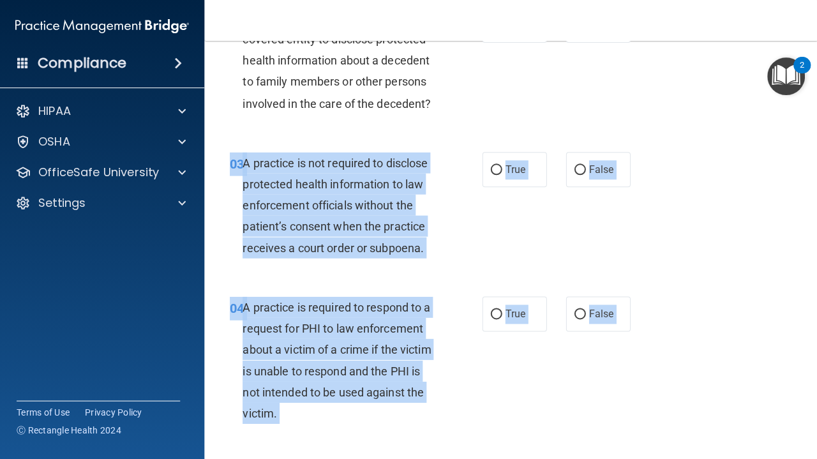
drag, startPoint x: 653, startPoint y: 435, endPoint x: 653, endPoint y: 456, distance: 21.1
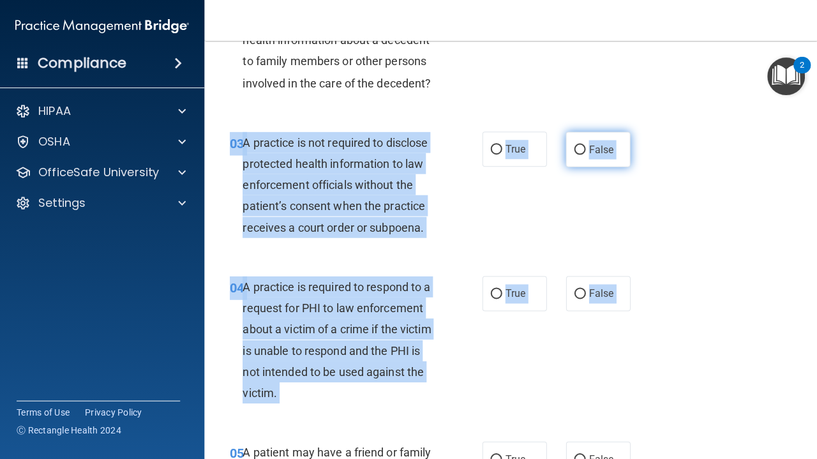
click at [583, 146] on input "False" at bounding box center [579, 150] width 11 height 10
radio input "true"
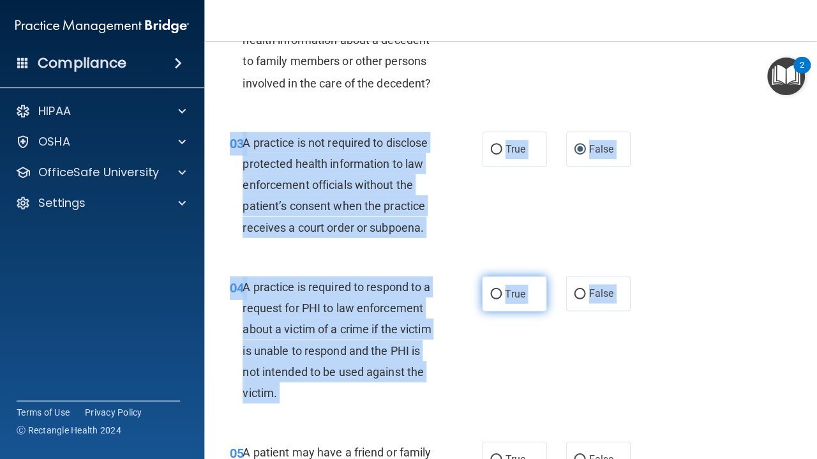
click at [498, 291] on input "True" at bounding box center [495, 294] width 11 height 10
radio input "true"
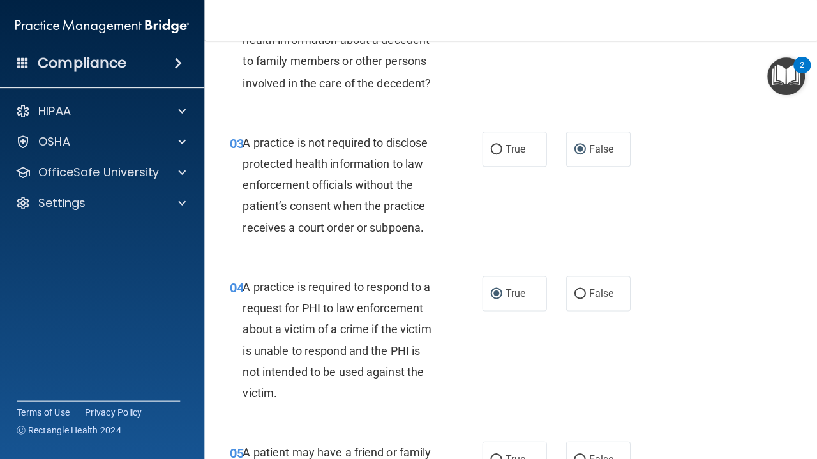
click at [532, 346] on div "04 A practice is required to respond to a request for PHI to law enforcement ab…" at bounding box center [510, 342] width 581 height 165
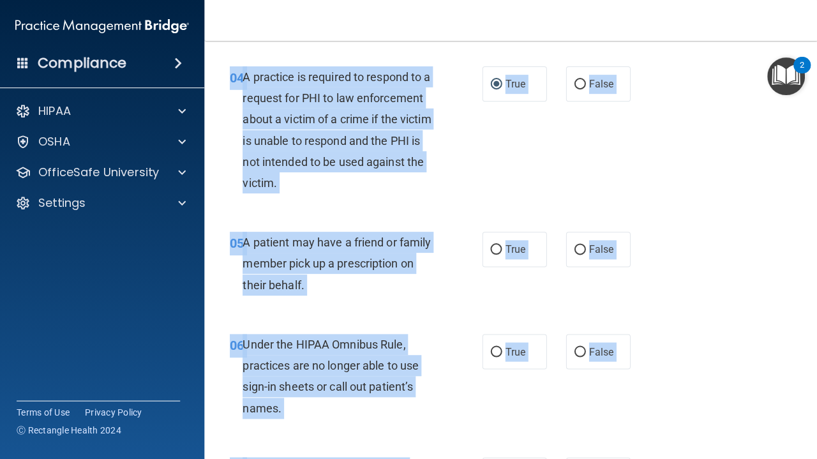
scroll to position [535, 0]
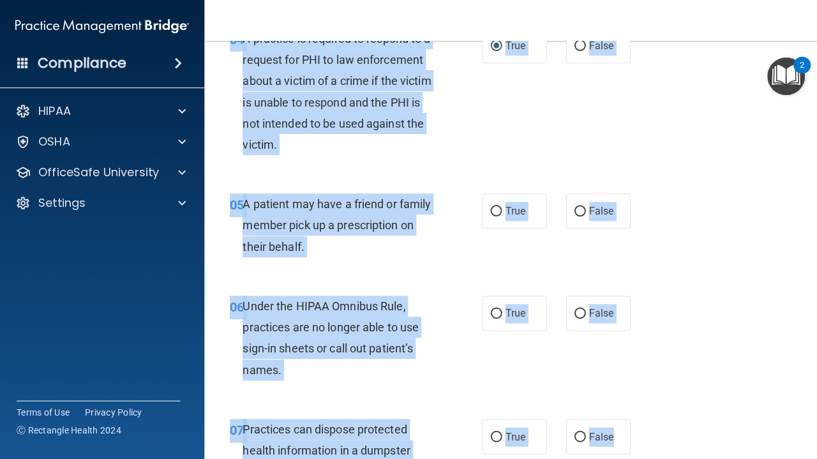
drag, startPoint x: 532, startPoint y: 346, endPoint x: 556, endPoint y: 458, distance: 114.4
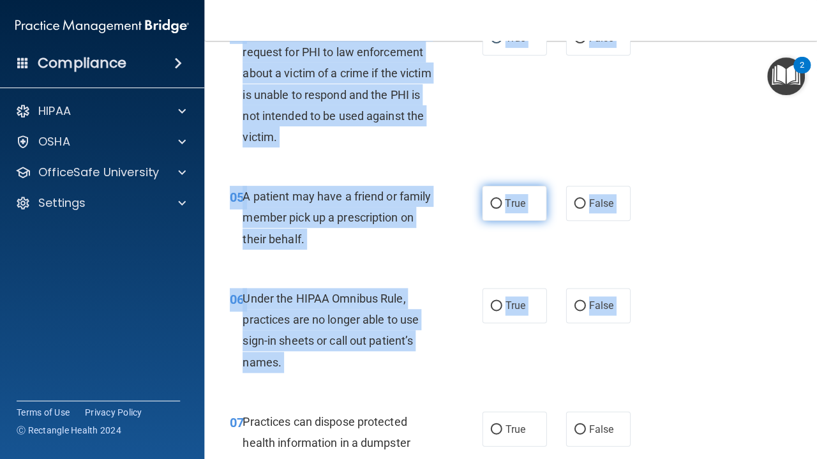
click at [497, 199] on input "True" at bounding box center [495, 204] width 11 height 10
radio input "true"
click at [581, 301] on input "False" at bounding box center [579, 306] width 11 height 10
radio input "true"
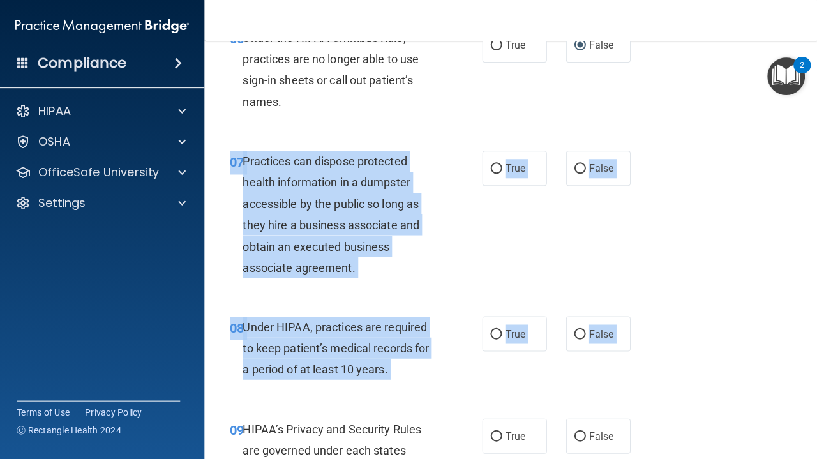
drag, startPoint x: 646, startPoint y: 444, endPoint x: 648, endPoint y: 458, distance: 14.3
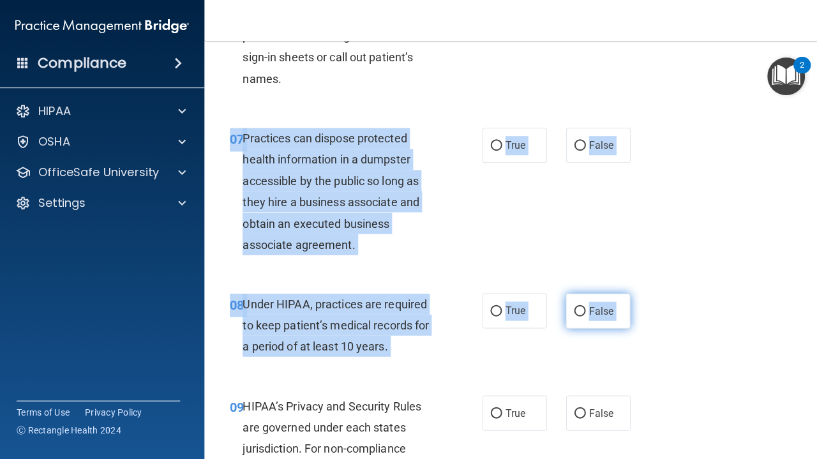
click at [579, 306] on input "False" at bounding box center [579, 311] width 11 height 10
radio input "true"
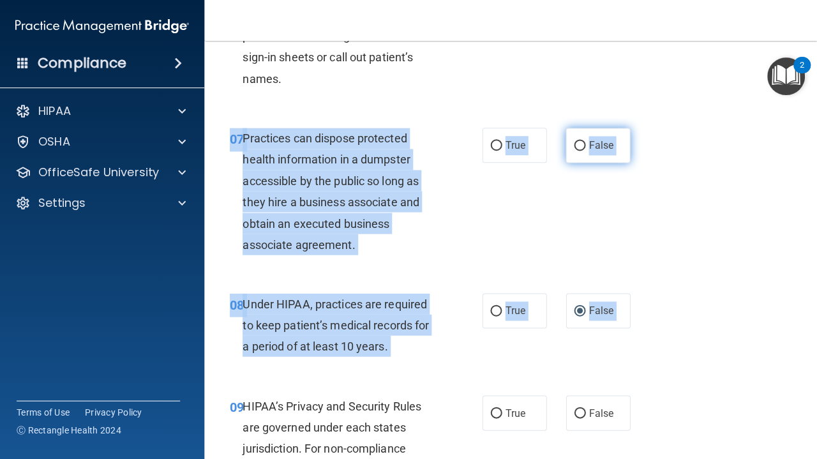
click at [581, 141] on input "False" at bounding box center [579, 146] width 11 height 10
radio input "true"
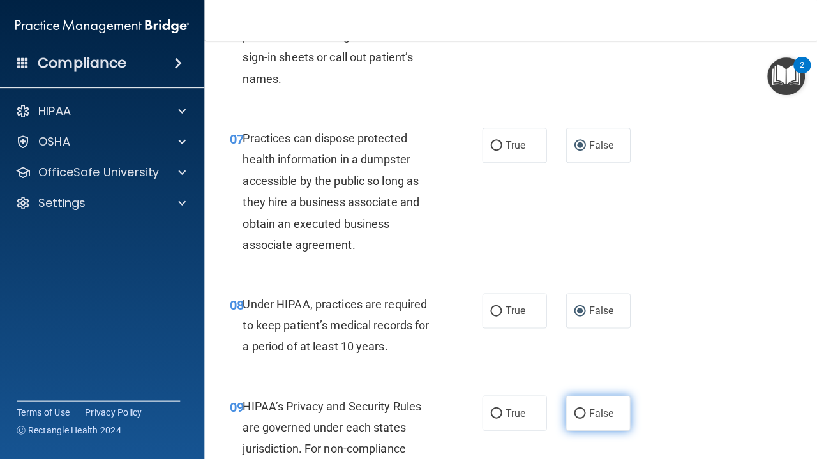
click at [612, 422] on label "False" at bounding box center [597, 412] width 64 height 35
click at [585, 418] on input "False" at bounding box center [579, 413] width 11 height 10
radio input "true"
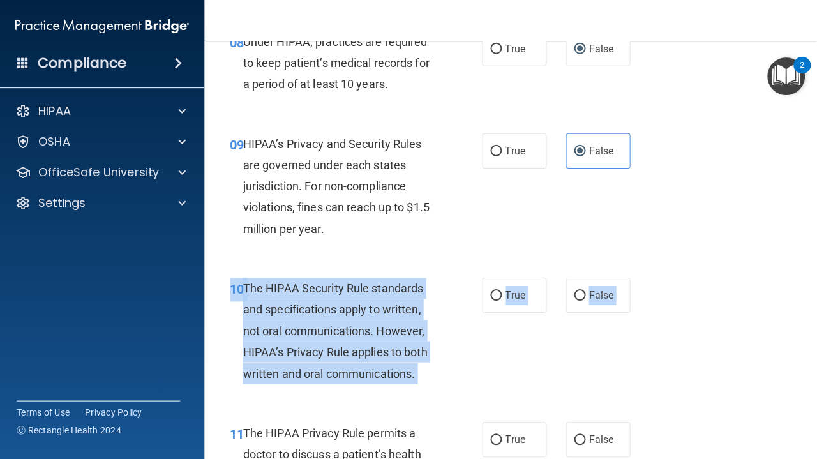
scroll to position [1105, 0]
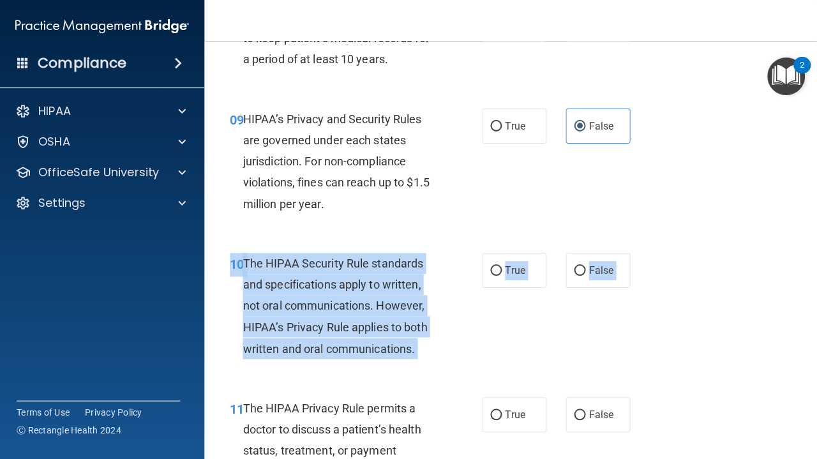
drag, startPoint x: 609, startPoint y: 419, endPoint x: 617, endPoint y: 455, distance: 37.3
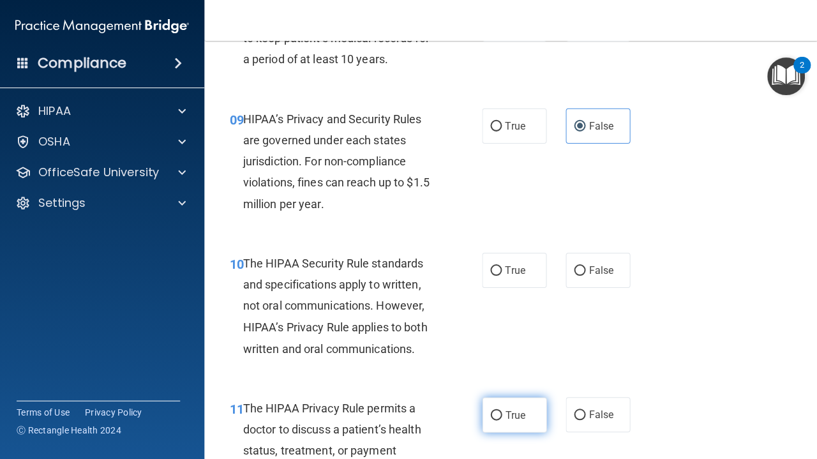
click at [500, 401] on label "True" at bounding box center [514, 414] width 64 height 35
click at [500, 410] on input "True" at bounding box center [495, 415] width 11 height 10
radio input "true"
click at [500, 269] on label "True" at bounding box center [514, 270] width 64 height 35
click at [500, 269] on input "True" at bounding box center [495, 271] width 11 height 10
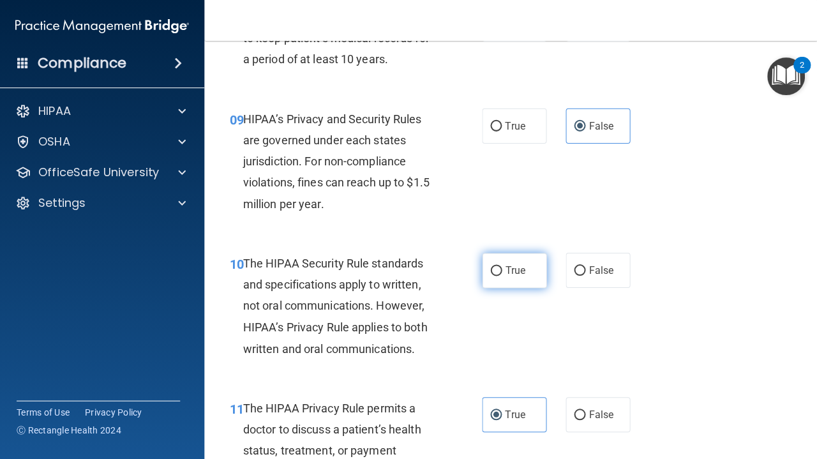
radio input "true"
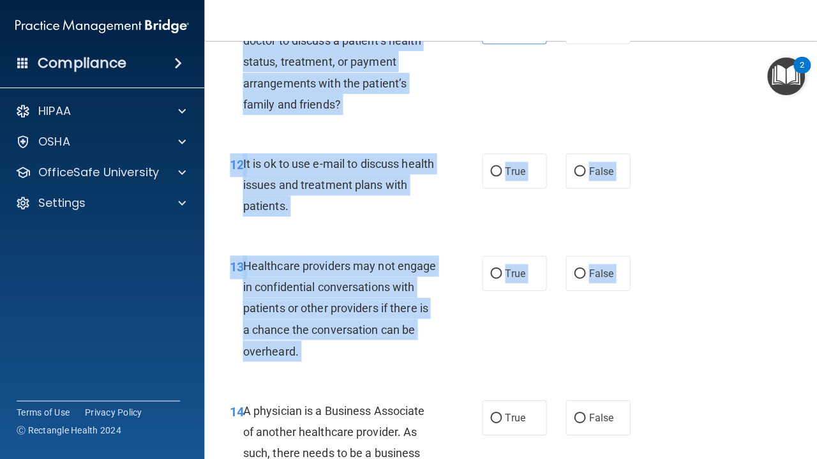
drag, startPoint x: 662, startPoint y: 426, endPoint x: 666, endPoint y: 458, distance: 32.2
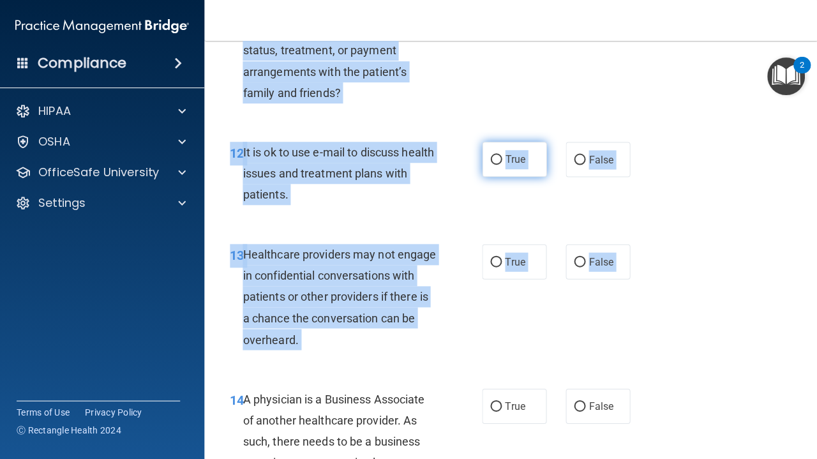
click at [501, 155] on input "True" at bounding box center [495, 160] width 11 height 10
radio input "true"
click at [577, 257] on input "False" at bounding box center [579, 262] width 11 height 10
radio input "true"
click at [582, 401] on input "False" at bounding box center [579, 406] width 11 height 10
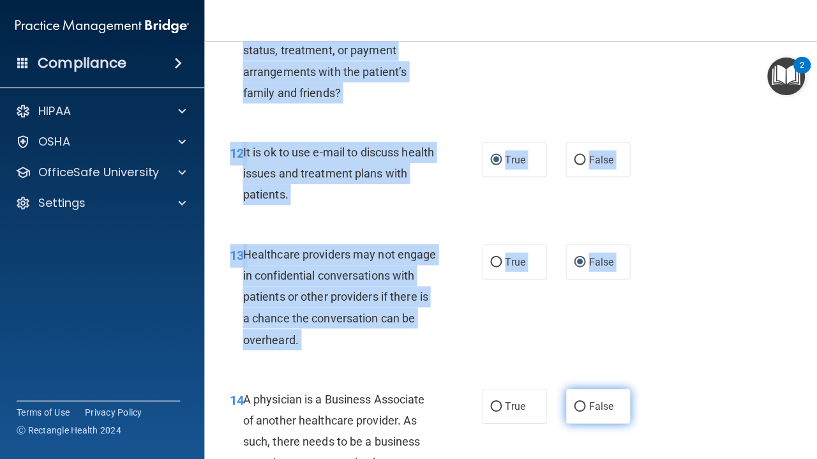
radio input "true"
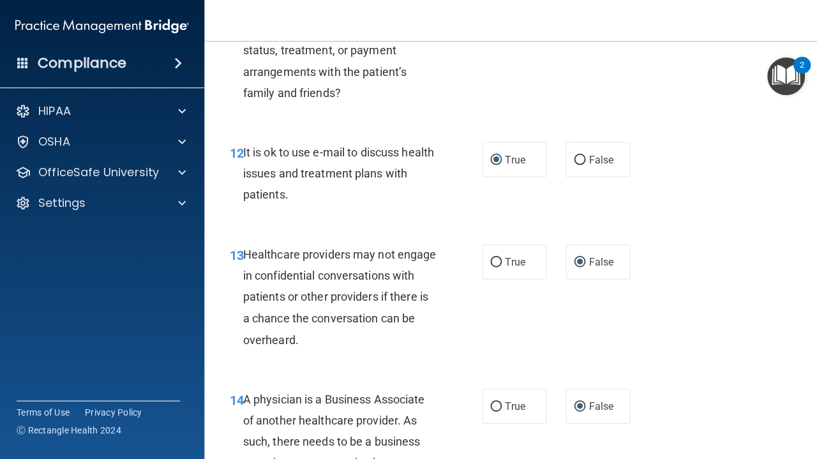
click at [666, 421] on div "14 A physician is a Business Associate of another healthcare provider. As such,…" at bounding box center [510, 433] width 581 height 123
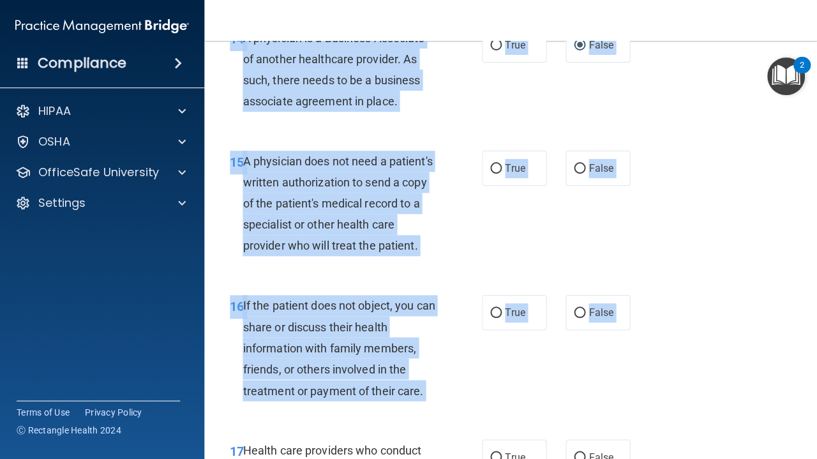
drag, startPoint x: 666, startPoint y: 421, endPoint x: 673, endPoint y: 454, distance: 34.4
click at [673, 454] on div "01 A business associate agreement is required with organizations or persons whe…" at bounding box center [510, 193] width 581 height 3947
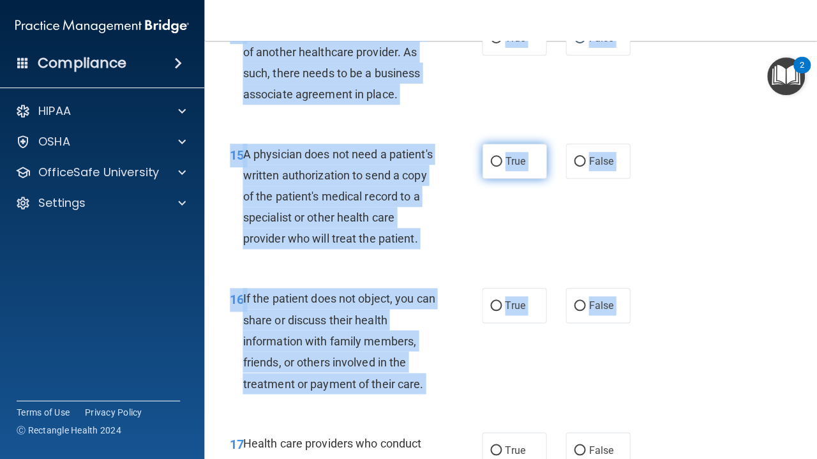
click at [497, 157] on input "True" at bounding box center [495, 162] width 11 height 10
radio input "true"
click at [496, 301] on input "True" at bounding box center [495, 306] width 11 height 10
radio input "true"
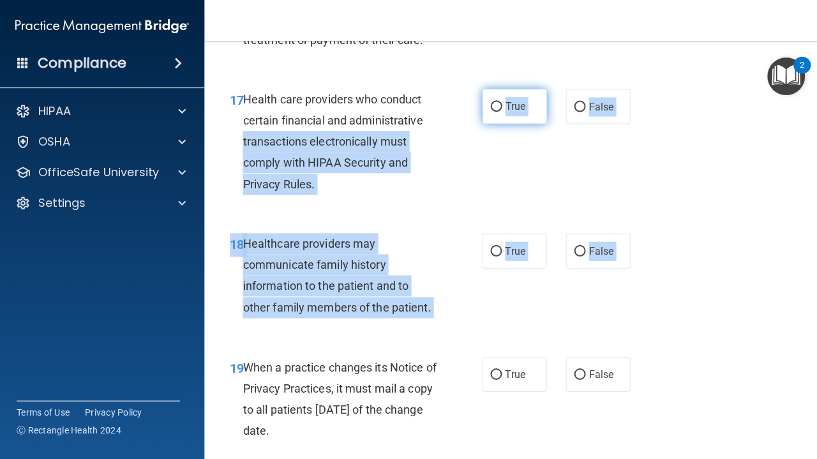
click at [495, 102] on input "True" at bounding box center [495, 107] width 11 height 10
radio input "true"
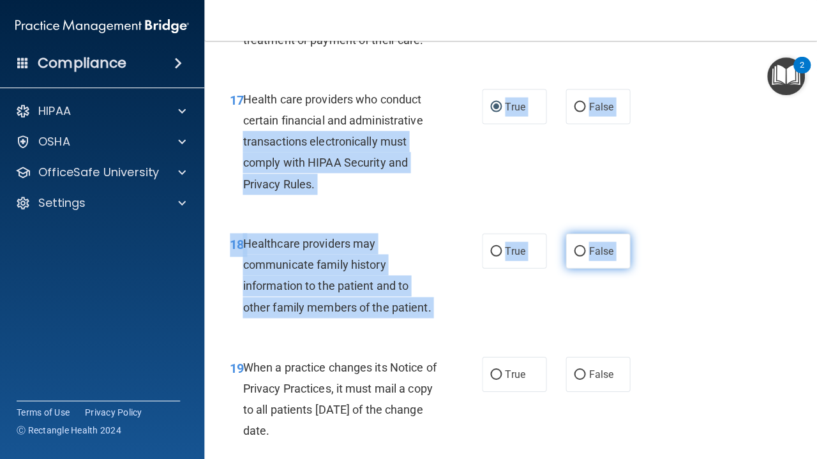
click at [579, 244] on label "False" at bounding box center [597, 250] width 64 height 35
click at [579, 246] on input "False" at bounding box center [579, 251] width 11 height 10
radio input "true"
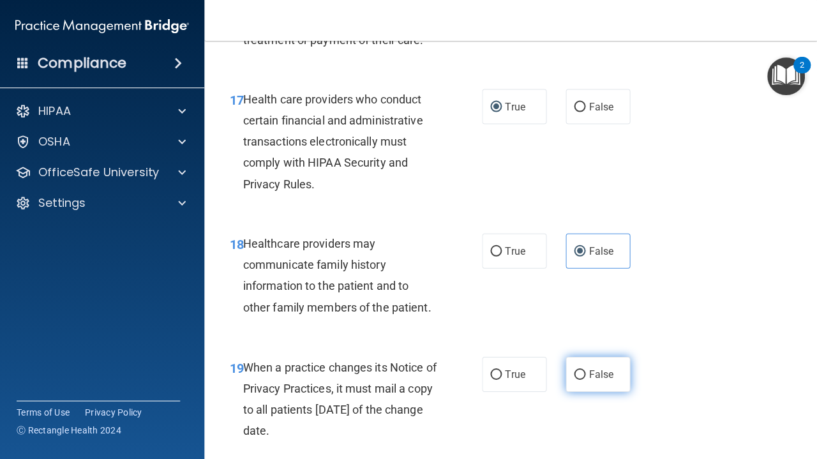
click at [578, 370] on input "False" at bounding box center [579, 375] width 11 height 10
radio input "true"
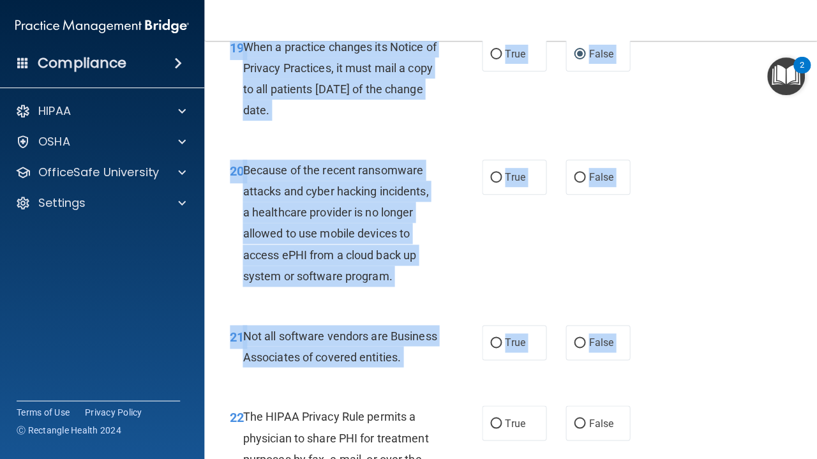
scroll to position [2554, 0]
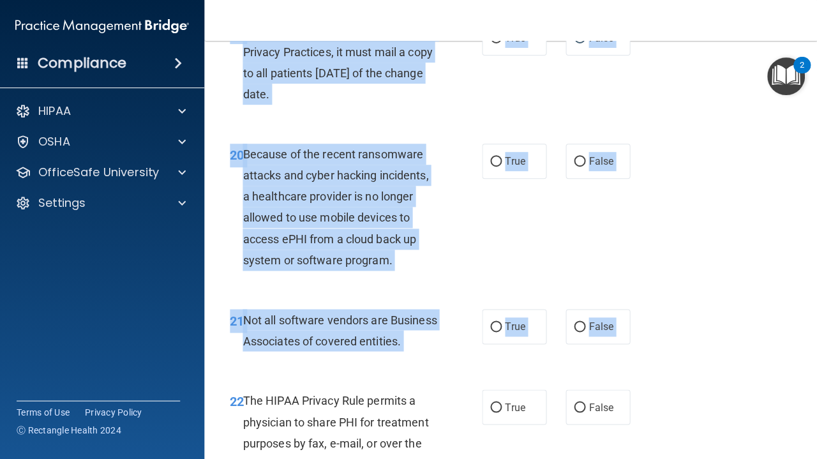
drag, startPoint x: 687, startPoint y: 410, endPoint x: 684, endPoint y: 451, distance: 41.6
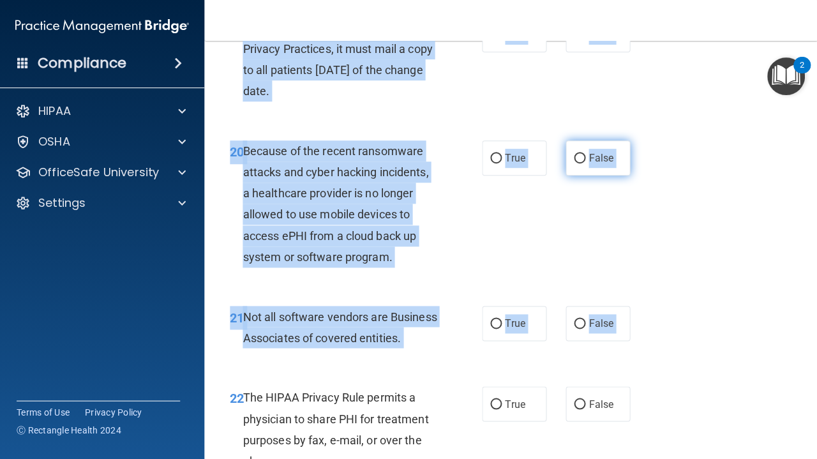
click at [583, 154] on input "False" at bounding box center [579, 159] width 11 height 10
radio input "true"
click at [498, 319] on input "True" at bounding box center [495, 324] width 11 height 10
radio input "true"
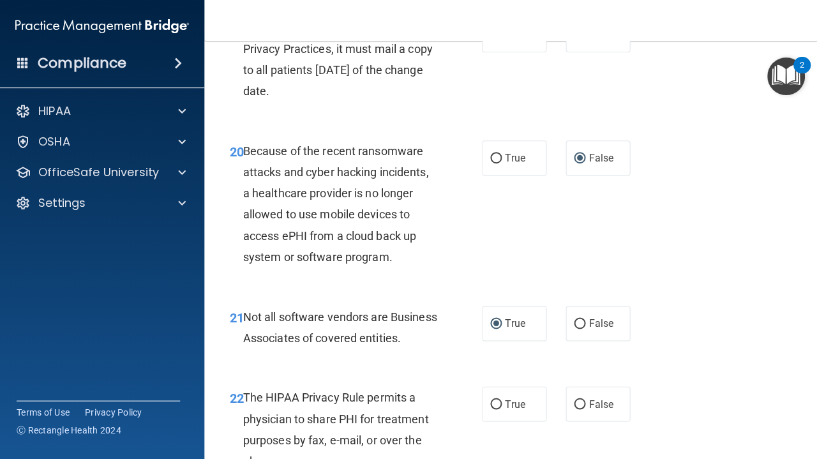
click at [495, 348] on div "21 Not all software vendors are Business Associates of covered entities." at bounding box center [356, 330] width 290 height 49
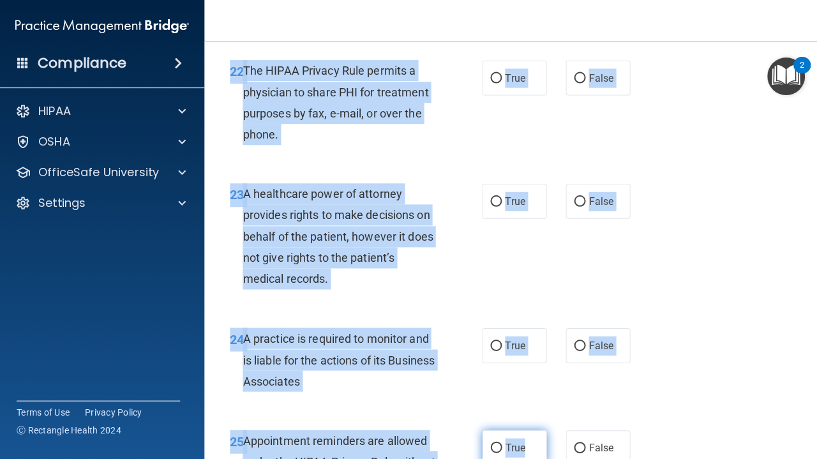
scroll to position [2902, 0]
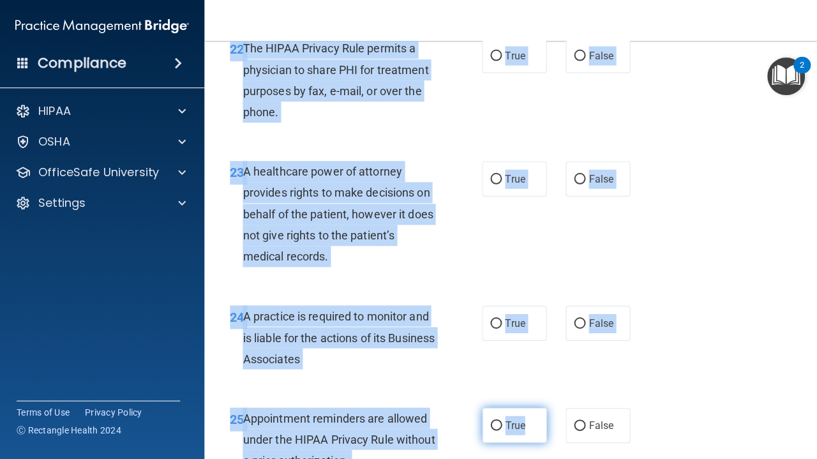
drag, startPoint x: 495, startPoint y: 348, endPoint x: 530, endPoint y: 457, distance: 114.6
click at [495, 61] on input "True" at bounding box center [495, 56] width 11 height 10
radio input "true"
click at [581, 184] on input "False" at bounding box center [579, 179] width 11 height 10
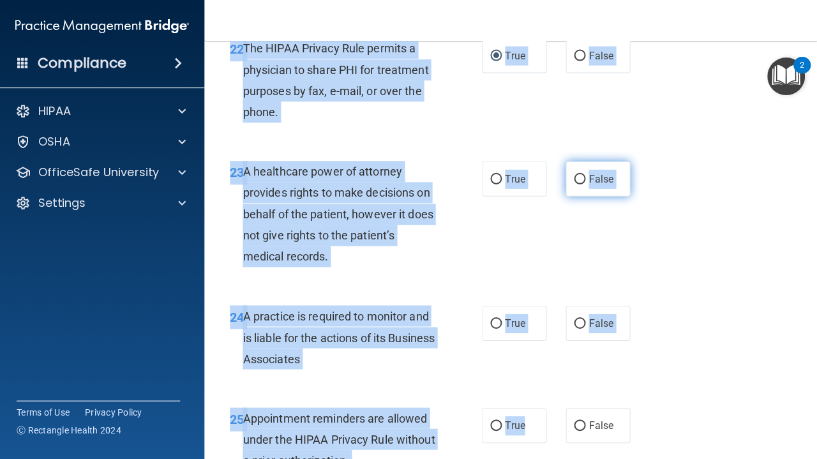
radio input "true"
click at [580, 327] on input "False" at bounding box center [579, 323] width 11 height 10
radio input "true"
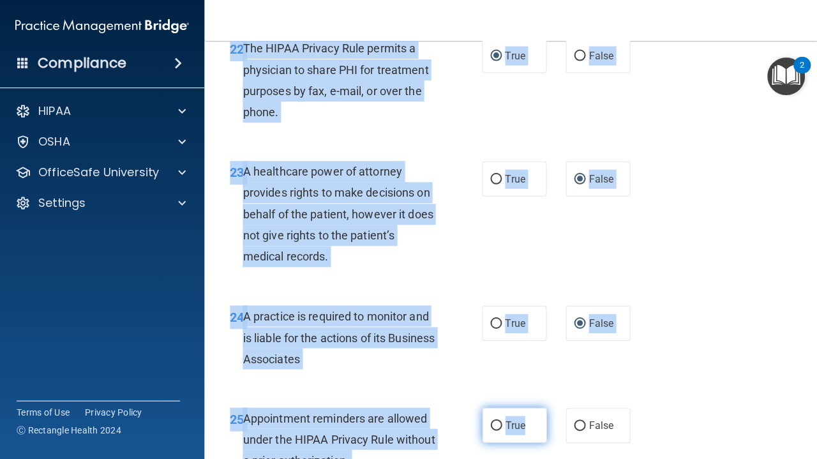
click at [496, 430] on input "True" at bounding box center [495, 426] width 11 height 10
radio input "true"
drag, startPoint x: 496, startPoint y: 431, endPoint x: 484, endPoint y: 430, distance: 11.5
click at [486, 430] on label "True" at bounding box center [514, 424] width 64 height 35
click at [490, 430] on input "True" at bounding box center [495, 426] width 11 height 10
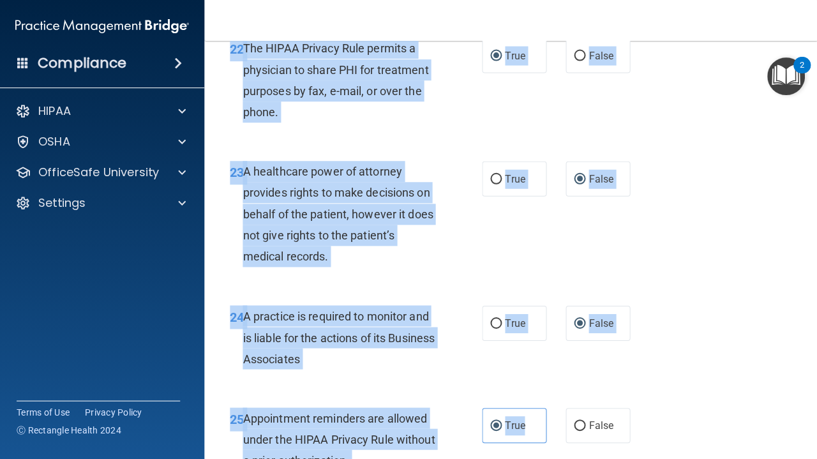
click at [470, 438] on div "25 Appointment reminders are allowed under the HIPAA Privacy Rule without a pri…" at bounding box center [356, 442] width 290 height 70
click at [468, 439] on div "25 Appointment reminders are allowed under the HIPAA Privacy Rule without a pri…" at bounding box center [356, 442] width 290 height 70
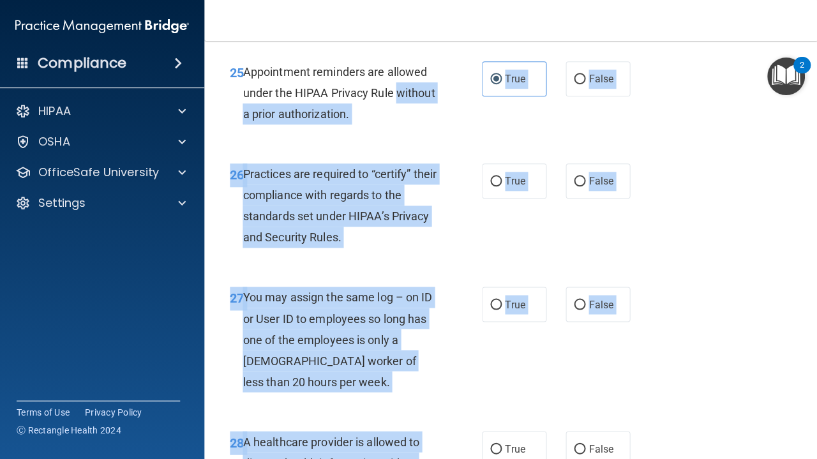
scroll to position [3283, 0]
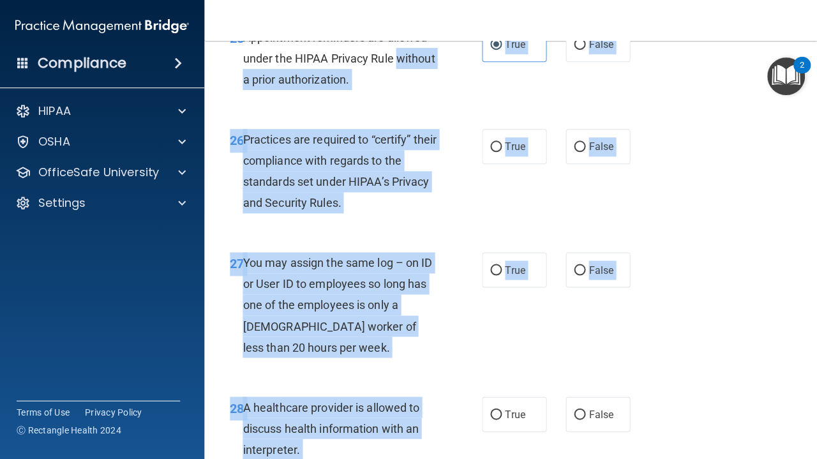
drag, startPoint x: 468, startPoint y: 439, endPoint x: 471, endPoint y: 458, distance: 18.7
click at [580, 151] on input "False" at bounding box center [579, 147] width 11 height 10
radio input "true"
click at [580, 274] on input "False" at bounding box center [579, 270] width 11 height 10
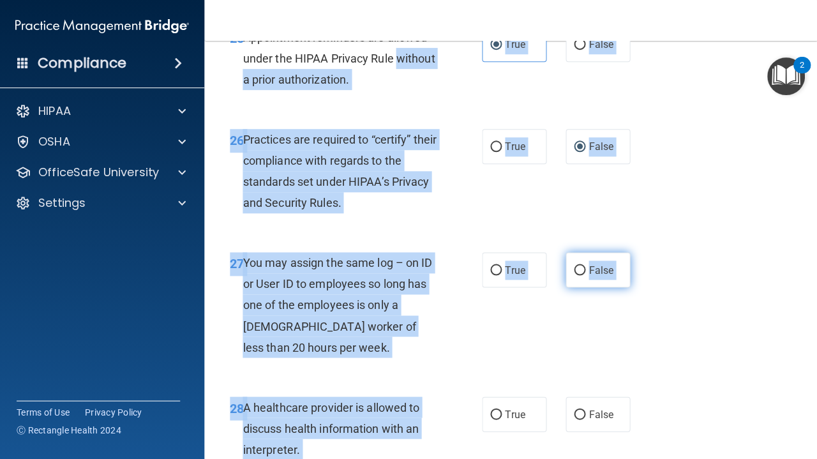
radio input "true"
click at [497, 414] on input "True" at bounding box center [495, 415] width 11 height 10
radio input "true"
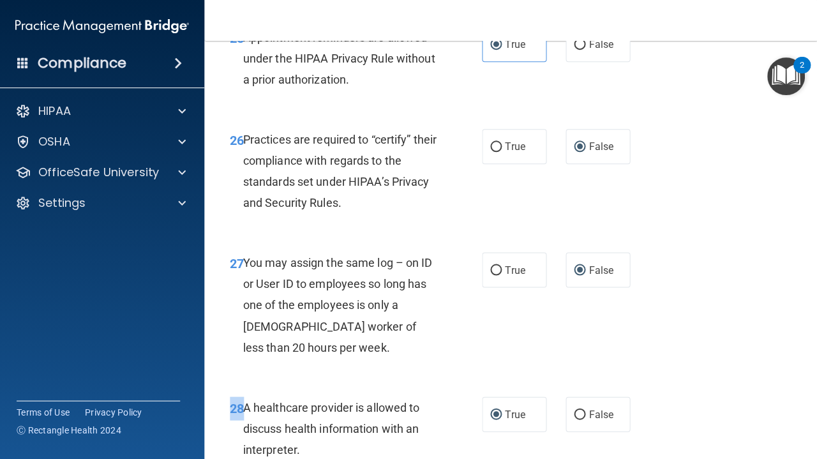
click at [507, 446] on div "28 A healthcare provider is allowed to discuss health information with an inter…" at bounding box center [510, 431] width 581 height 102
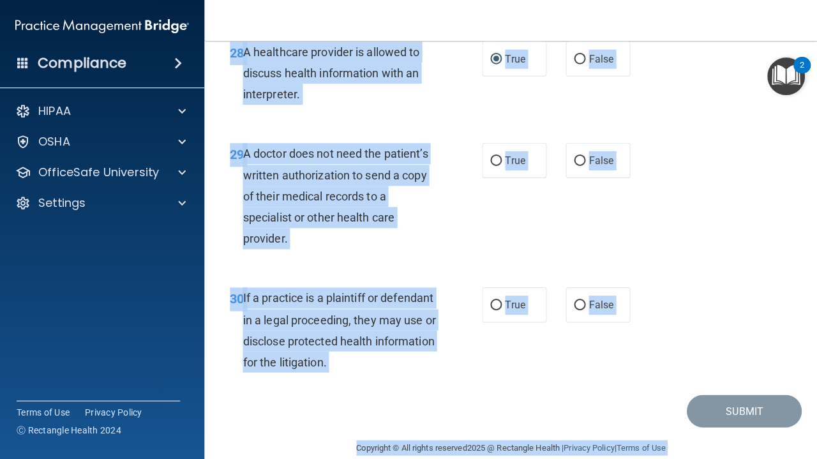
scroll to position [3659, 0]
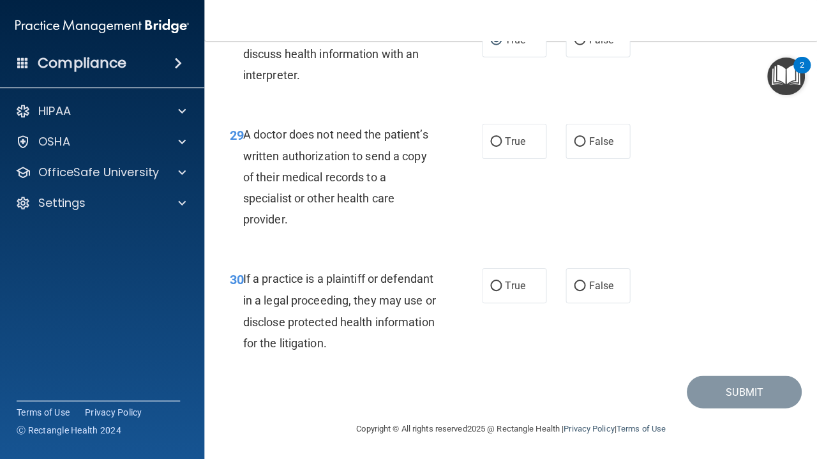
drag, startPoint x: 507, startPoint y: 446, endPoint x: 511, endPoint y: 458, distance: 12.1
click at [511, 458] on main "- The HIPAA Quiz #2 This quiz doesn’t expire until . Are you sure you want to t…" at bounding box center [510, 250] width 613 height 418
click at [497, 141] on input "True" at bounding box center [495, 142] width 11 height 10
radio input "true"
click at [496, 283] on input "True" at bounding box center [495, 286] width 11 height 10
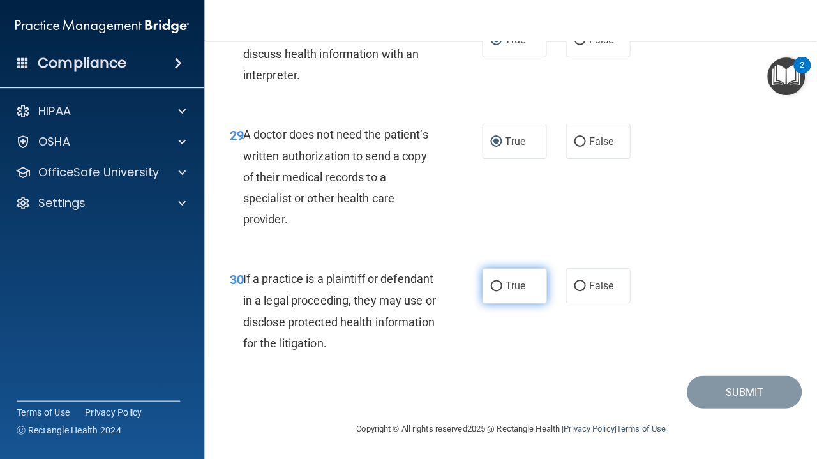
radio input "true"
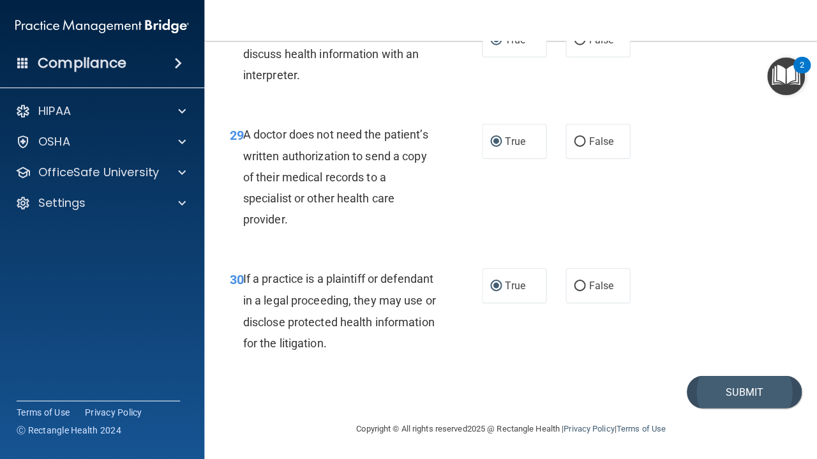
click at [756, 385] on button "Submit" at bounding box center [743, 391] width 115 height 33
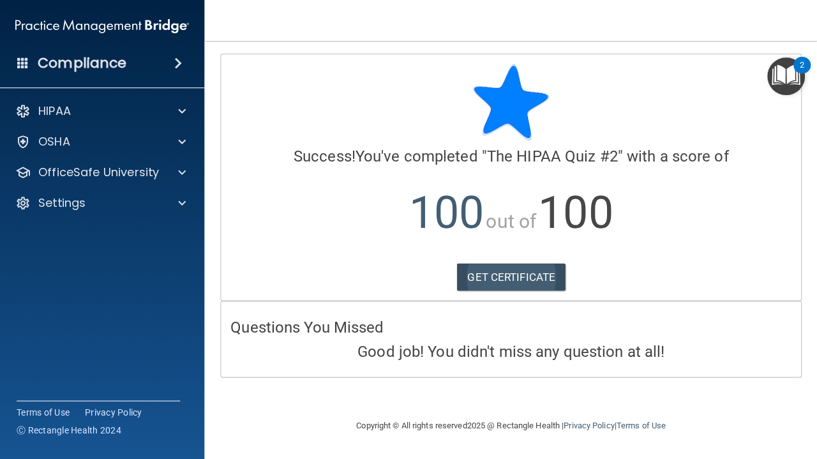
click at [489, 279] on link "GET CERTIFICATE" at bounding box center [510, 277] width 109 height 28
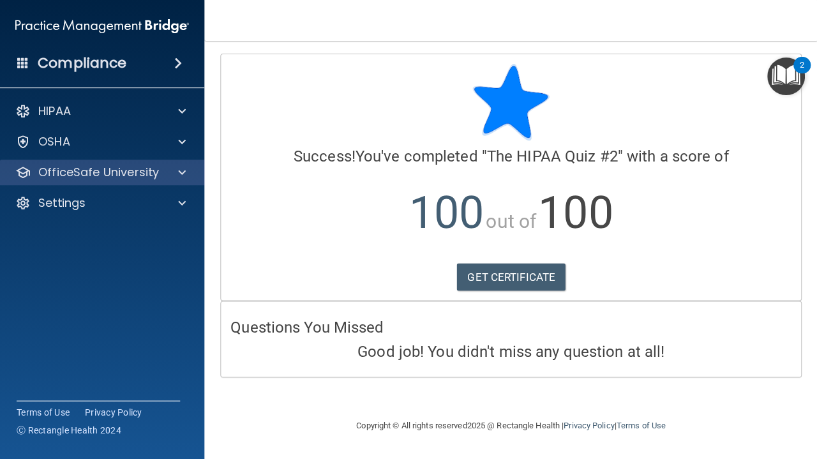
click at [61, 170] on p "OfficeSafe University" at bounding box center [98, 172] width 121 height 15
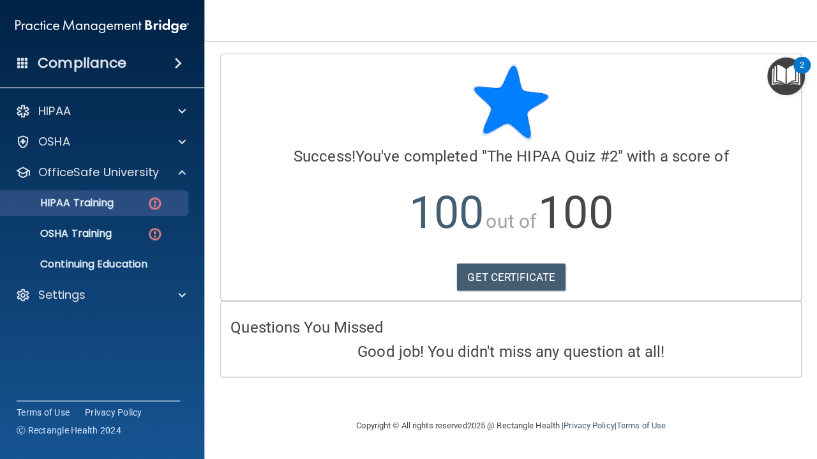
click at [133, 200] on div "HIPAA Training" at bounding box center [95, 203] width 174 height 13
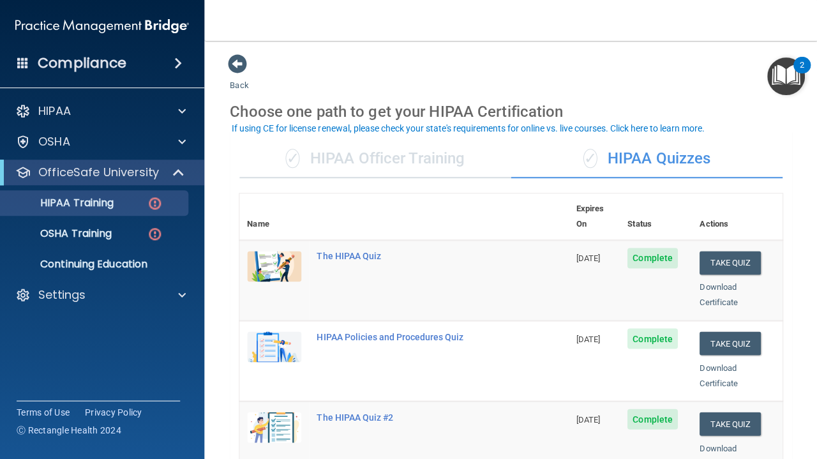
click at [801, 331] on main "Back Choose one path to get your HIPAA Certification ✓ HIPAA Officer Training ✓…" at bounding box center [510, 250] width 613 height 418
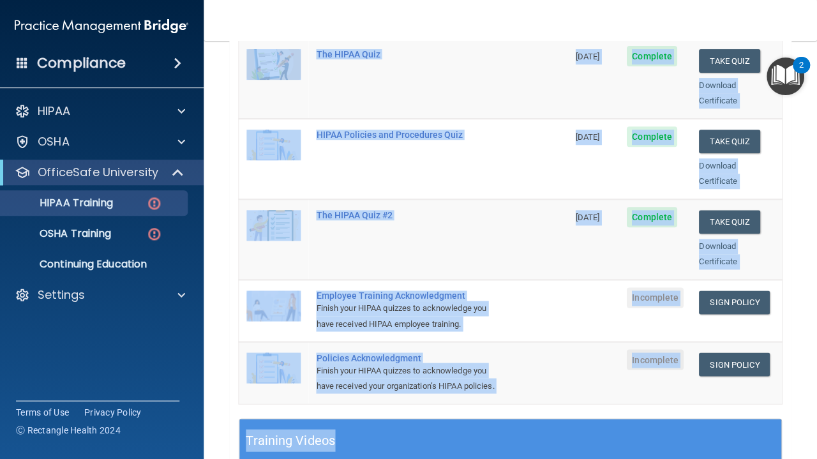
scroll to position [230, 0]
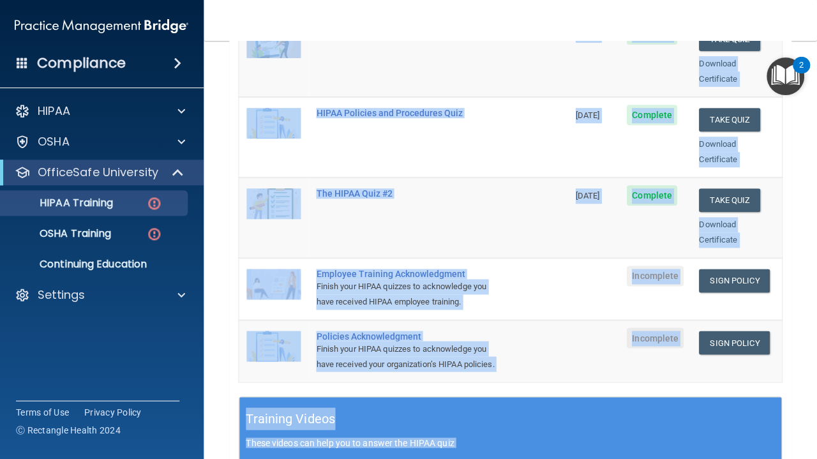
drag, startPoint x: 805, startPoint y: 297, endPoint x: 788, endPoint y: 454, distance: 157.9
click at [788, 454] on main "Back Choose one path to get your HIPAA Certification ✓ HIPAA Officer Training ✓…" at bounding box center [510, 250] width 613 height 418
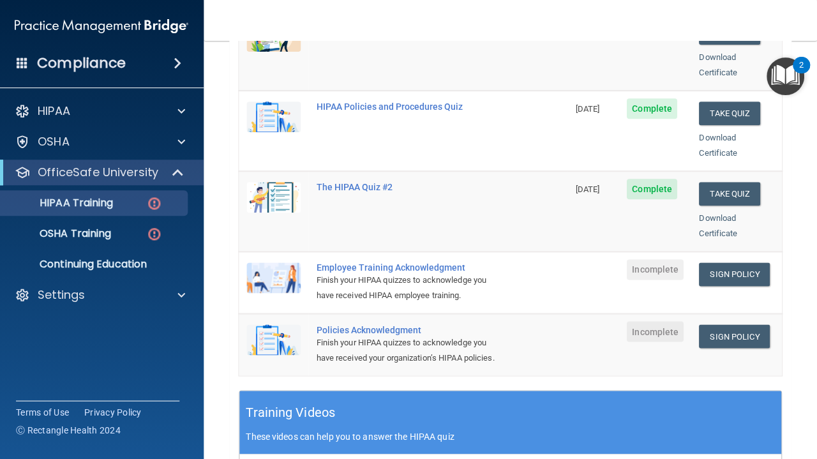
click at [478, 273] on div "Finish your HIPAA quizzes to acknowledge you have received HIPAA employee train…" at bounding box center [411, 288] width 188 height 31
click at [660, 259] on span "Incomplete" at bounding box center [655, 269] width 57 height 20
click at [722, 262] on link "Sign Policy" at bounding box center [734, 274] width 71 height 24
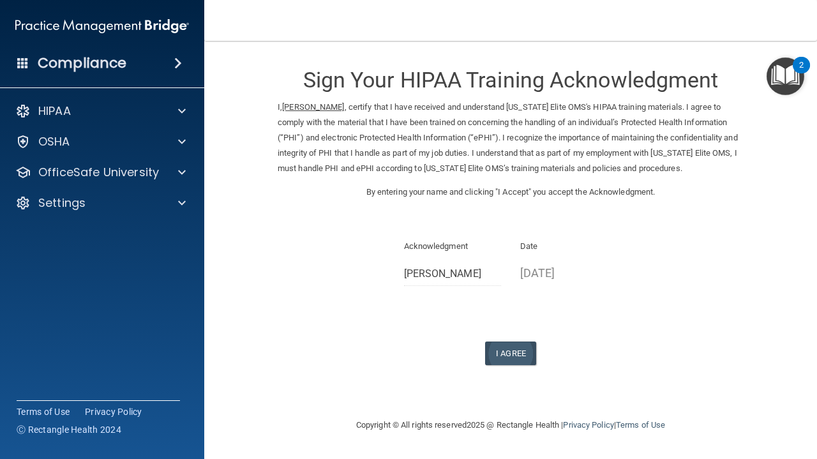
click at [515, 341] on button "I Agree" at bounding box center [510, 353] width 51 height 24
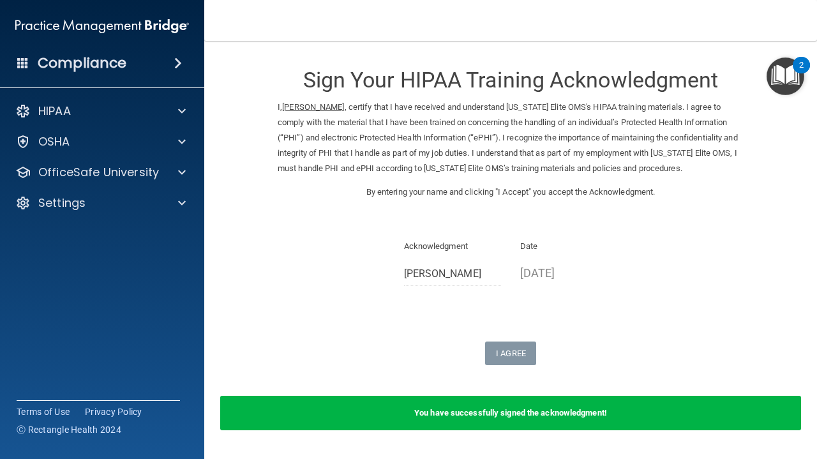
click at [412, 279] on div "Sign Your HIPAA Training Acknowledgment I, [PERSON_NAME] , certify that I have …" at bounding box center [511, 209] width 466 height 311
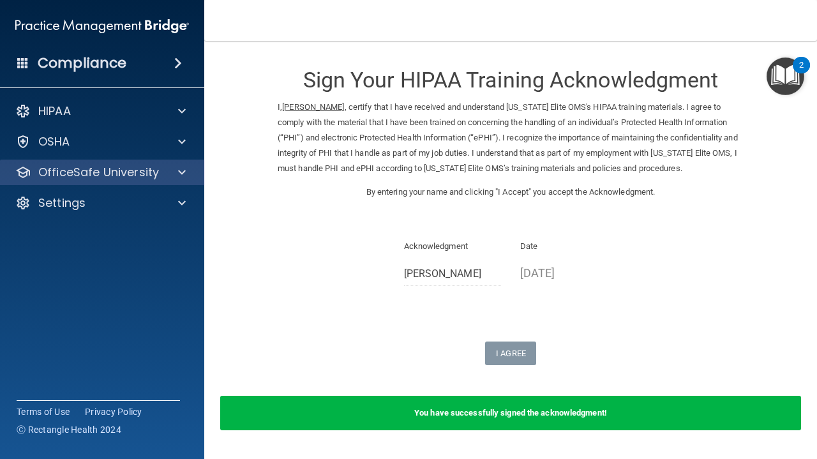
click at [132, 177] on p "OfficeSafe University" at bounding box center [98, 172] width 121 height 15
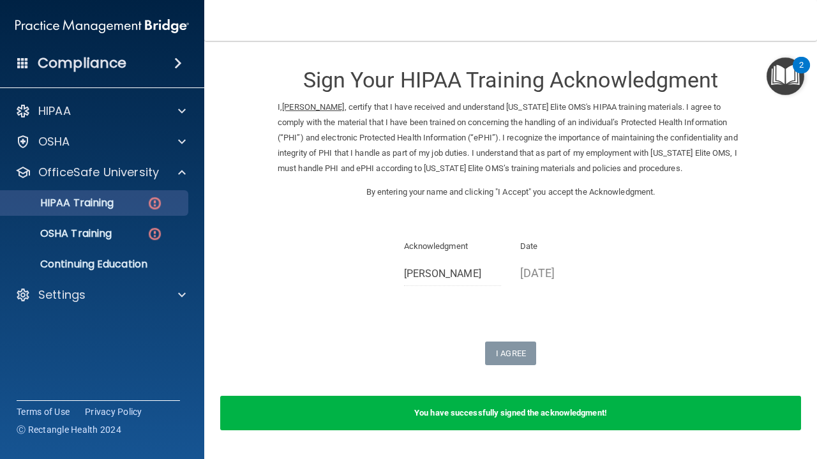
click at [154, 207] on img at bounding box center [155, 203] width 16 height 16
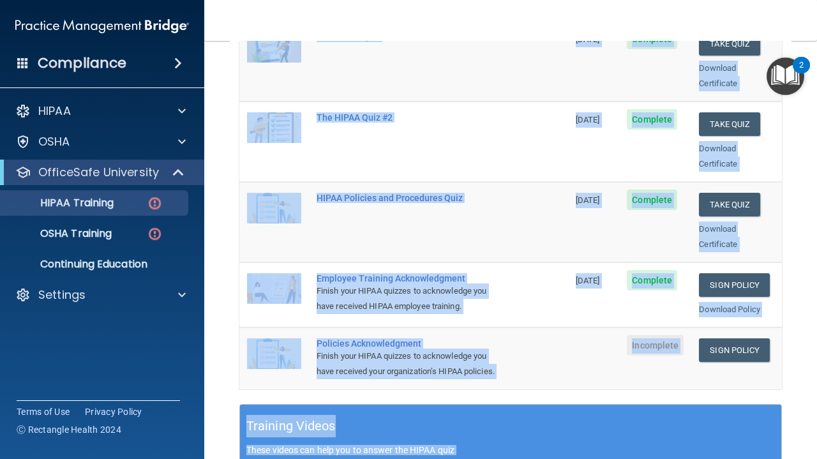
drag, startPoint x: 789, startPoint y: 349, endPoint x: 788, endPoint y: 458, distance: 109.1
click at [788, 458] on div "✓ HIPAA Officer Training ✓ HIPAA Quizzes Name Expires On Status Actions The HIP…" at bounding box center [511, 330] width 562 height 838
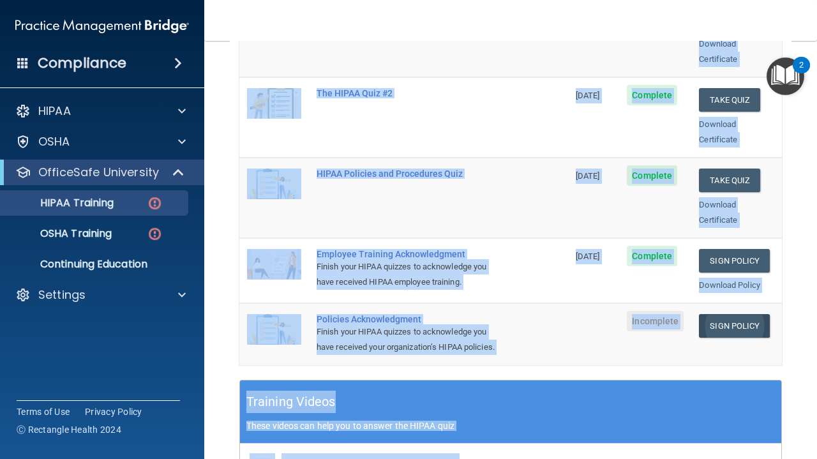
click at [720, 314] on link "Sign Policy" at bounding box center [734, 326] width 71 height 24
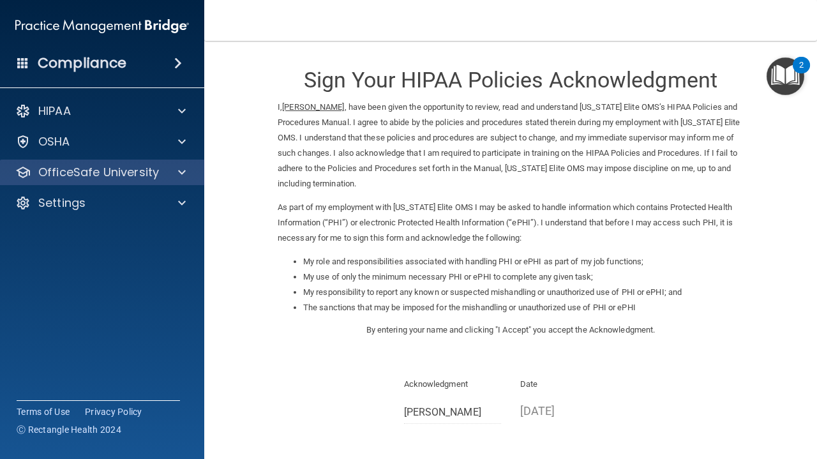
click at [125, 176] on p "OfficeSafe University" at bounding box center [98, 172] width 121 height 15
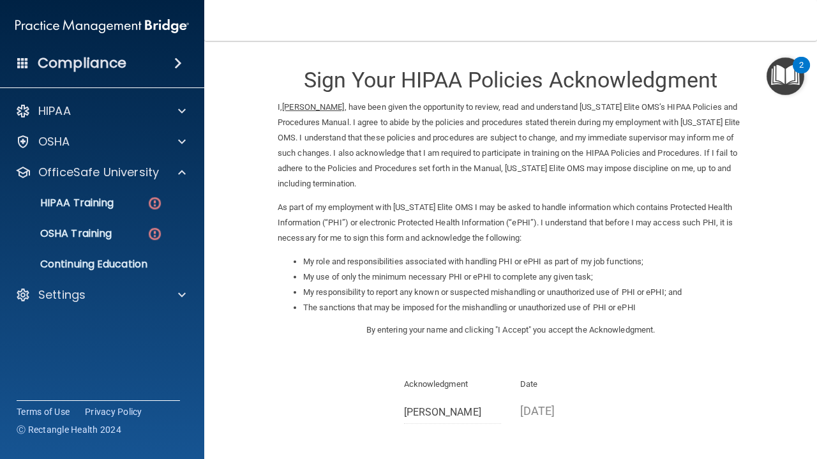
click at [260, 382] on form "Sign Your HIPAA Policies Acknowledgment I, [PERSON_NAME] , have been given the …" at bounding box center [511, 294] width 562 height 480
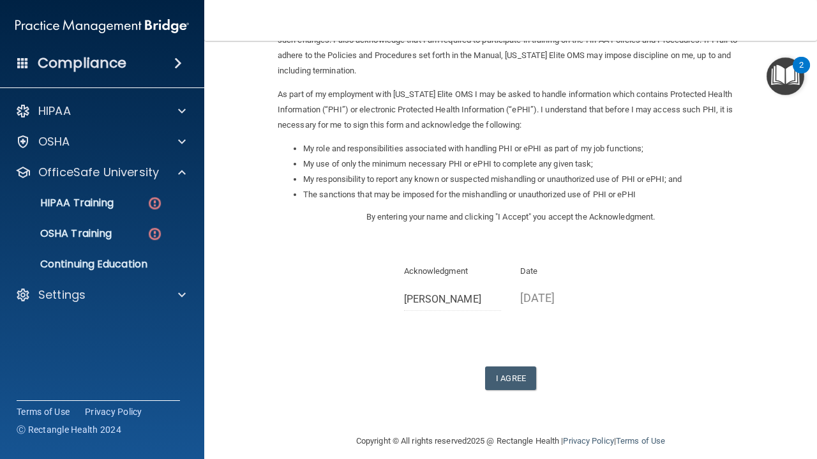
scroll to position [114, 0]
click at [528, 366] on button "I Agree" at bounding box center [510, 378] width 51 height 24
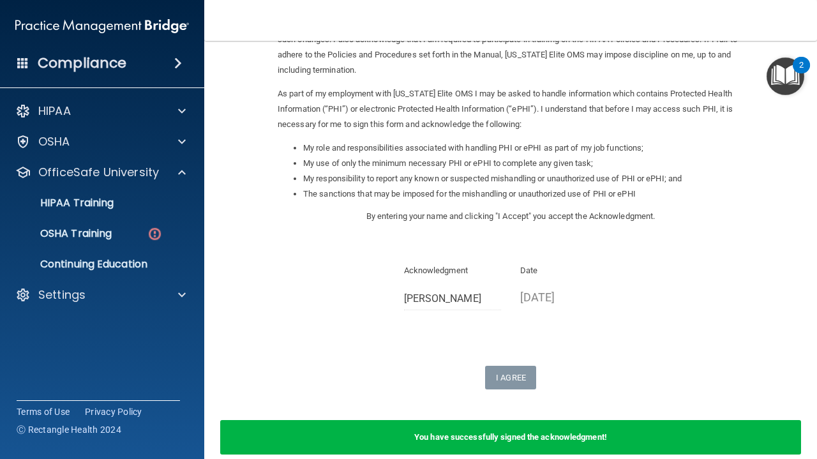
click at [776, 236] on form "Sign Your HIPAA Policies Acknowledgment I, Gen Daszek , have been given the opp…" at bounding box center [511, 205] width 562 height 530
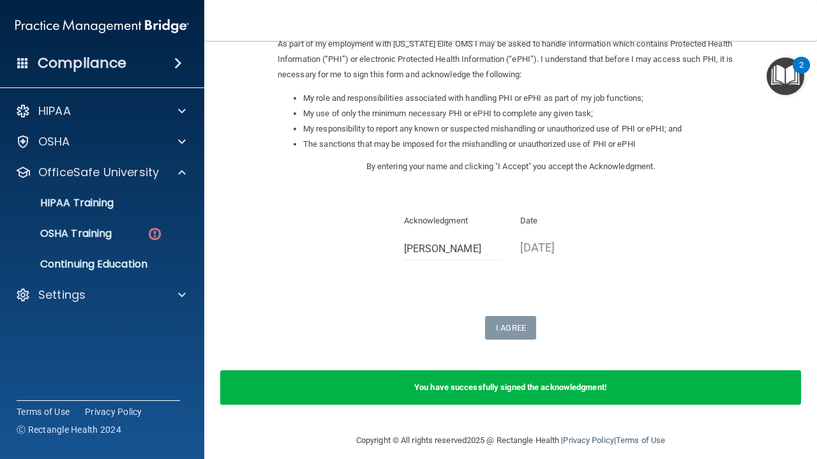
scroll to position [163, 0]
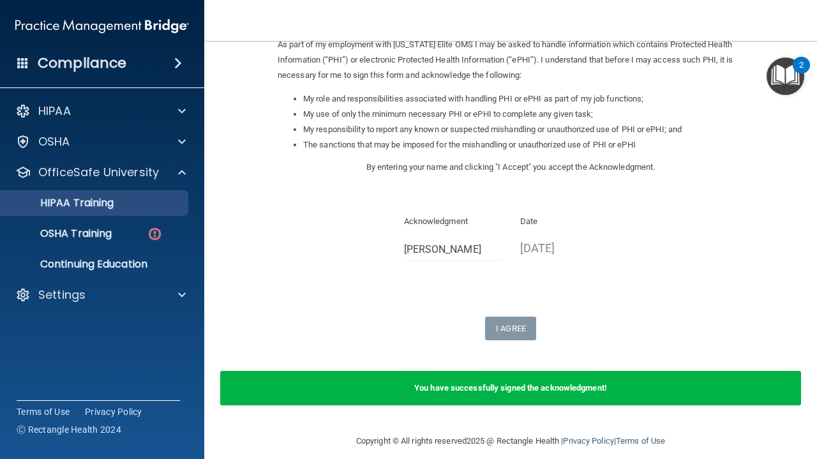
click at [136, 211] on link "HIPAA Training" at bounding box center [87, 203] width 201 height 26
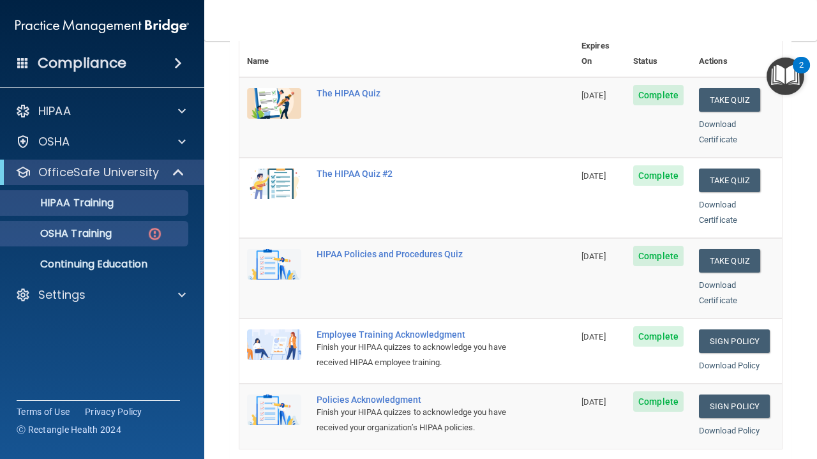
click at [107, 235] on p "OSHA Training" at bounding box center [59, 233] width 103 height 13
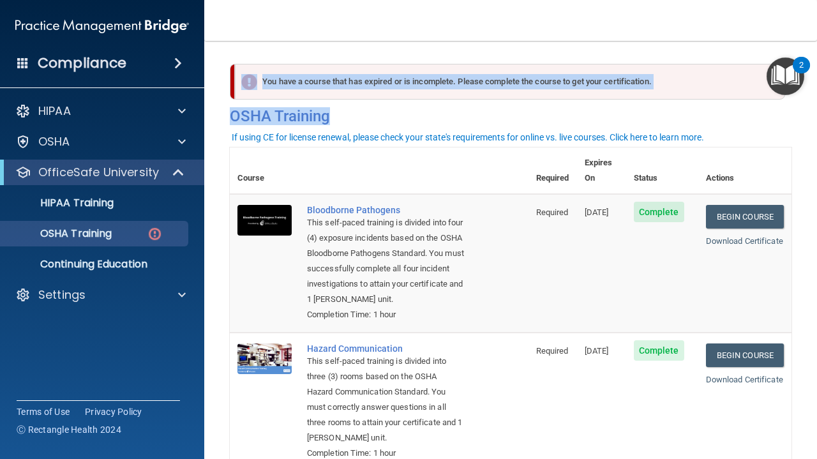
drag, startPoint x: 804, startPoint y: 150, endPoint x: 801, endPoint y: 12, distance: 137.9
click at [801, 12] on div "Toggle navigation Gen Daszek genelyndaszek@gmail.com Manage My Enterprise Hawai…" at bounding box center [510, 229] width 613 height 459
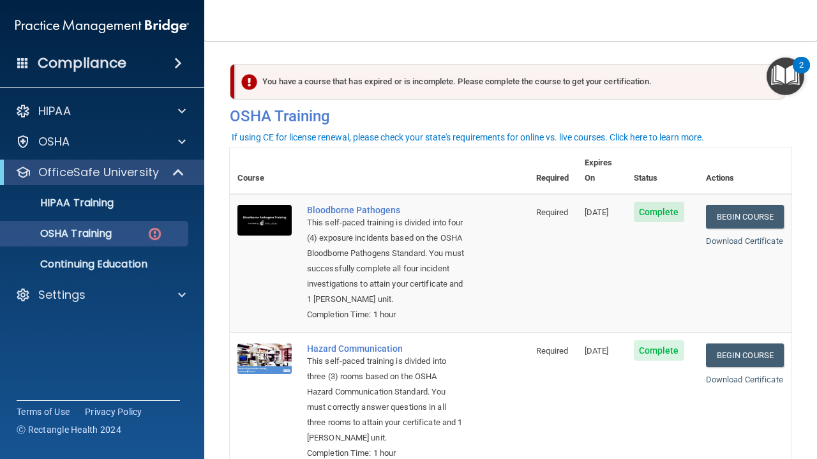
click at [728, 232] on td "Begin Course Download Certificate" at bounding box center [744, 263] width 93 height 138
click at [729, 236] on link "Download Certificate" at bounding box center [744, 241] width 77 height 10
click at [740, 375] on link "Download Certificate" at bounding box center [744, 380] width 77 height 10
click at [551, 392] on td "Required" at bounding box center [552, 401] width 49 height 138
click at [551, 391] on td "Required" at bounding box center [552, 401] width 49 height 138
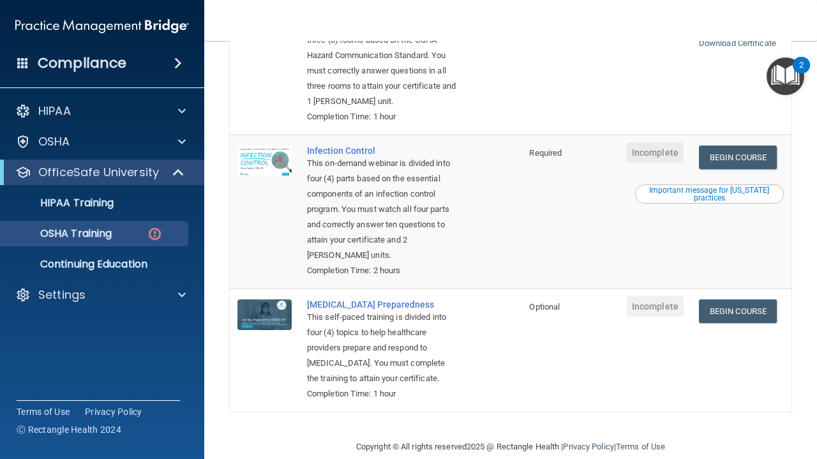
scroll to position [336, 0]
click at [602, 231] on td at bounding box center [594, 212] width 49 height 154
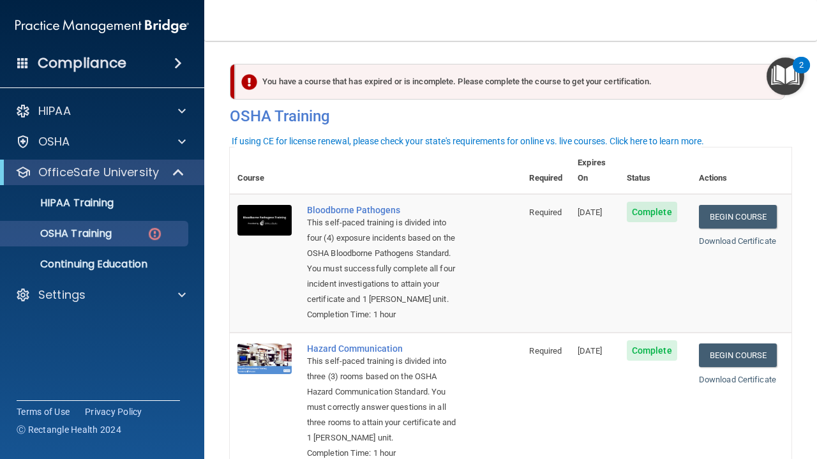
scroll to position [0, 0]
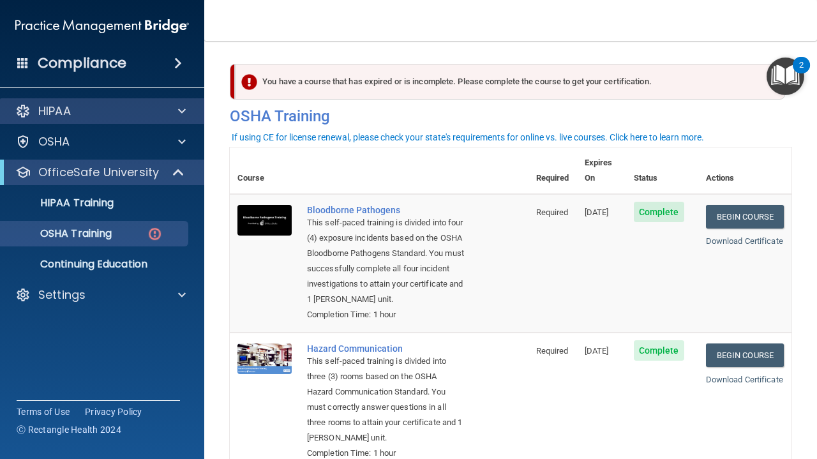
click at [109, 110] on div "HIPAA" at bounding box center [85, 110] width 158 height 15
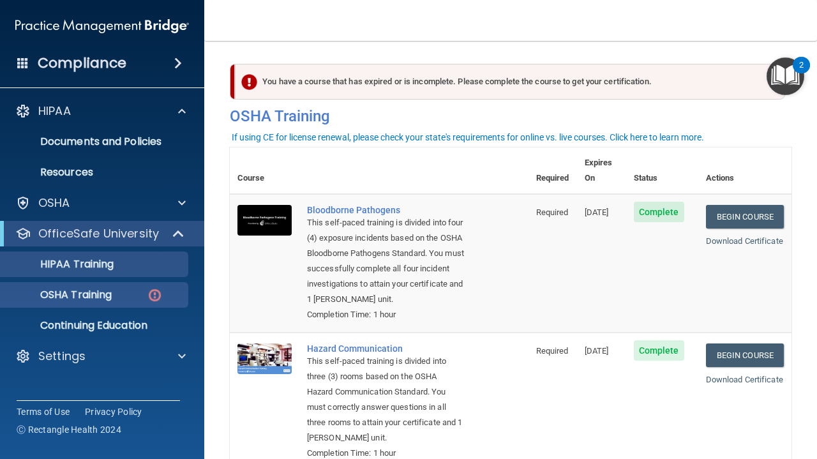
click at [119, 270] on div "HIPAA Training" at bounding box center [95, 264] width 174 height 13
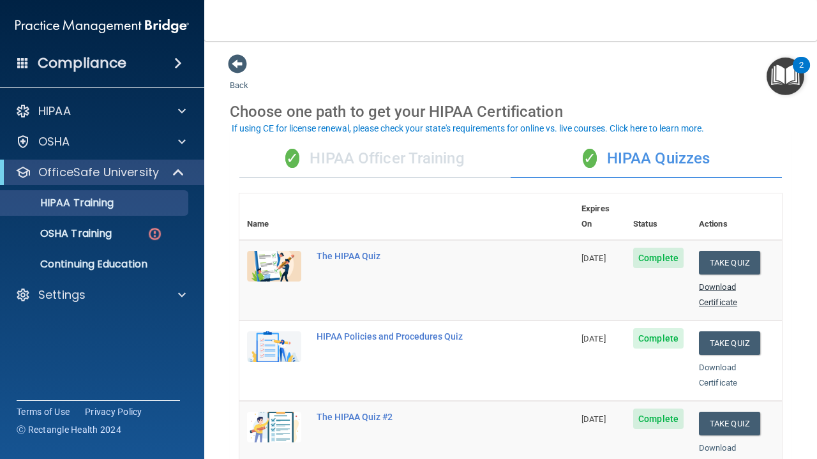
click at [719, 287] on link "Download Certificate" at bounding box center [718, 294] width 38 height 25
click at [727, 362] on link "Download Certificate" at bounding box center [718, 374] width 38 height 25
click at [730, 440] on div "Download Certificate" at bounding box center [736, 455] width 75 height 31
click at [730, 443] on link "Download Certificate" at bounding box center [718, 455] width 38 height 25
click at [345, 97] on div "Choose one path to get your HIPAA Certification" at bounding box center [511, 111] width 562 height 37
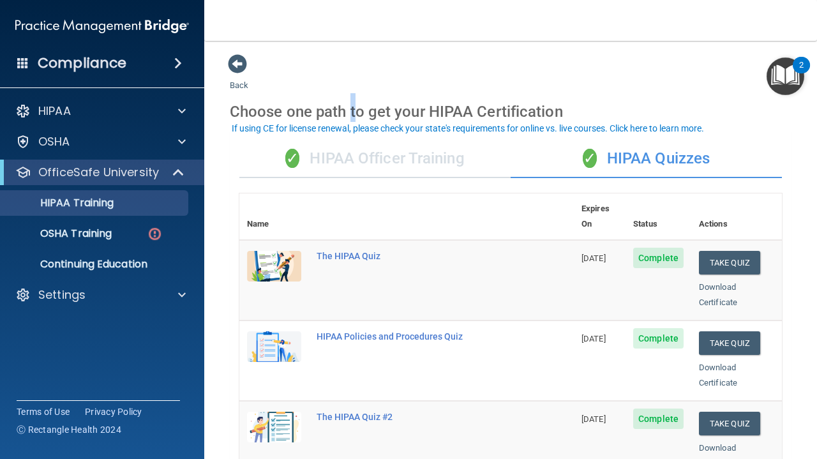
click at [345, 97] on div "Choose one path to get your HIPAA Certification" at bounding box center [511, 111] width 562 height 37
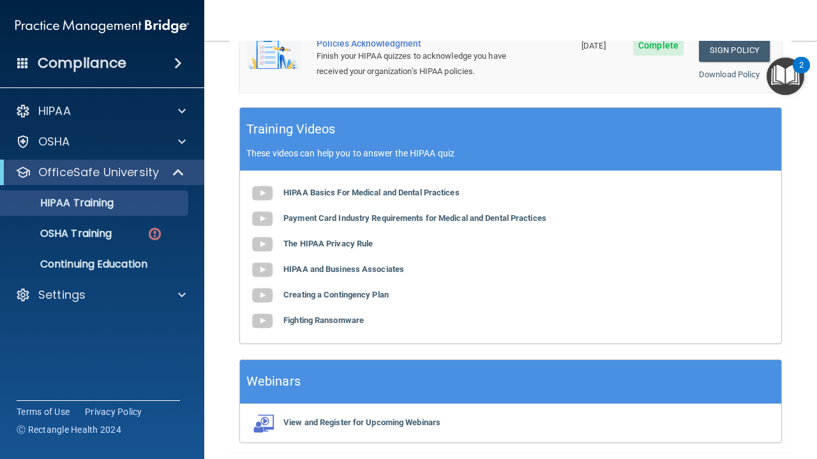
scroll to position [537, 0]
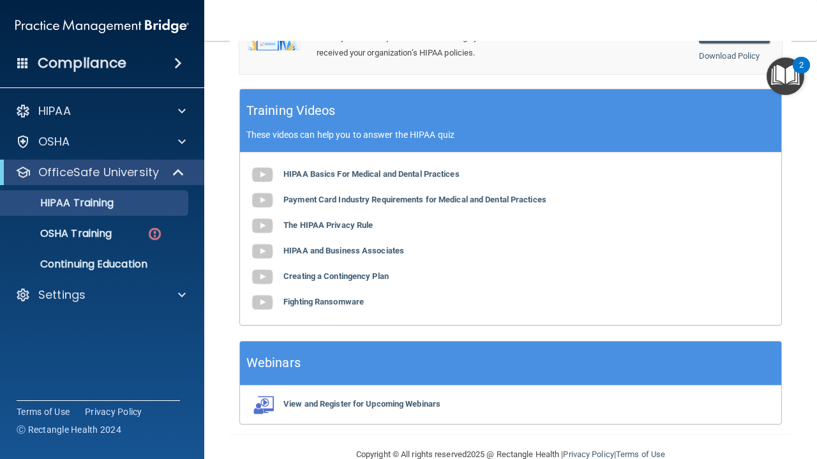
click at [114, 311] on div "HIPAA Documents and Policies Report an Incident Business Associates Emergency P…" at bounding box center [102, 205] width 205 height 225
click at [125, 343] on div "Compliance HIPAA Documents and Policies Report an Incident Business Associates …" at bounding box center [102, 229] width 204 height 459
click at [109, 341] on div "Compliance HIPAA Documents and Policies Report an Incident Business Associates …" at bounding box center [102, 229] width 204 height 459
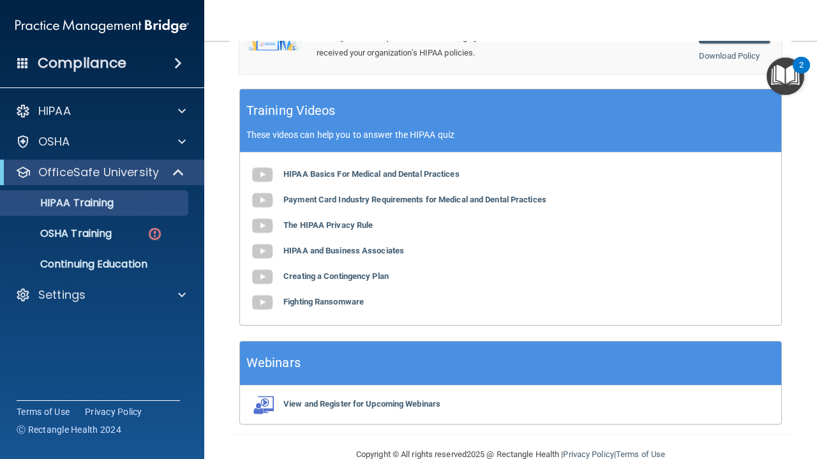
drag, startPoint x: 103, startPoint y: 336, endPoint x: 112, endPoint y: 336, distance: 8.9
click at [112, 336] on div "Compliance HIPAA Documents and Policies Report an Incident Business Associates …" at bounding box center [102, 229] width 204 height 459
click at [112, 335] on div "Compliance HIPAA Documents and Policies Report an Incident Business Associates …" at bounding box center [102, 229] width 204 height 459
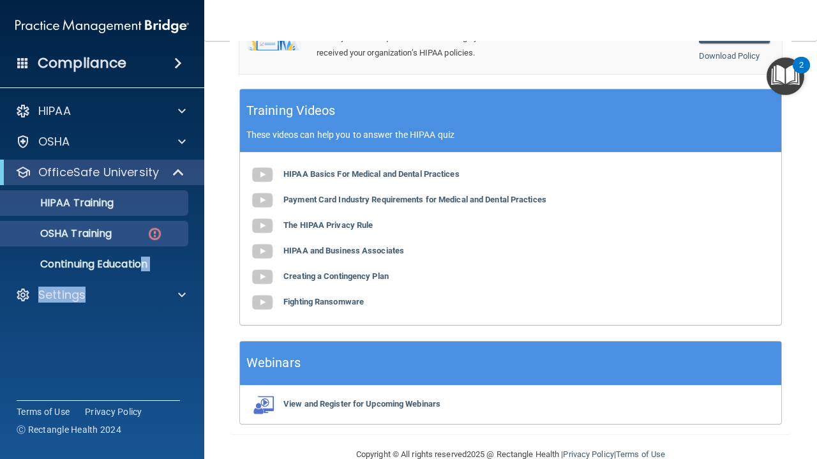
drag, startPoint x: 101, startPoint y: 401, endPoint x: 174, endPoint y: 239, distance: 178.5
click at [146, 250] on div "Compliance HIPAA Documents and Policies Report an Incident Business Associates …" at bounding box center [102, 229] width 204 height 459
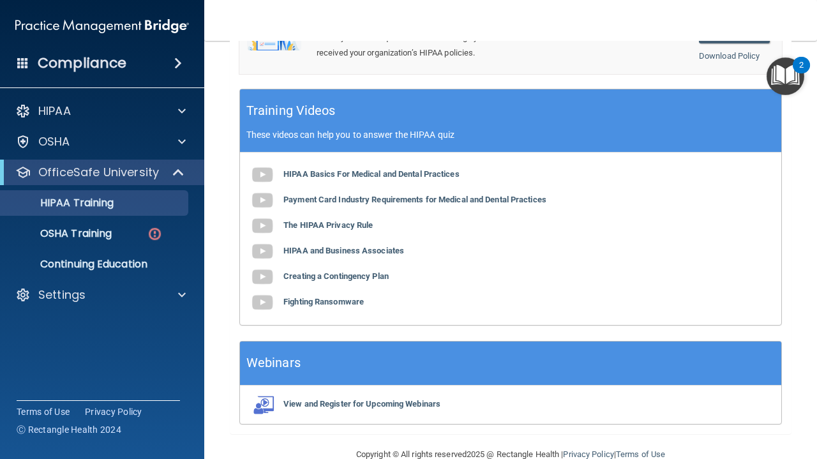
click at [433, 10] on nav "Toggle navigation Gen Daszek genelyndaszek@gmail.com Manage My Enterprise Hawai…" at bounding box center [510, 20] width 613 height 41
click at [378, 20] on nav "Toggle navigation Gen Daszek genelyndaszek@gmail.com Manage My Enterprise Hawai…" at bounding box center [510, 20] width 613 height 41
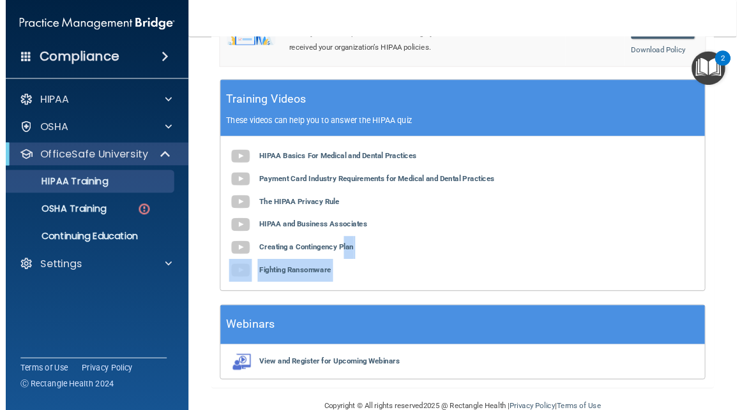
scroll to position [537, 0]
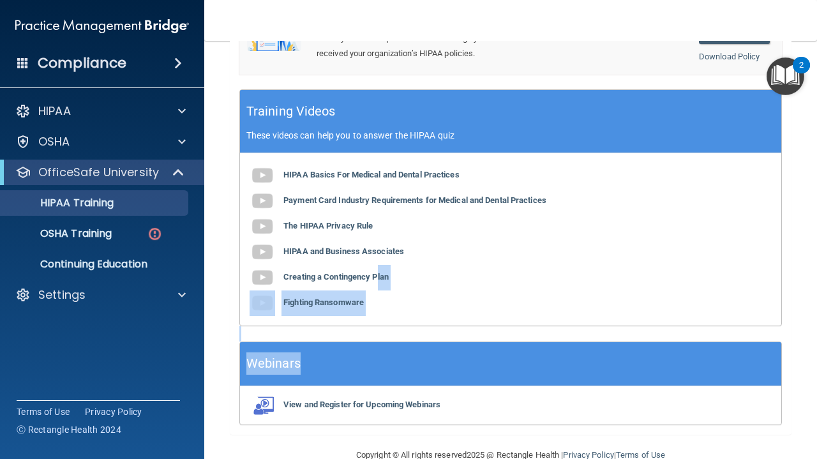
drag, startPoint x: 401, startPoint y: 308, endPoint x: 405, endPoint y: 365, distance: 57.0
click at [405, 365] on div "✓ HIPAA Officer Training ✓ HIPAA Quizzes Name Expires On Status Actions The HIP…" at bounding box center [511, 13] width 562 height 841
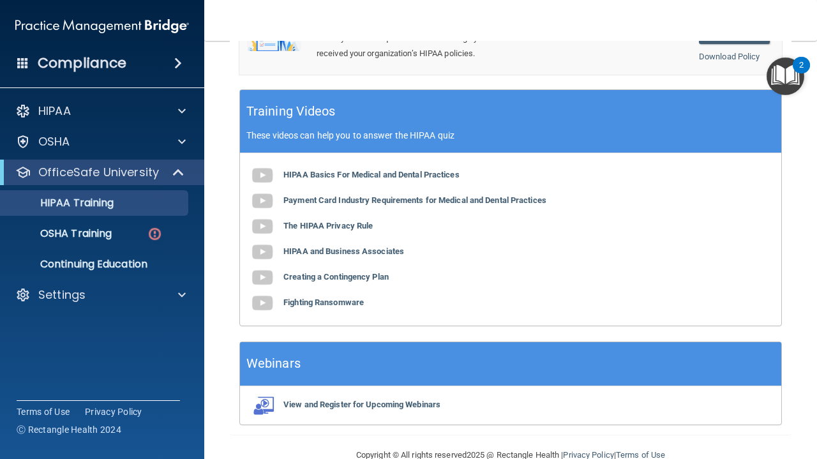
click at [417, 458] on main "Back Choose one path to get your HIPAA Certification ✓ HIPAA Officer Training ✓…" at bounding box center [510, 250] width 613 height 418
click at [417, 456] on main "Back Choose one path to get your HIPAA Certification ✓ HIPAA Officer Training ✓…" at bounding box center [510, 250] width 613 height 418
drag, startPoint x: 390, startPoint y: 458, endPoint x: 389, endPoint y: 447, distance: 10.9
click at [389, 447] on main "Back Choose one path to get your HIPAA Certification ✓ HIPAA Officer Training ✓…" at bounding box center [510, 250] width 613 height 418
